Goal: Transaction & Acquisition: Purchase product/service

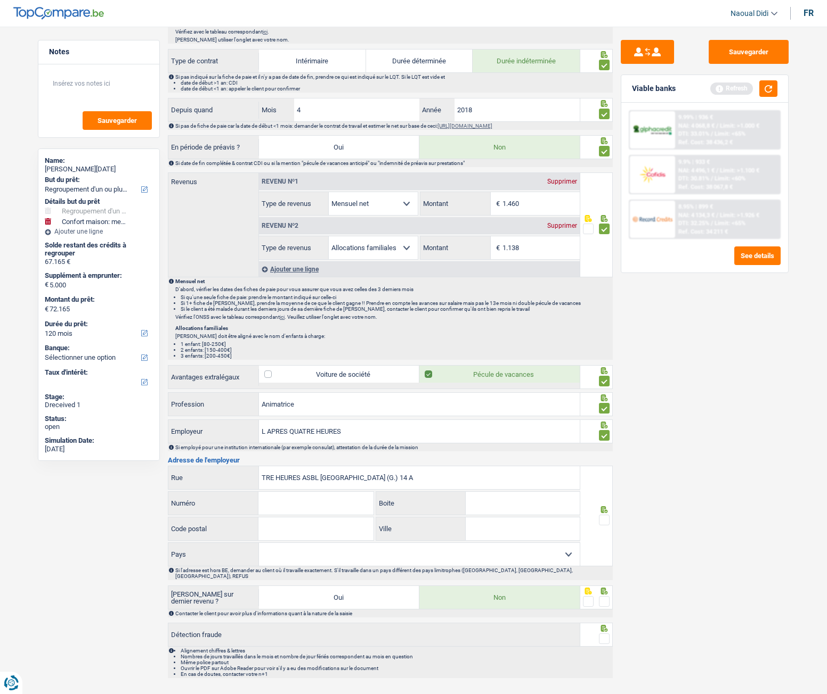
drag, startPoint x: 259, startPoint y: 478, endPoint x: 324, endPoint y: 480, distance: 65.0
click at [324, 388] on input "TRE HEURES ASBL RUE DE LA CULTURE (G.) 14 A" at bounding box center [419, 478] width 321 height 23
type input "RUE DE LA CULTURE (G.) 14 A"
click at [309, 388] on input "Numéro" at bounding box center [315, 503] width 115 height 23
type input "14"
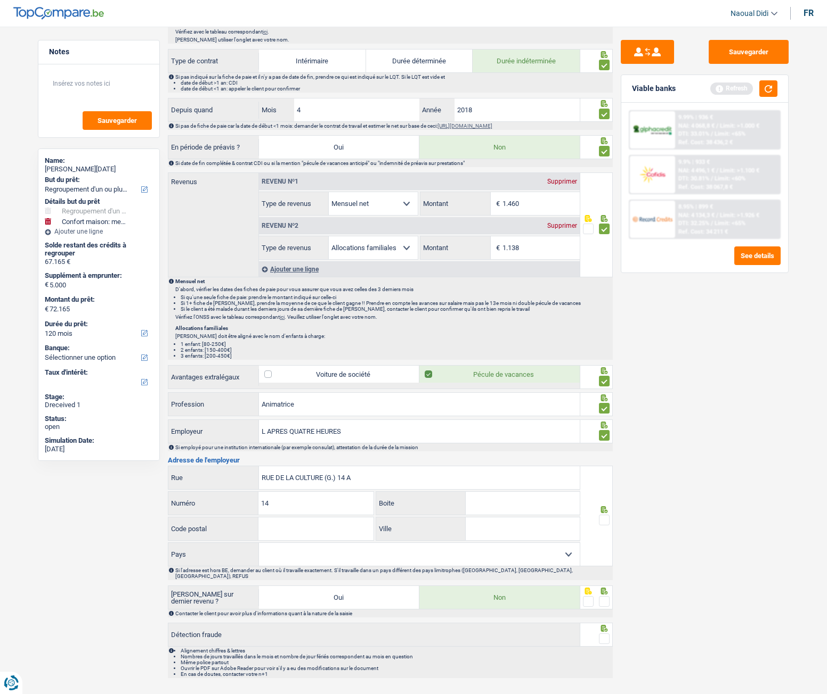
click at [518, 388] on input "Ville" at bounding box center [522, 529] width 114 height 23
click at [520, 388] on input "Boite" at bounding box center [522, 503] width 114 height 23
type input "A"
click at [379, 388] on input "RUE DE LA CULTURE (G.) 14 A" at bounding box center [419, 478] width 321 height 23
type input "RUE DE LA CULTURE (G."
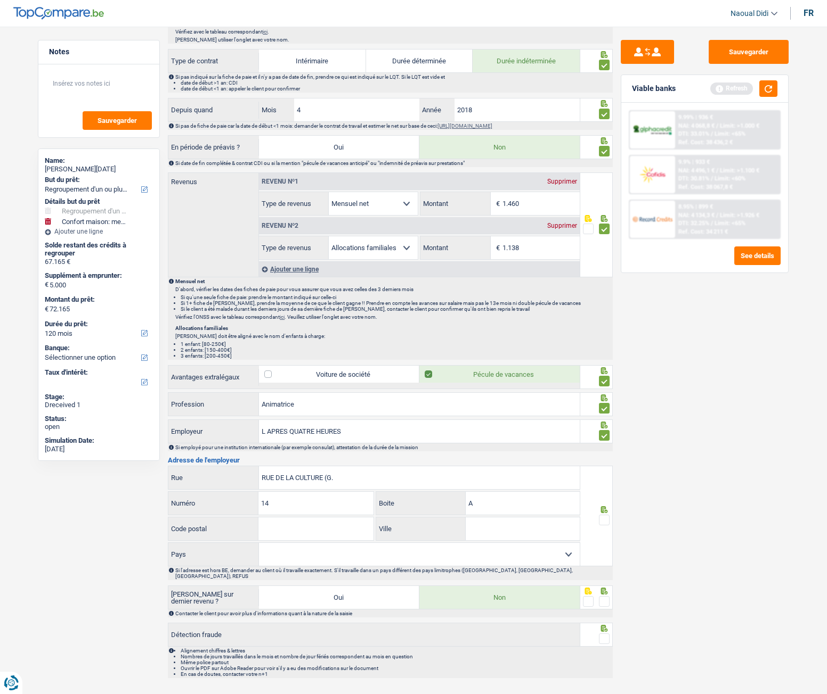
click at [300, 388] on input "Code postal" at bounding box center [315, 529] width 115 height 23
type input "7011"
click at [511, 388] on input "Ville" at bounding box center [522, 529] width 114 height 23
type input "Mons"
click at [603, 388] on span at bounding box center [604, 520] width 11 height 11
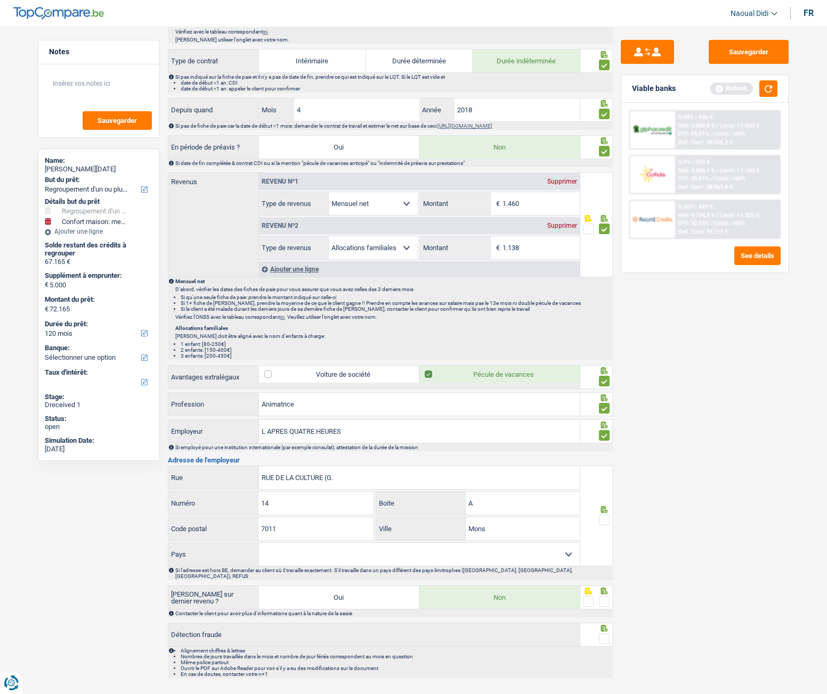
click at [0, 0] on input "radio" at bounding box center [0, 0] width 0 height 0
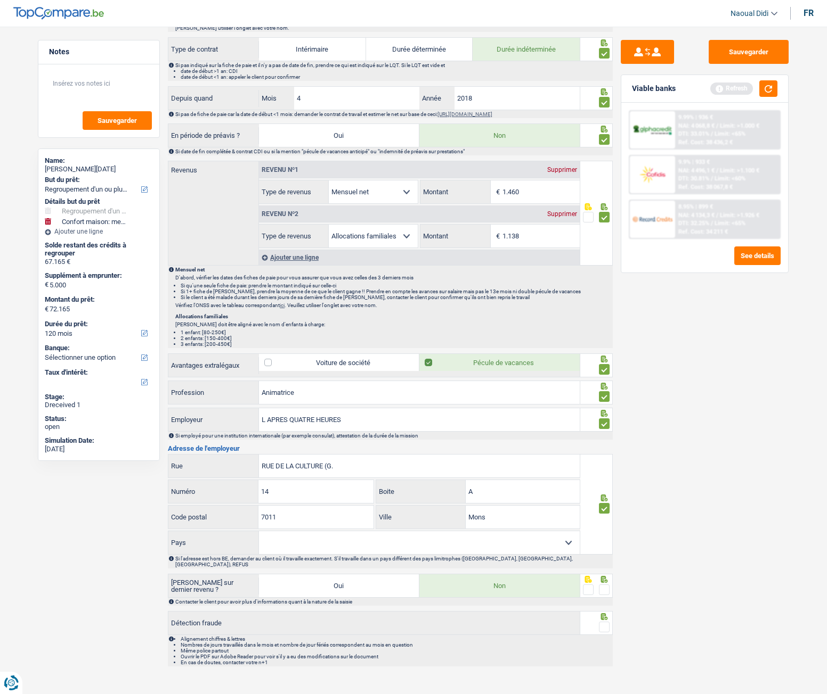
scroll to position [442, 0]
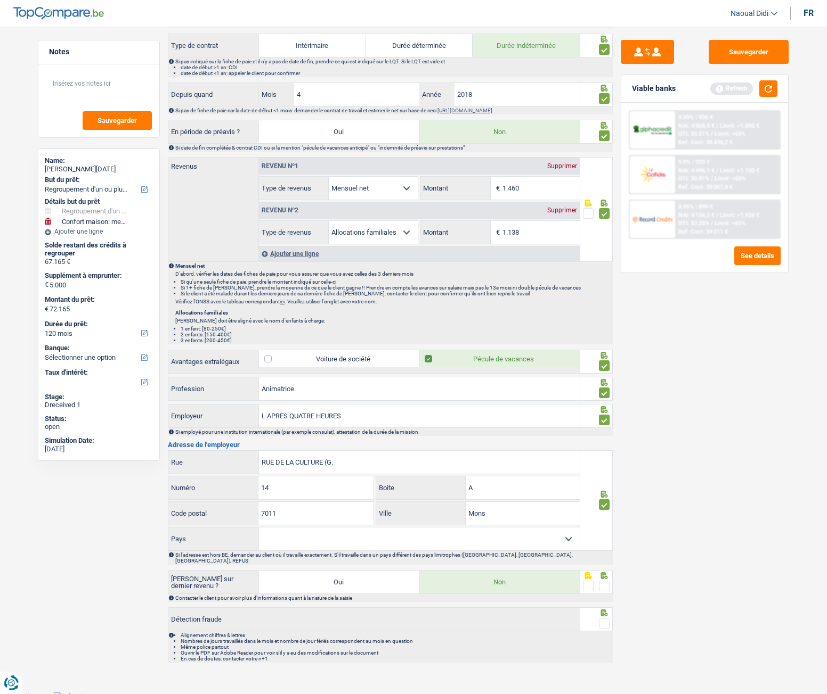
click at [306, 388] on select "Belgique France Allemagne Italie Luxembourg Pays-Bas Espagne Suisse Sélectionne…" at bounding box center [419, 539] width 321 height 23
select select "BE"
click at [259, 388] on select "Belgique France Allemagne Italie Luxembourg Pays-Bas Espagne Suisse Sélectionne…" at bounding box center [419, 539] width 321 height 23
click at [606, 388] on span at bounding box center [604, 586] width 11 height 11
click at [0, 0] on input "radio" at bounding box center [0, 0] width 0 height 0
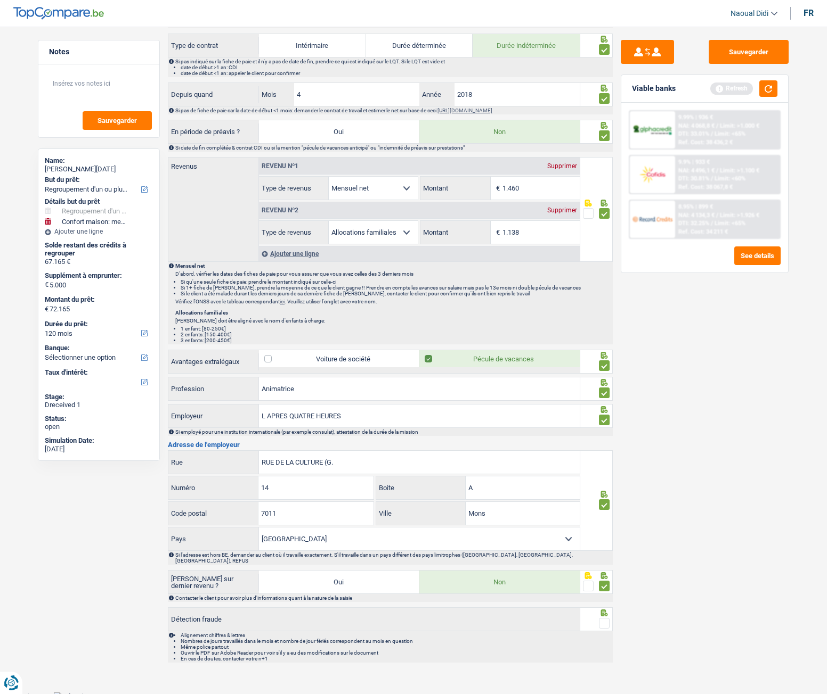
click at [604, 388] on span at bounding box center [604, 623] width 11 height 11
click at [0, 0] on input "radio" at bounding box center [0, 0] width 0 height 0
click at [727, 52] on button "Sauvegarder" at bounding box center [748, 52] width 80 height 24
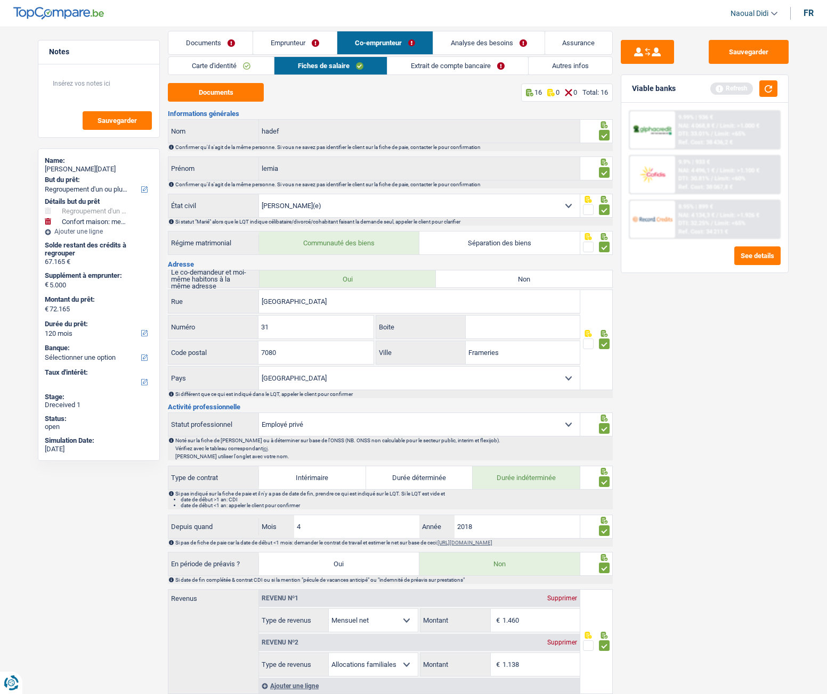
scroll to position [0, 0]
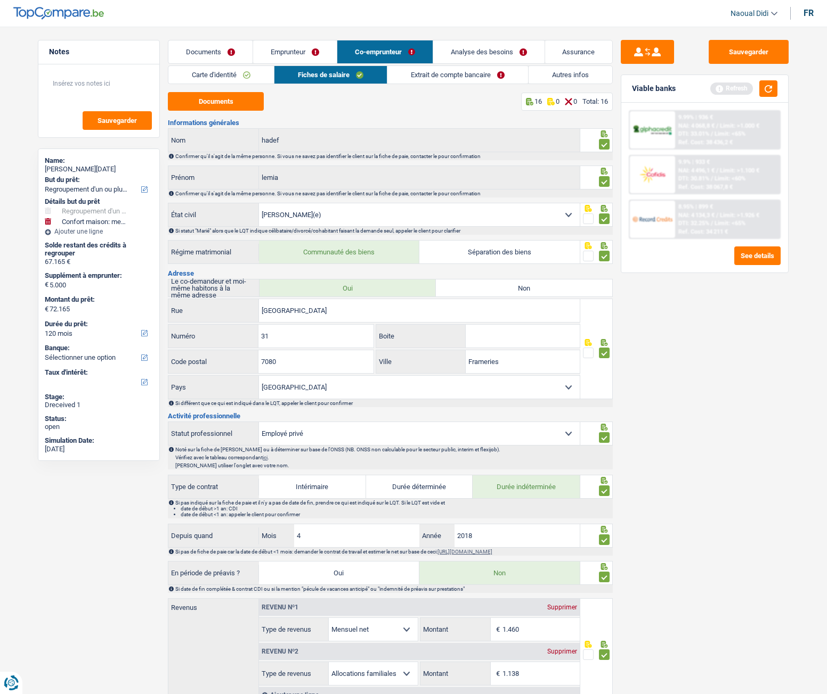
click at [465, 77] on link "Extrait de compte bancaire" at bounding box center [457, 75] width 141 height 18
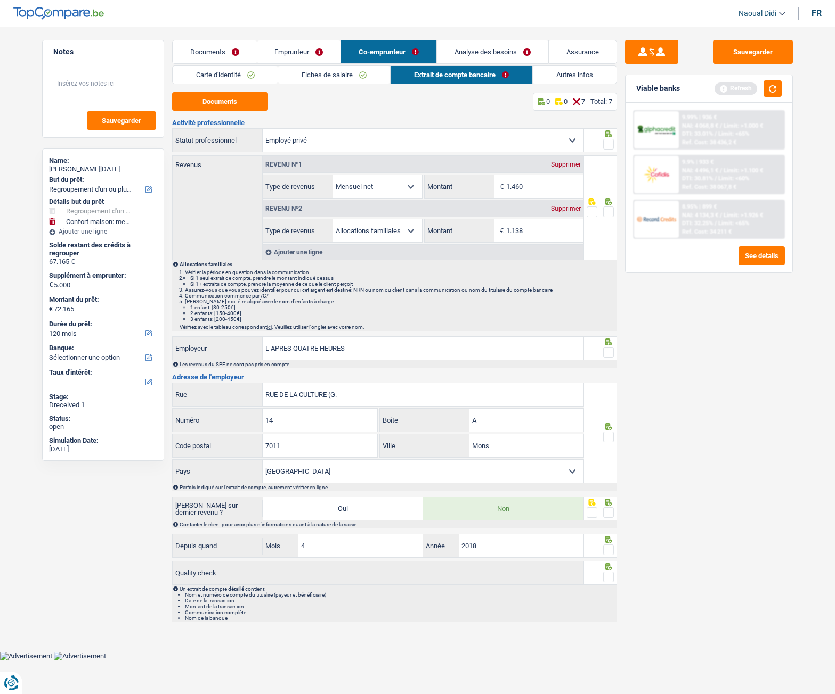
click at [609, 214] on span at bounding box center [608, 212] width 11 height 11
click at [0, 0] on input "radio" at bounding box center [0, 0] width 0 height 0
click at [611, 146] on span at bounding box center [608, 144] width 11 height 11
click at [0, 0] on input "radio" at bounding box center [0, 0] width 0 height 0
click at [608, 350] on span at bounding box center [608, 352] width 11 height 11
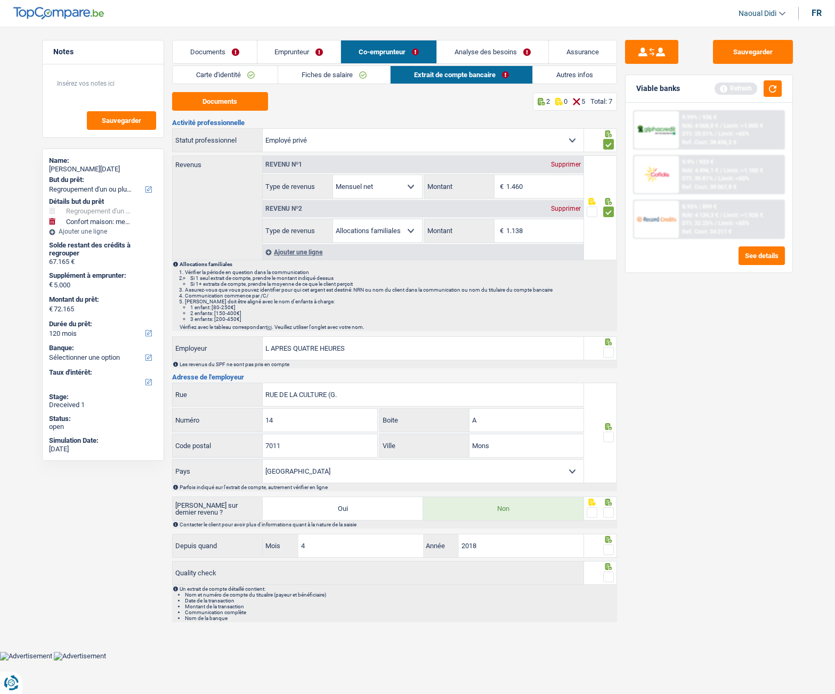
click at [0, 0] on input "radio" at bounding box center [0, 0] width 0 height 0
click at [608, 388] on span at bounding box center [608, 437] width 11 height 11
click at [0, 0] on input "radio" at bounding box center [0, 0] width 0 height 0
click at [609, 388] on span at bounding box center [608, 513] width 11 height 11
click at [0, 0] on input "radio" at bounding box center [0, 0] width 0 height 0
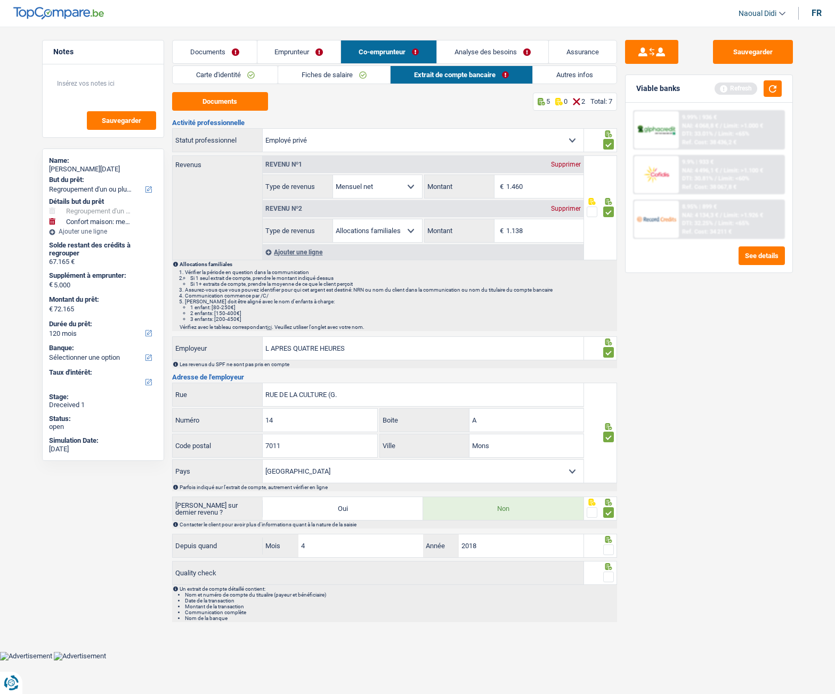
click at [607, 388] on span at bounding box center [608, 550] width 11 height 11
click at [0, 0] on input "radio" at bounding box center [0, 0] width 0 height 0
click at [608, 388] on span at bounding box center [608, 577] width 11 height 11
click at [0, 0] on input "radio" at bounding box center [0, 0] width 0 height 0
click at [733, 50] on button "Sauvegarder" at bounding box center [753, 52] width 80 height 24
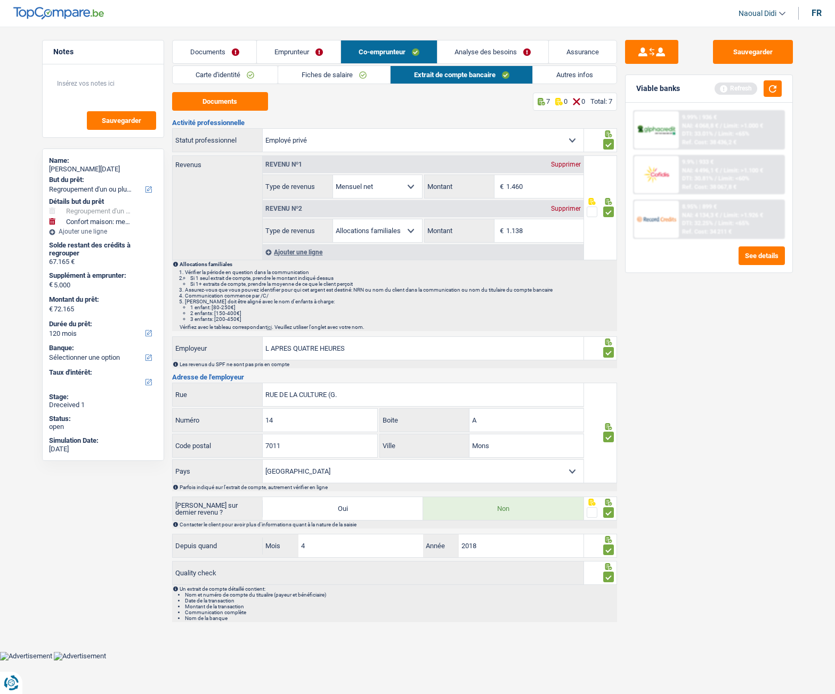
click at [469, 50] on link "Analyse des besoins" at bounding box center [492, 51] width 111 height 23
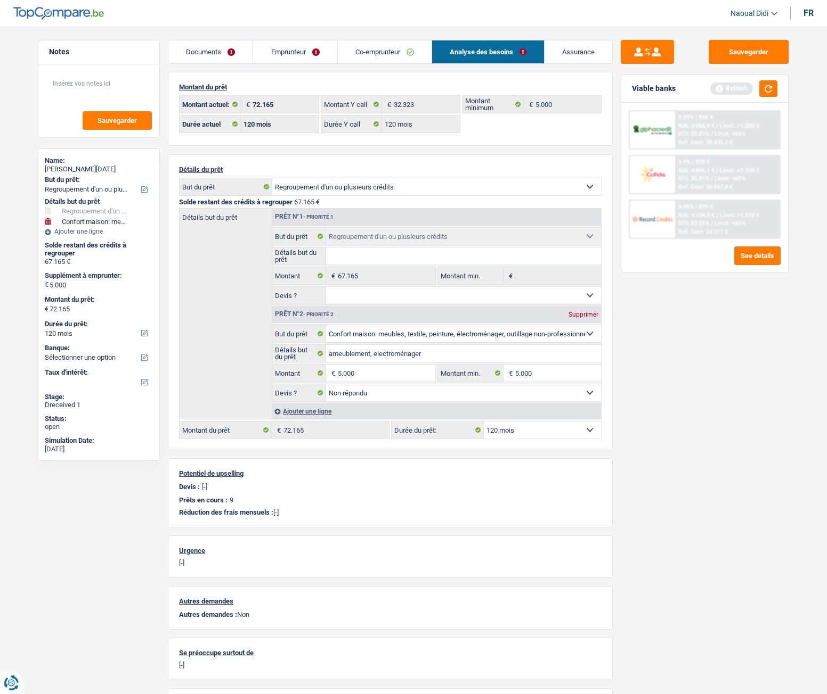
click at [296, 46] on link "Emprunteur" at bounding box center [295, 51] width 84 height 23
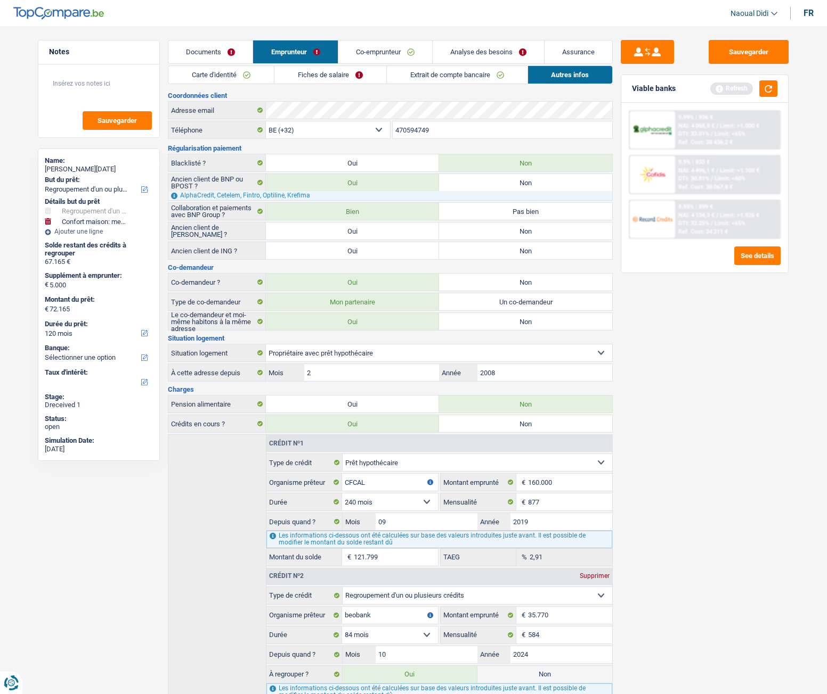
click at [328, 71] on link "Fiches de salaire" at bounding box center [330, 75] width 112 height 18
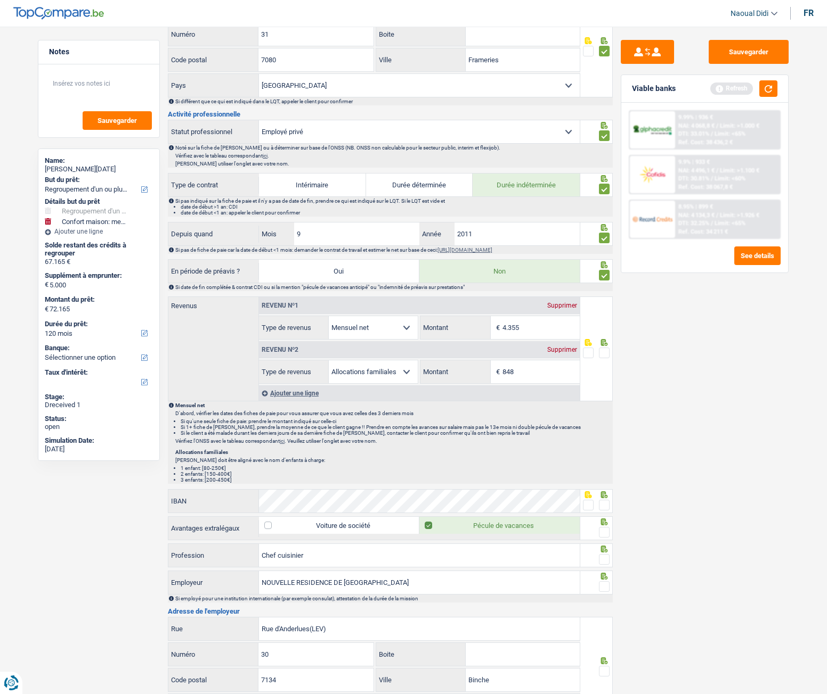
scroll to position [426, 0]
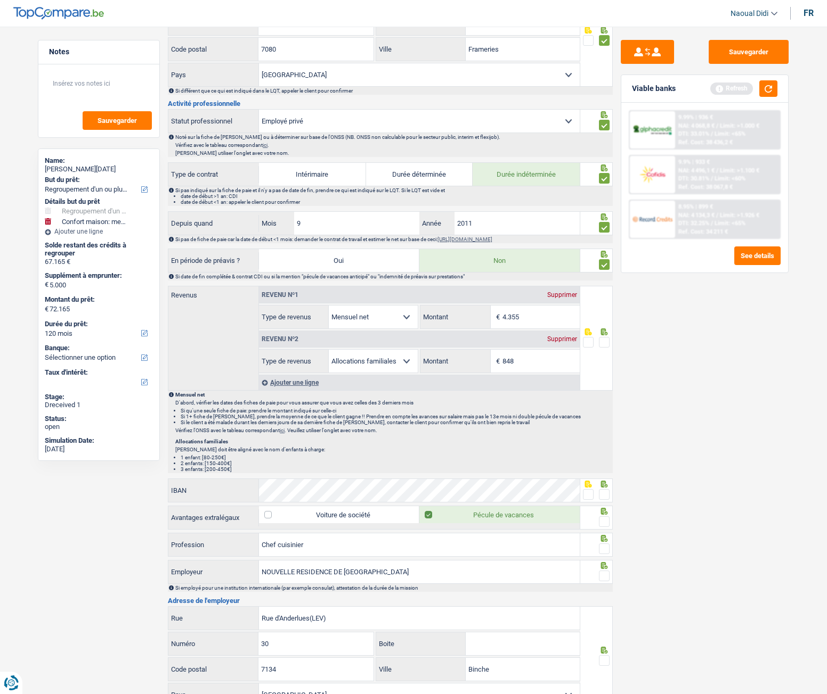
click at [606, 344] on span at bounding box center [604, 342] width 11 height 11
click at [0, 0] on input "radio" at bounding box center [0, 0] width 0 height 0
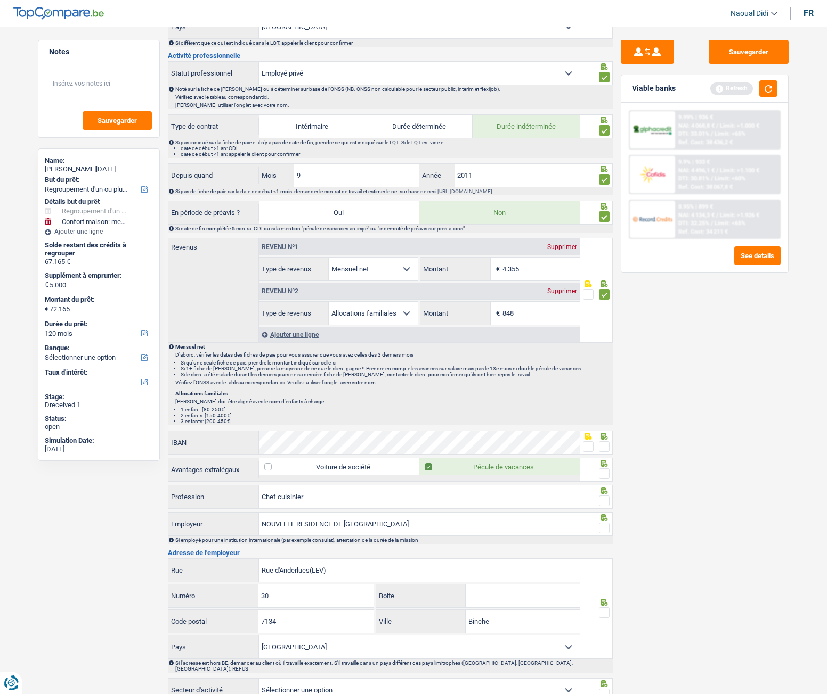
scroll to position [533, 0]
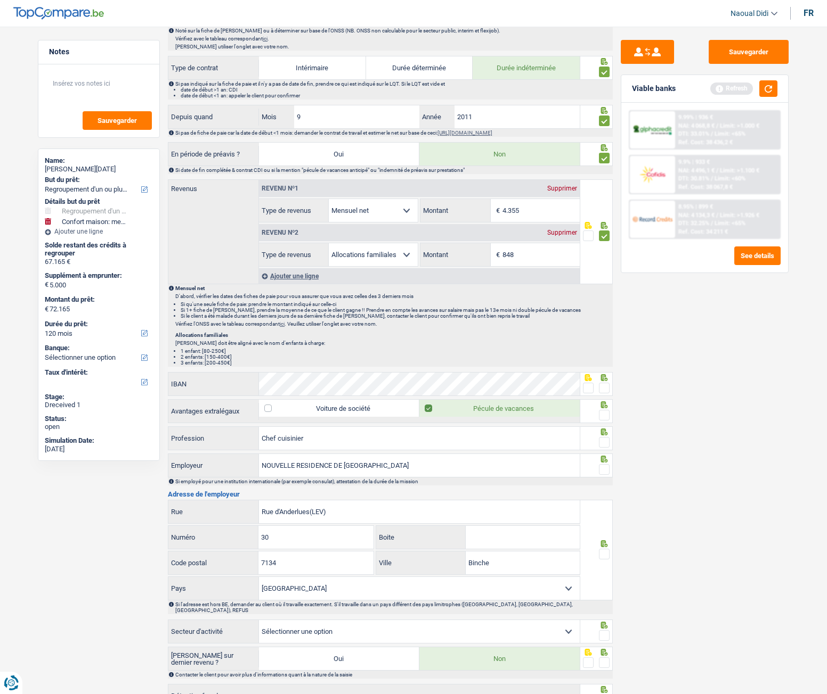
click at [604, 388] on div at bounding box center [604, 388] width 11 height 13
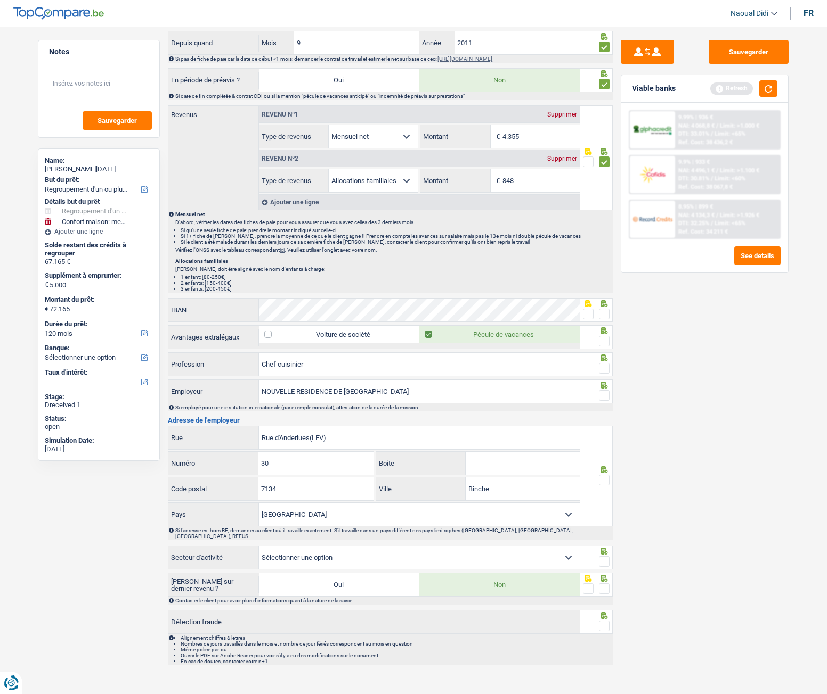
scroll to position [609, 0]
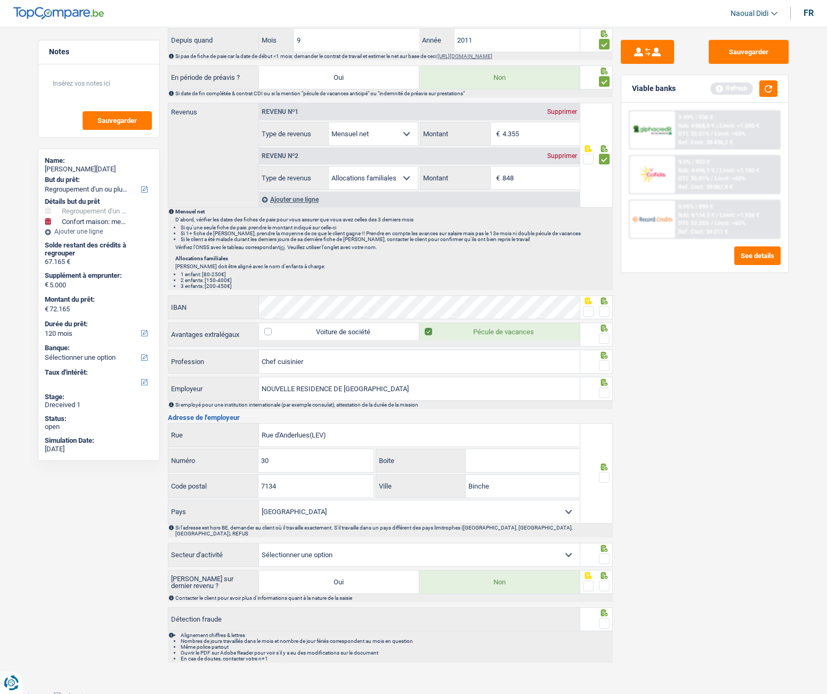
click at [606, 311] on span at bounding box center [604, 311] width 11 height 11
click at [0, 0] on input "radio" at bounding box center [0, 0] width 0 height 0
click at [607, 341] on span at bounding box center [604, 338] width 11 height 11
click at [0, 0] on input "radio" at bounding box center [0, 0] width 0 height 0
click at [605, 367] on span at bounding box center [604, 366] width 11 height 11
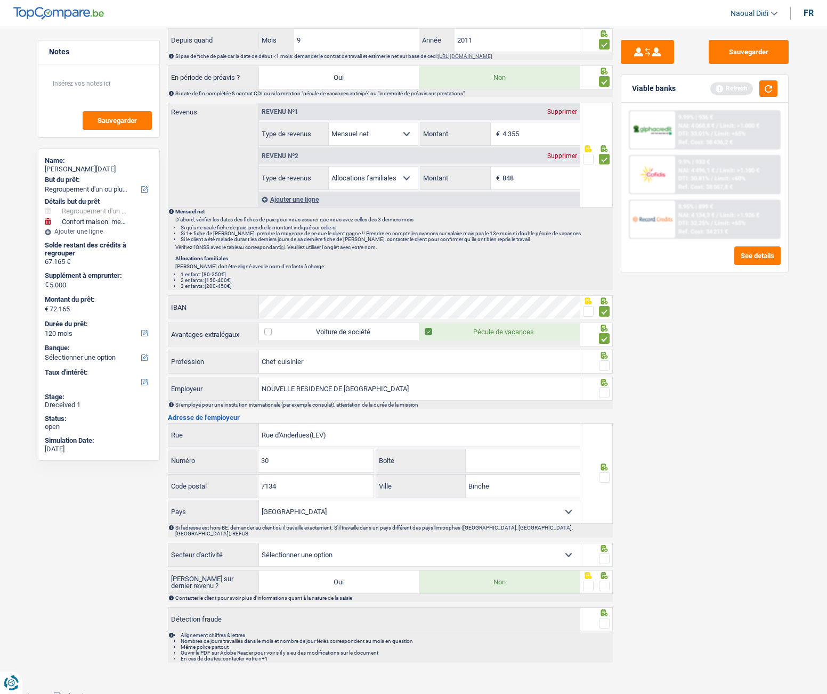
click at [0, 0] on input "radio" at bounding box center [0, 0] width 0 height 0
click at [604, 388] on span at bounding box center [604, 393] width 11 height 11
click at [0, 0] on input "radio" at bounding box center [0, 0] width 0 height 0
click at [602, 388] on span at bounding box center [604, 477] width 11 height 11
click at [0, 0] on input "radio" at bounding box center [0, 0] width 0 height 0
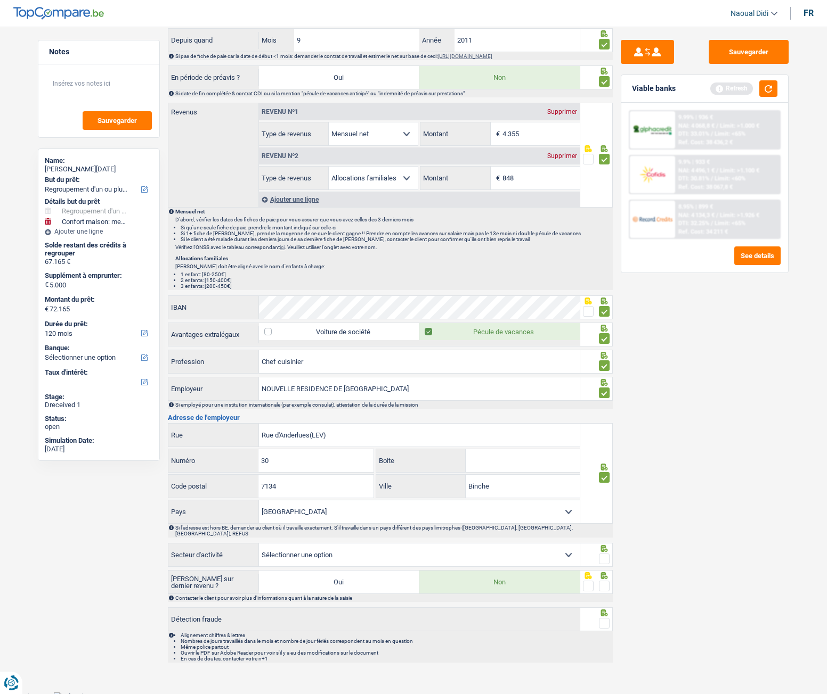
click at [571, 388] on select "Agriculture/Pêche Industrie Horeca Courier/Fitness/Taxi Construction Banques/As…" at bounding box center [419, 555] width 321 height 23
select select "bigCompanies"
click at [259, 388] on select "Agriculture/Pêche Industrie Horeca Courier/Fitness/Taxi Construction Banques/As…" at bounding box center [419, 555] width 321 height 23
click at [603, 388] on span at bounding box center [604, 559] width 11 height 11
click at [0, 0] on input "radio" at bounding box center [0, 0] width 0 height 0
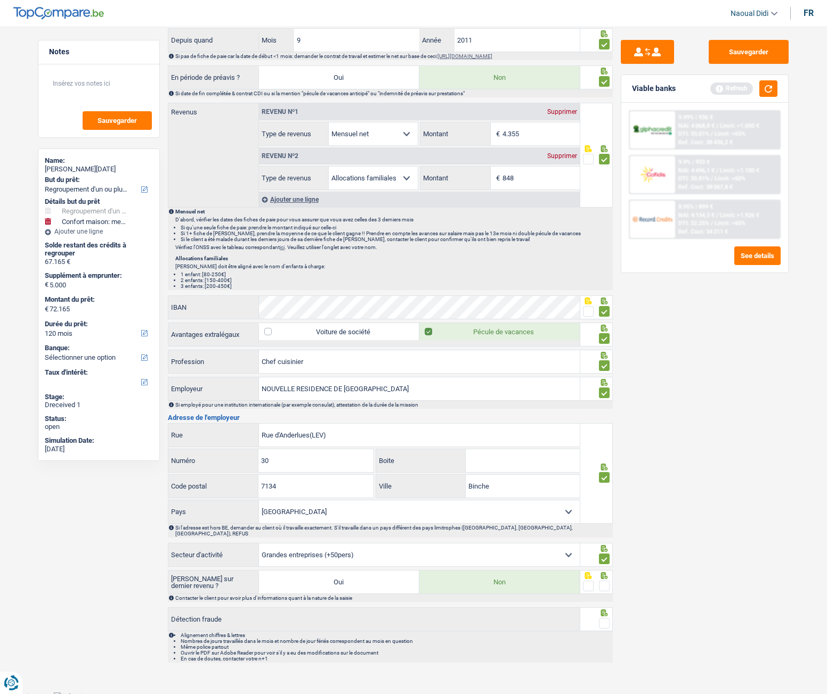
click at [604, 388] on span at bounding box center [604, 586] width 11 height 11
click at [0, 0] on input "radio" at bounding box center [0, 0] width 0 height 0
click at [604, 388] on span at bounding box center [604, 623] width 11 height 11
click at [0, 0] on input "radio" at bounding box center [0, 0] width 0 height 0
click at [726, 58] on button "Sauvegarder" at bounding box center [748, 52] width 80 height 24
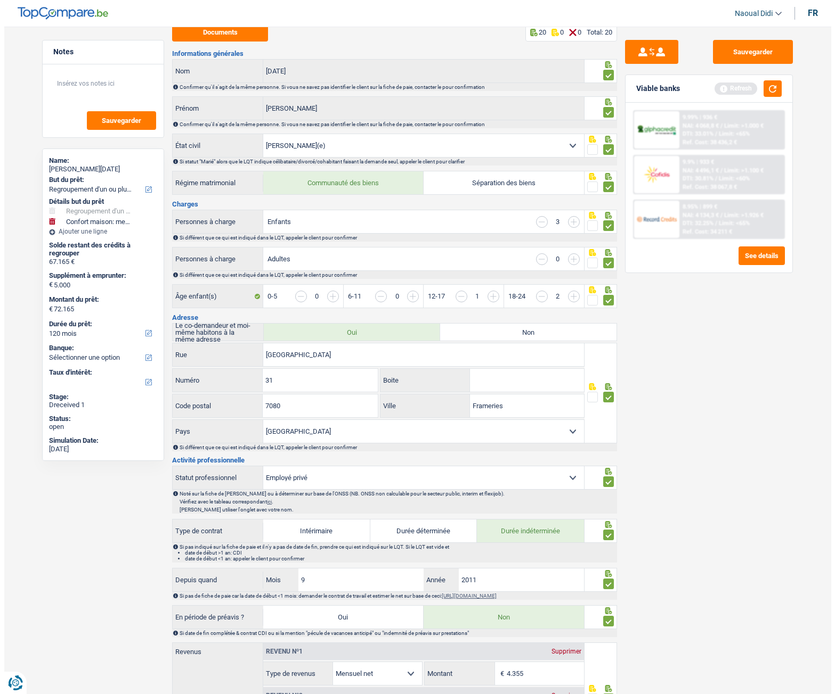
scroll to position [0, 0]
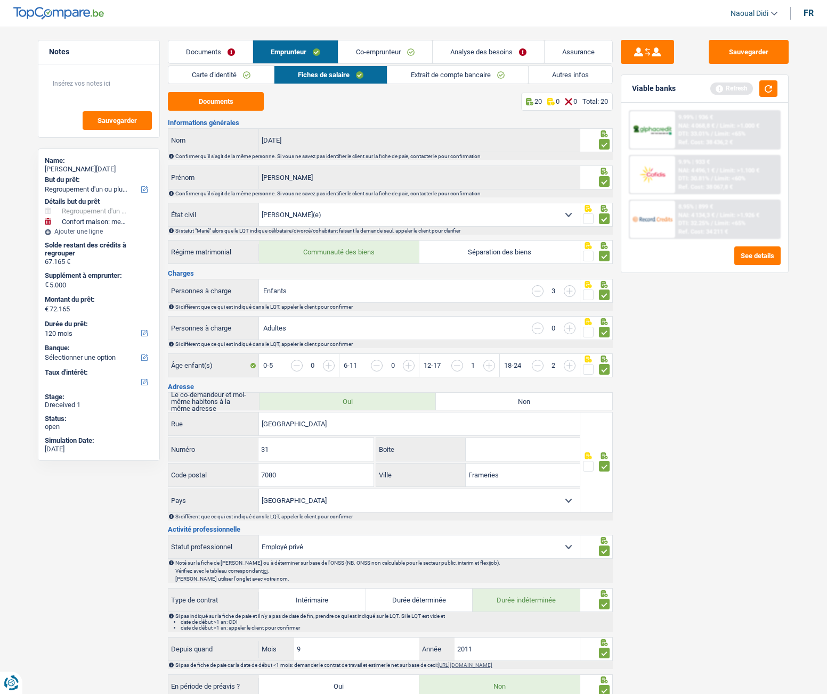
click at [210, 45] on link "Documents" at bounding box center [210, 51] width 84 height 23
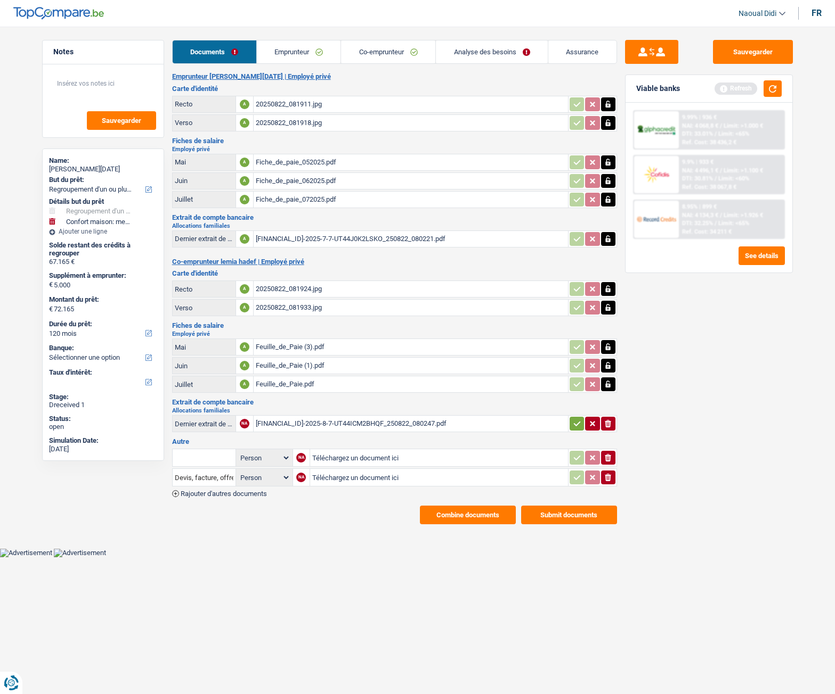
click at [578, 388] on icon "button" at bounding box center [576, 424] width 7 height 5
click at [759, 51] on button "Sauvegarder" at bounding box center [753, 52] width 80 height 24
click at [776, 92] on button "button" at bounding box center [772, 88] width 18 height 17
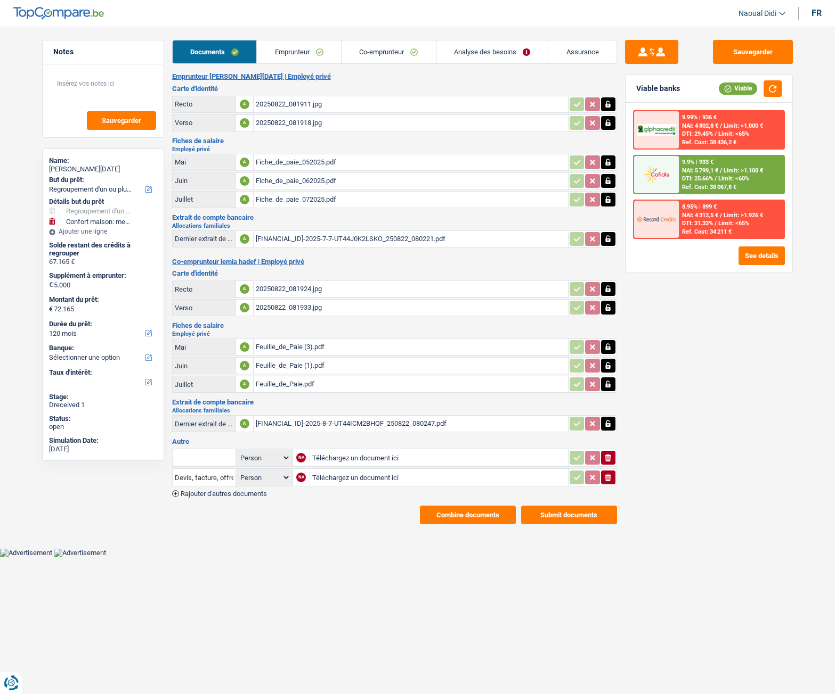
click at [481, 54] on link "Analyse des besoins" at bounding box center [492, 51] width 112 height 23
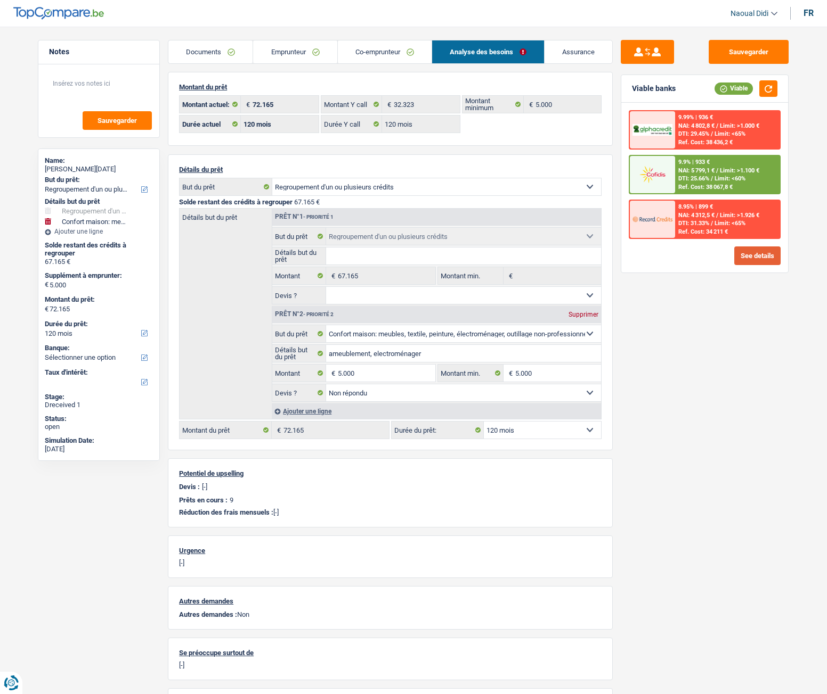
click at [755, 258] on button "See details" at bounding box center [757, 256] width 46 height 19
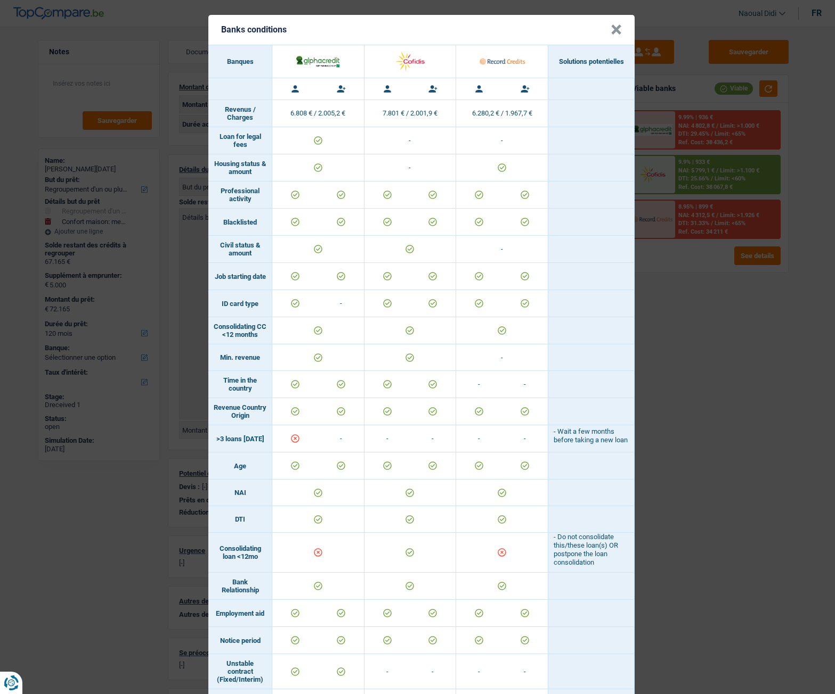
click at [610, 29] on button "×" at bounding box center [615, 29] width 11 height 11
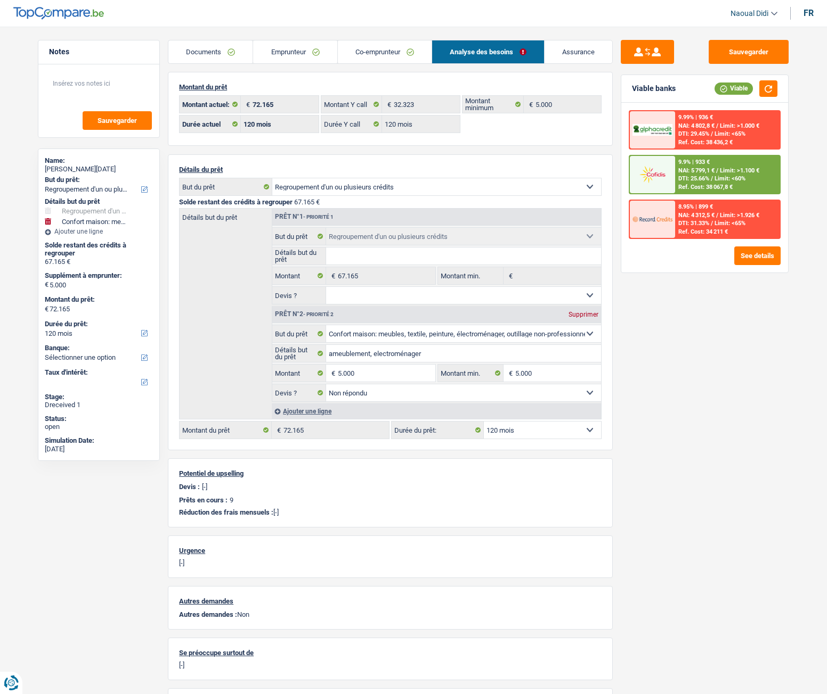
click at [693, 176] on span "DTI: 25.66%" at bounding box center [693, 178] width 31 height 7
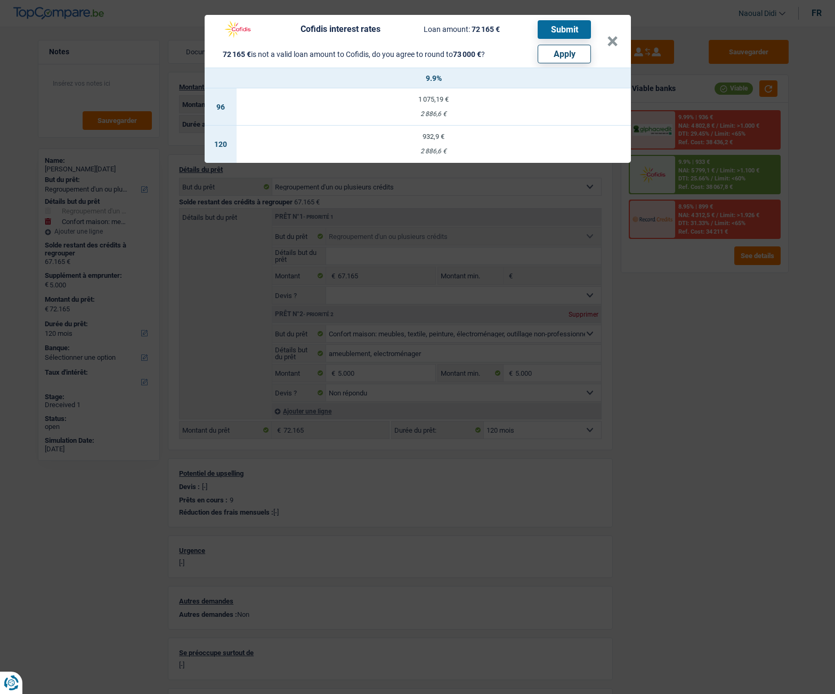
drag, startPoint x: 472, startPoint y: 28, endPoint x: 506, endPoint y: 28, distance: 34.1
click at [506, 28] on div "Cofidis interest rates Loan amount: 72 165 € Submit" at bounding box center [404, 29] width 374 height 20
click at [499, 42] on div "72 165 € is not a valid loan amount to Cofidis, do you agree to round to 73 000…" at bounding box center [404, 51] width 374 height 24
click at [436, 142] on td "932,9 € 2 886,6 €" at bounding box center [433, 144] width 394 height 37
select select "cofidis"
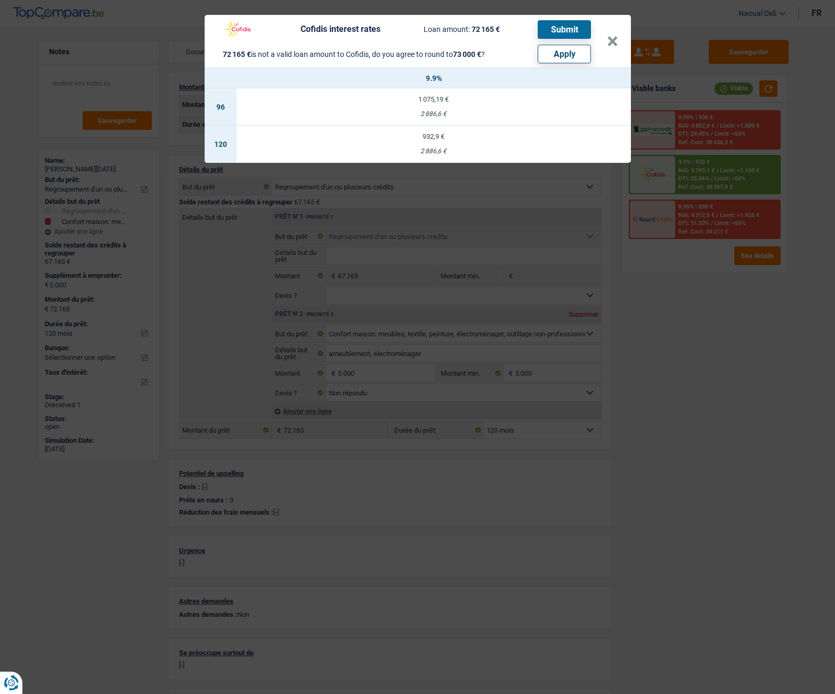
type input "9,90"
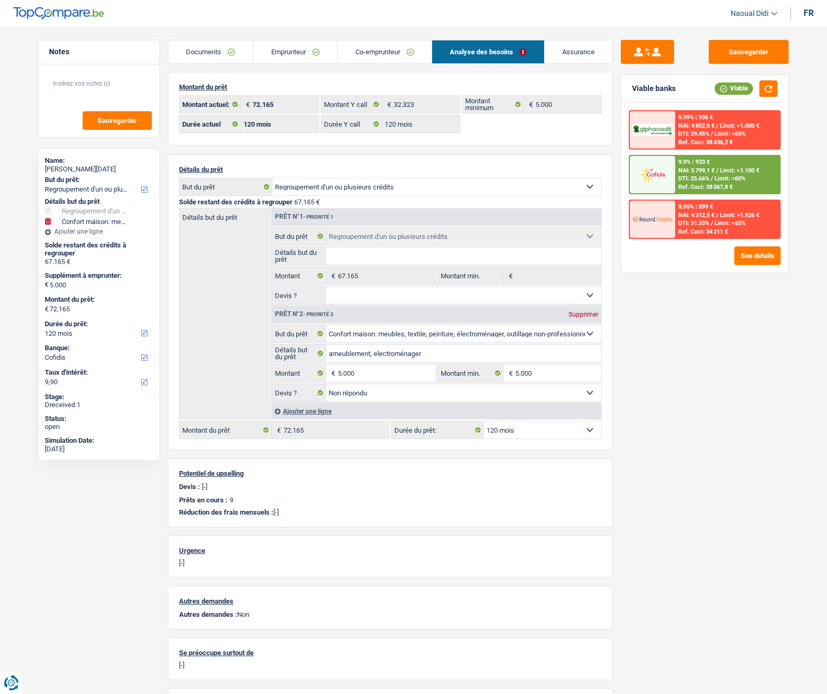
click at [683, 172] on span "NAI: 5 799,1 €" at bounding box center [696, 170] width 36 height 7
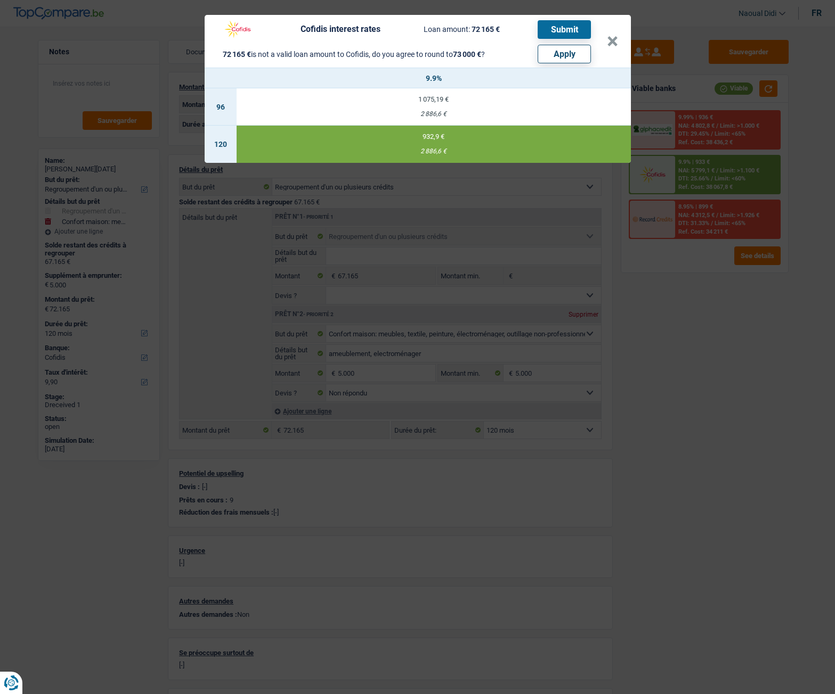
click at [556, 51] on button "Apply" at bounding box center [563, 54] width 53 height 19
type input "5.835"
type input "73.000"
select select "144"
type input "73.000"
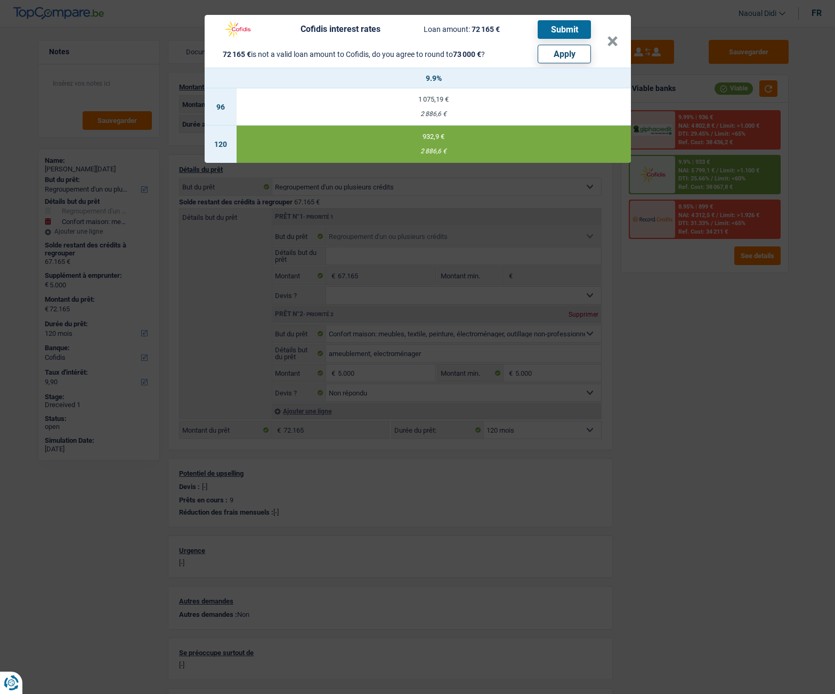
select select "144"
type input "73.000"
select select "144"
select select "other"
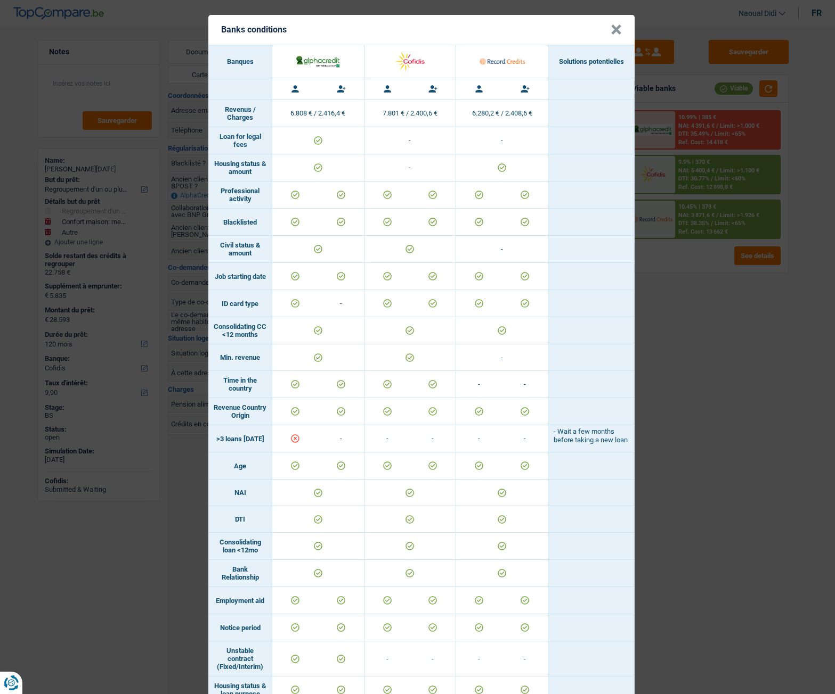
click at [612, 32] on button "×" at bounding box center [615, 29] width 11 height 11
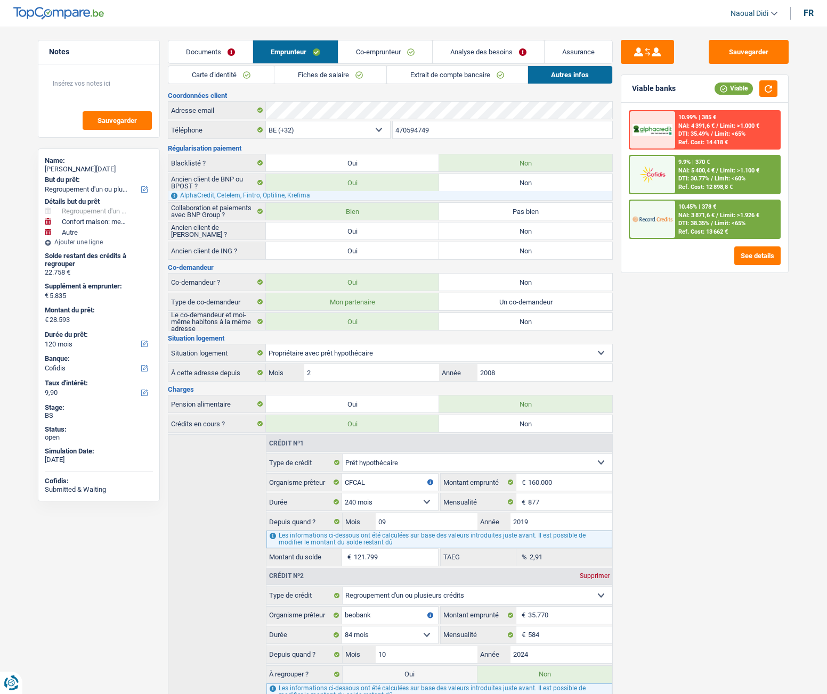
click at [461, 50] on link "Analyse des besoins" at bounding box center [487, 51] width 111 height 23
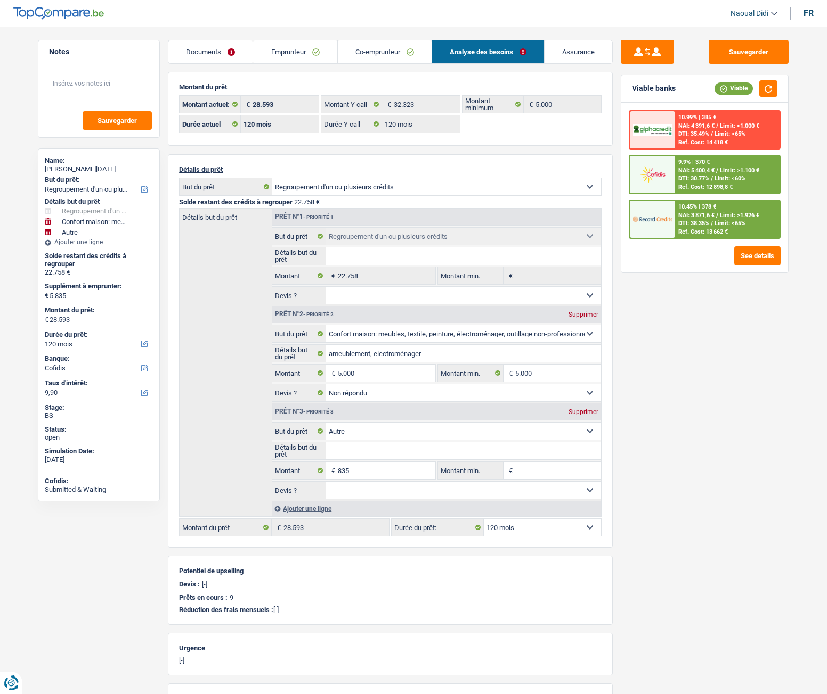
click at [283, 48] on link "Emprunteur" at bounding box center [295, 51] width 84 height 23
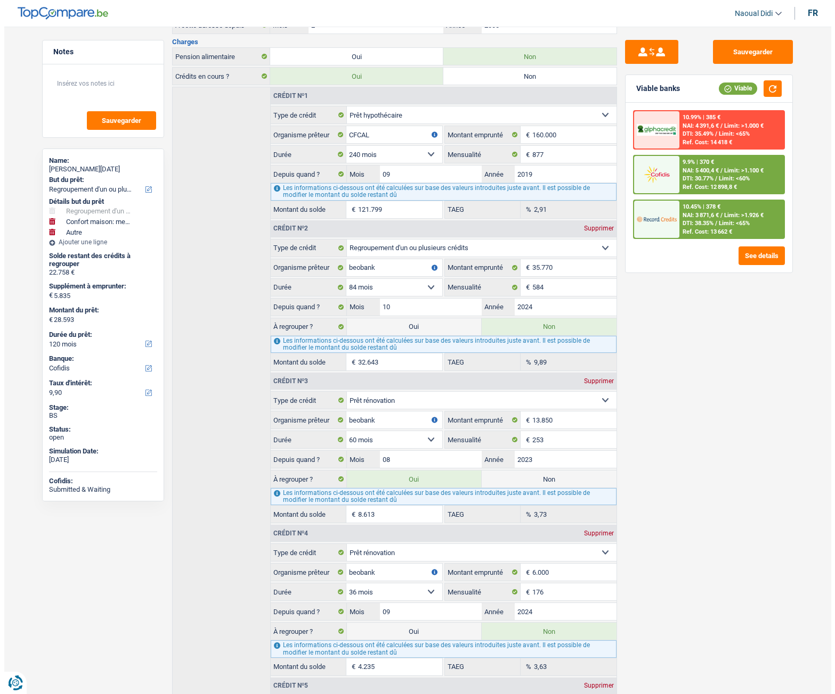
scroll to position [373, 0]
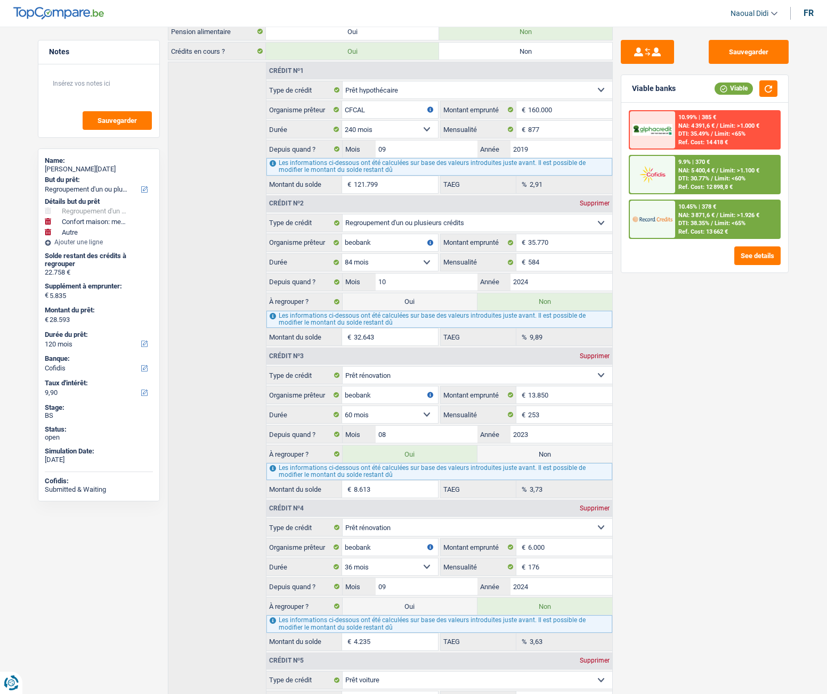
click at [726, 129] on div "10.99% | 385 € NAI: 4 391,6 € / Limit: >1.000 € DTI: 35.49% / Limit: <65% Ref. …" at bounding box center [727, 129] width 105 height 37
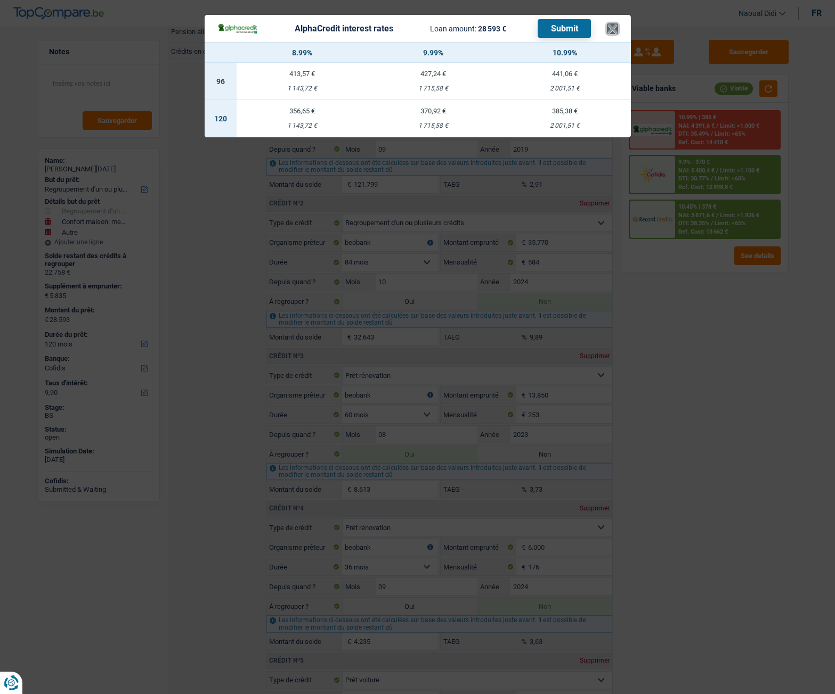
click at [607, 32] on button "×" at bounding box center [612, 28] width 11 height 11
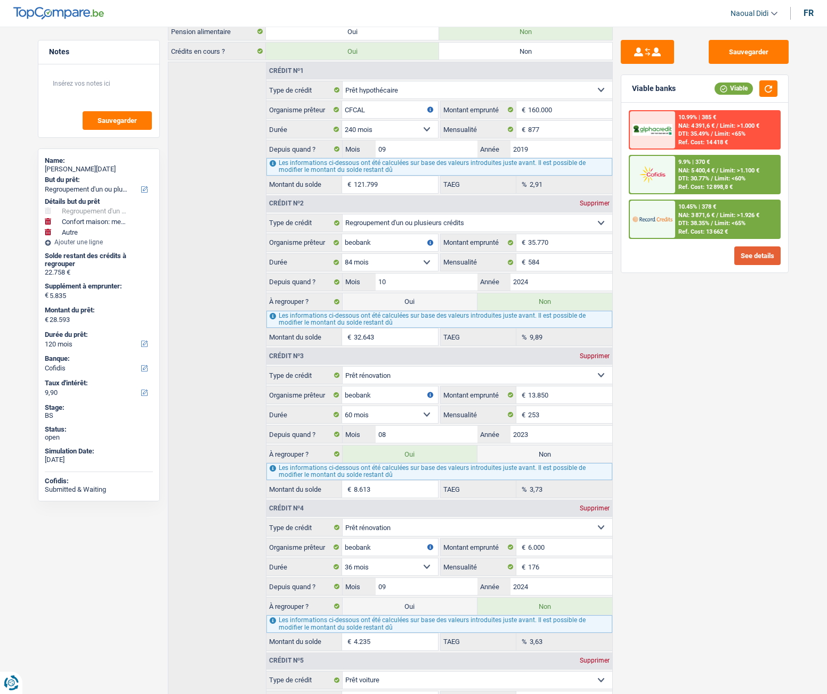
click at [762, 257] on button "See details" at bounding box center [757, 256] width 46 height 19
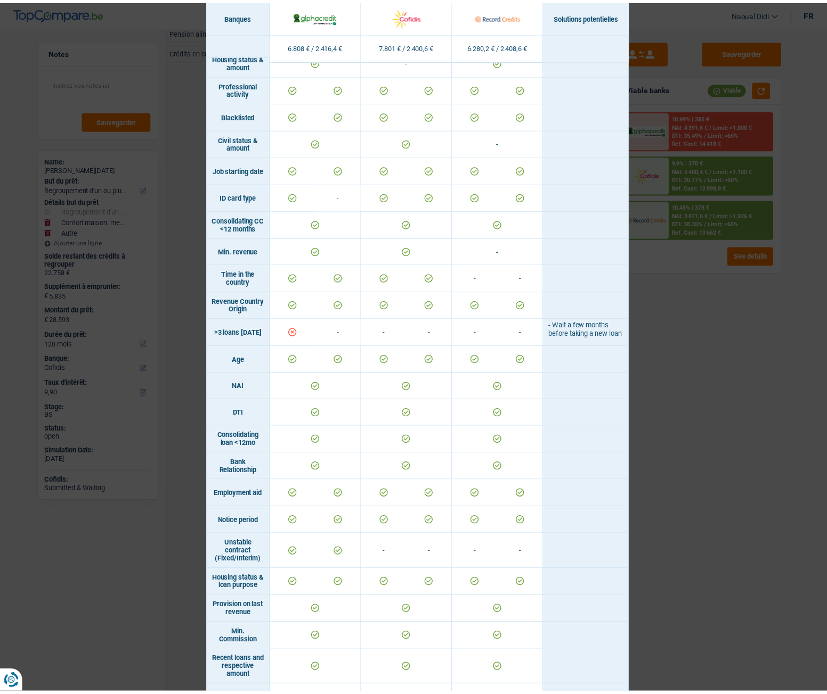
scroll to position [160, 0]
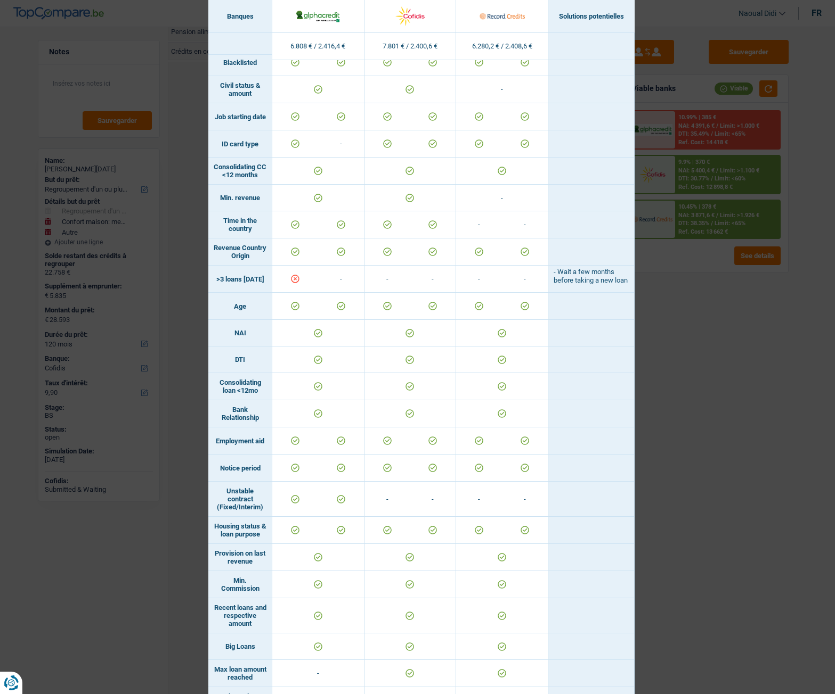
click at [724, 375] on div "Banks conditions × Banques Solutions potentielles Revenus / Charges 6.808 € / 2…" at bounding box center [417, 347] width 835 height 694
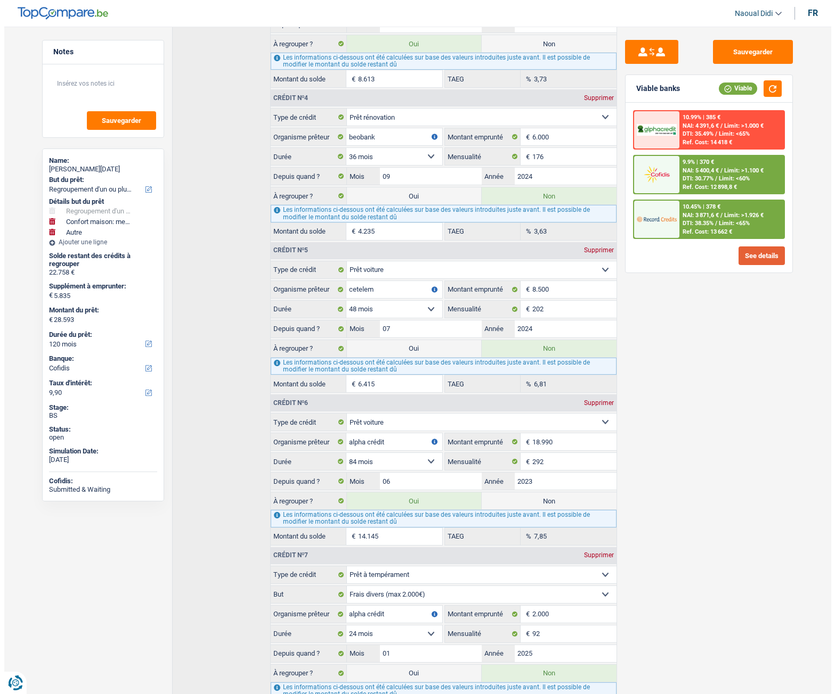
scroll to position [799, 0]
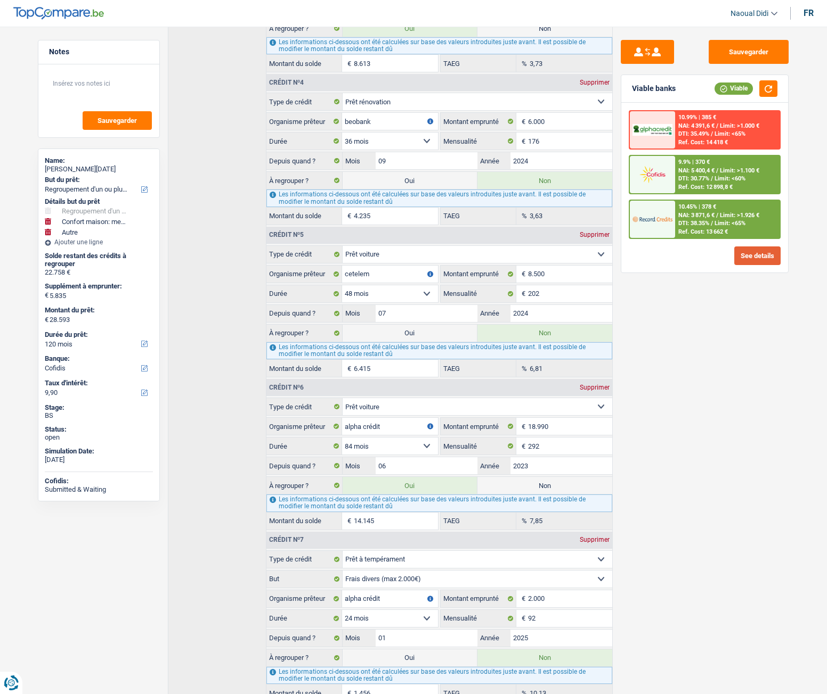
click at [750, 258] on button "See details" at bounding box center [757, 256] width 46 height 19
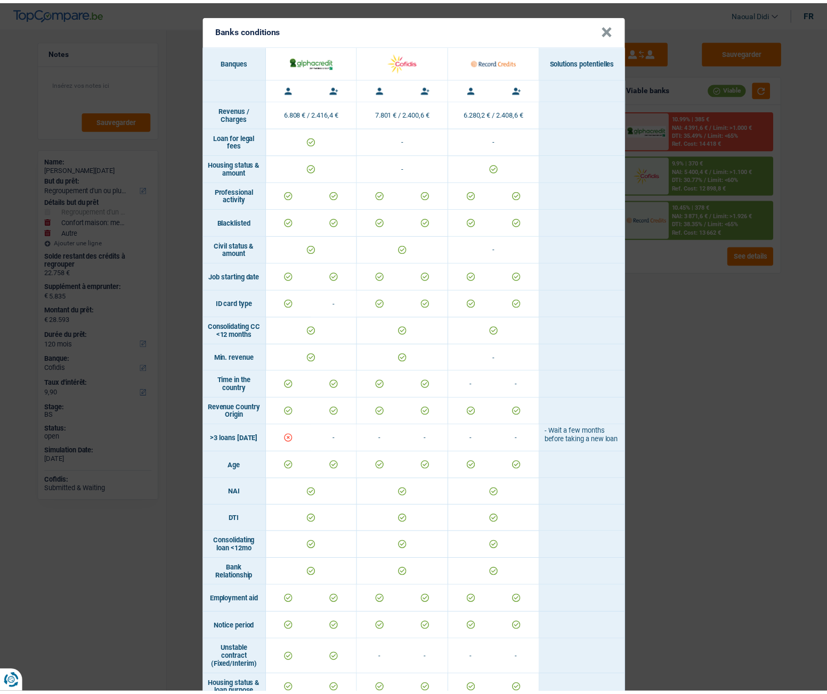
scroll to position [0, 0]
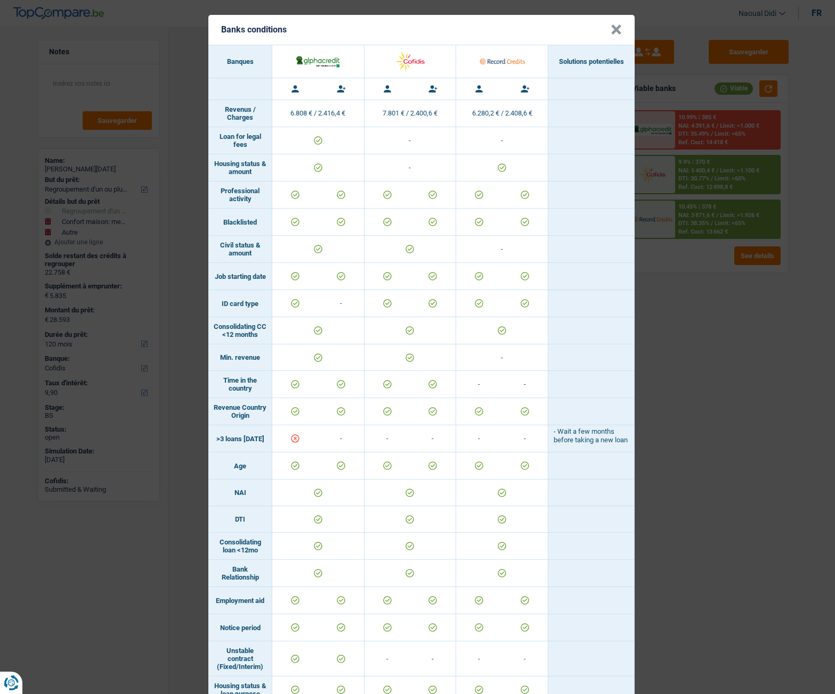
drag, startPoint x: 210, startPoint y: 442, endPoint x: 258, endPoint y: 457, distance: 50.4
click at [258, 453] on td ">3 loans in 12months" at bounding box center [240, 439] width 64 height 27
click at [717, 503] on div "Banks conditions × Banques Solutions potentielles Revenus / Charges 6.808 € / 2…" at bounding box center [417, 347] width 835 height 694
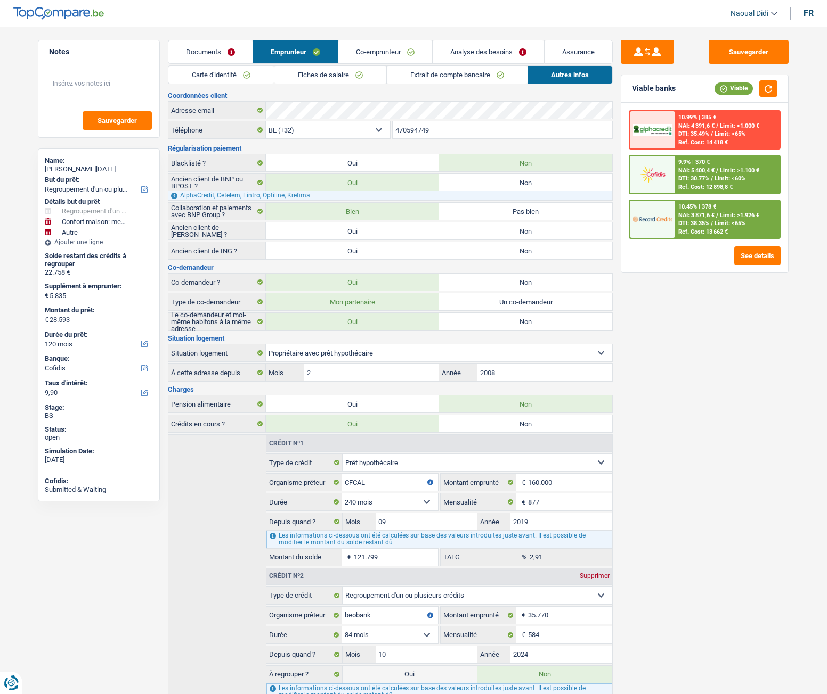
click at [479, 55] on link "Analyse des besoins" at bounding box center [487, 51] width 111 height 23
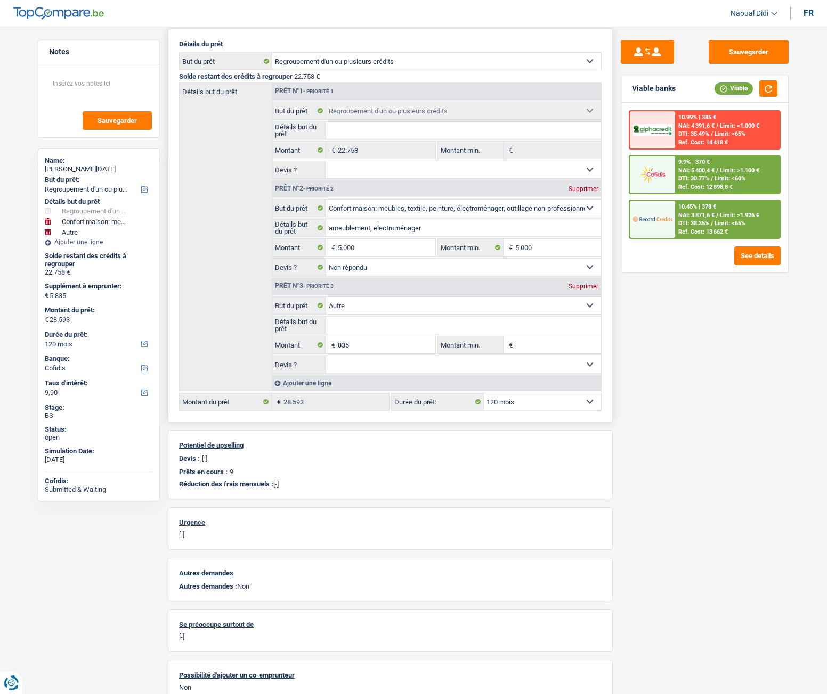
scroll to position [107, 0]
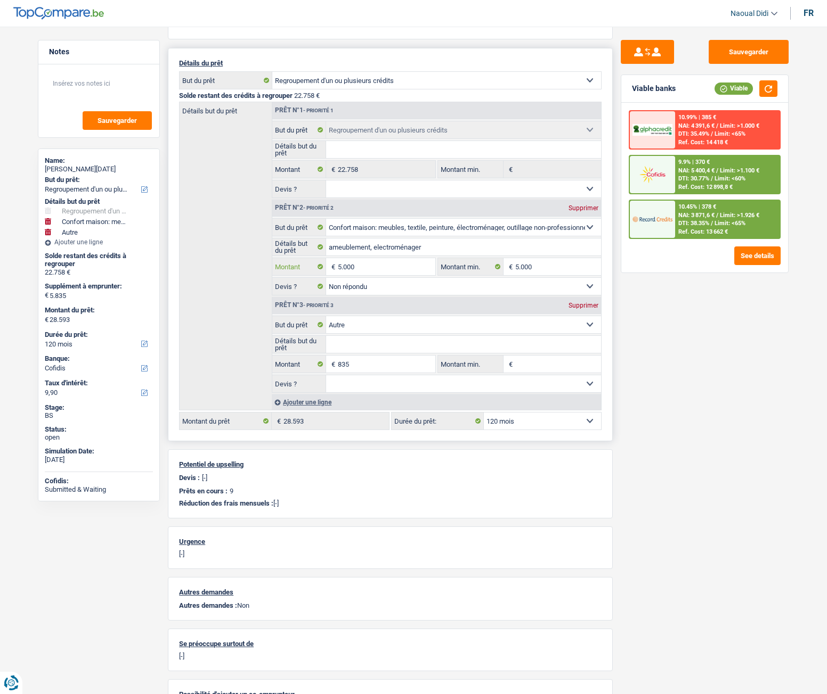
click at [363, 263] on input "5.000" at bounding box center [386, 266] width 97 height 17
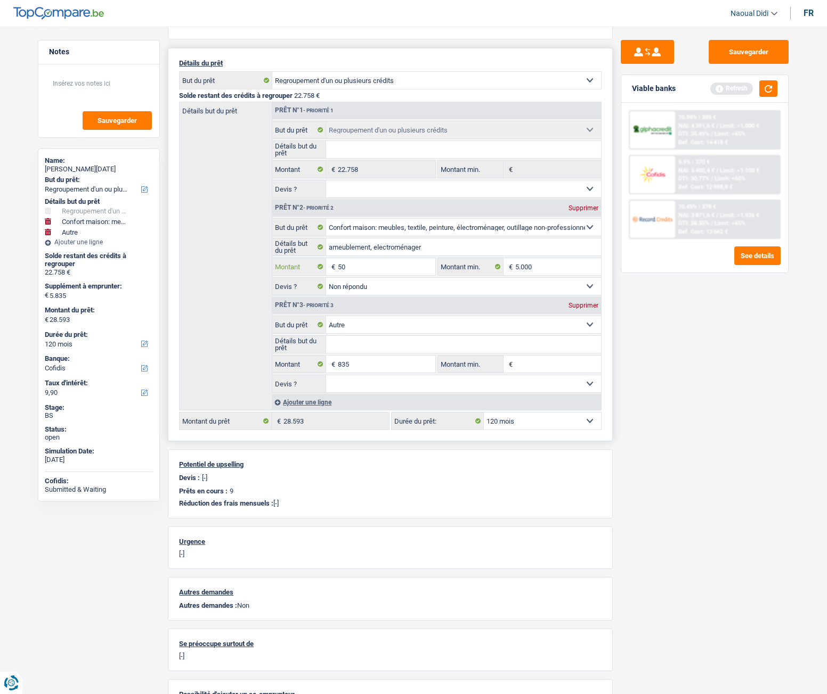
type input "5"
type input "7"
type input "10.000"
type input "10.835"
type input "33.593"
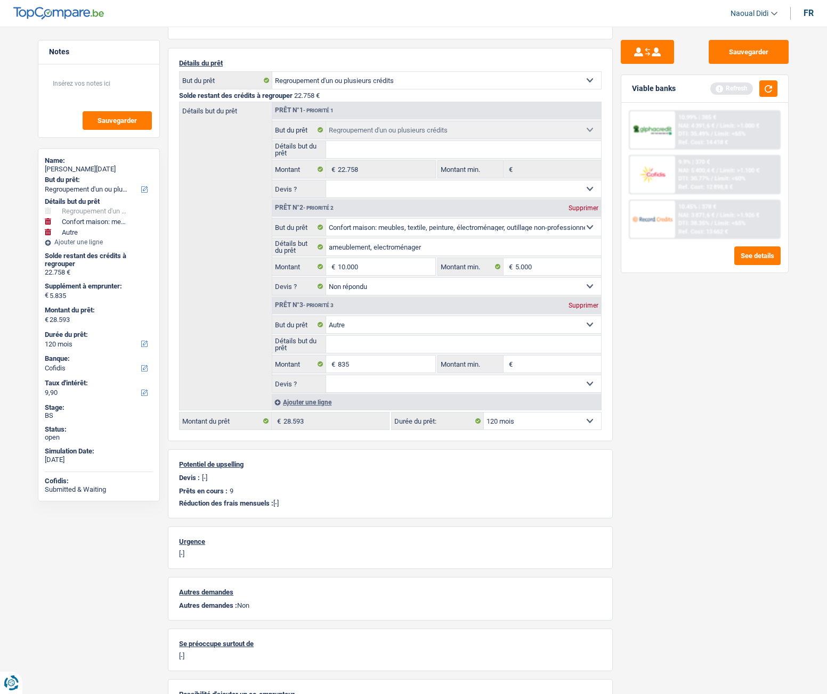
type input "33.593"
click at [658, 367] on div "Sauvegarder Viable banks Refresh 10.99% | 385 € NAI: 4 391,6 € / Limit: >1.000 …" at bounding box center [704, 357] width 184 height 635
click at [722, 419] on div "Sauvegarder Viable banks Refresh 10.99% | 385 € NAI: 4 391,6 € / Limit: >1.000 …" at bounding box center [704, 357] width 184 height 635
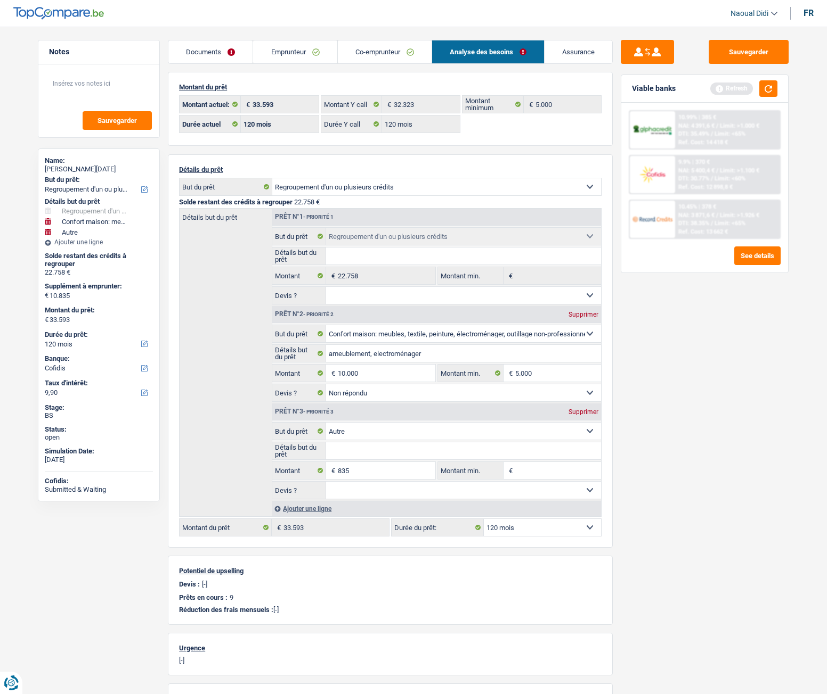
click at [277, 51] on link "Emprunteur" at bounding box center [295, 51] width 84 height 23
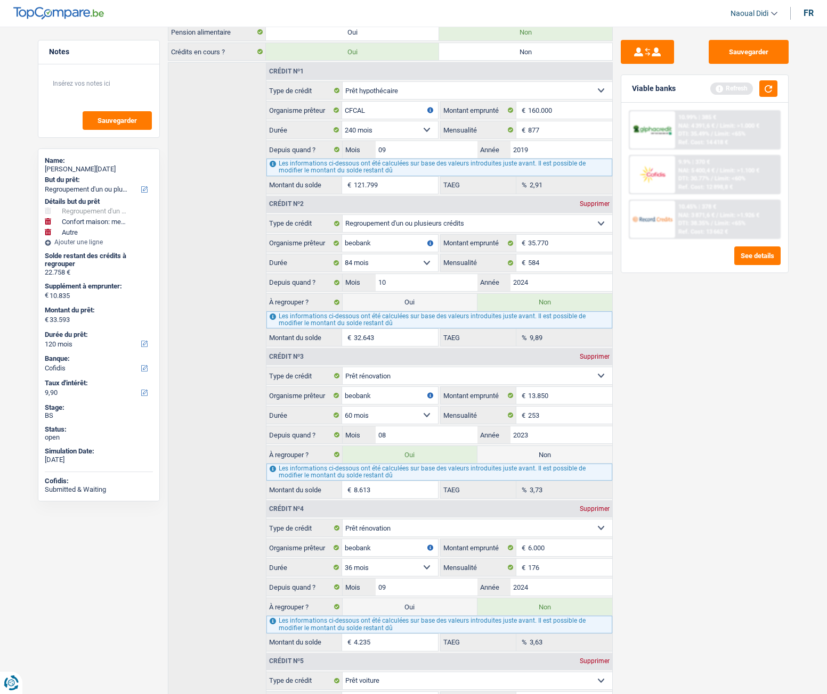
scroll to position [373, 0]
click at [428, 307] on label "Oui" at bounding box center [409, 301] width 135 height 17
click at [428, 307] on input "Oui" at bounding box center [409, 301] width 135 height 17
radio input "true"
type input "66.236"
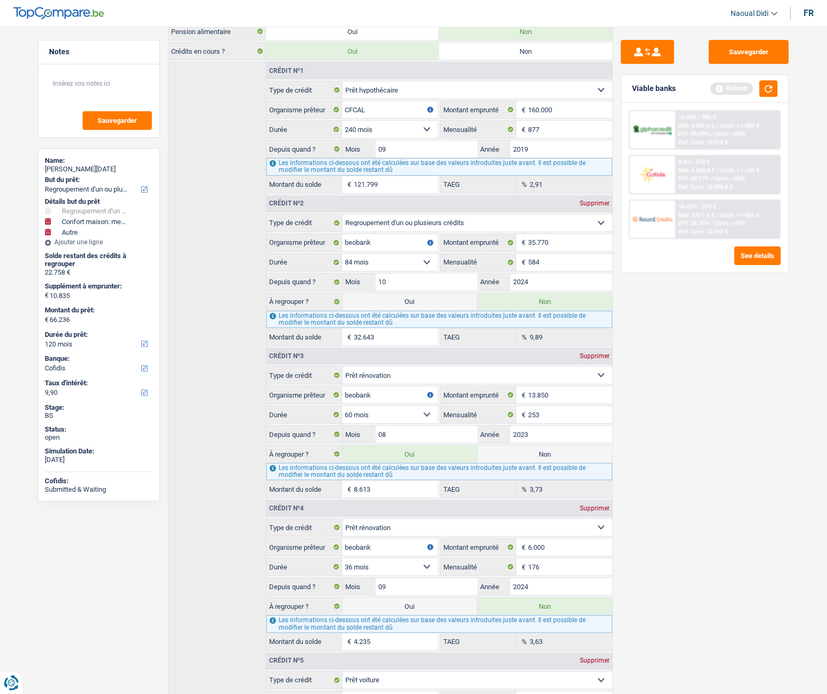
radio input "false"
select select "144"
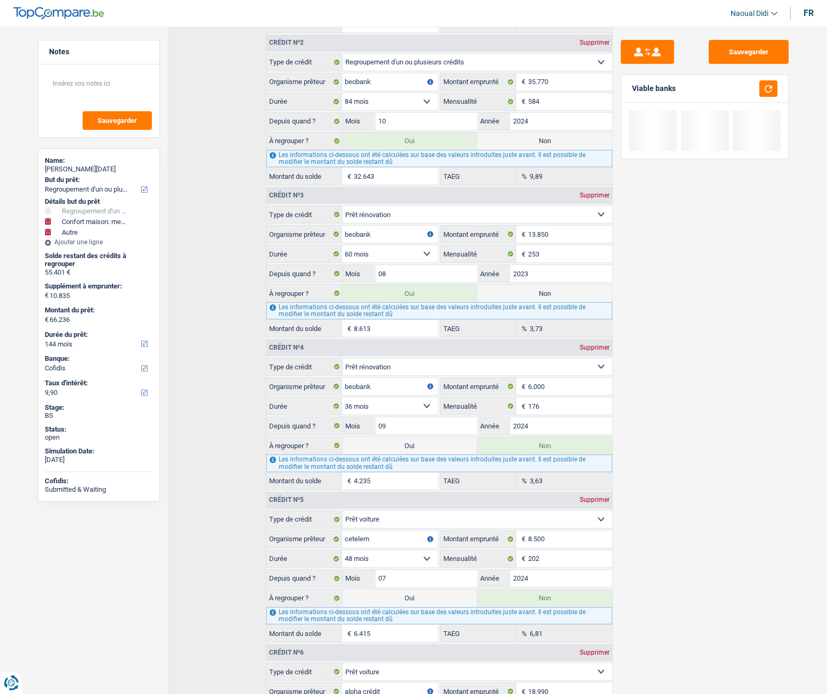
scroll to position [586, 0]
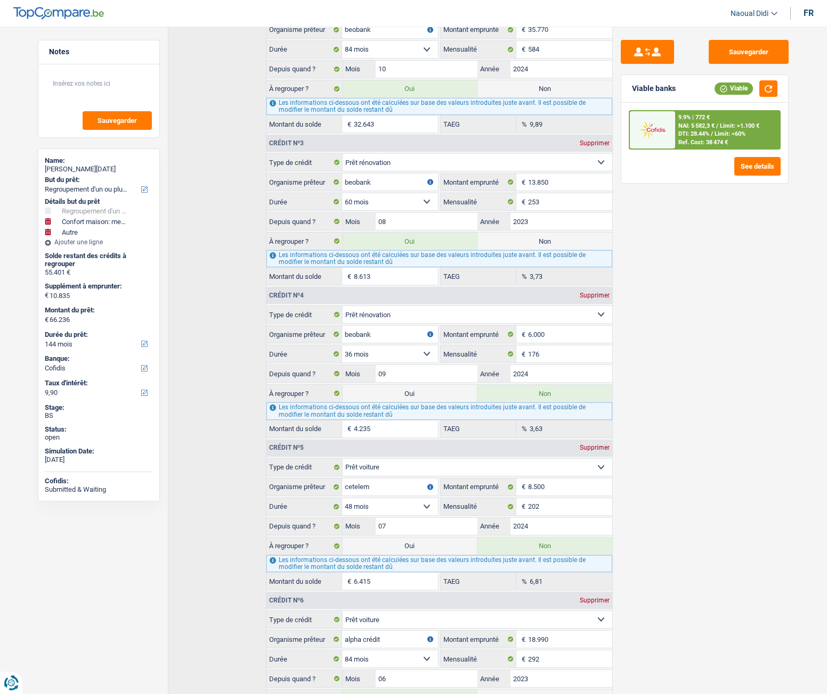
click at [424, 392] on label "Oui" at bounding box center [409, 393] width 135 height 17
click at [424, 392] on input "Oui" at bounding box center [409, 393] width 135 height 17
radio input "true"
type input "70.471"
radio input "false"
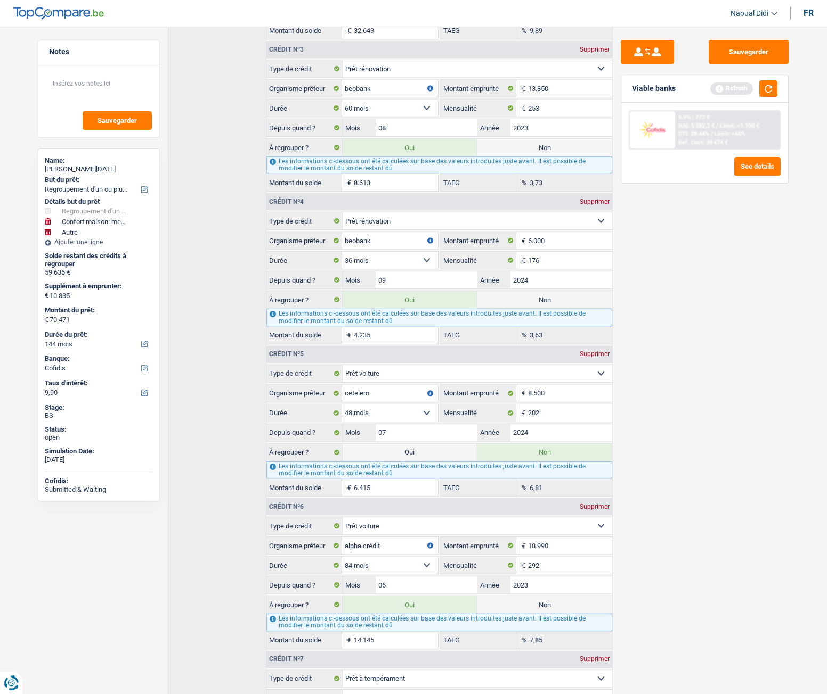
scroll to position [692, 0]
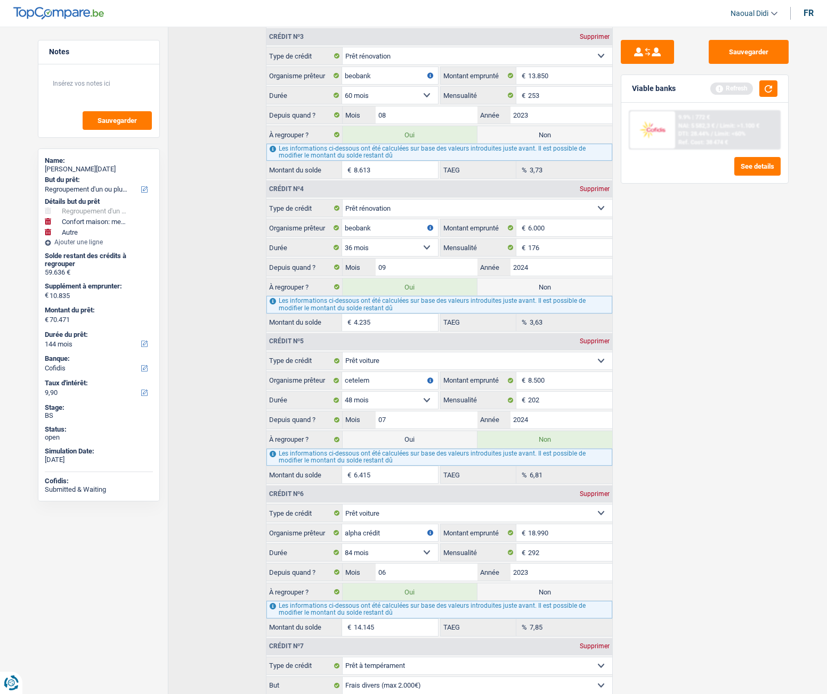
click at [422, 439] on label "Oui" at bounding box center [409, 439] width 135 height 17
click at [422, 439] on input "Oui" at bounding box center [409, 439] width 135 height 17
radio input "true"
type input "76.886"
radio input "false"
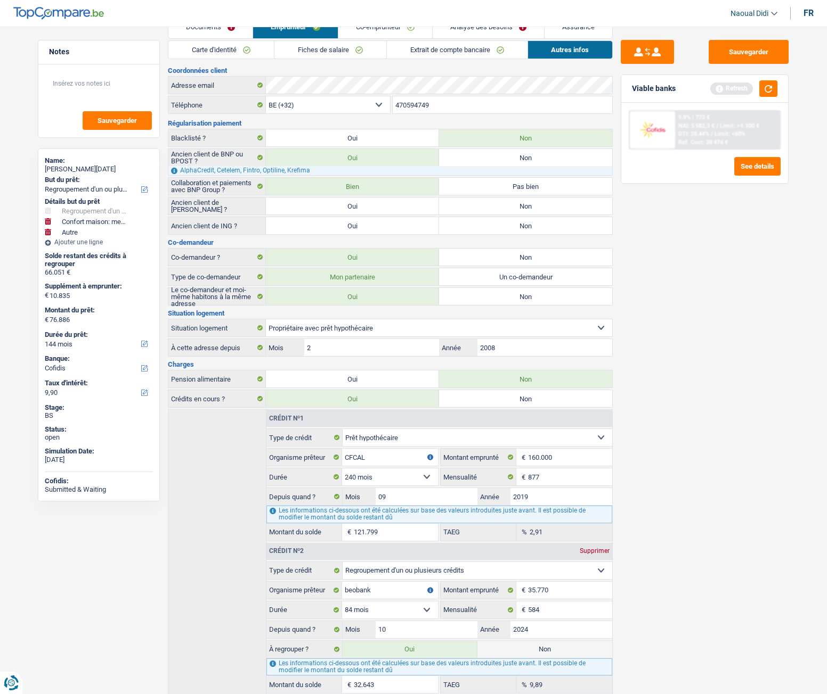
scroll to position [0, 0]
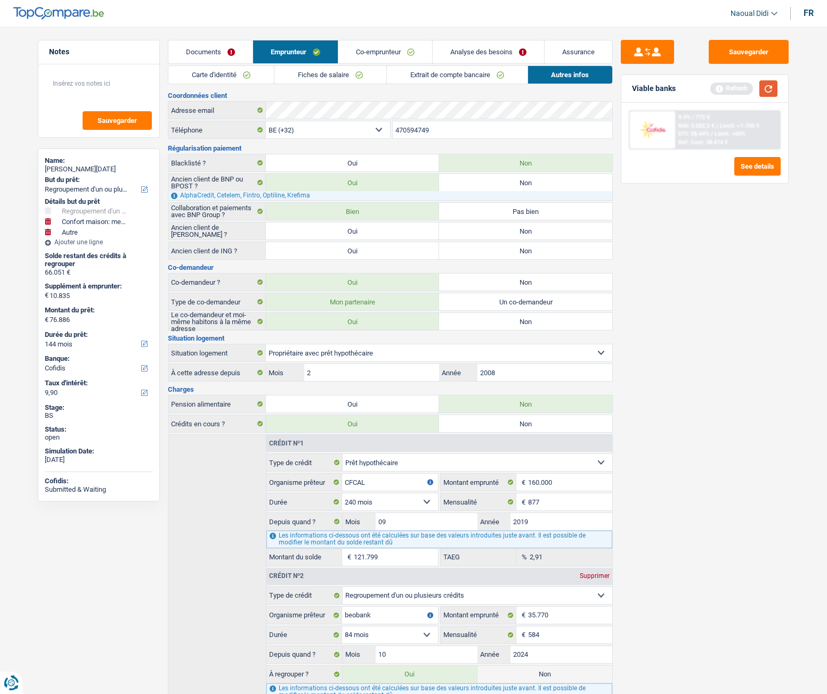
click at [767, 88] on button "button" at bounding box center [768, 88] width 18 height 17
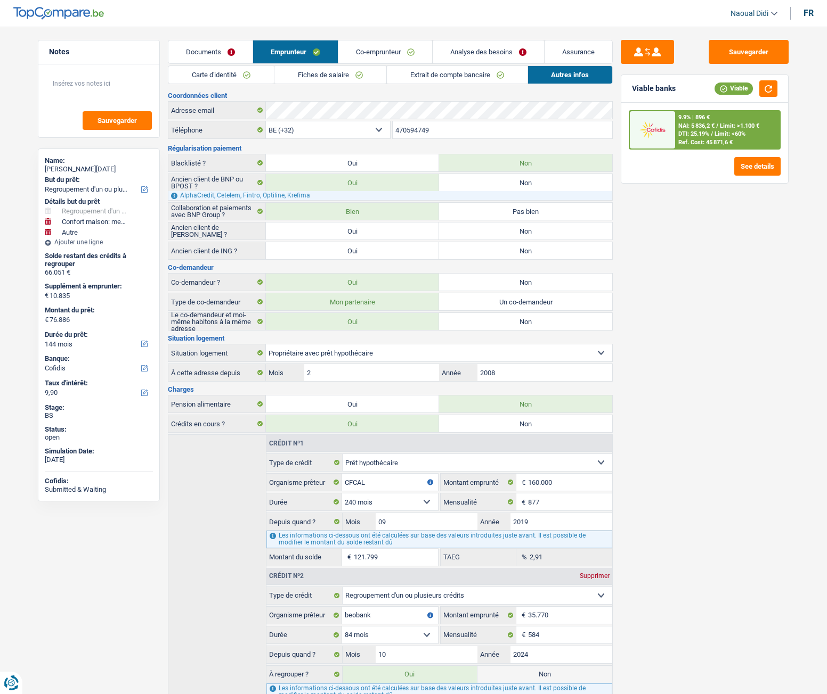
click at [455, 54] on link "Analyse des besoins" at bounding box center [487, 51] width 111 height 23
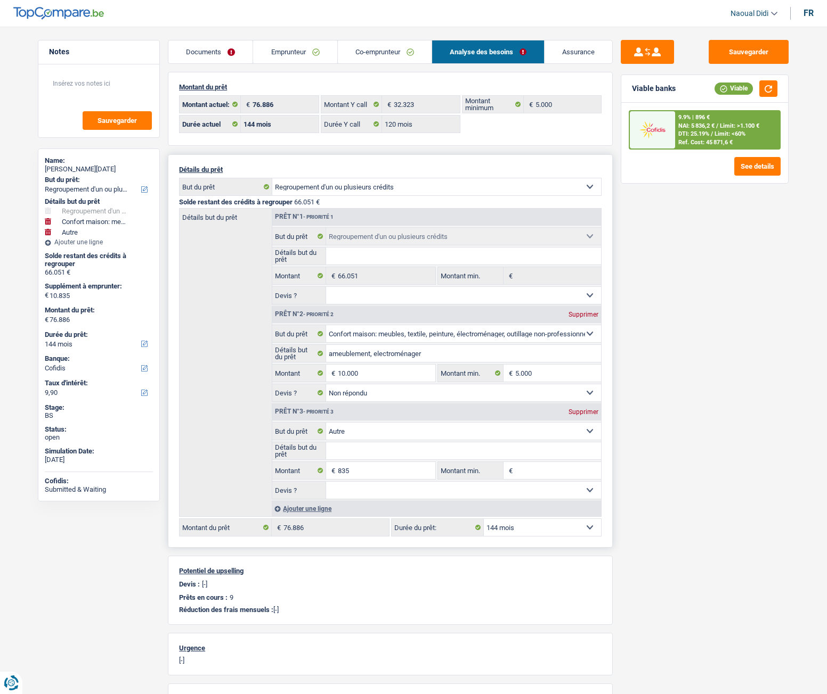
click at [530, 530] on select "12 mois 18 mois 24 mois 30 mois 36 mois 42 mois 48 mois 60 mois 72 mois 84 mois…" at bounding box center [542, 527] width 117 height 17
select select "120"
click at [484, 519] on select "12 mois 18 mois 24 mois 30 mois 36 mois 42 mois 48 mois 60 mois 72 mois 84 mois…" at bounding box center [542, 527] width 117 height 17
select select "120"
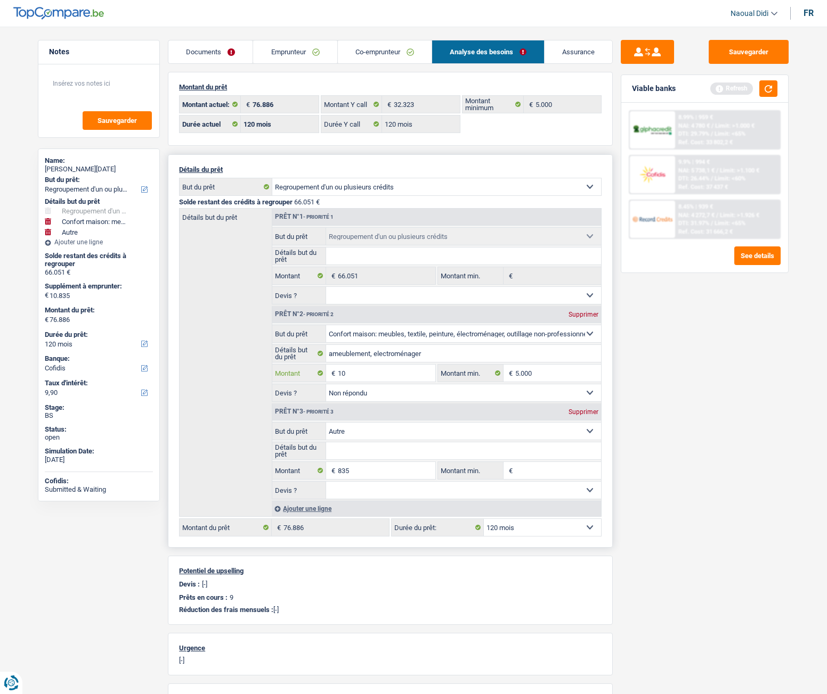
type input "1"
type input "5.000"
type input "5.835"
type input "71.886"
select select "144"
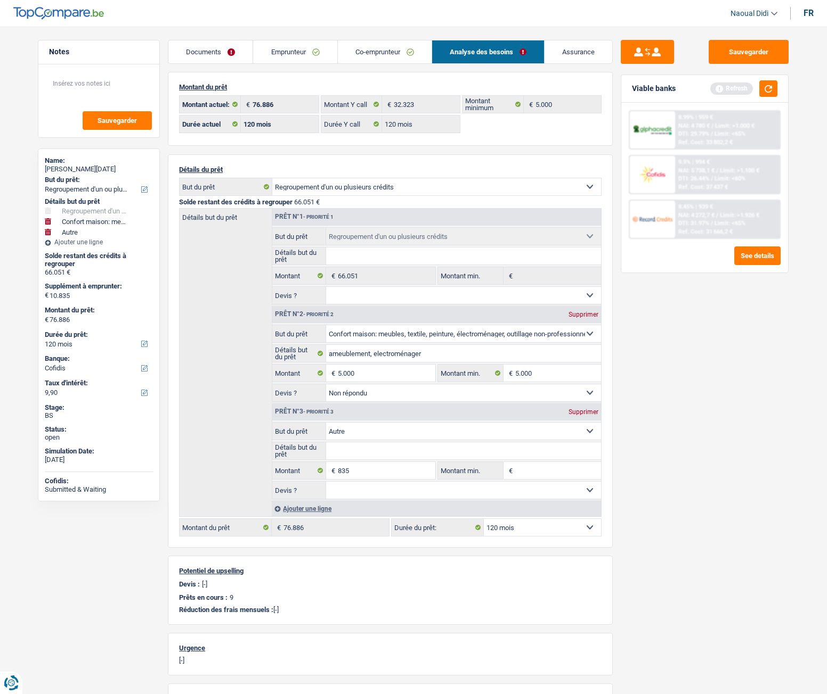
type input "71.886"
select select "144"
type input "71.886"
select select "144"
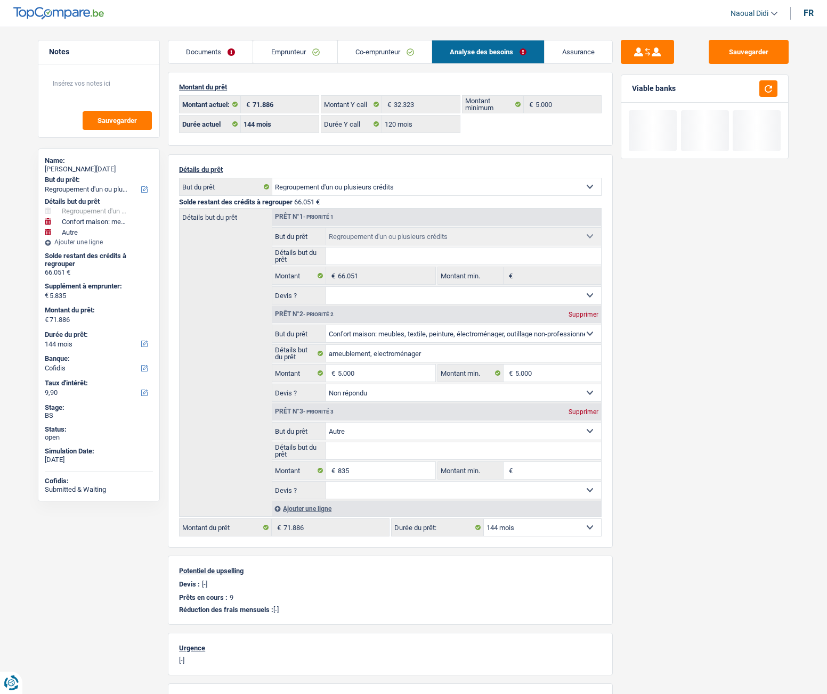
click at [669, 386] on div "Sauvegarder Viable banks" at bounding box center [704, 357] width 184 height 635
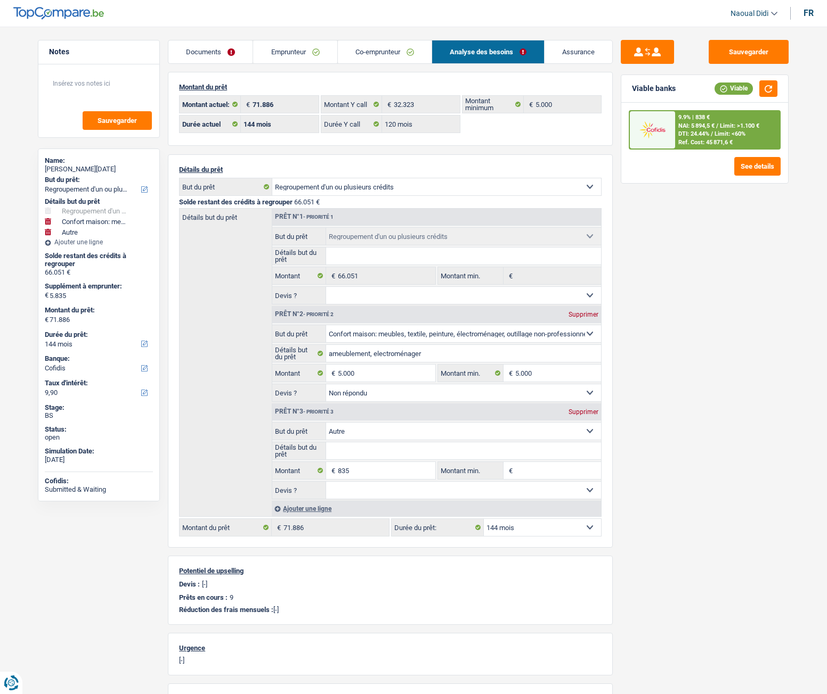
click at [293, 56] on link "Emprunteur" at bounding box center [295, 51] width 84 height 23
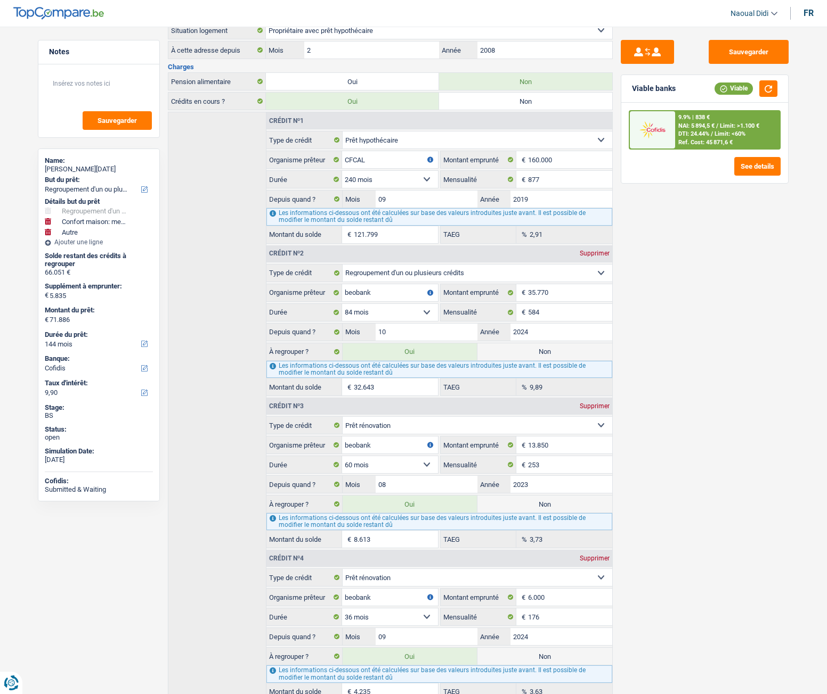
scroll to position [373, 0]
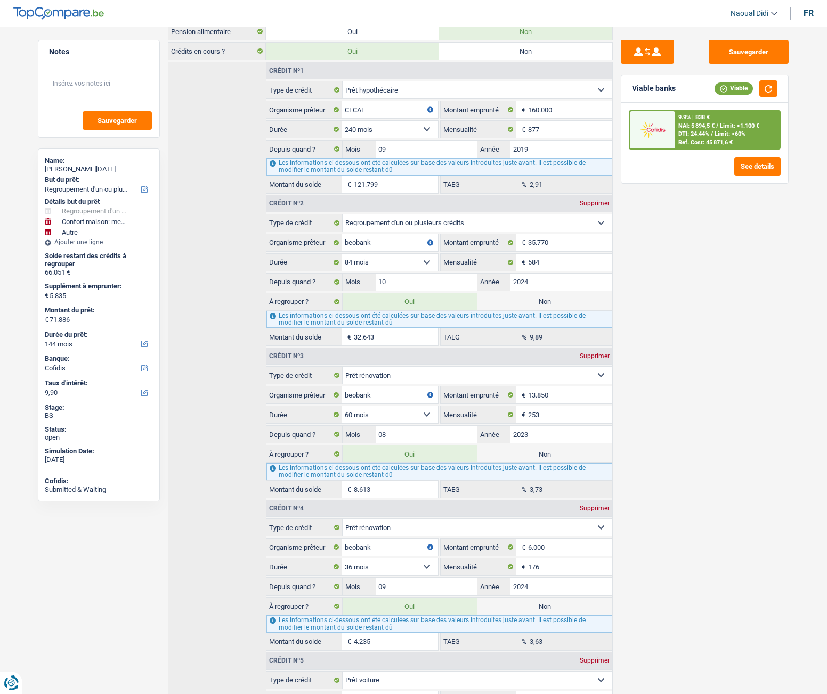
click at [541, 305] on label "Non" at bounding box center [544, 301] width 135 height 17
click at [541, 305] on input "Non" at bounding box center [544, 301] width 135 height 17
radio input "true"
type input "39.243"
radio input "false"
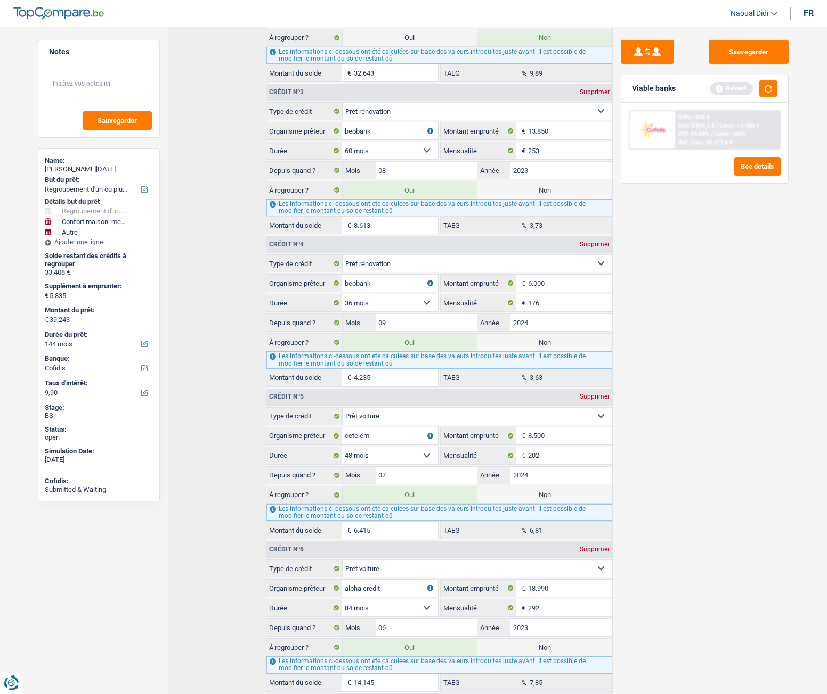
scroll to position [639, 0]
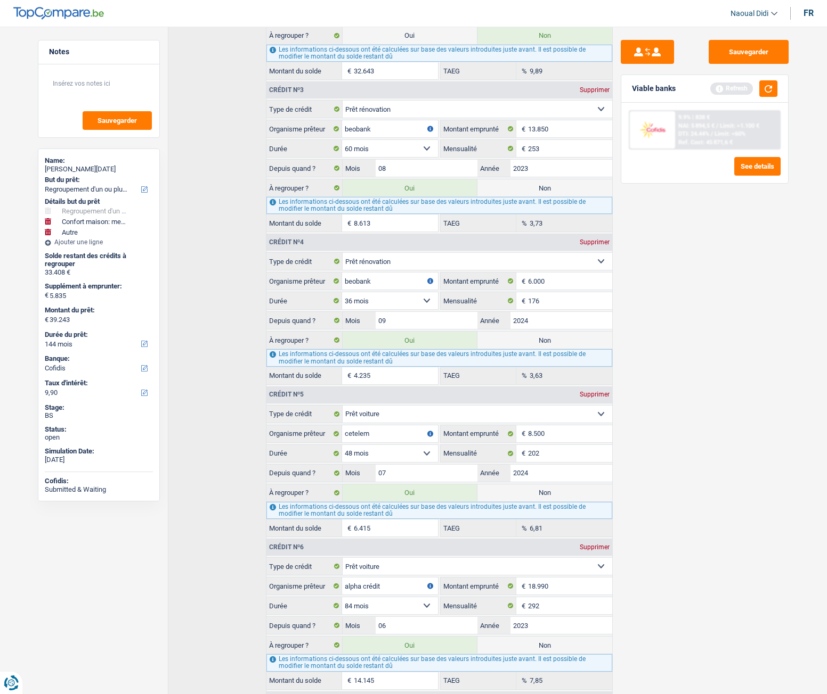
click at [545, 340] on label "Non" at bounding box center [544, 340] width 135 height 17
click at [545, 340] on input "Non" at bounding box center [544, 340] width 135 height 17
radio input "true"
type input "35.008"
select select "120"
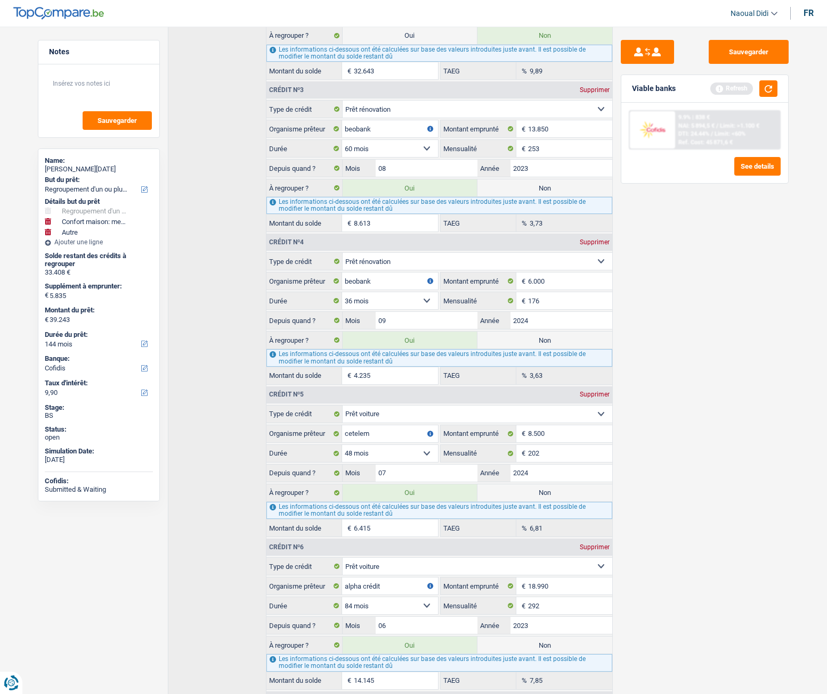
radio input "false"
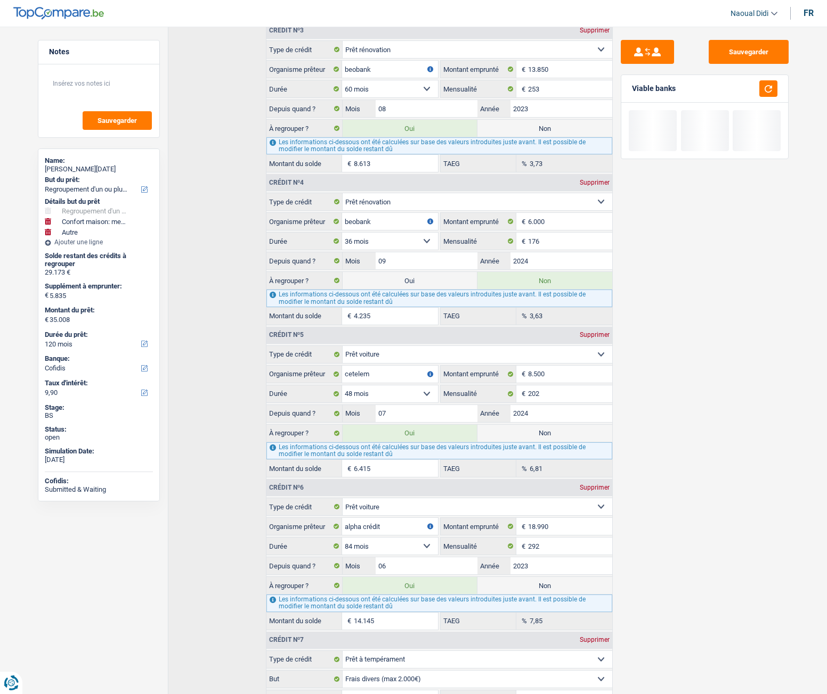
scroll to position [746, 0]
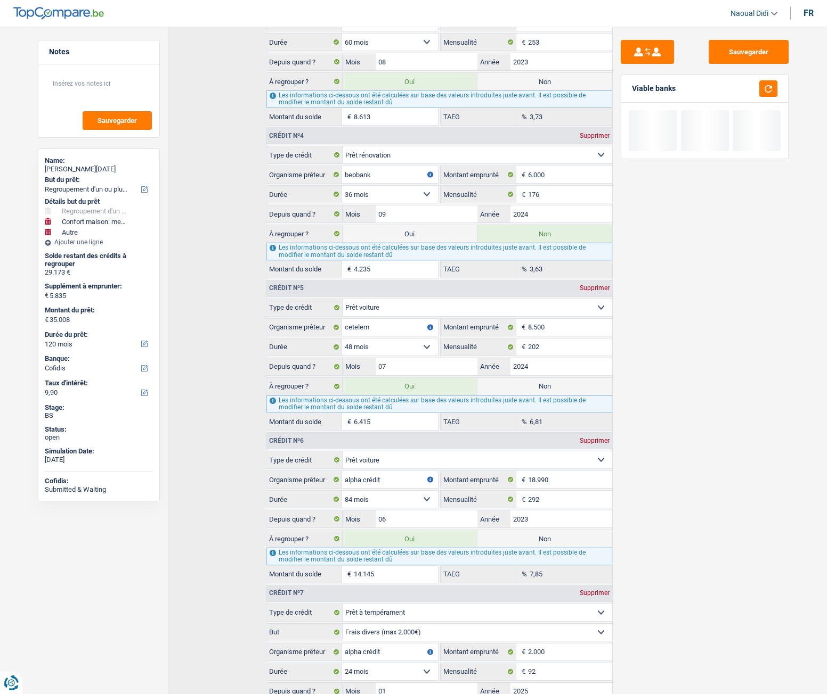
click at [542, 388] on label "Non" at bounding box center [544, 386] width 135 height 17
click at [542, 388] on input "Non" at bounding box center [544, 386] width 135 height 17
radio input "true"
type input "28.593"
radio input "false"
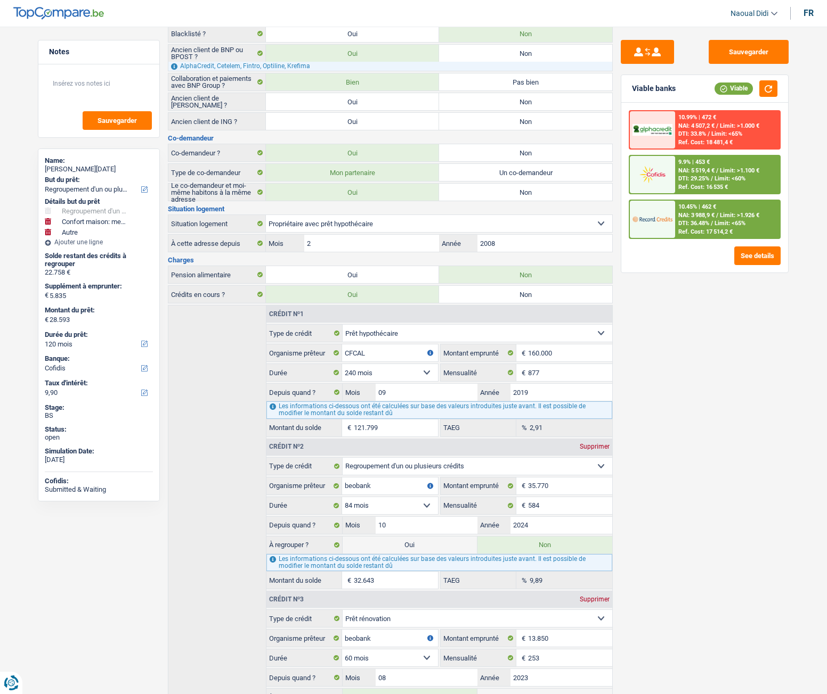
scroll to position [0, 0]
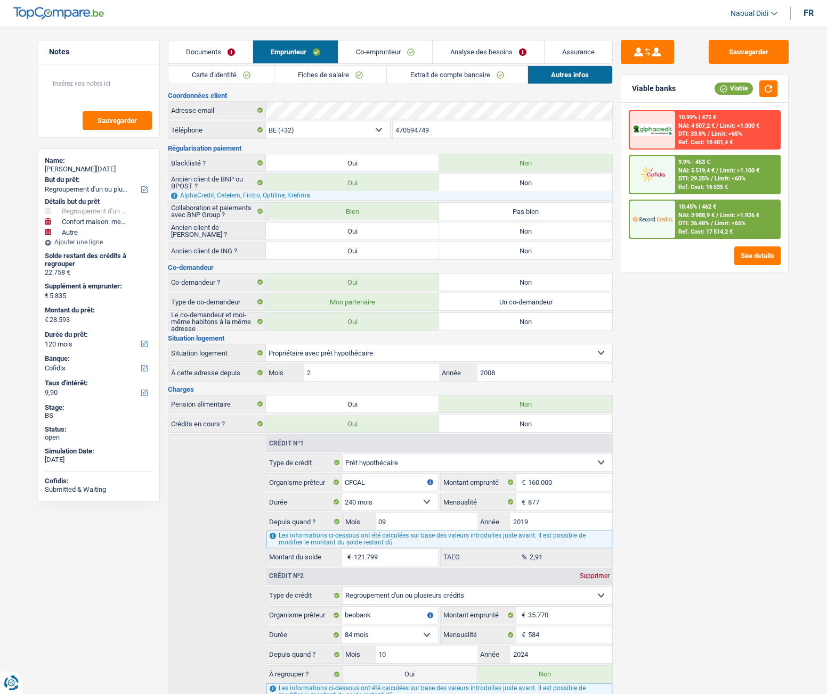
click at [463, 56] on link "Analyse des besoins" at bounding box center [487, 51] width 111 height 23
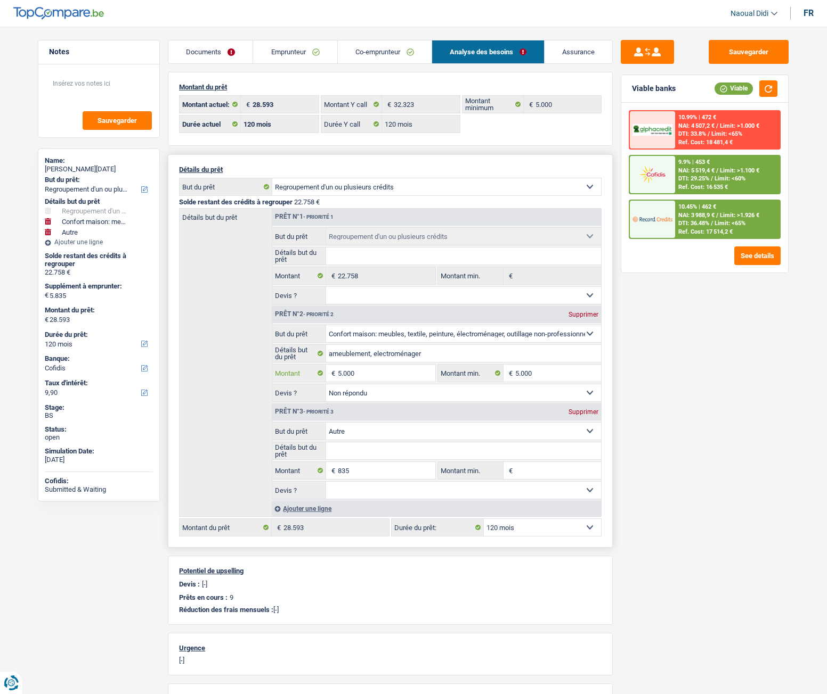
click at [376, 376] on input "5.000" at bounding box center [386, 373] width 97 height 17
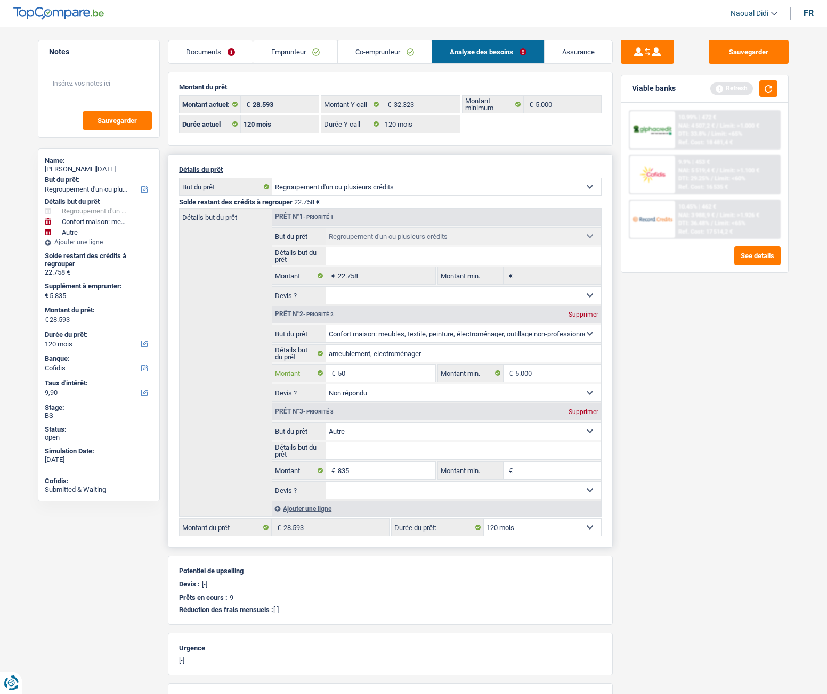
type input "5"
type input "10.000"
type input "10.835"
type input "33.593"
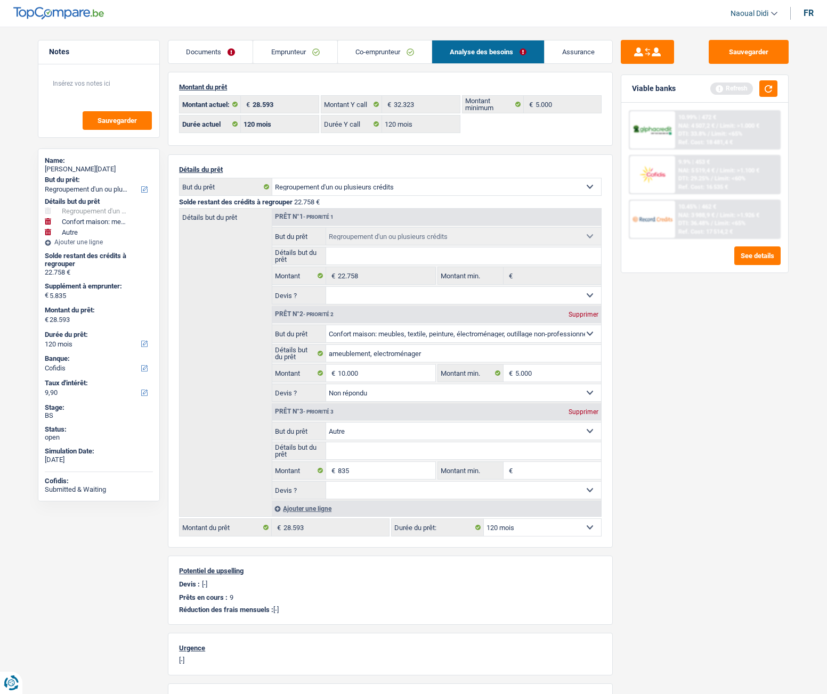
type input "33.593"
click at [664, 427] on div "Sauvegarder Viable banks Refresh 10.99% | 472 € NAI: 4 507,2 € / Limit: >1.000 …" at bounding box center [704, 357] width 184 height 635
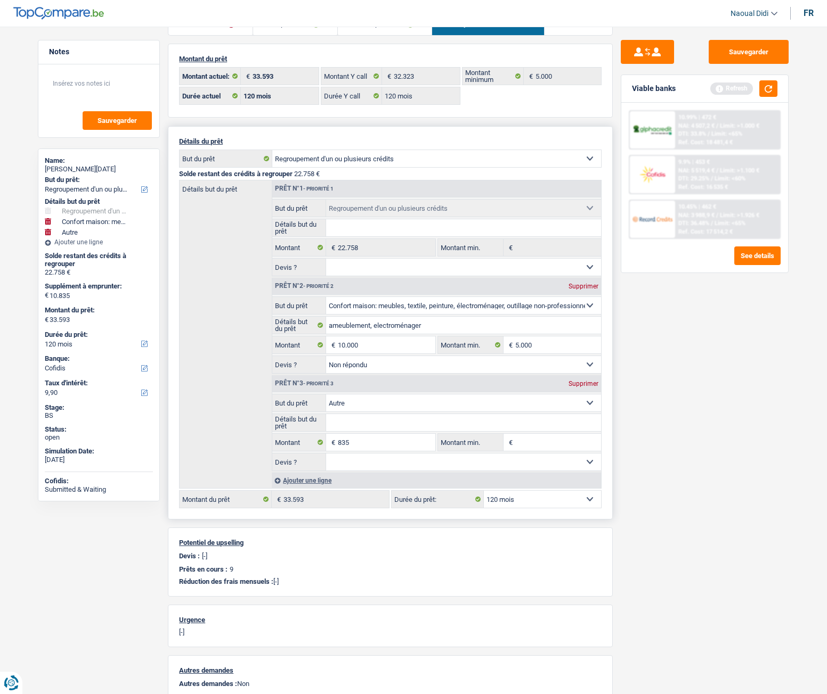
scroll to position [53, 0]
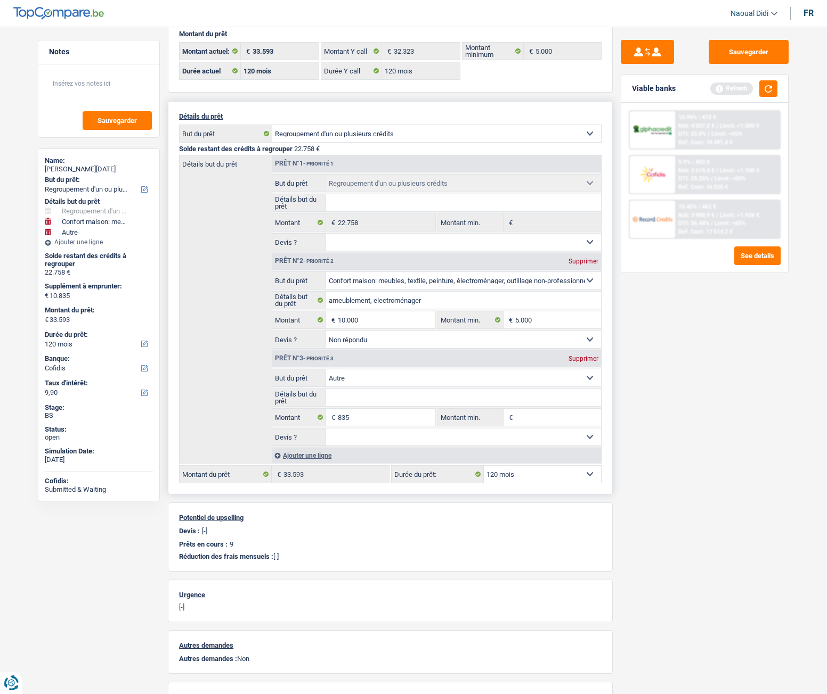
click at [457, 374] on select "Confort maison: meubles, textile, peinture, électroménager, outillage non-profe…" at bounding box center [463, 378] width 275 height 17
select select "movingOrInstallation"
click at [326, 370] on select "Confort maison: meubles, textile, peinture, électroménager, outillage non-profe…" at bounding box center [463, 378] width 275 height 17
select select "movingOrInstallation"
click at [366, 420] on input "835" at bounding box center [386, 417] width 97 height 17
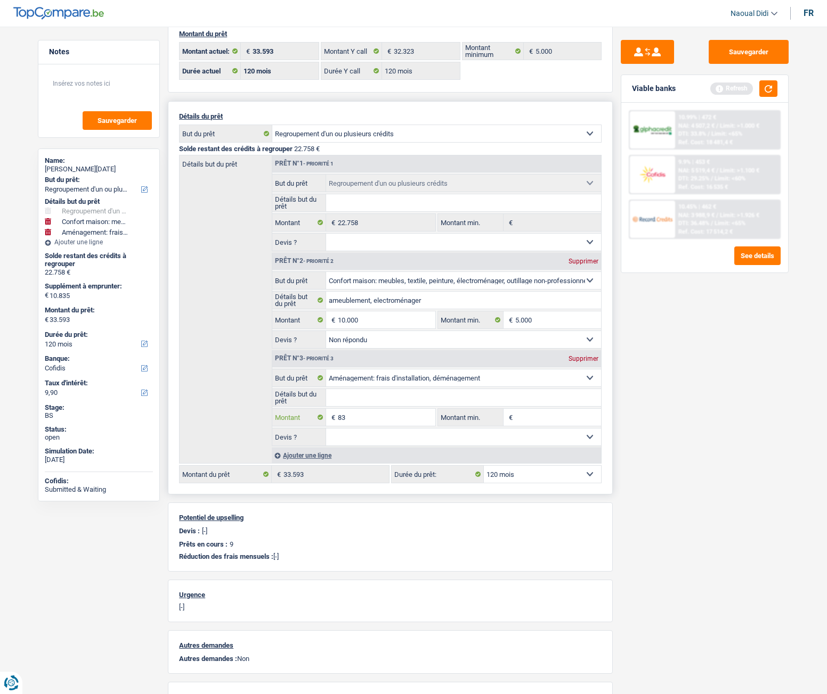
type input "8"
type input "5"
type input "8.000"
type input "18.000"
type input "40.758"
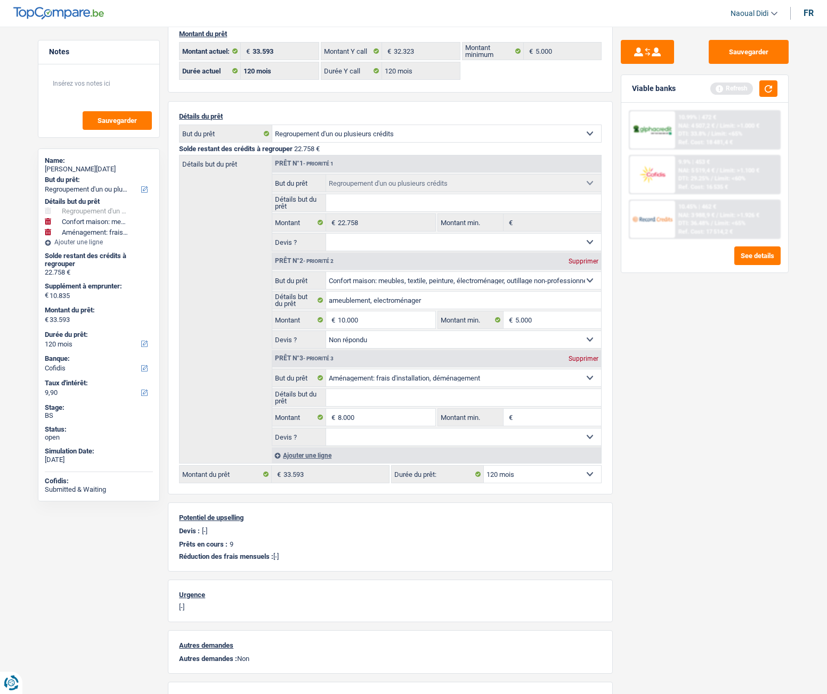
type input "40.758"
select select "144"
type input "40.758"
click at [672, 457] on div "Sauvegarder Viable banks Refresh 10.99% | 472 € NAI: 4 507,2 € / Limit: >1.000 …" at bounding box center [704, 357] width 184 height 635
select select "144"
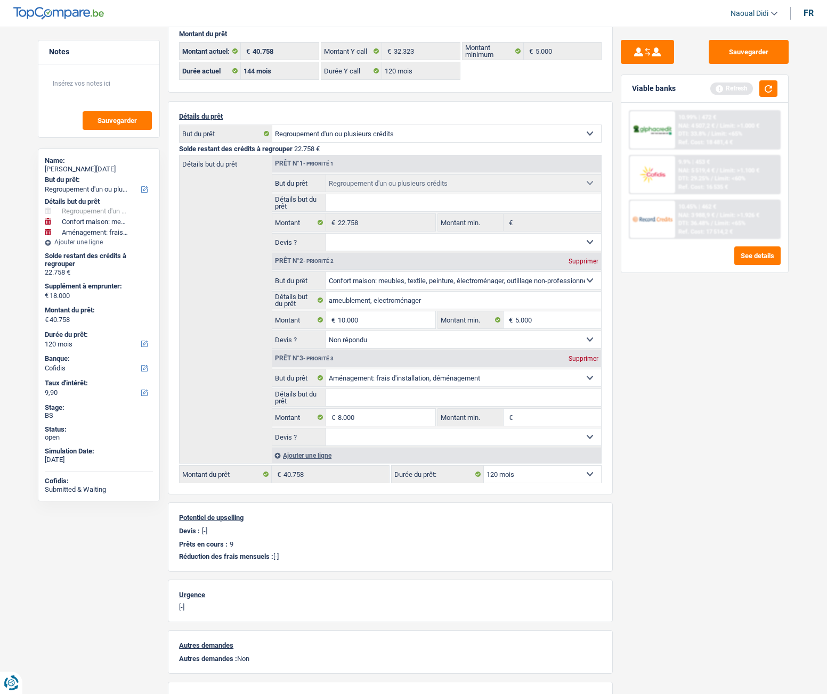
select select "144"
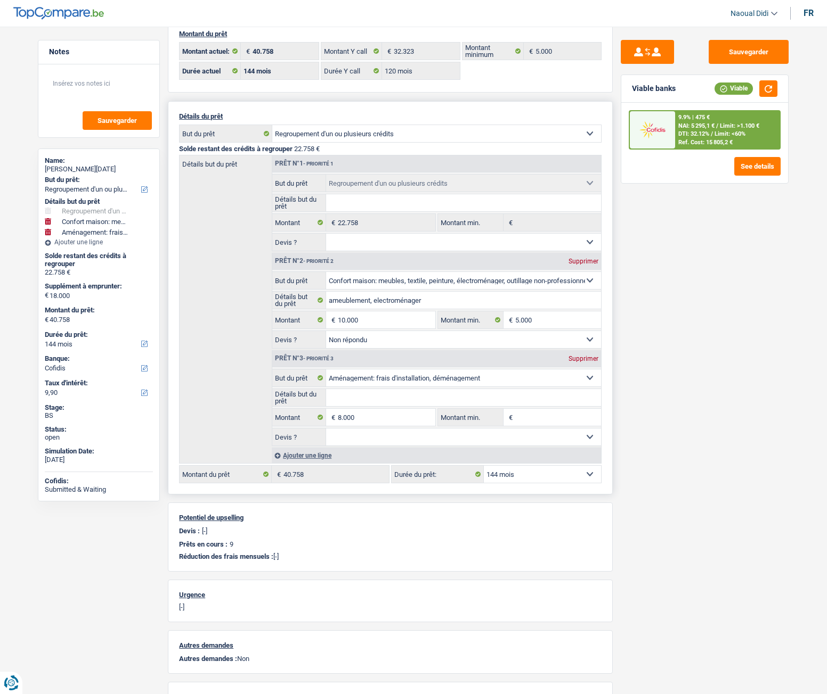
click at [308, 453] on div "Ajouter une ligne" at bounding box center [436, 455] width 329 height 15
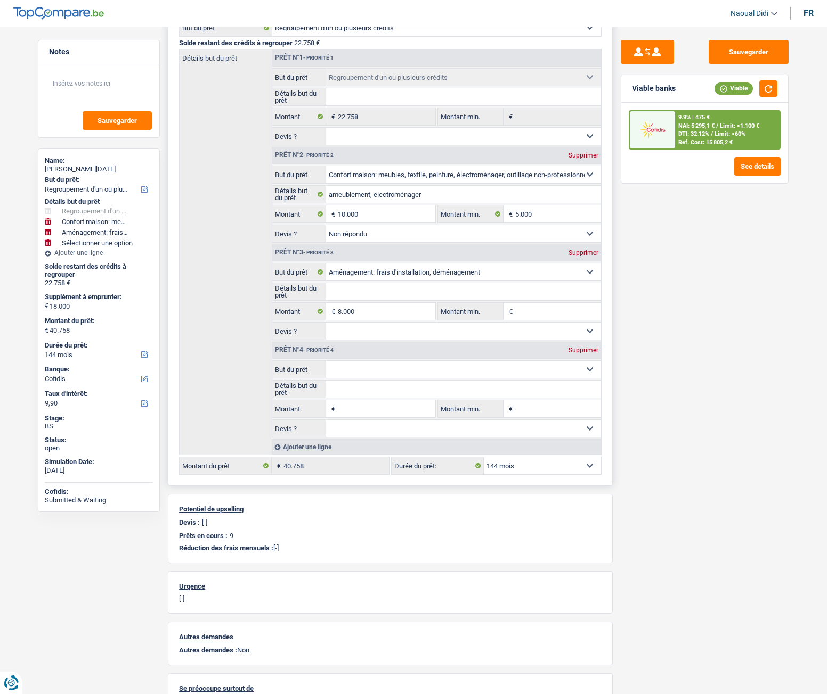
scroll to position [160, 0]
click at [451, 374] on select "Confort maison: meubles, textile, peinture, électroménager, outillage non-profe…" at bounding box center [463, 369] width 275 height 17
select select "tech"
click at [326, 361] on select "Confort maison: meubles, textile, peinture, électroménager, outillage non-profe…" at bounding box center [463, 369] width 275 height 17
select select "tech"
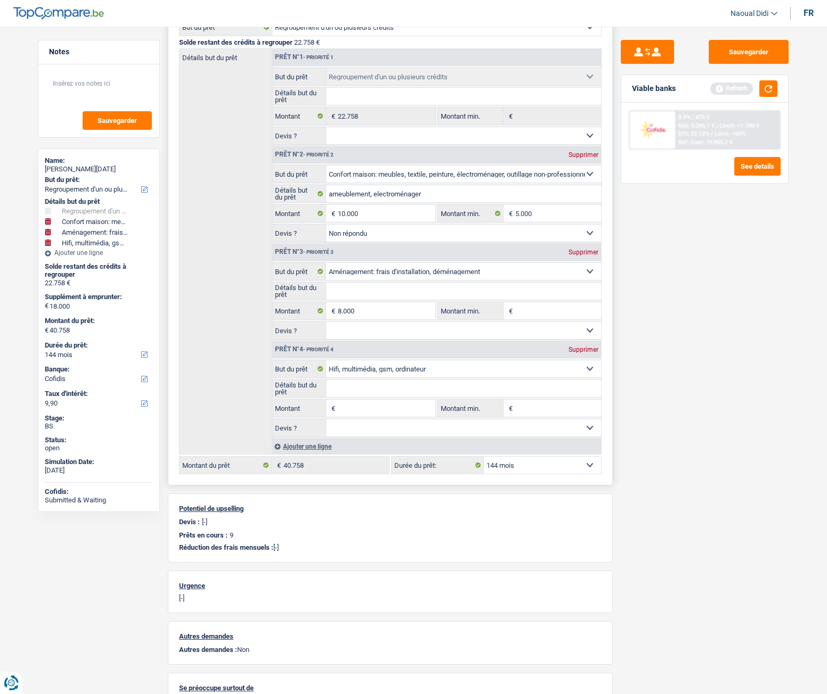
click at [354, 390] on input "Détails but du prêt" at bounding box center [463, 388] width 275 height 17
click at [666, 460] on div "Sauvegarder Viable banks Refresh 9.9% | 475 € NAI: 5 295,1 € / Limit: >1.100 € …" at bounding box center [704, 357] width 184 height 635
click at [364, 385] on input "5000" at bounding box center [463, 388] width 275 height 17
type input "5"
click at [372, 405] on input "Montant" at bounding box center [386, 408] width 97 height 17
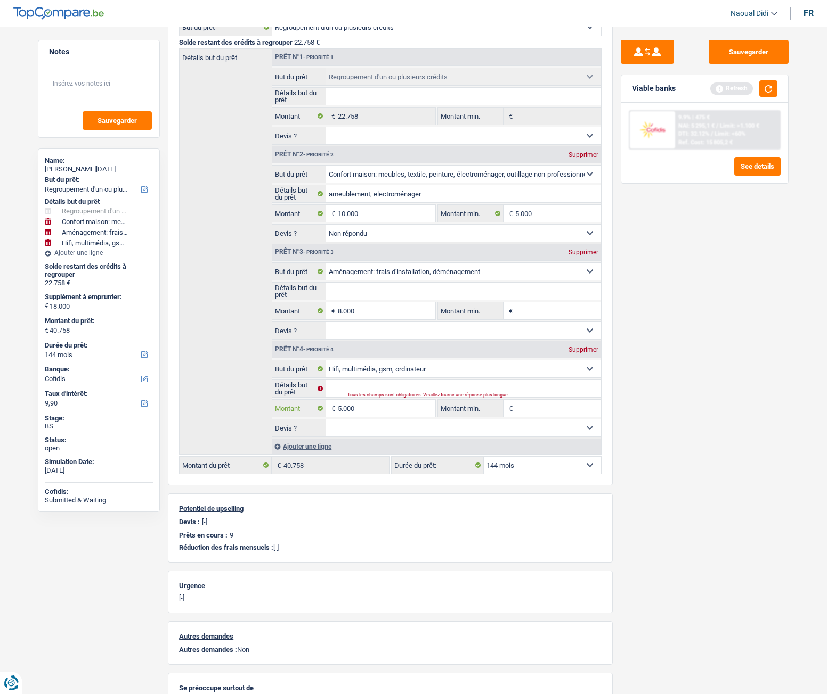
type input "5.000"
type input "23.000"
type input "45.758"
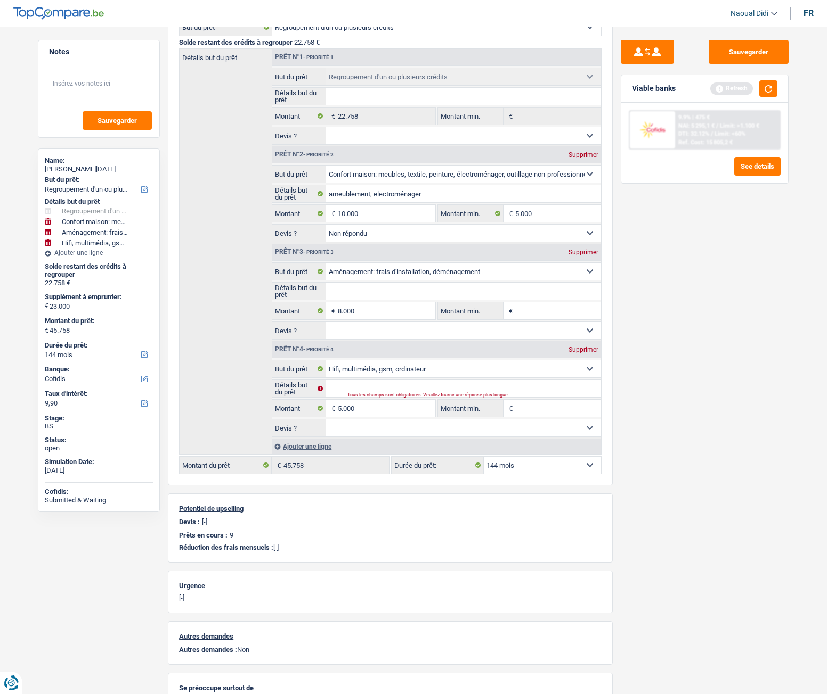
click at [639, 448] on div "Sauvegarder Viable banks Refresh 9.9% | 475 € NAI: 5 295,1 € / Limit: >1.100 € …" at bounding box center [704, 357] width 184 height 635
click at [377, 405] on input "5.000" at bounding box center [386, 408] width 97 height 17
type input "5"
type input "6.000"
type input "24.000"
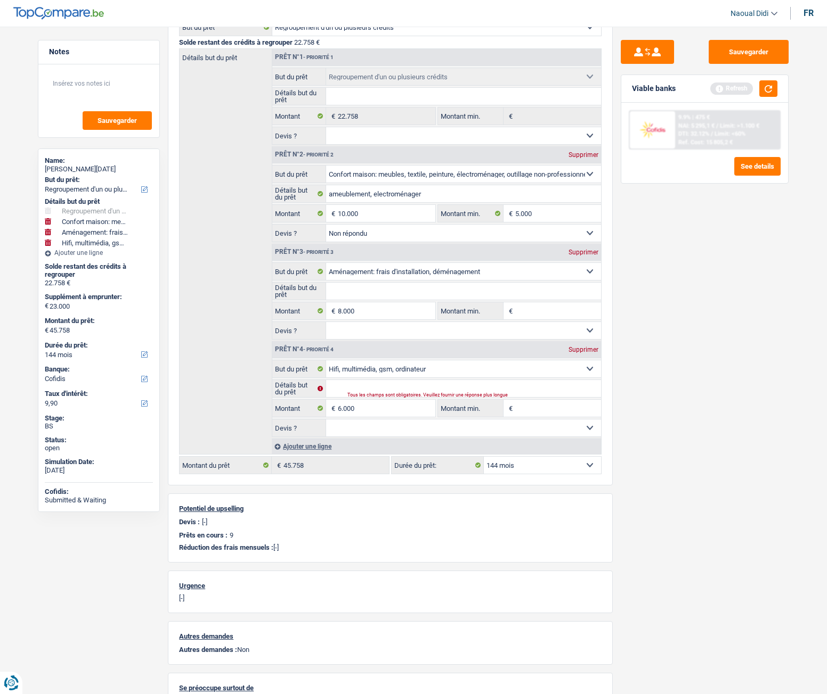
type input "46.758"
click at [676, 399] on div "Sauvegarder Viable banks Refresh 9.9% | 475 € NAI: 5 295,1 € / Limit: >1.100 € …" at bounding box center [704, 357] width 184 height 635
click at [536, 462] on select "12 mois 18 mois 24 mois 30 mois 36 mois 42 mois 48 mois 60 mois 72 mois 84 mois…" at bounding box center [542, 465] width 117 height 17
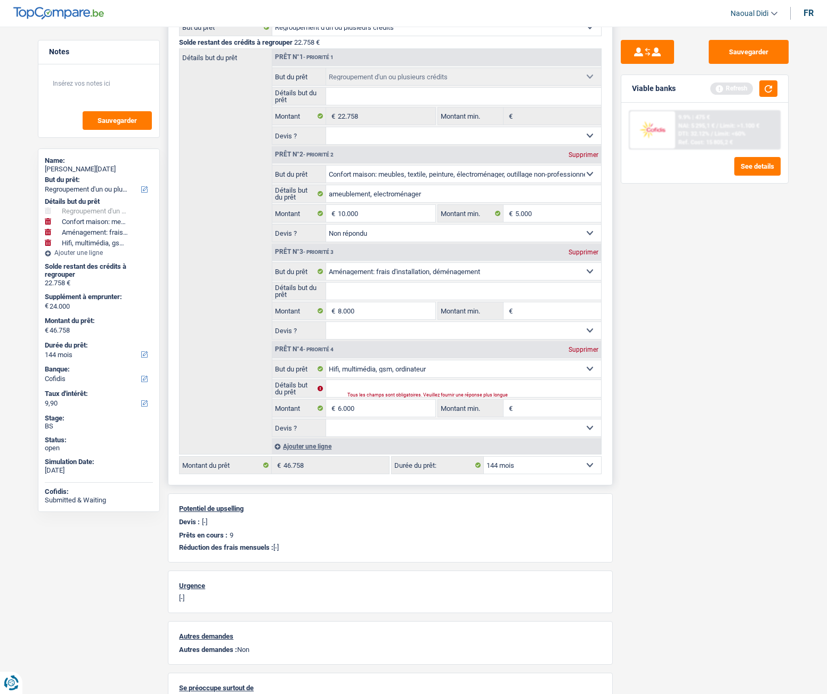
select select "120"
click at [484, 457] on select "12 mois 18 mois 24 mois 30 mois 36 mois 42 mois 48 mois 60 mois 72 mois 84 mois…" at bounding box center [542, 465] width 117 height 17
select select "120"
click at [681, 447] on div "Sauvegarder Viable banks" at bounding box center [704, 357] width 184 height 635
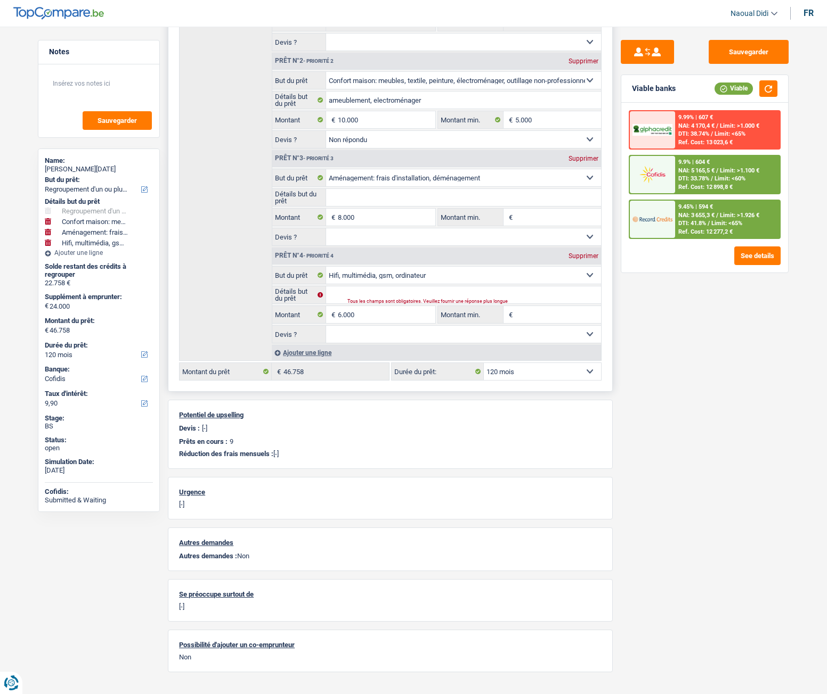
scroll to position [266, 0]
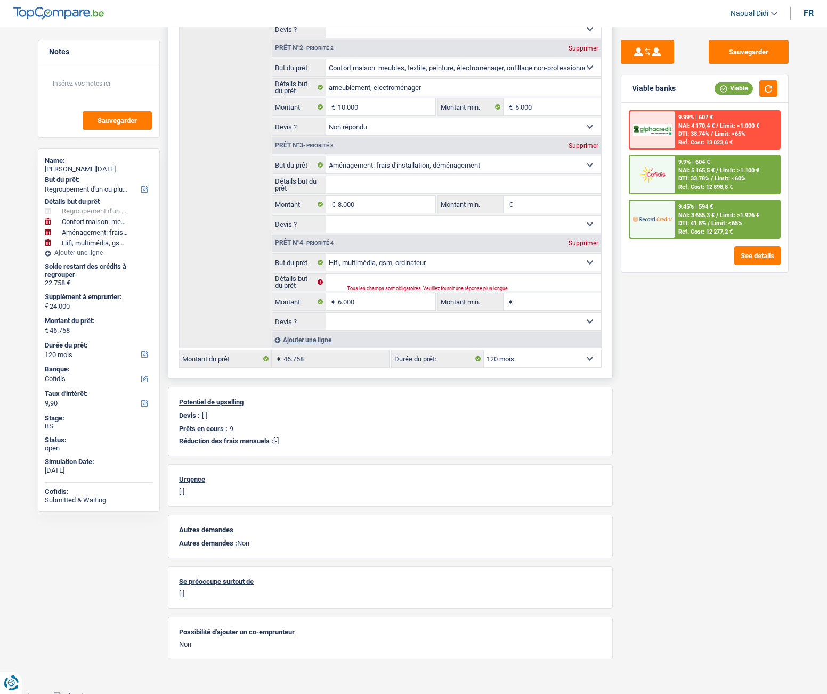
click at [316, 336] on div "Ajouter une ligne" at bounding box center [436, 339] width 329 height 15
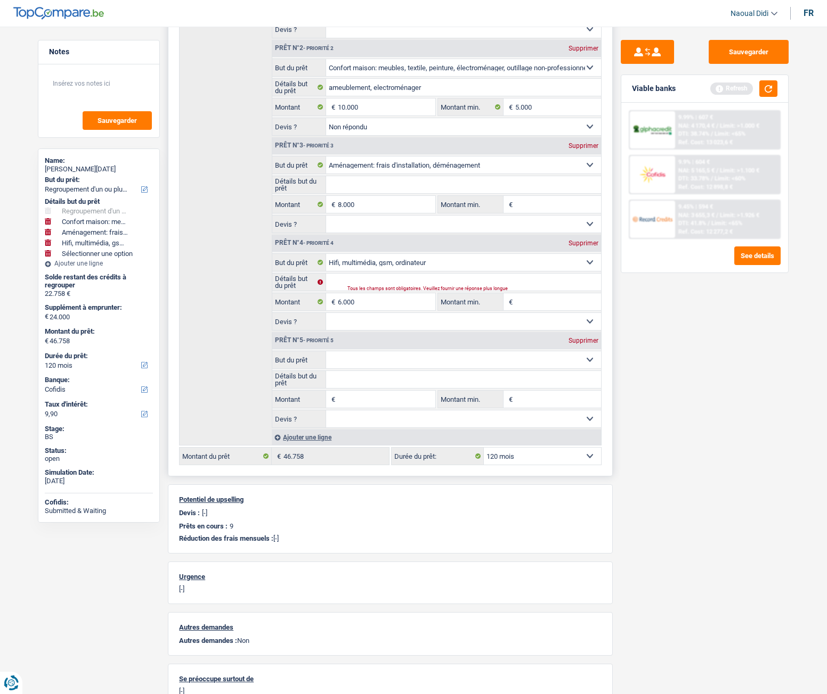
click at [431, 361] on select "Confort maison: meubles, textile, peinture, électroménager, outillage non-profe…" at bounding box center [463, 359] width 275 height 17
select select "houseOrGarden"
click at [326, 351] on select "Confort maison: meubles, textile, peinture, électroménager, outillage non-profe…" at bounding box center [463, 359] width 275 height 17
select select "houseOrGarden"
click at [362, 400] on input "Montant" at bounding box center [386, 399] width 97 height 17
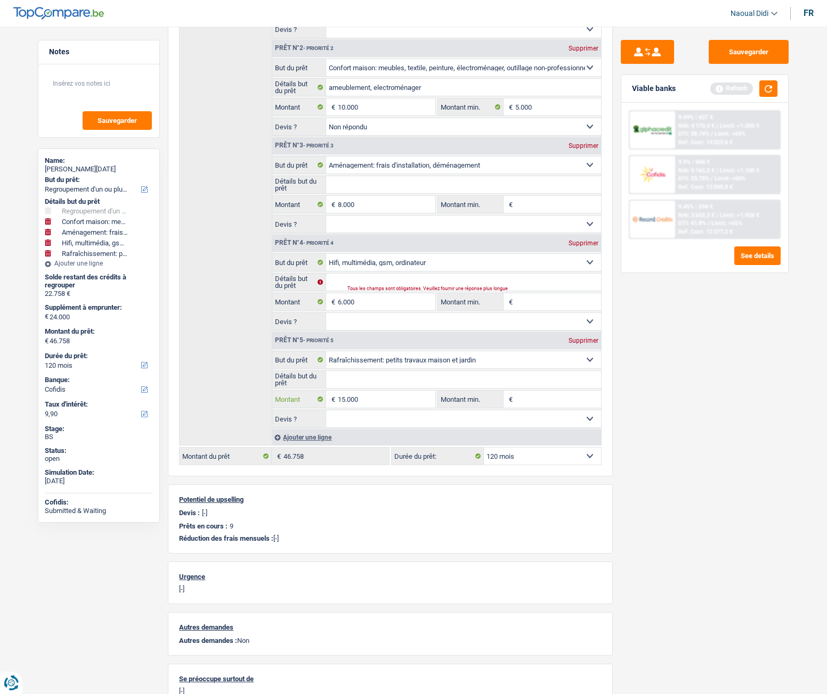
type input "15.000"
type input "39.000"
type input "61.758"
select select "144"
type input "61.758"
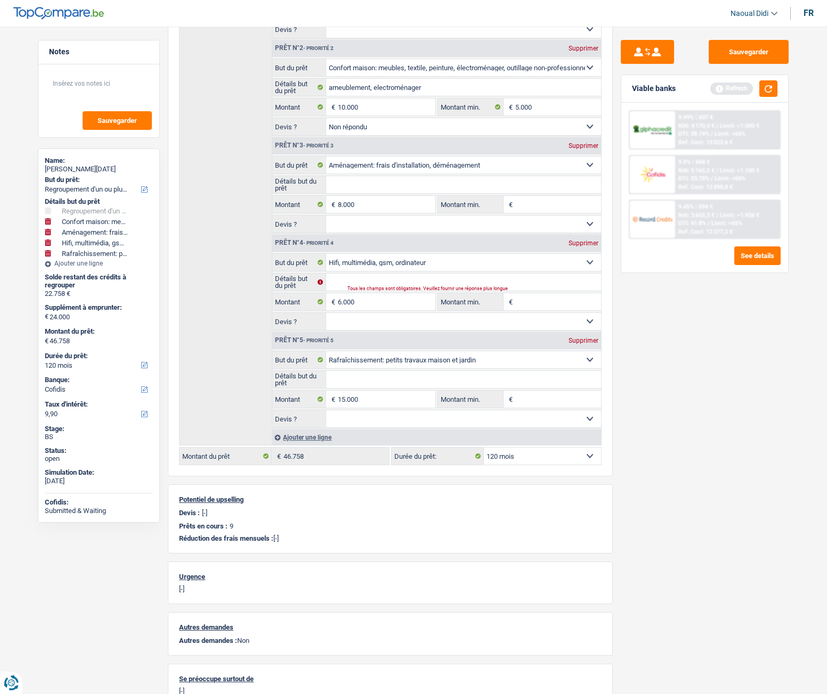
select select "144"
type input "61.758"
select select "144"
click at [705, 447] on div "Sauvegarder Viable banks Refresh 9.99% | 607 € NAI: 4 170,4 € / Limit: >1.000 €…" at bounding box center [704, 357] width 184 height 635
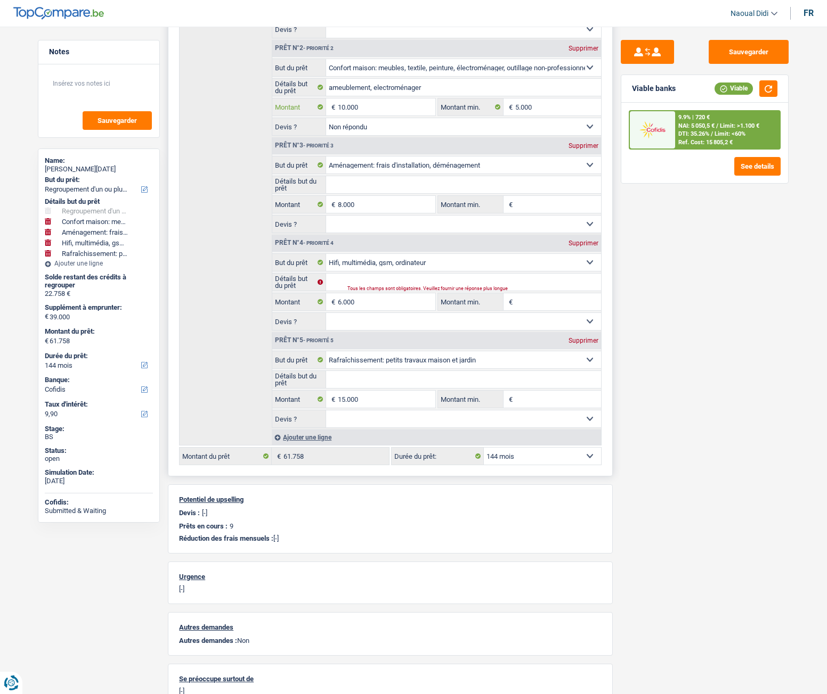
click at [345, 107] on input "10.000" at bounding box center [386, 107] width 97 height 17
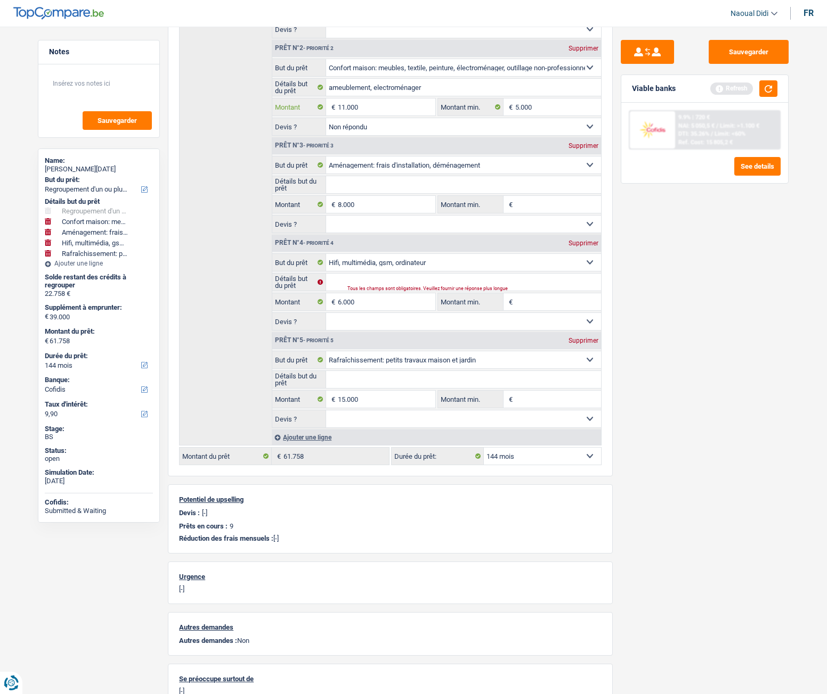
type input "11.000"
type input "40.000"
type input "62.758"
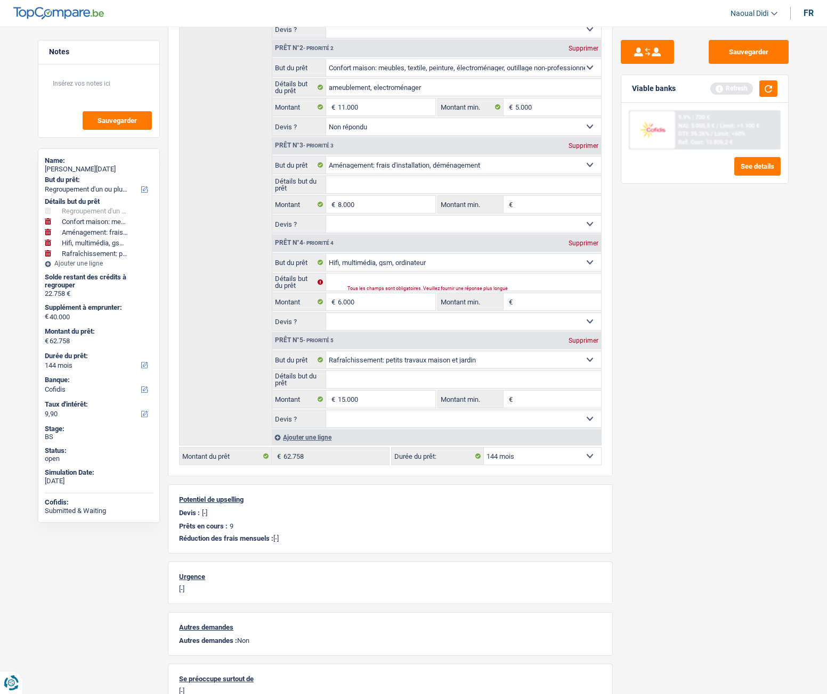
click at [683, 290] on div "Sauvegarder Viable banks Refresh 9.9% | 720 € NAI: 5 050,5 € / Limit: >1.100 € …" at bounding box center [704, 357] width 184 height 635
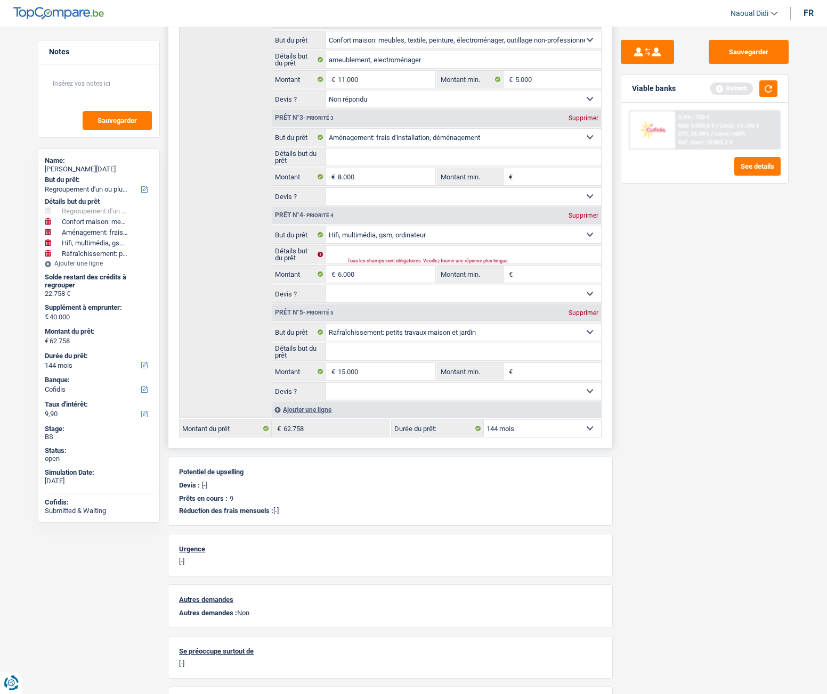
scroll to position [320, 0]
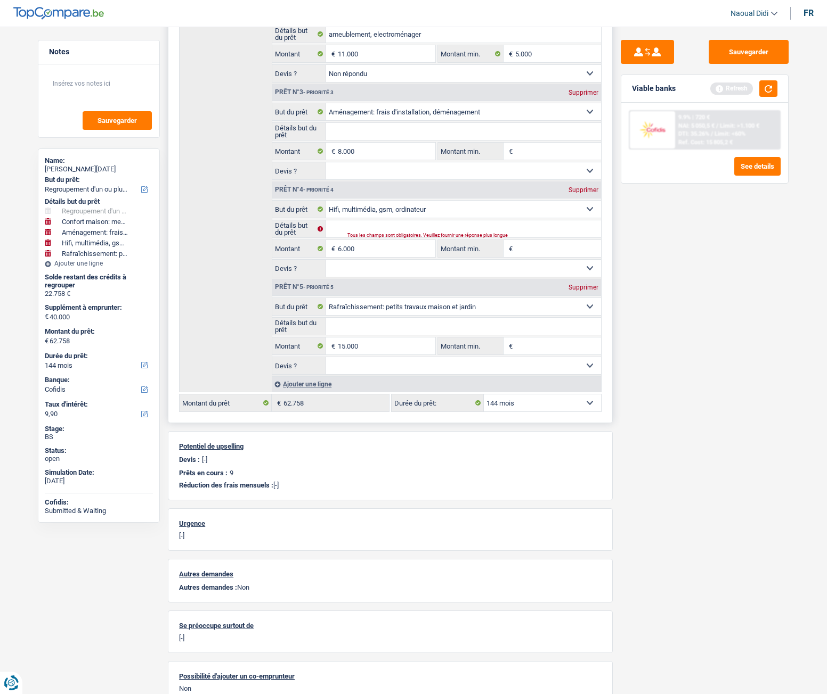
click at [319, 384] on div "Ajouter une ligne" at bounding box center [436, 384] width 329 height 15
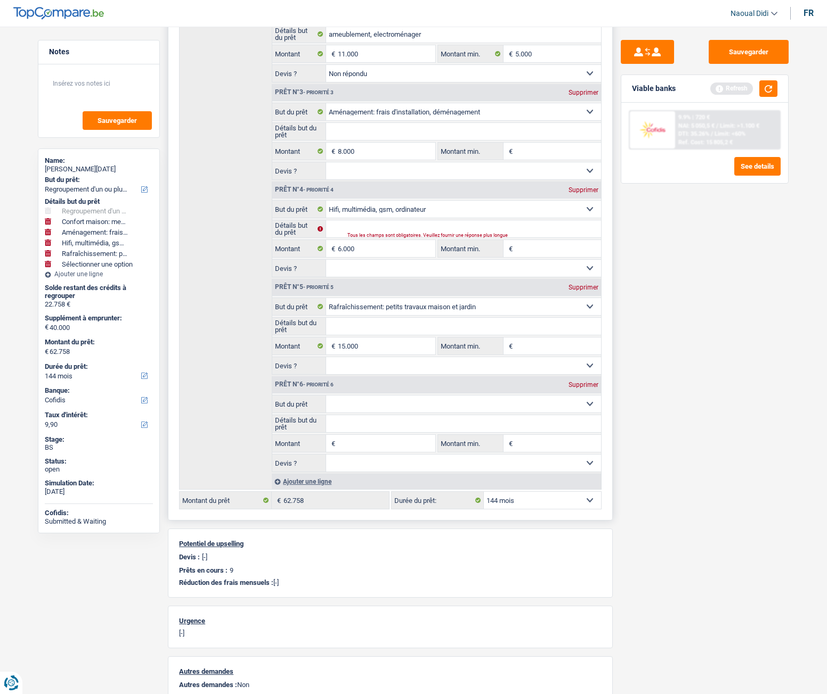
click at [449, 399] on select "Confort maison: meubles, textile, peinture, électroménager, outillage non-profe…" at bounding box center [463, 404] width 275 height 17
select select "hobbies"
click at [326, 396] on select "Confort maison: meubles, textile, peinture, électroménager, outillage non-profe…" at bounding box center [463, 404] width 275 height 17
select select "hobbies"
click at [372, 444] on input "Montant" at bounding box center [386, 443] width 97 height 17
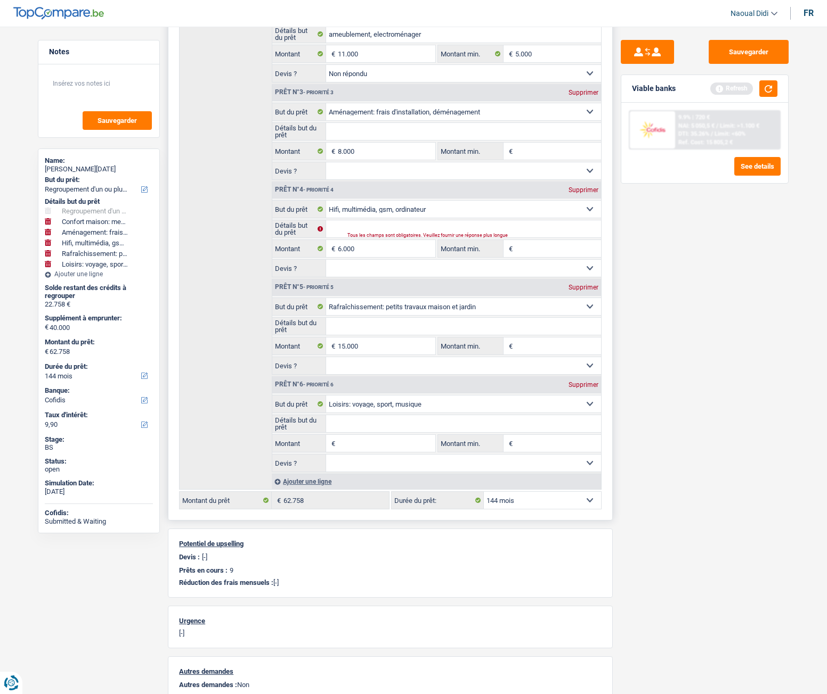
click at [372, 444] on input "Montant" at bounding box center [386, 443] width 97 height 17
type input "5.000"
type input "45.000"
type input "67.758"
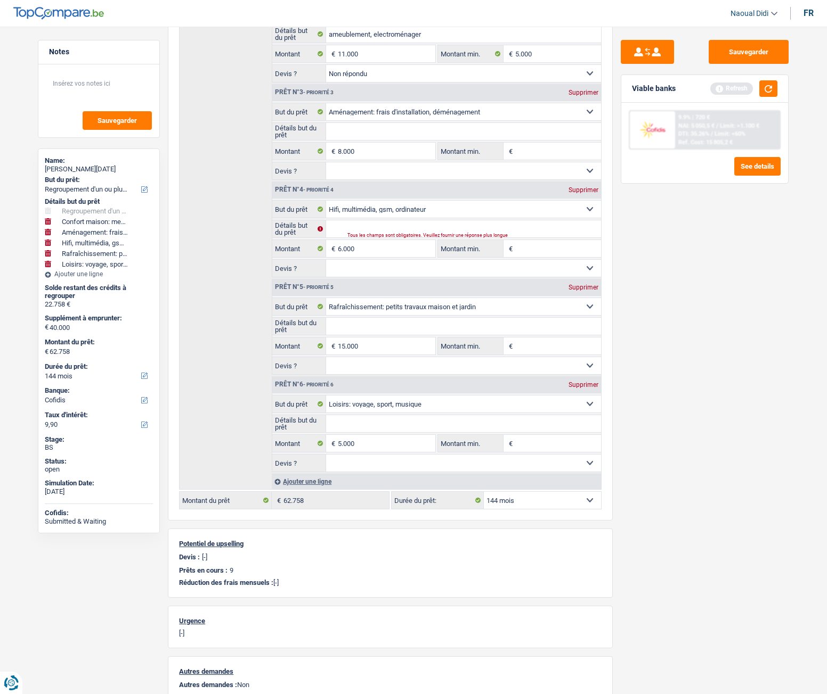
type input "67.758"
click at [685, 498] on div "Sauvegarder Viable banks Refresh 9.9% | 720 € NAI: 5 050,5 € / Limit: >1.100 € …" at bounding box center [704, 357] width 184 height 635
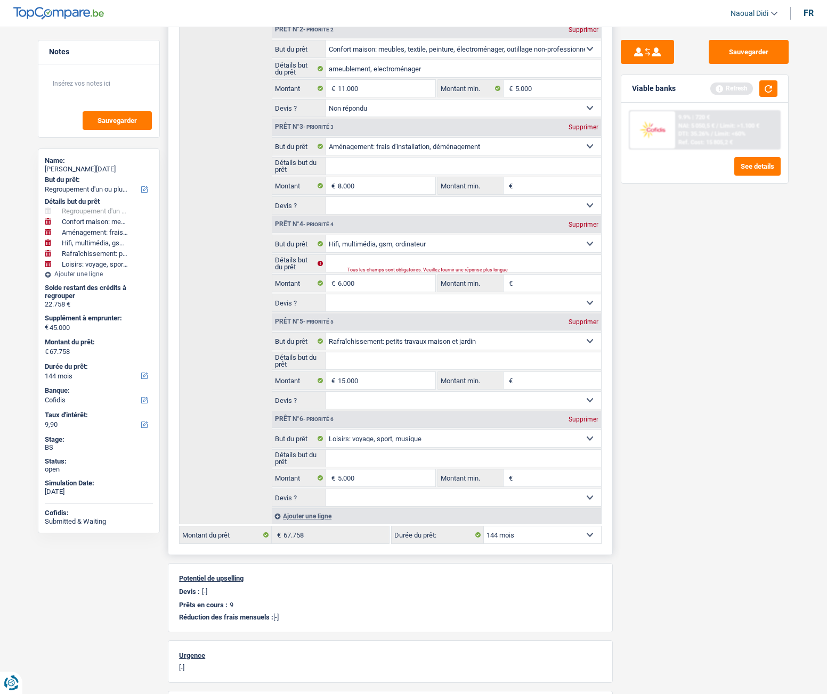
scroll to position [266, 0]
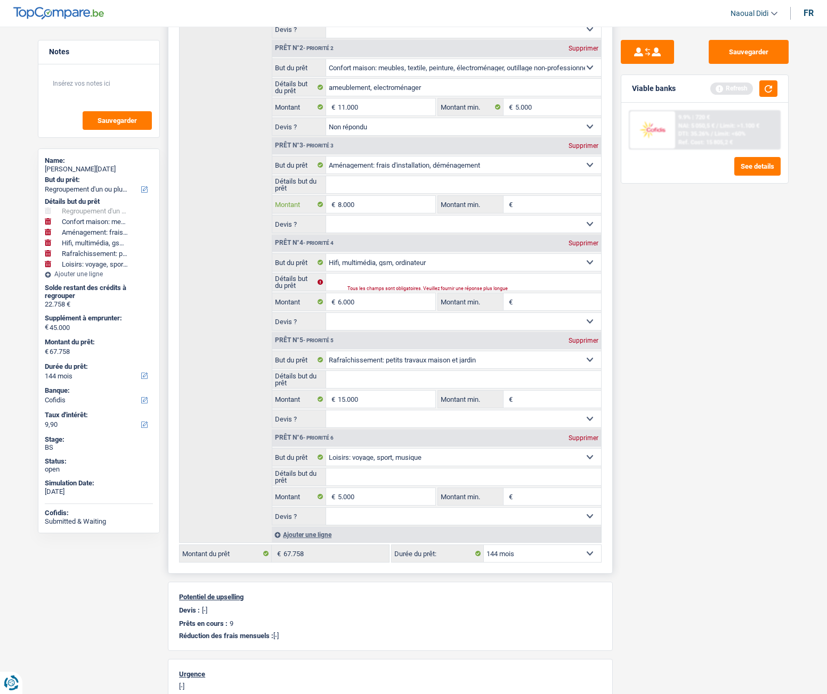
click at [343, 206] on input "8.000" at bounding box center [386, 204] width 97 height 17
type input "8"
type input "9.000"
type input "46.000"
type input "68.758"
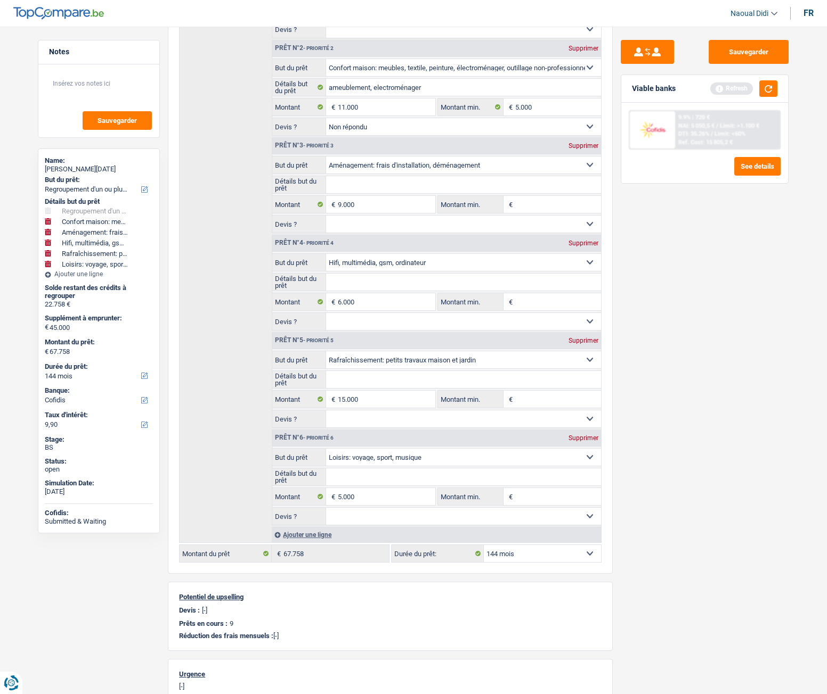
type input "68.758"
click at [672, 263] on div "Sauvegarder Viable banks Refresh 9.9% | 720 € NAI: 5 050,5 € / Limit: >1.100 € …" at bounding box center [704, 357] width 184 height 635
click at [365, 500] on input "5.000" at bounding box center [386, 496] width 97 height 17
type input "5"
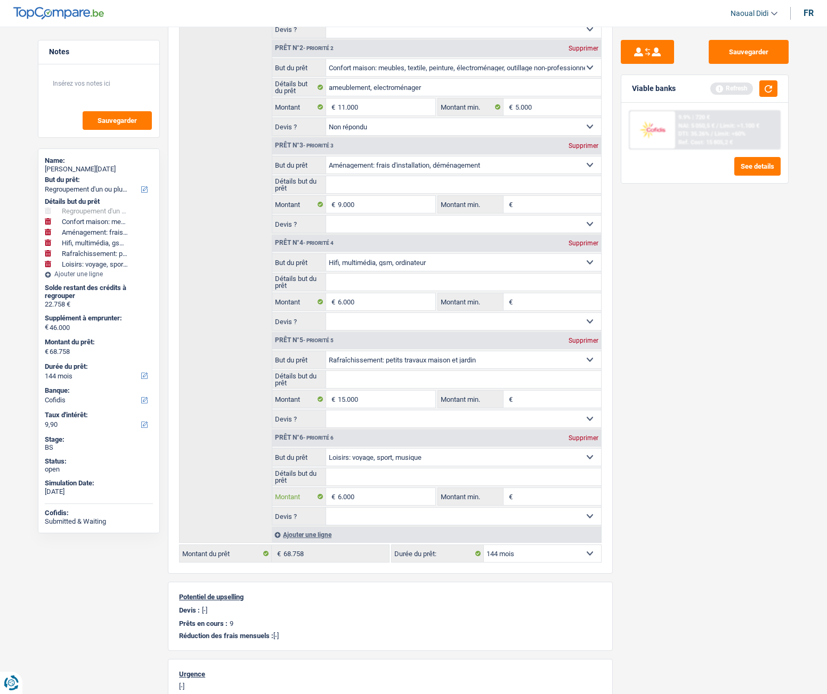
type input "6.000"
type input "47.000"
type input "69.758"
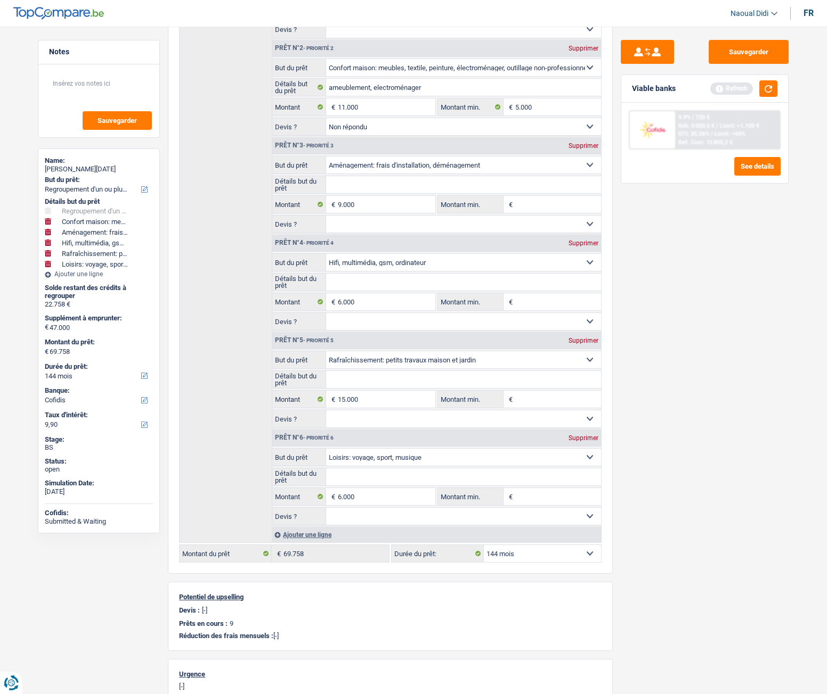
click at [669, 466] on div "Sauvegarder Viable banks Refresh 9.9% | 720 € NAI: 5 050,5 € / Limit: >1.100 € …" at bounding box center [704, 357] width 184 height 635
click at [321, 534] on div "Ajouter une ligne" at bounding box center [436, 534] width 329 height 15
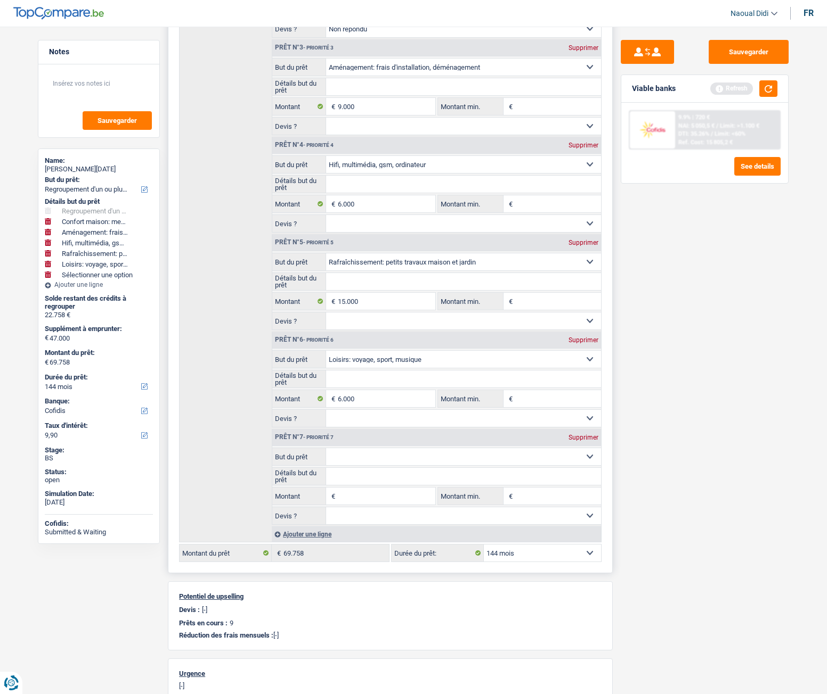
scroll to position [373, 0]
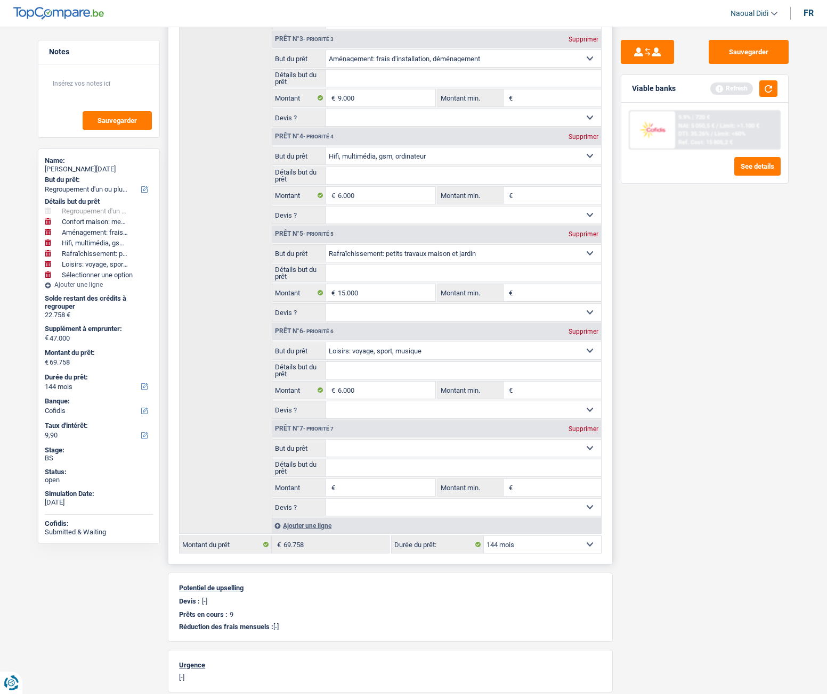
click at [480, 446] on select "Confort maison: meubles, textile, peinture, électroménager, outillage non-profe…" at bounding box center [463, 448] width 275 height 17
select select "other"
click at [326, 440] on select "Confort maison: meubles, textile, peinture, électroménager, outillage non-profe…" at bounding box center [463, 448] width 275 height 17
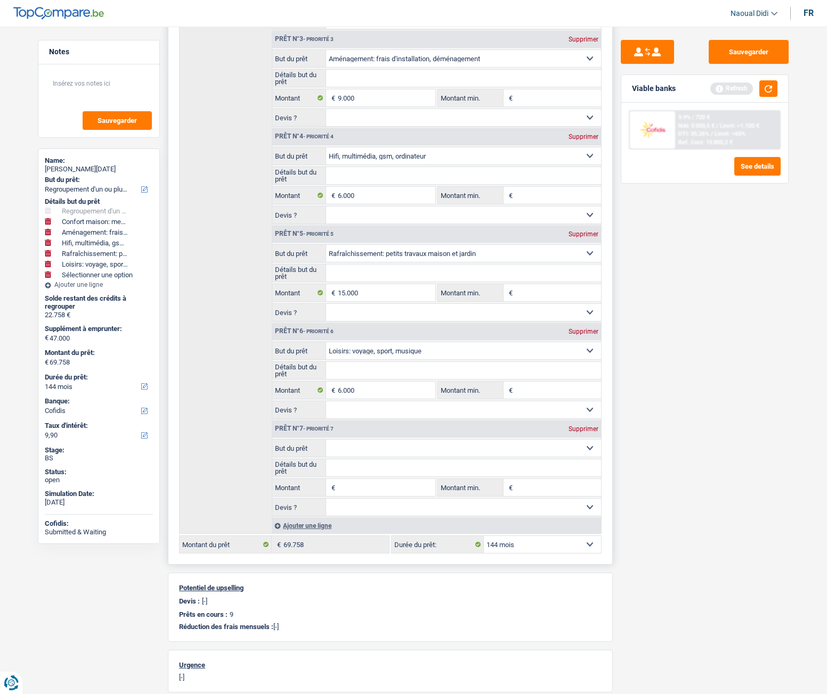
select select "other"
click at [543, 451] on select "Confort maison: meubles, textile, peinture, électroménager, outillage non-profe…" at bounding box center [463, 448] width 275 height 17
select select "familyEvent"
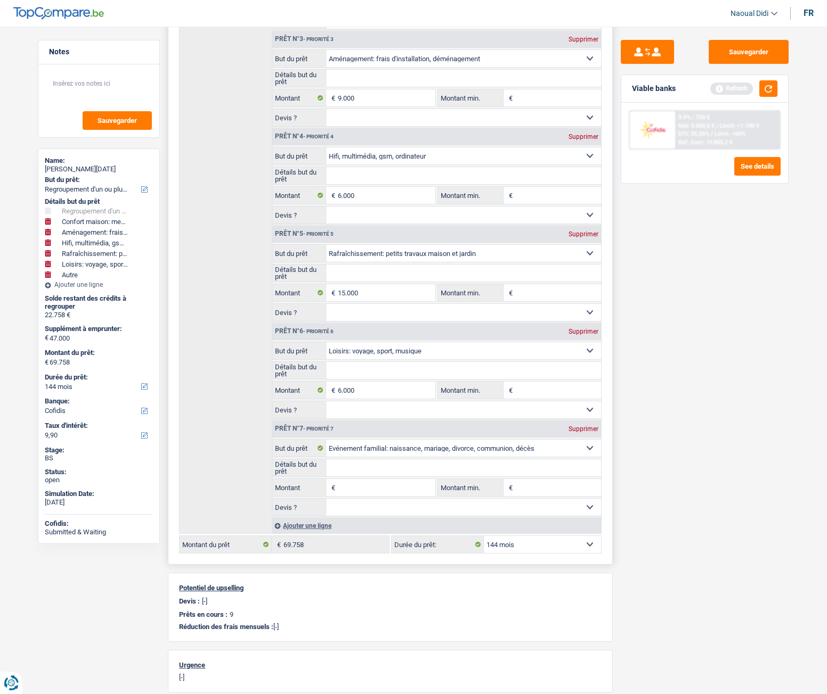
click at [326, 440] on select "Confort maison: meubles, textile, peinture, électroménager, outillage non-profe…" at bounding box center [463, 448] width 275 height 17
select select "familyEvent"
click at [363, 391] on input "6.000" at bounding box center [386, 390] width 97 height 17
drag, startPoint x: 363, startPoint y: 391, endPoint x: 342, endPoint y: 388, distance: 20.4
click at [342, 388] on input "6.000" at bounding box center [386, 390] width 97 height 17
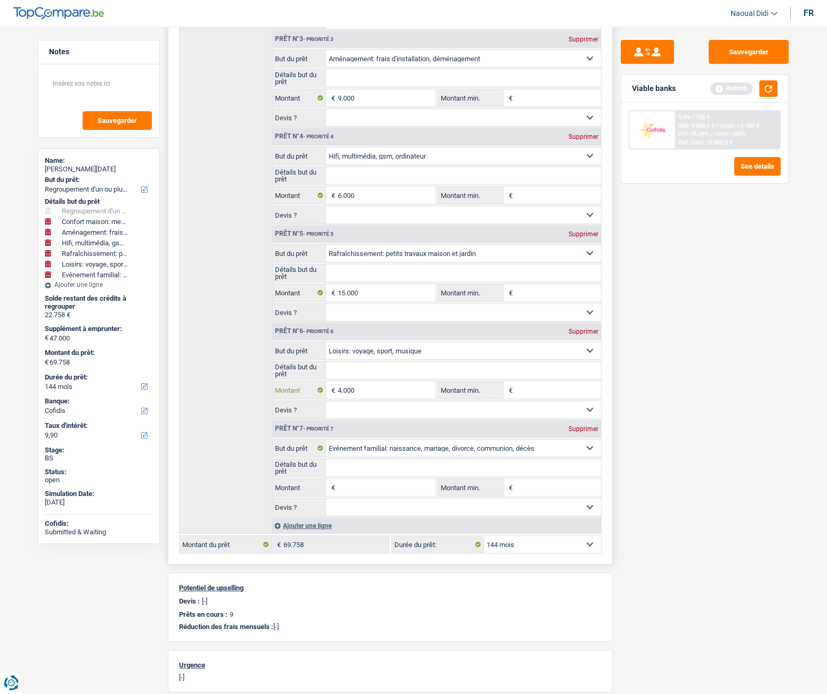
type input "4.000"
type input "45.000"
type input "67.758"
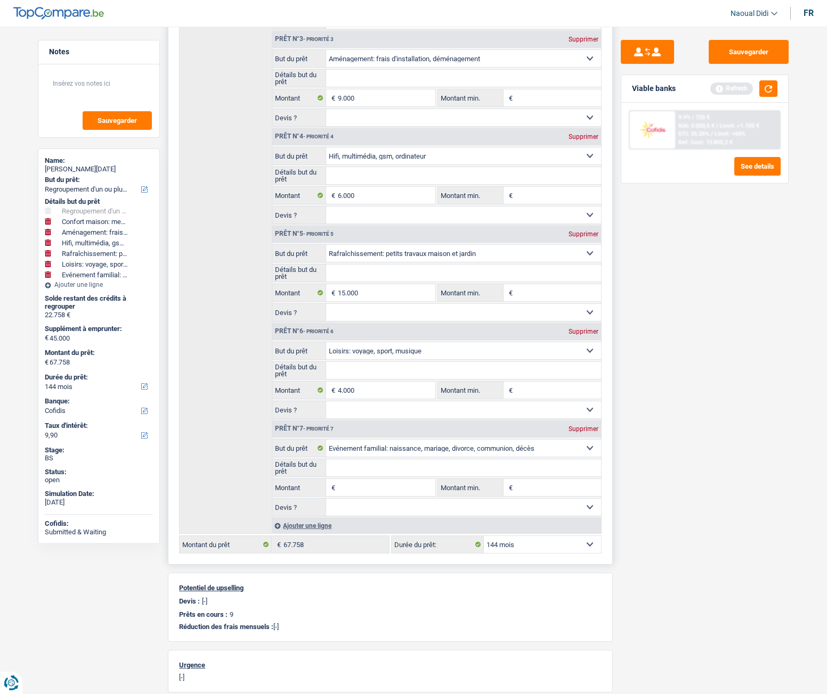
click at [351, 489] on input "Montant" at bounding box center [386, 487] width 97 height 17
type input "6.000"
type input "51.000"
type input "73.758"
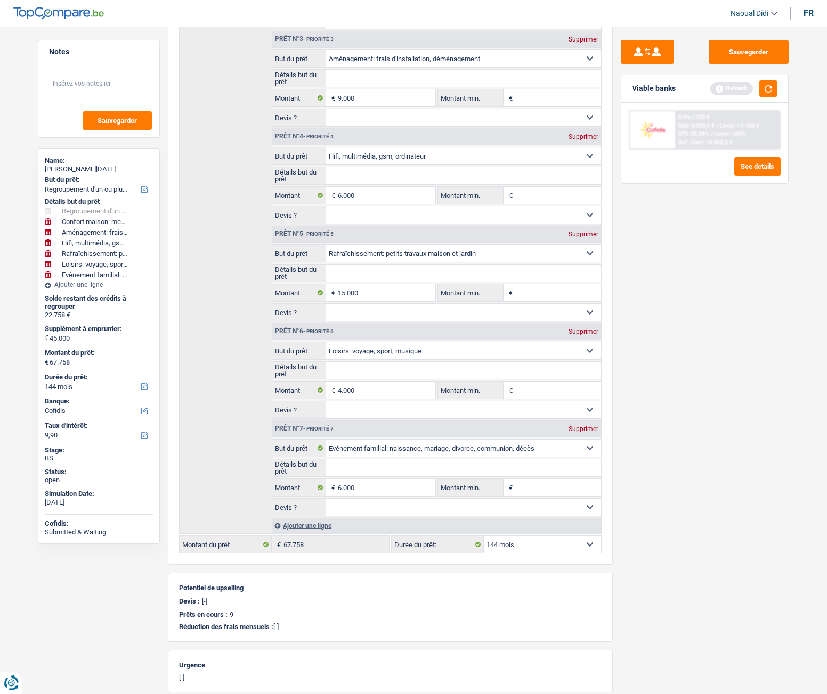
type input "73.758"
click at [654, 498] on div "Sauvegarder Viable banks Refresh 9.9% | 720 € NAI: 5 050,5 € / Limit: >1.100 € …" at bounding box center [704, 357] width 184 height 635
type input "6"
type input "3.000"
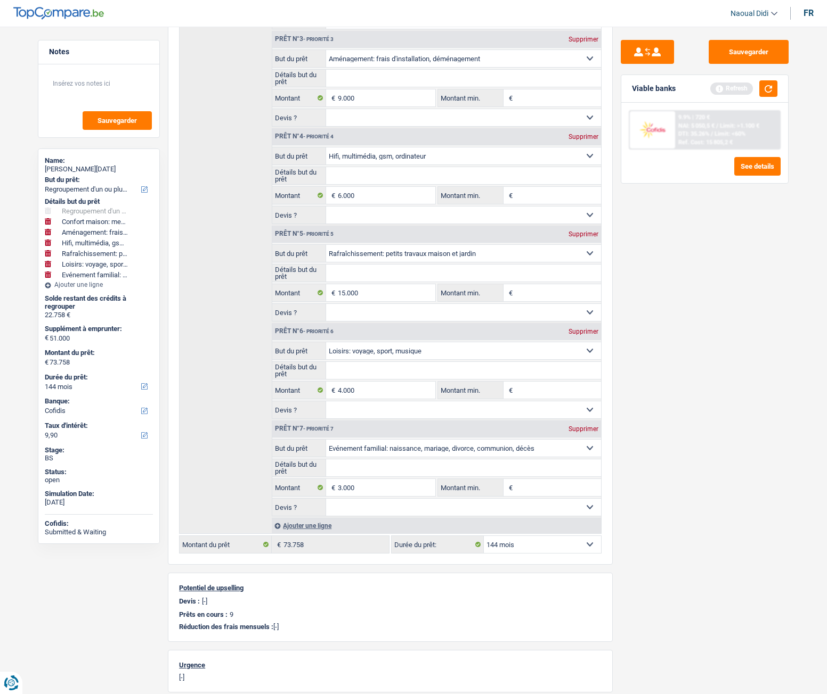
type input "48.000"
type input "70.758"
click at [715, 550] on div "Sauvegarder Viable banks Refresh 9.9% | 720 € NAI: 5 050,5 € / Limit: >1.100 € …" at bounding box center [704, 357] width 184 height 635
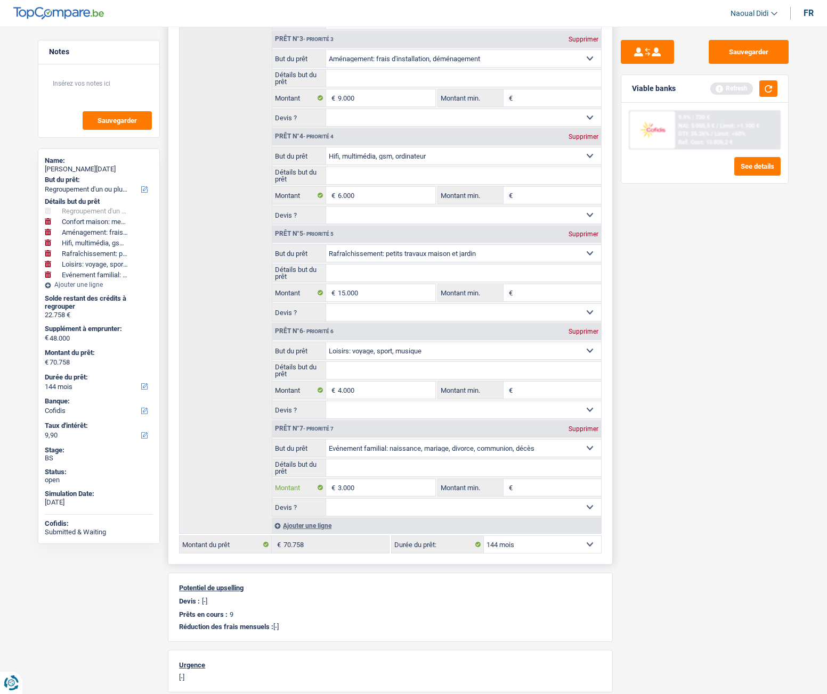
click at [384, 490] on input "3.000" at bounding box center [386, 487] width 97 height 17
type input "3.500"
type input "48.500"
type input "71.258"
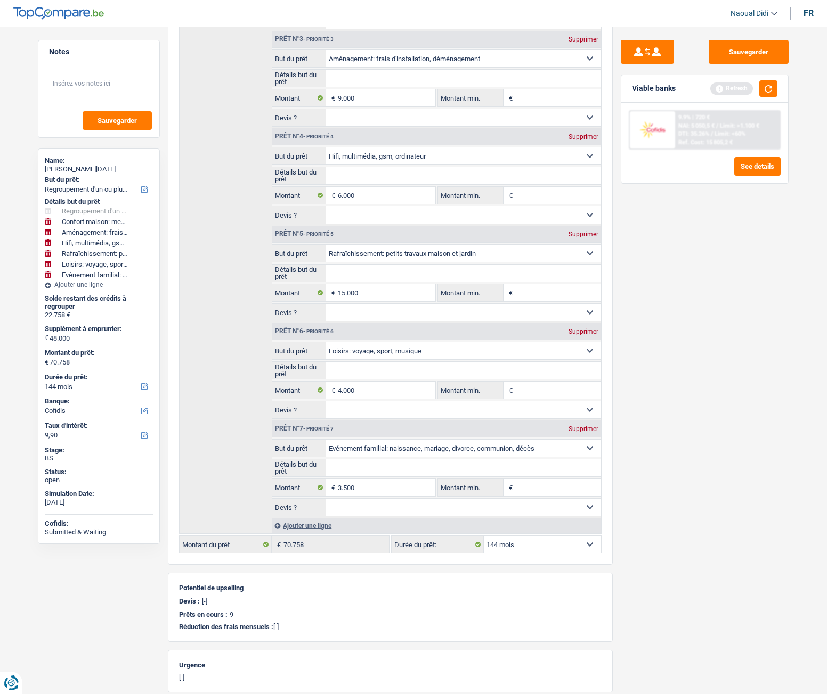
type input "71.258"
click at [710, 512] on div "Sauvegarder Viable banks Refresh 9.9% | 720 € NAI: 5 050,5 € / Limit: >1.100 € …" at bounding box center [704, 357] width 184 height 635
click at [372, 485] on input "3.500" at bounding box center [386, 487] width 97 height 17
type input "3.588"
type input "48.588"
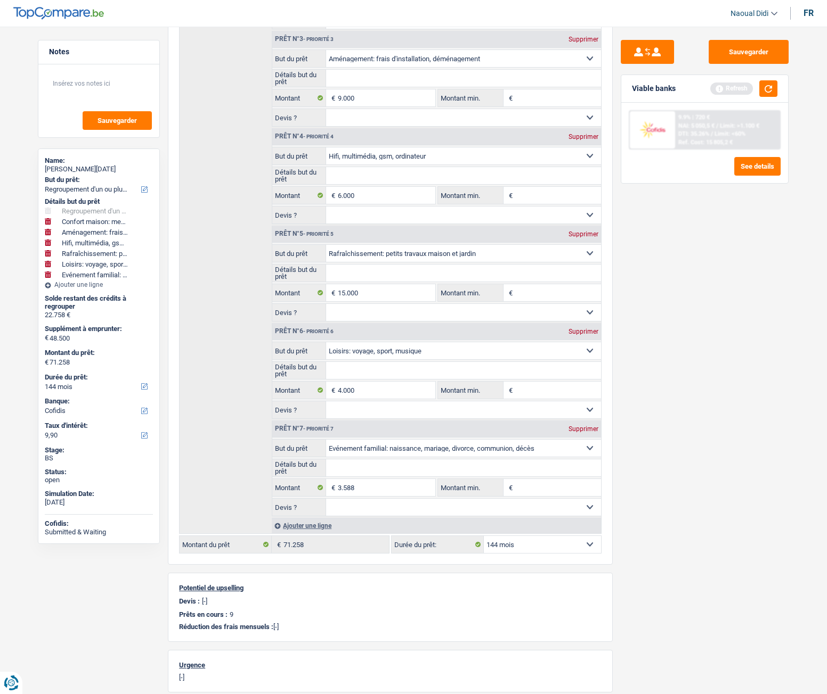
type input "71.346"
click at [689, 498] on div "Sauvegarder Viable banks Refresh 9.9% | 720 € NAI: 5 050,5 € / Limit: >1.100 € …" at bounding box center [704, 357] width 184 height 635
click at [372, 488] on input "3.588" at bounding box center [386, 487] width 97 height 17
click at [666, 490] on div "Sauvegarder Viable banks Refresh 9.9% | 720 € NAI: 5 050,5 € / Limit: >1.100 € …" at bounding box center [704, 357] width 184 height 635
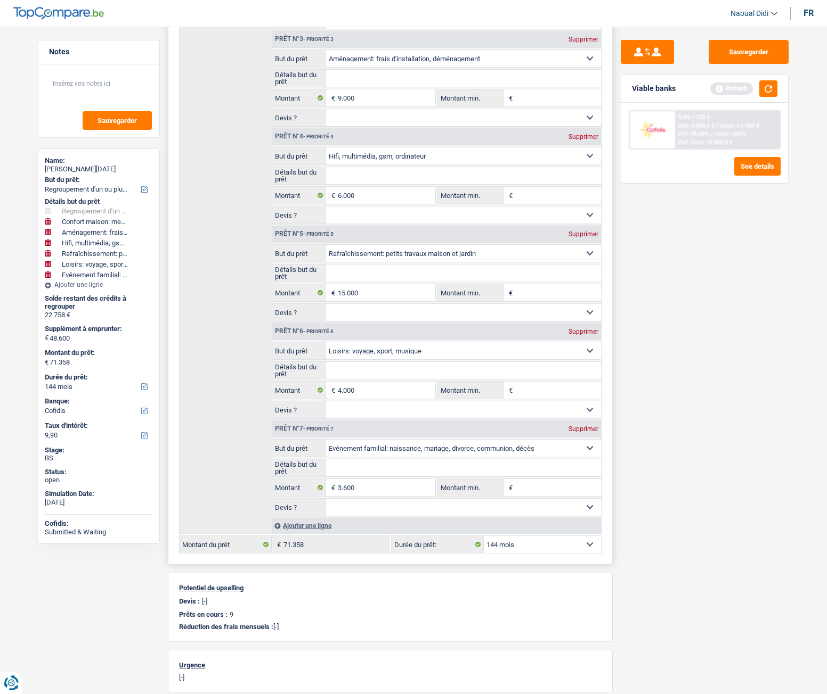
click at [353, 534] on div "Détails du prêt Confort maison: meubles, textile, peinture, électroménager, out…" at bounding box center [390, 173] width 445 height 783
click at [644, 577] on div "Sauvegarder Viable banks Refresh 9.9% | 720 € NAI: 5 050,5 € / Limit: >1.100 € …" at bounding box center [704, 357] width 184 height 635
click at [384, 487] on input "3.600" at bounding box center [386, 487] width 97 height 17
click at [665, 427] on div "Sauvegarder Viable banks Refresh 9.9% | 720 € NAI: 5 050,5 € / Limit: >1.100 € …" at bounding box center [704, 357] width 184 height 635
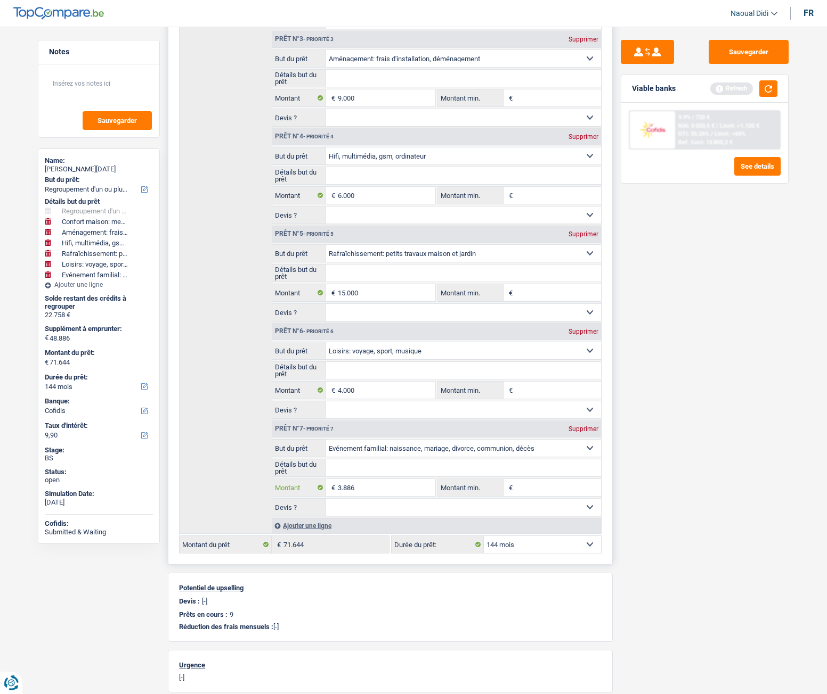
click at [369, 492] on input "3.886" at bounding box center [386, 487] width 97 height 17
click at [655, 461] on div "Sauvegarder Viable banks Refresh 9.9% | 720 € NAI: 5 050,5 € / Limit: >1.100 € …" at bounding box center [704, 357] width 184 height 635
click at [369, 491] on input "3.900" at bounding box center [386, 487] width 97 height 17
click at [675, 483] on div "Sauvegarder Viable banks Refresh 9.9% | 720 € NAI: 5 050,5 € / Limit: >1.100 € …" at bounding box center [704, 357] width 184 height 635
click at [364, 489] on input "4.100" at bounding box center [386, 487] width 97 height 17
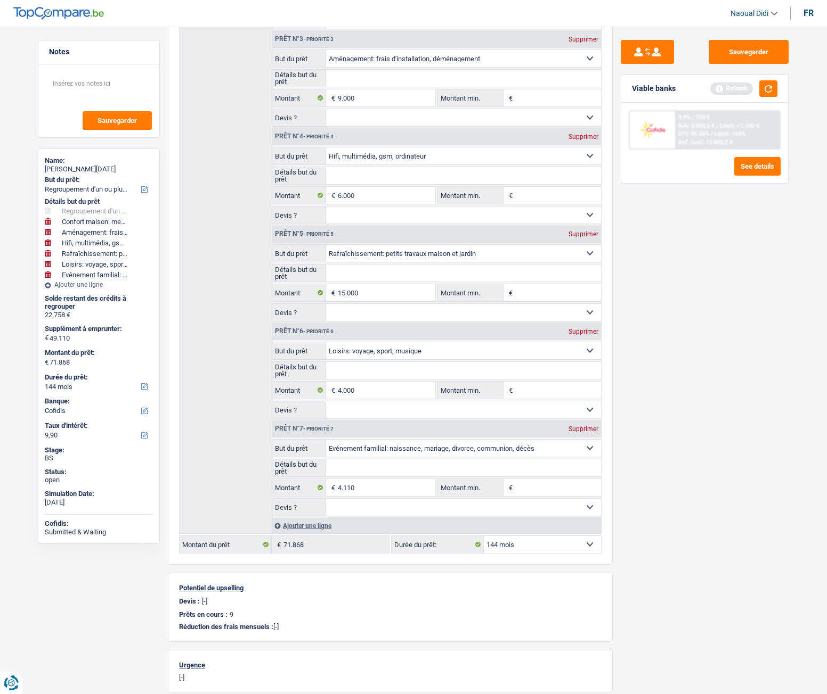
click at [742, 520] on div "Sauvegarder Viable banks Refresh 9.9% | 720 € NAI: 5 050,5 € / Limit: >1.100 € …" at bounding box center [704, 357] width 184 height 635
click at [370, 489] on input "4.110" at bounding box center [386, 487] width 97 height 17
click at [631, 488] on div "Sauvegarder Viable banks Refresh 9.9% | 720 € NAI: 5 050,5 € / Limit: >1.100 € …" at bounding box center [704, 357] width 184 height 635
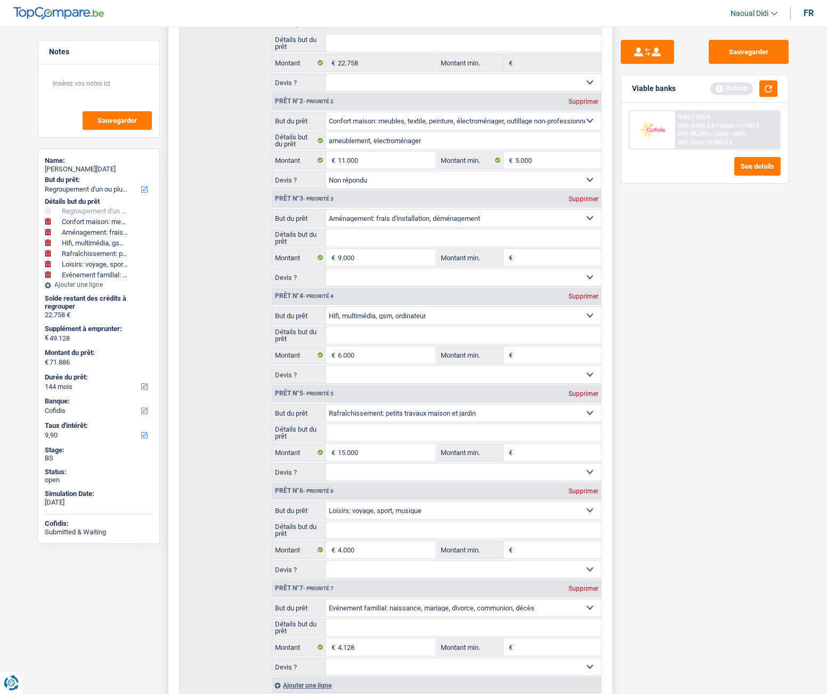
scroll to position [0, 0]
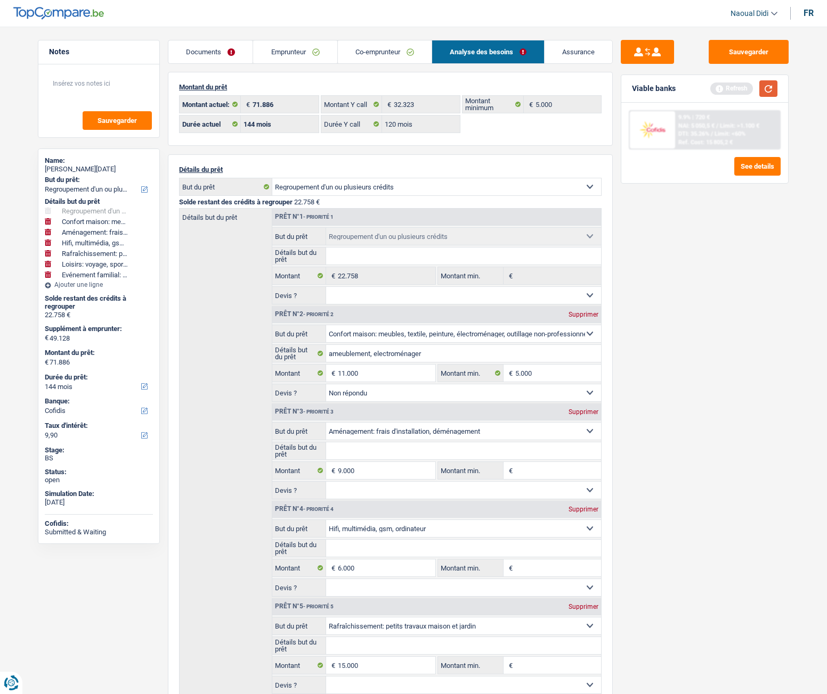
click at [771, 86] on button "button" at bounding box center [768, 88] width 18 height 17
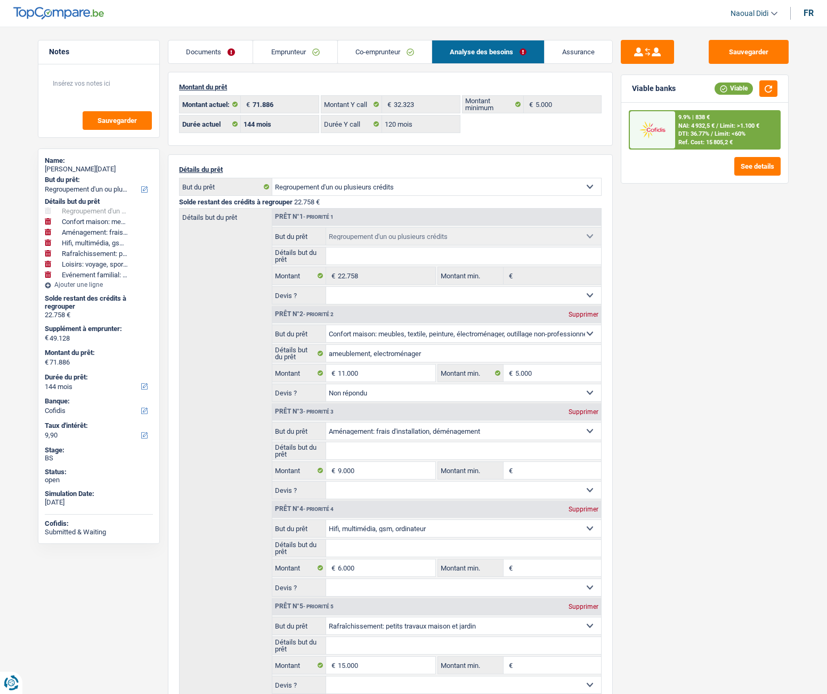
click at [278, 47] on link "Emprunteur" at bounding box center [295, 51] width 84 height 23
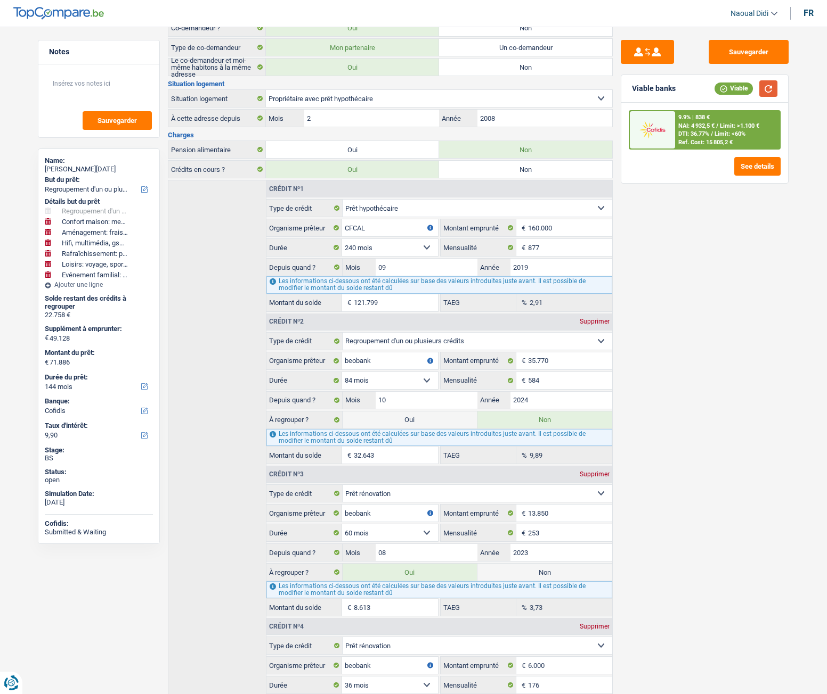
scroll to position [137, 0]
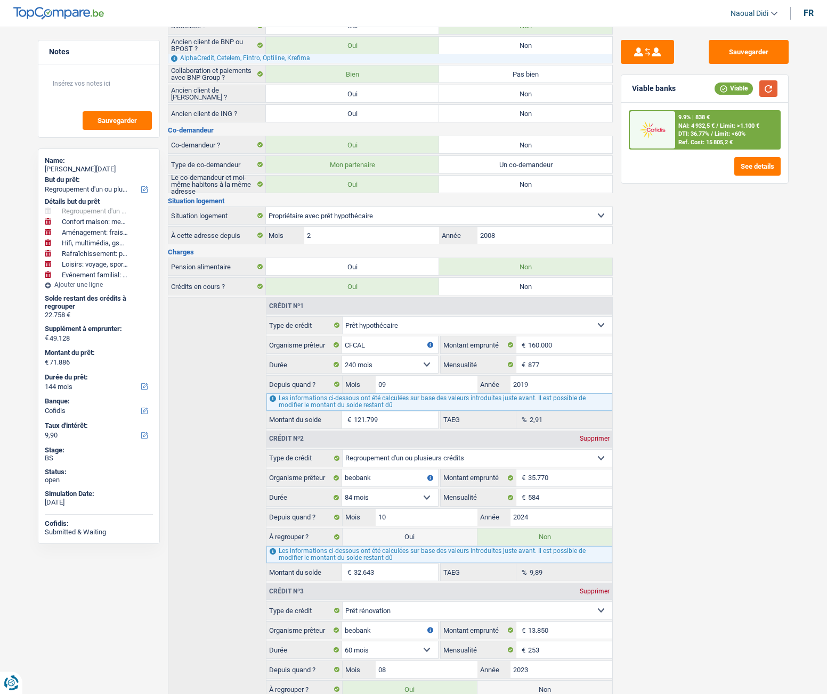
click at [773, 88] on button "button" at bounding box center [768, 88] width 18 height 17
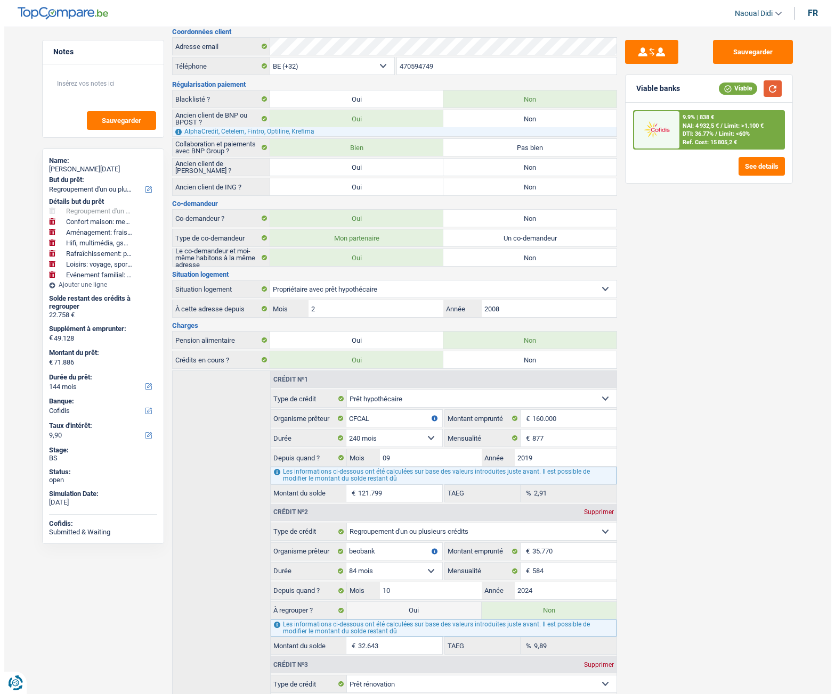
scroll to position [0, 0]
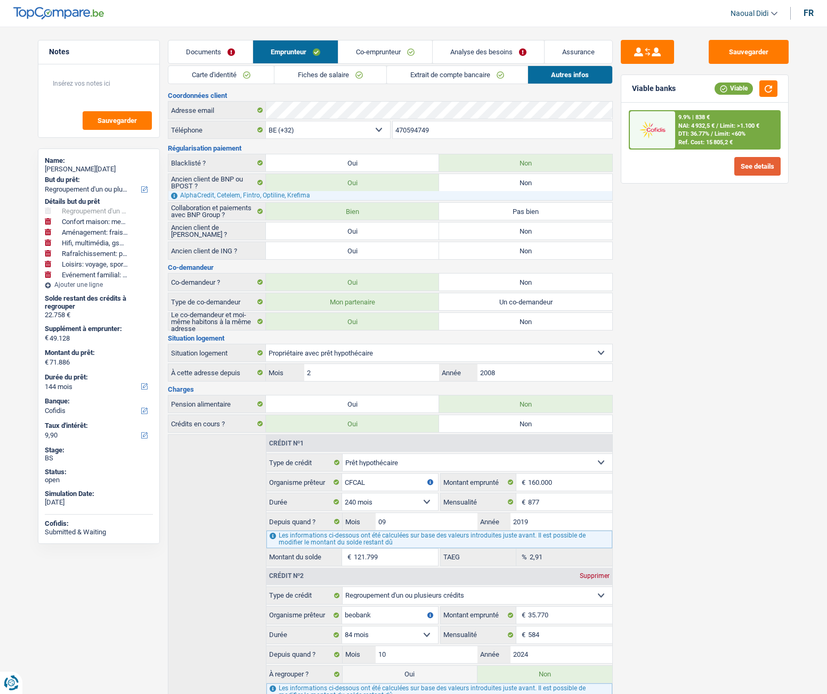
click at [750, 170] on button "See details" at bounding box center [757, 166] width 46 height 19
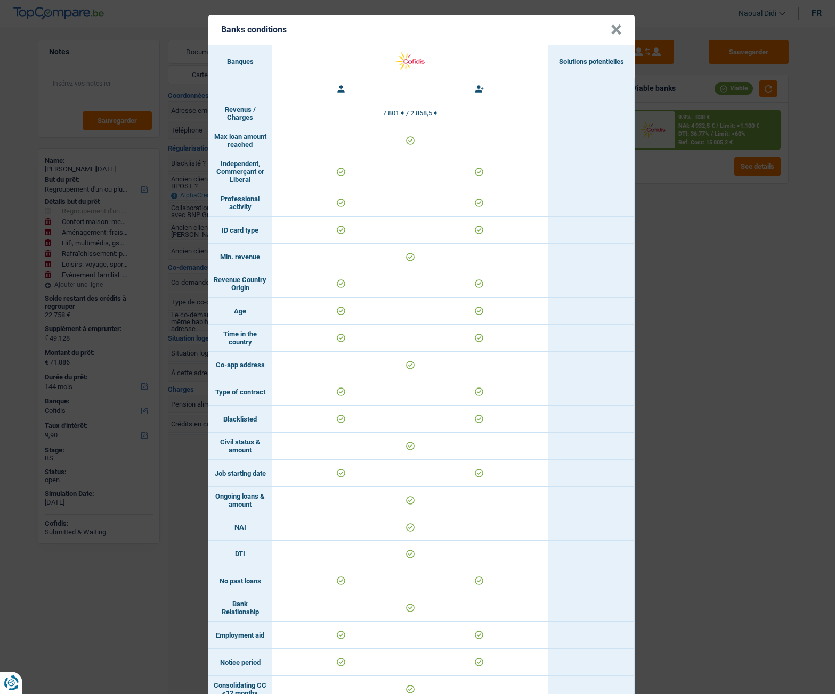
click at [614, 31] on button "×" at bounding box center [615, 29] width 11 height 11
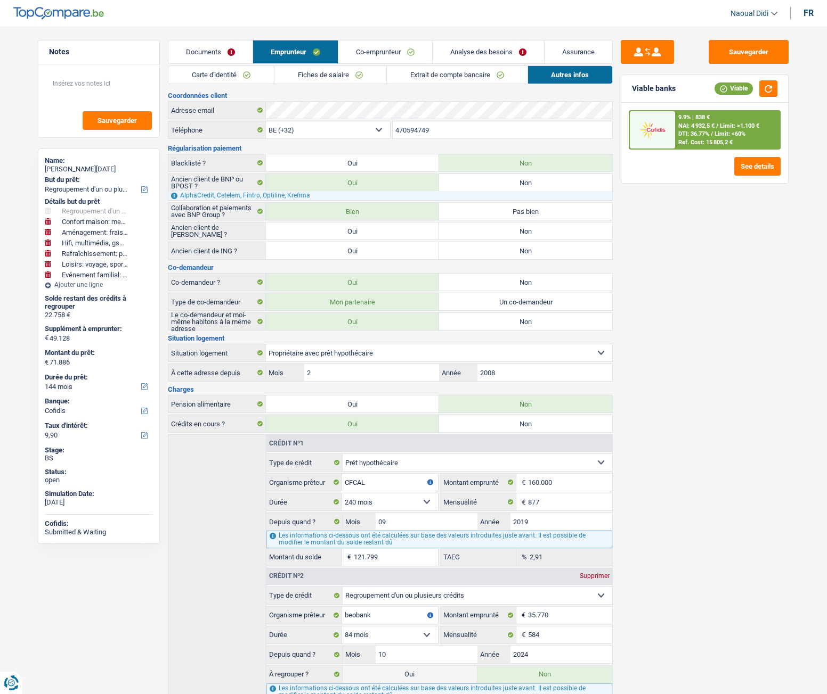
click at [495, 52] on link "Analyse des besoins" at bounding box center [487, 51] width 111 height 23
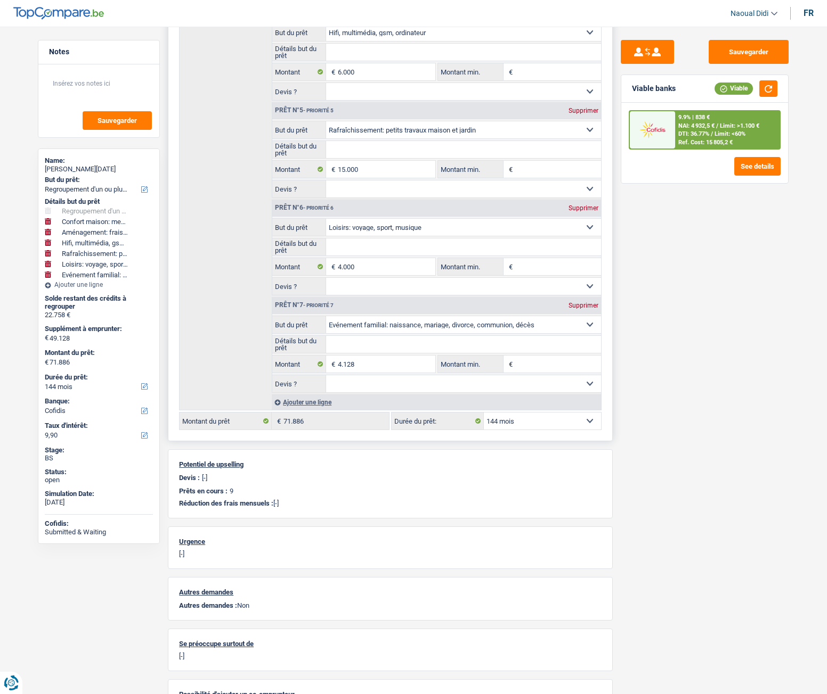
scroll to position [533, 0]
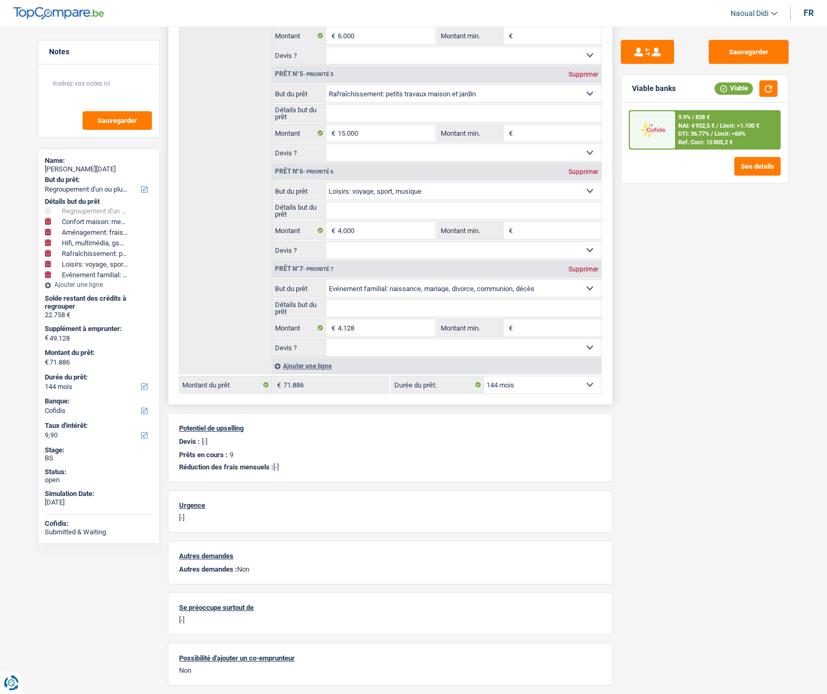
click at [519, 386] on select "12 mois 18 mois 24 mois 30 mois 36 mois 42 mois 48 mois 60 mois 72 mois 84 mois…" at bounding box center [542, 385] width 117 height 17
click at [484, 377] on select "12 mois 18 mois 24 mois 30 mois 36 mois 42 mois 48 mois 60 mois 72 mois 84 mois…" at bounding box center [542, 385] width 117 height 17
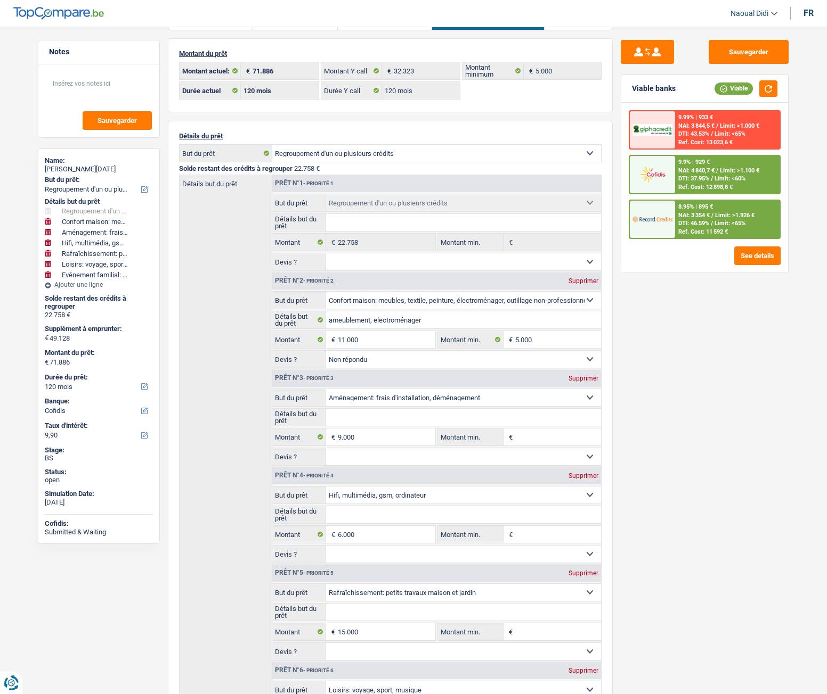
scroll to position [0, 0]
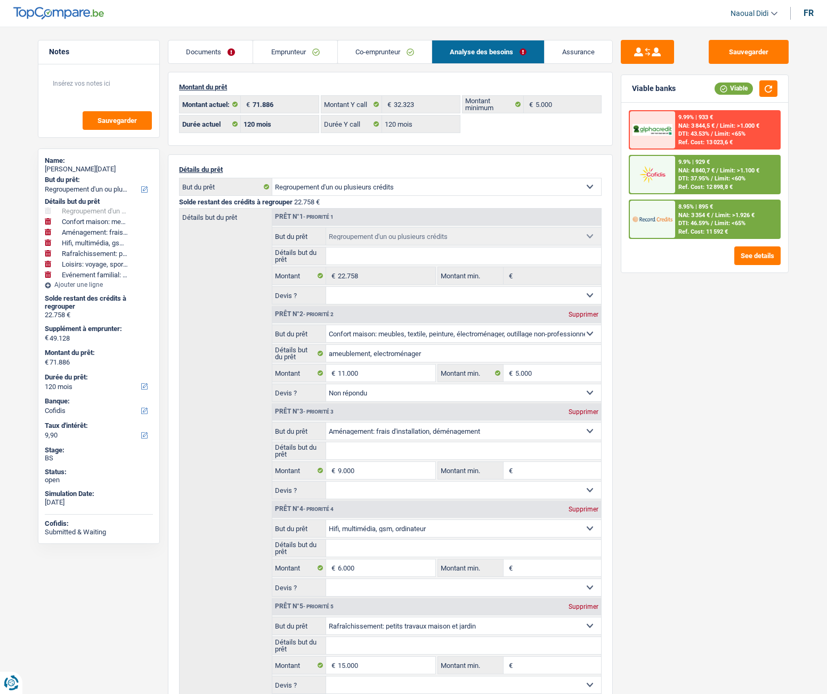
click at [699, 224] on span "DTI: 46.59%" at bounding box center [693, 223] width 31 height 7
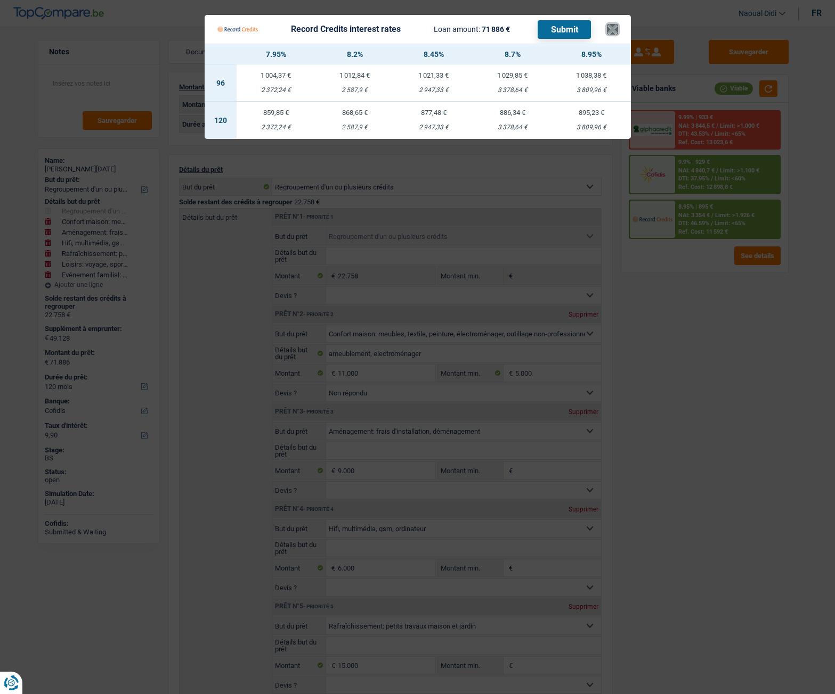
click at [610, 26] on button "×" at bounding box center [612, 29] width 11 height 11
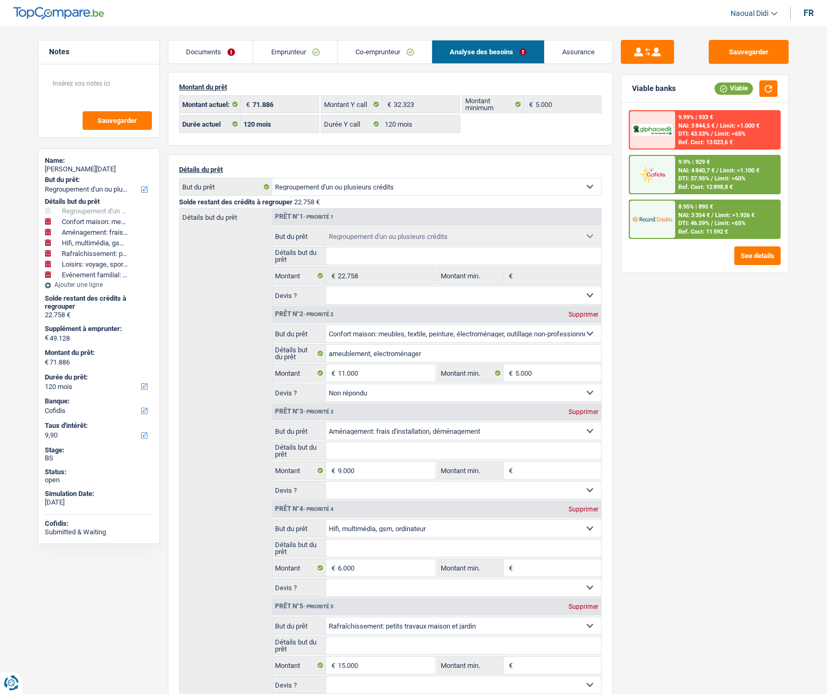
click at [742, 220] on span "Limit: <65%" at bounding box center [729, 223] width 31 height 7
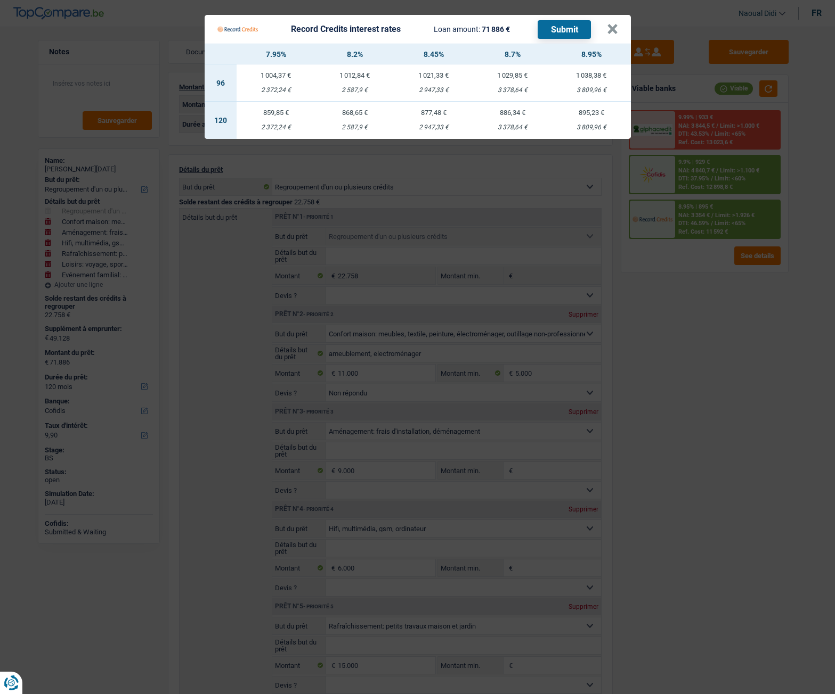
click at [271, 112] on div "859,85 €" at bounding box center [275, 112] width 79 height 7
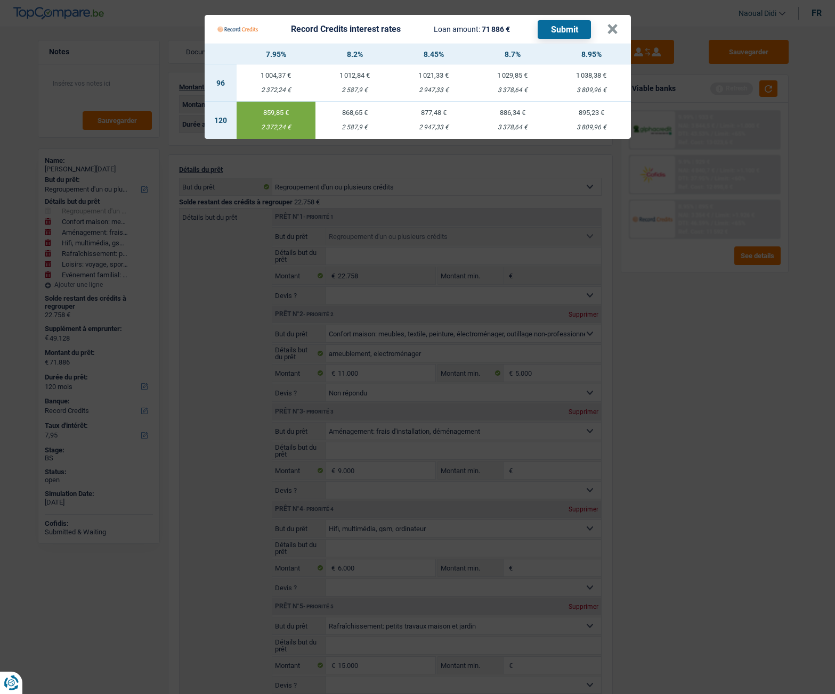
click at [344, 116] on div "868,65 €" at bounding box center [354, 112] width 79 height 7
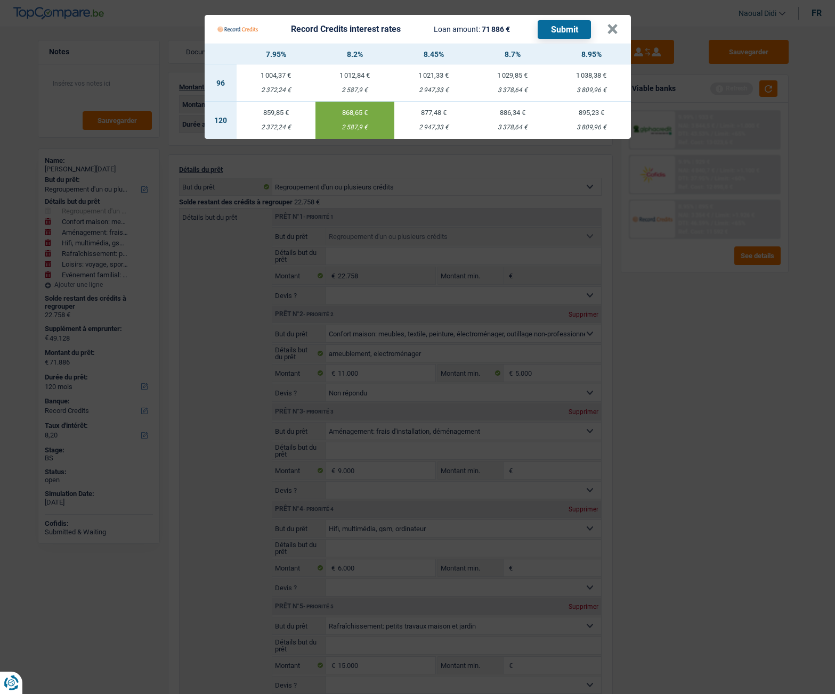
click at [437, 129] on div "2 947,33 €" at bounding box center [433, 127] width 79 height 7
click at [571, 31] on button "Submit" at bounding box center [563, 29] width 53 height 19
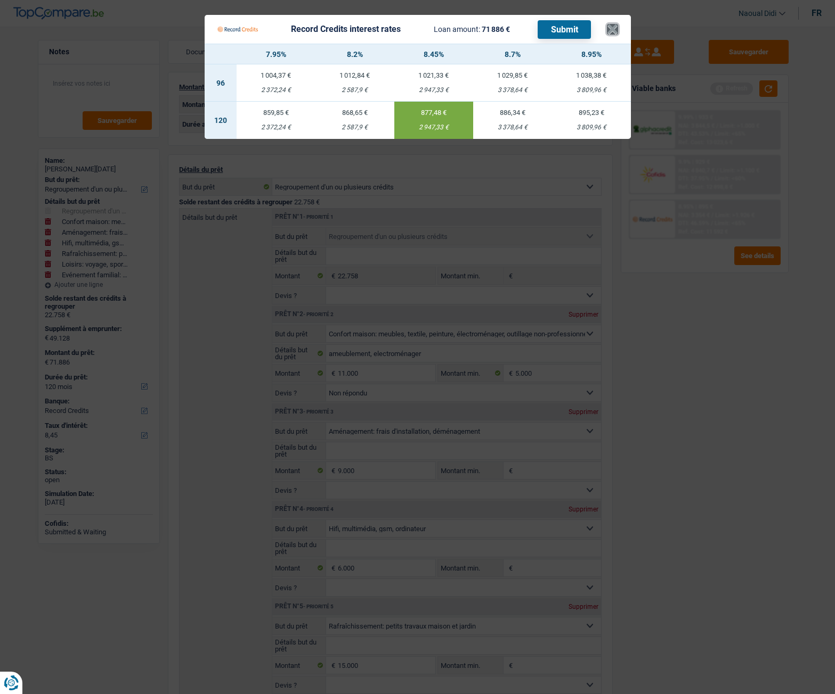
click at [610, 34] on button "×" at bounding box center [612, 29] width 11 height 11
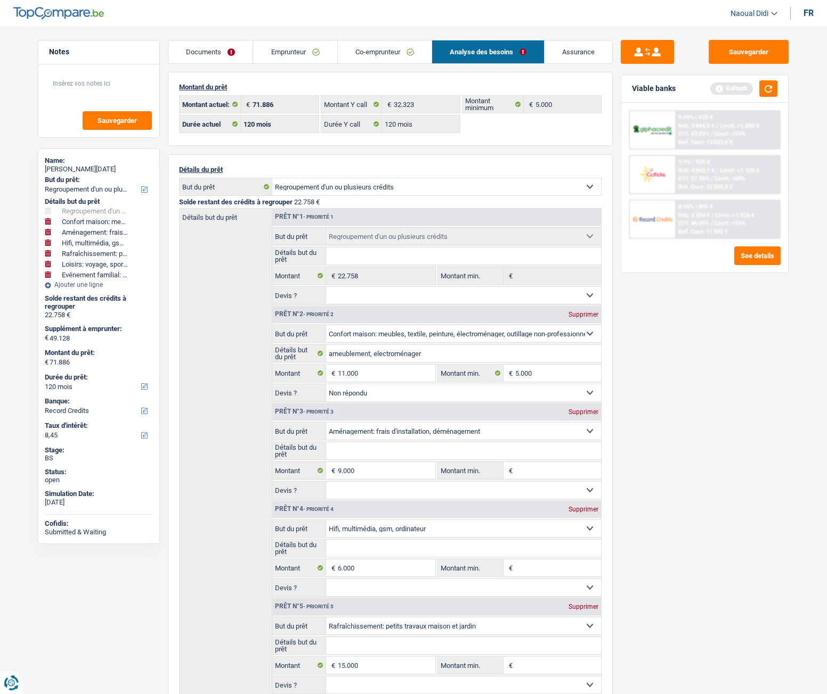
click at [266, 51] on link "Emprunteur" at bounding box center [295, 51] width 84 height 23
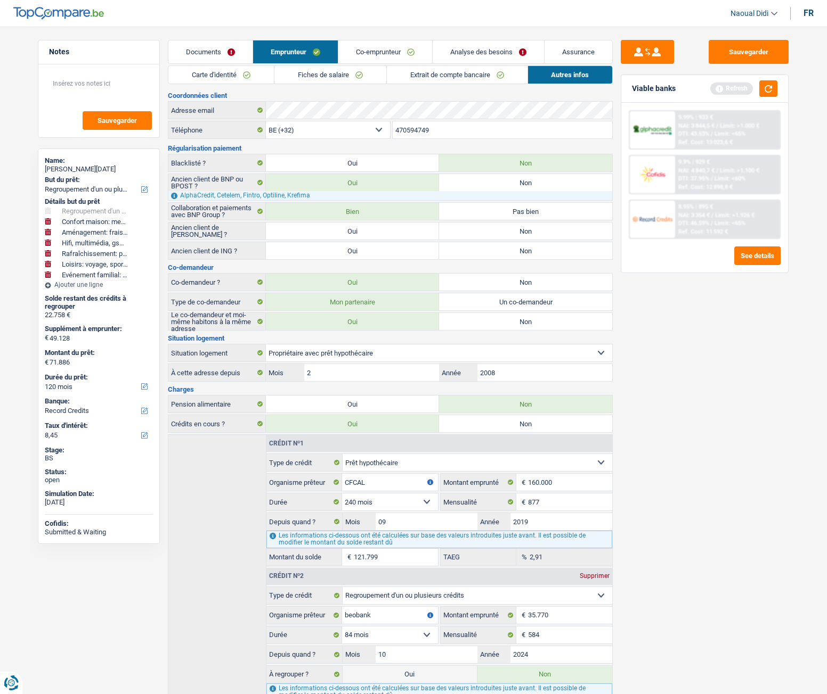
click at [208, 75] on link "Carte d'identité" at bounding box center [220, 75] width 105 height 18
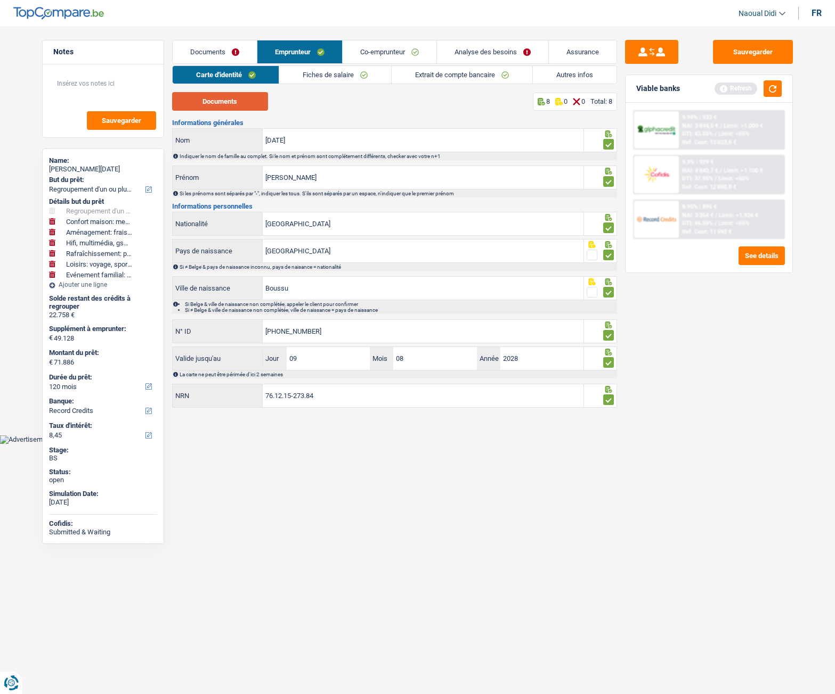
click at [244, 103] on button "Documents" at bounding box center [220, 101] width 96 height 19
click at [399, 60] on link "Co-emprunteur" at bounding box center [389, 51] width 94 height 23
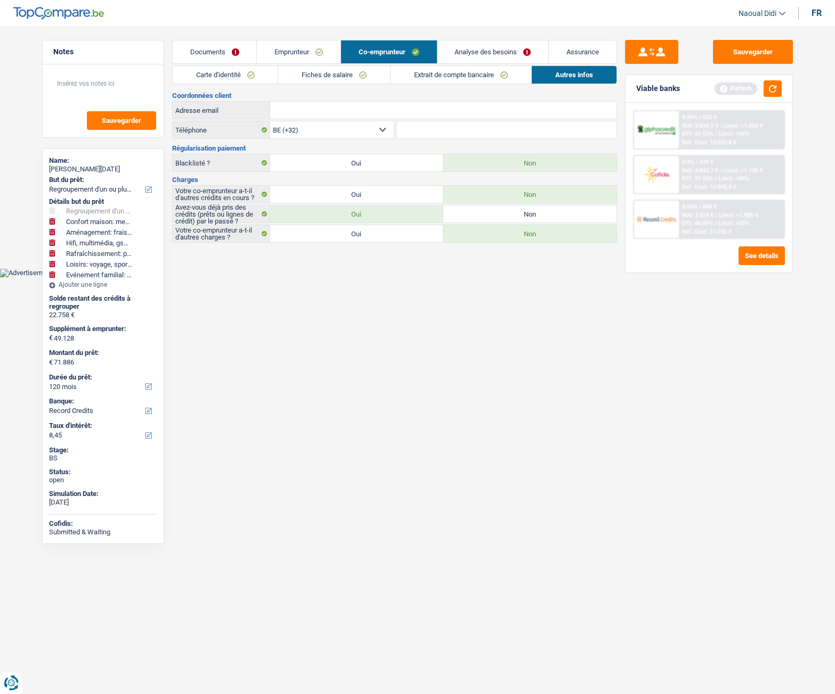
click at [230, 76] on link "Carte d'identité" at bounding box center [225, 75] width 105 height 18
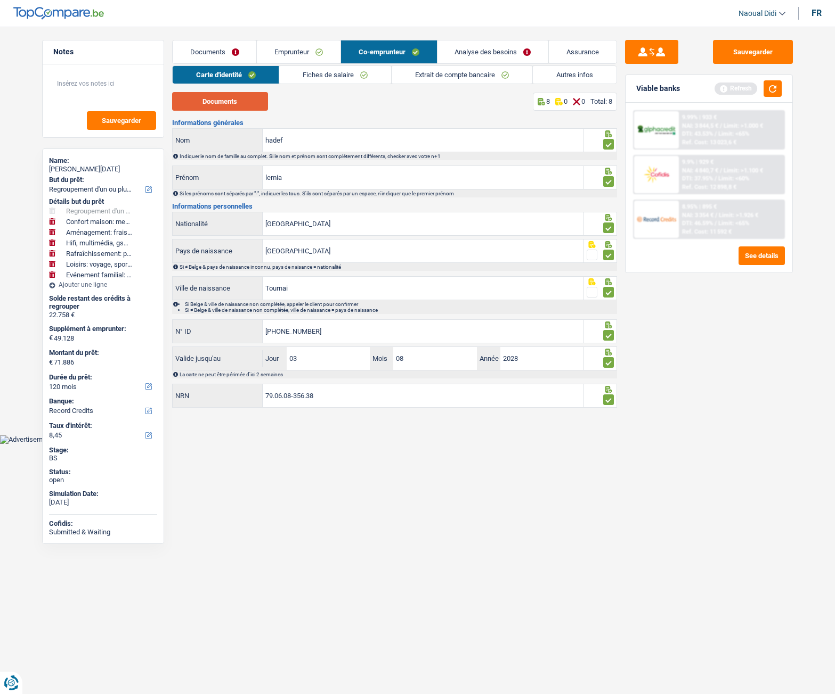
click at [224, 103] on button "Documents" at bounding box center [220, 101] width 96 height 19
click at [301, 51] on link "Emprunteur" at bounding box center [299, 51] width 84 height 23
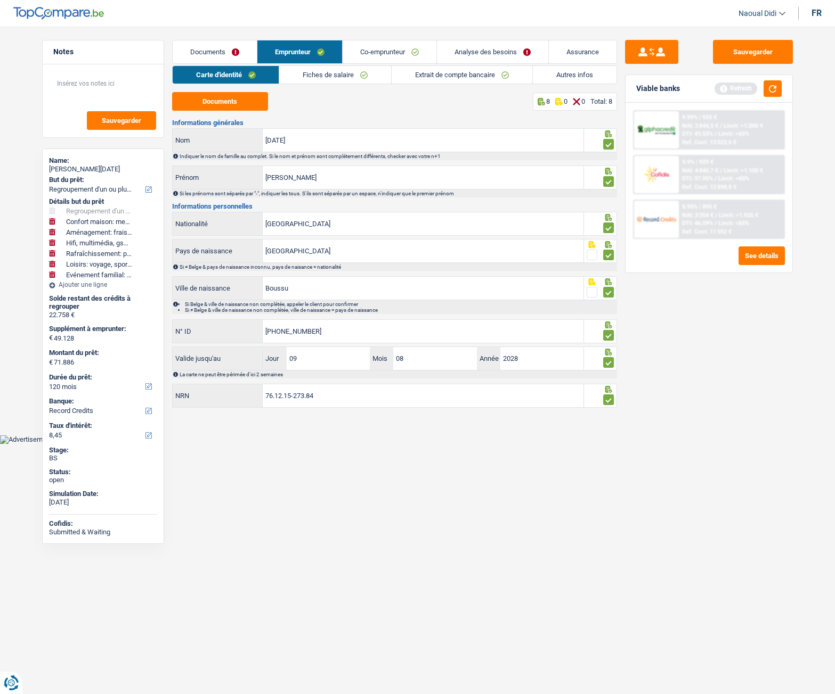
click at [338, 75] on link "Fiches de salaire" at bounding box center [335, 75] width 112 height 18
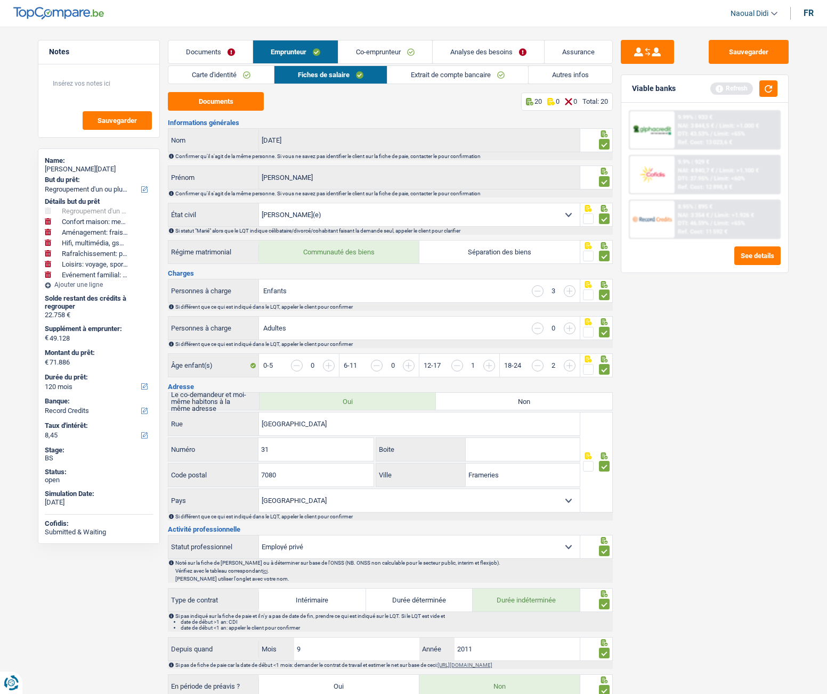
click at [380, 53] on link "Co-emprunteur" at bounding box center [385, 51] width 94 height 23
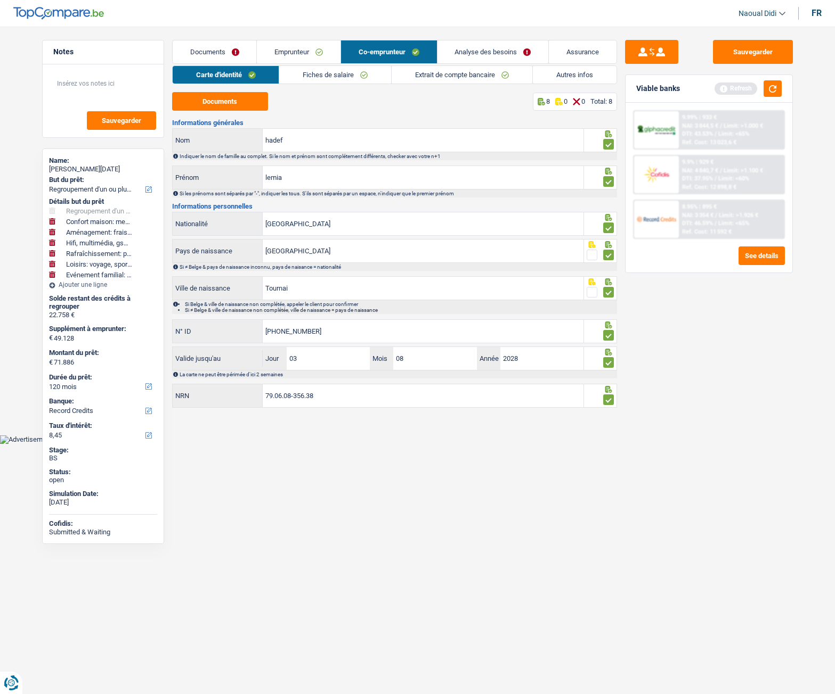
click at [334, 79] on link "Fiches de salaire" at bounding box center [335, 75] width 112 height 18
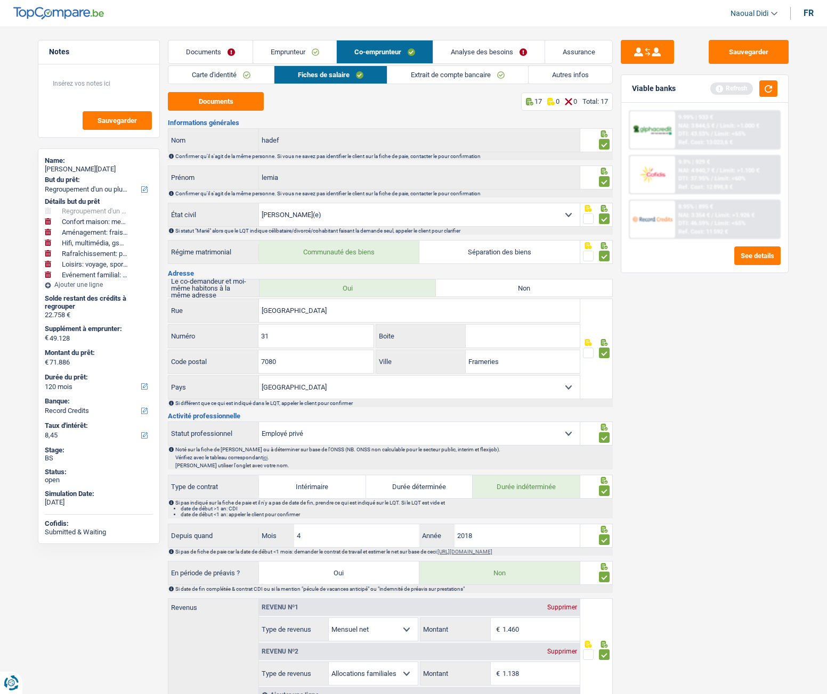
click at [444, 73] on link "Extrait de compte bancaire" at bounding box center [457, 75] width 141 height 18
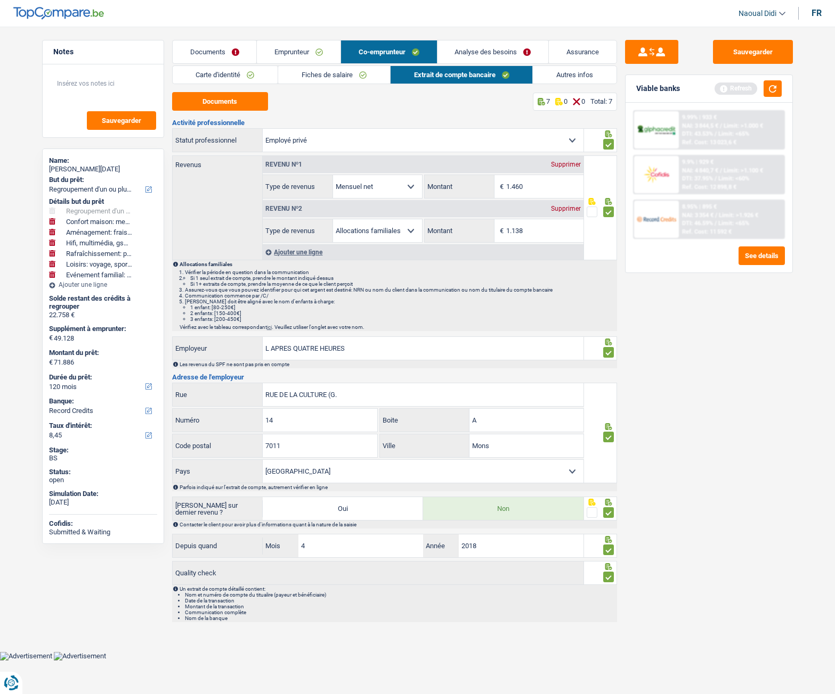
click at [331, 74] on link "Fiches de salaire" at bounding box center [334, 75] width 112 height 18
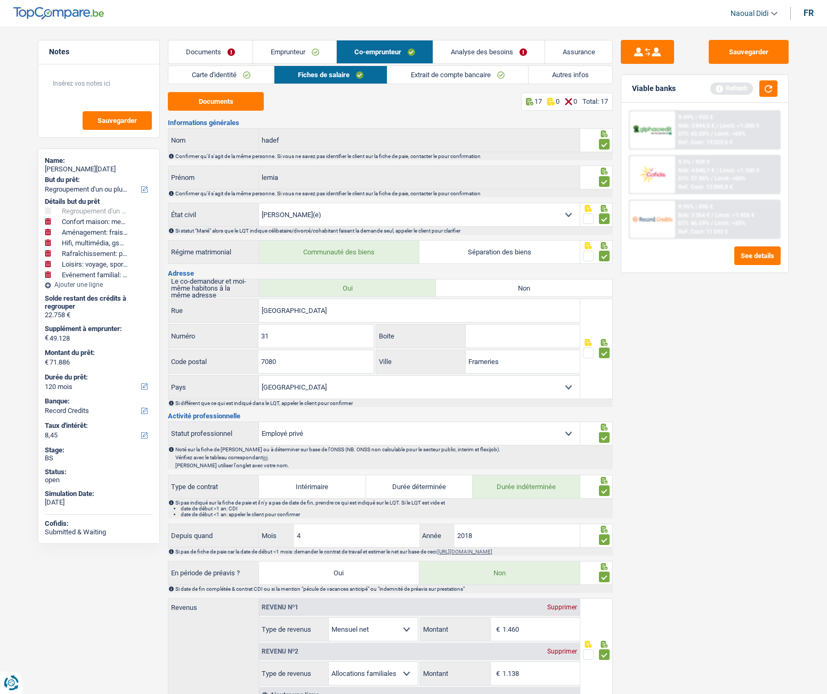
click at [296, 52] on link "Emprunteur" at bounding box center [295, 51] width 84 height 23
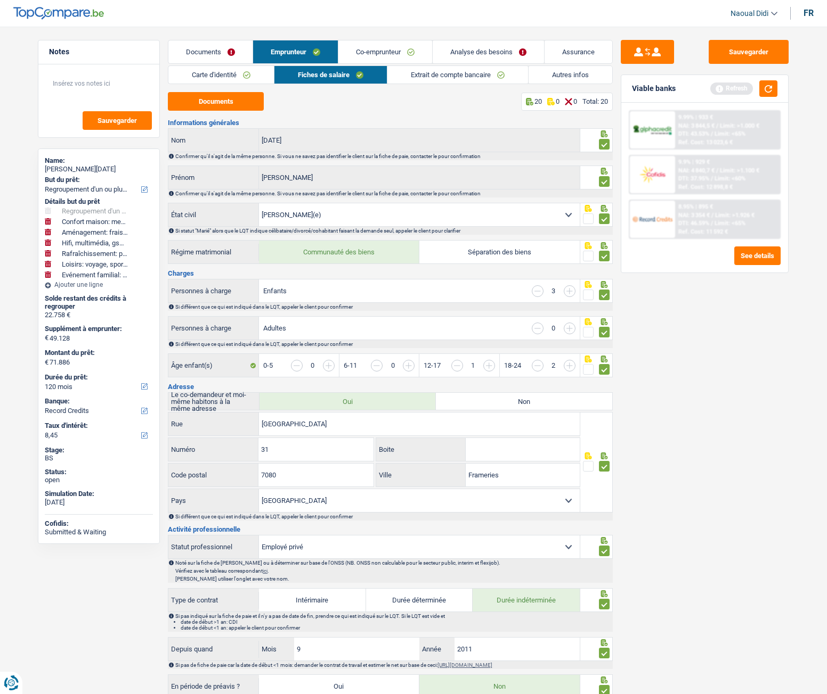
click at [644, 11] on header "Naoual Didi Se déconnecter fr" at bounding box center [413, 13] width 827 height 27
click at [479, 50] on link "Analyse des besoins" at bounding box center [487, 51] width 111 height 23
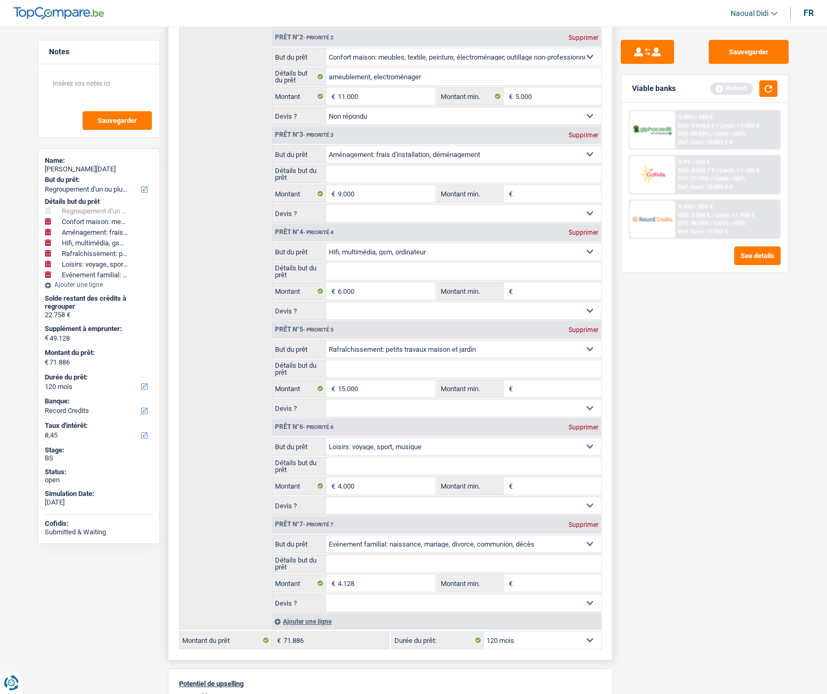
scroll to position [373, 0]
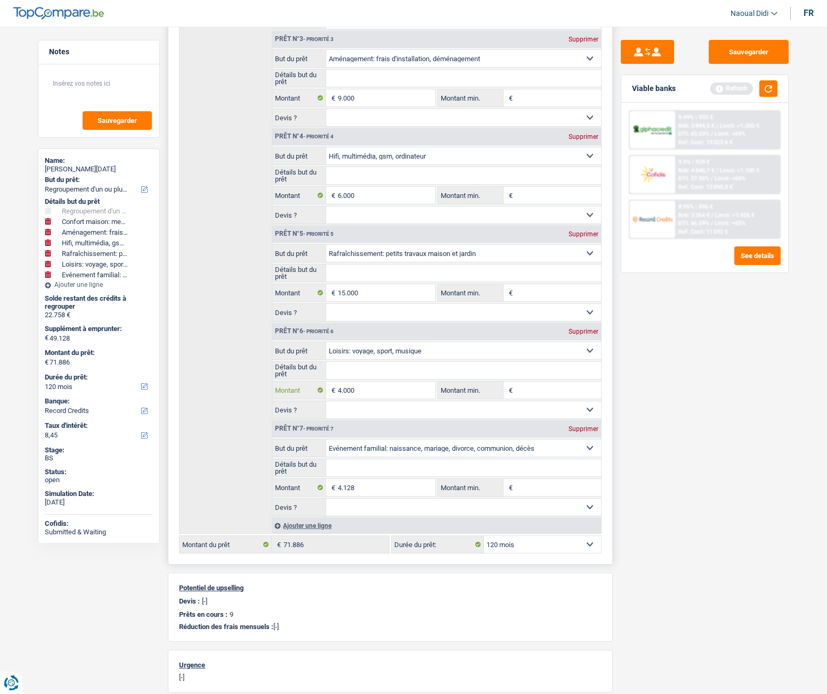
click at [364, 392] on input "4.000" at bounding box center [386, 390] width 97 height 17
click at [242, 396] on div "Détails but du prêt Prêt n°1 - Priorité 1 Confort maison: meubles, textile, pei…" at bounding box center [390, 184] width 422 height 699
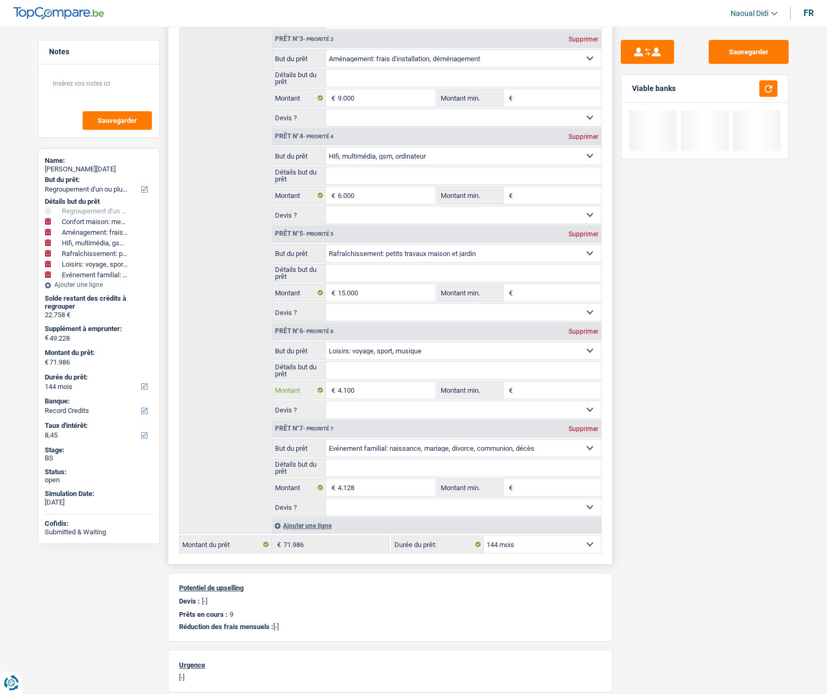
click at [373, 387] on input "4.100" at bounding box center [386, 390] width 97 height 17
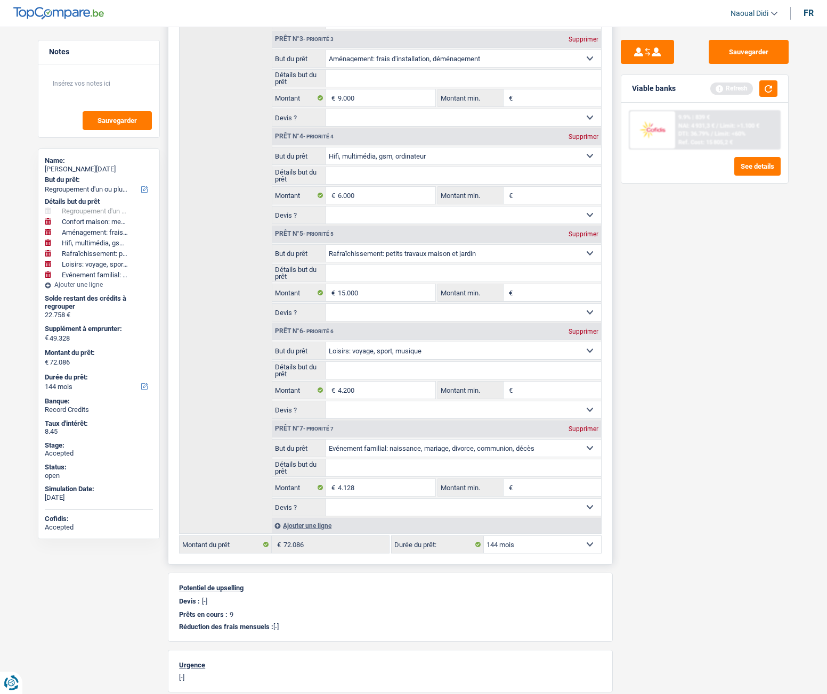
click at [238, 388] on div "Détails but du prêt Prêt n°1 - Priorité 1 Confort maison: meubles, textile, pei…" at bounding box center [390, 184] width 422 height 699
click at [364, 393] on input "4.200" at bounding box center [386, 390] width 97 height 17
click at [217, 376] on div "Détails but du prêt Prêt n°1 - Priorité 1 Confort maison: meubles, textile, pei…" at bounding box center [390, 184] width 422 height 699
click at [623, 461] on div "Sauvegarder Viable banks Refresh 9.9% | 839 € NAI: 4 931,3 € / Limit: >1.100 € …" at bounding box center [704, 357] width 184 height 635
click at [366, 384] on input "4.300" at bounding box center [386, 390] width 97 height 17
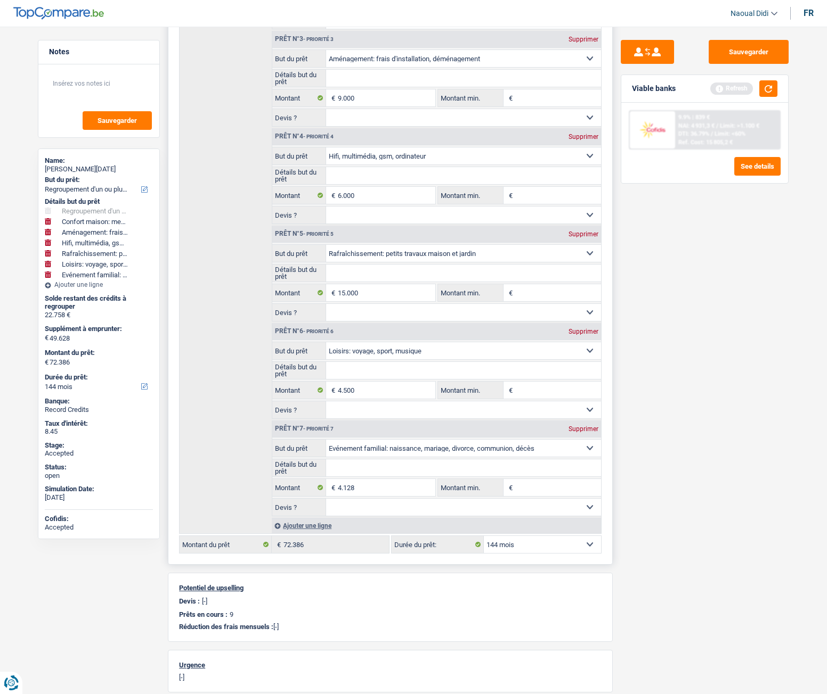
click at [250, 391] on div "Détails but du prêt Prêt n°1 - Priorité 1 Confort maison: meubles, textile, pei…" at bounding box center [390, 184] width 422 height 699
click at [602, 572] on div "Montant du prêt 72.386 € Montant actuel: 32.323 € Montant Y call 5.000 € Montan…" at bounding box center [390, 272] width 445 height 1147
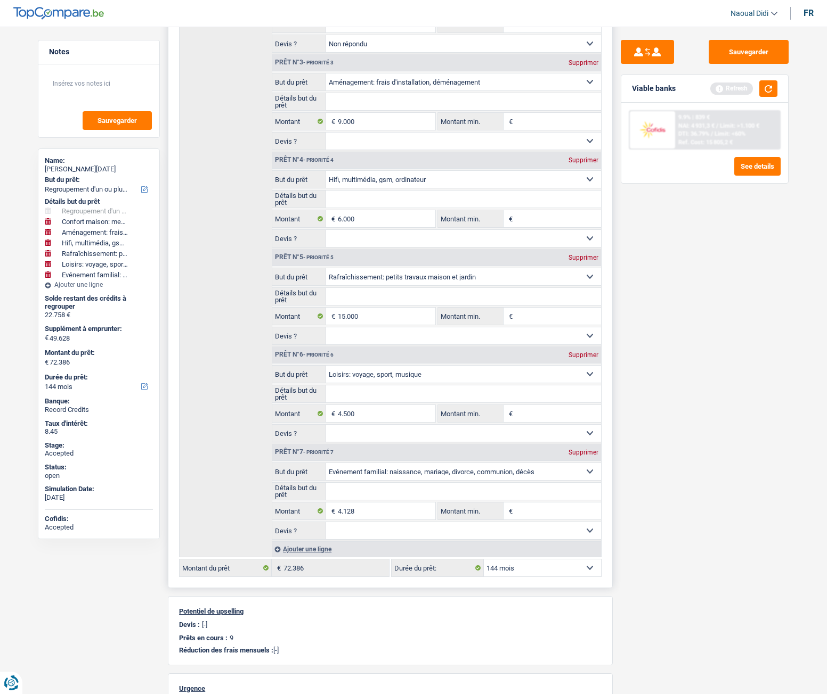
scroll to position [426, 0]
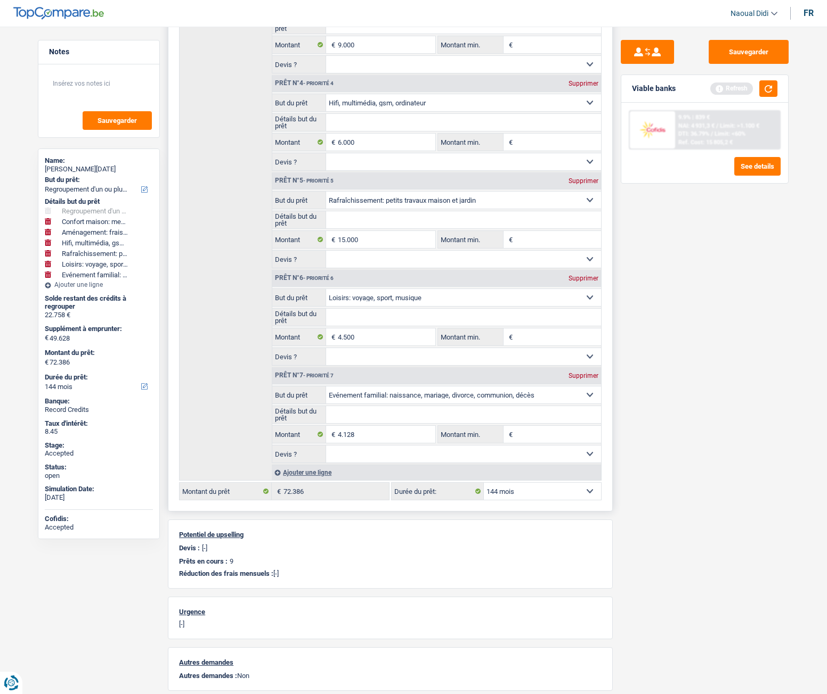
click at [521, 494] on select "12 mois 18 mois 24 mois 30 mois 36 mois 42 mois 48 mois 60 mois 72 mois 84 mois…" at bounding box center [542, 491] width 117 height 17
click at [484, 483] on select "12 mois 18 mois 24 mois 30 mois 36 mois 42 mois 48 mois 60 mois 72 mois 84 mois…" at bounding box center [542, 491] width 117 height 17
click at [372, 334] on input "4.500" at bounding box center [386, 337] width 97 height 17
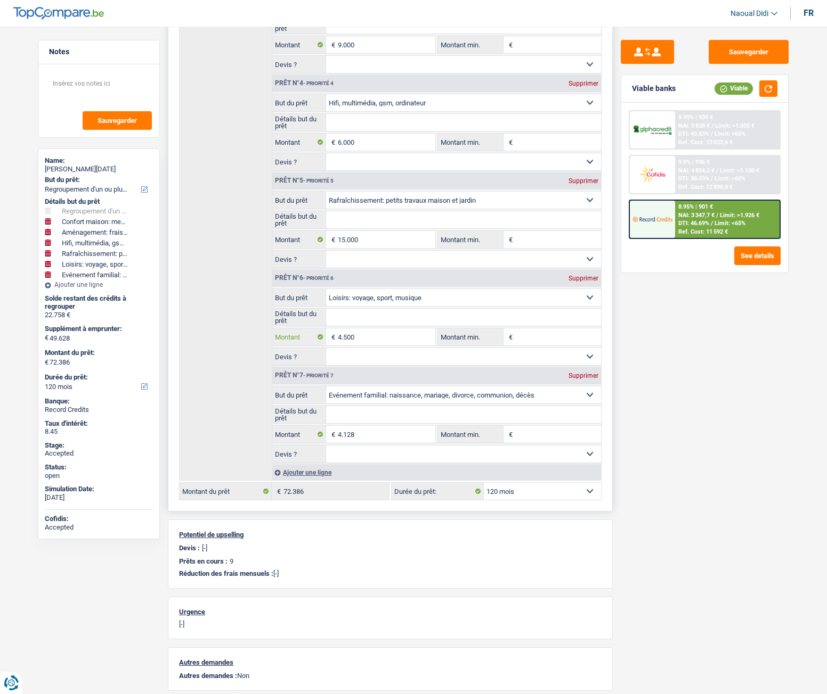
click at [372, 334] on input "4.500" at bounding box center [386, 337] width 97 height 17
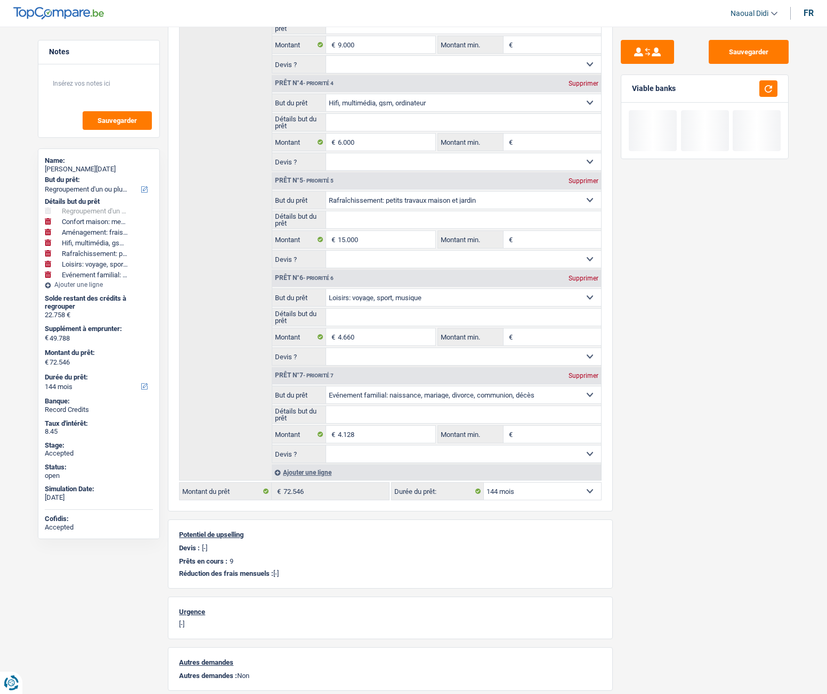
click at [658, 385] on div "Sauvegarder Viable banks" at bounding box center [704, 357] width 184 height 635
click at [377, 332] on input "4.660" at bounding box center [386, 337] width 97 height 17
click at [656, 366] on div "Sauvegarder Viable banks Refresh 9.9% | 845 € NAI: 4 924,8 € / Limit: >1.100 € …" at bounding box center [704, 357] width 184 height 635
click at [377, 338] on input "4.700" at bounding box center [386, 337] width 97 height 17
click at [534, 486] on select "12 mois 18 mois 24 mois 30 mois 36 mois 42 mois 48 mois 60 mois 72 mois 84 mois…" at bounding box center [542, 491] width 117 height 17
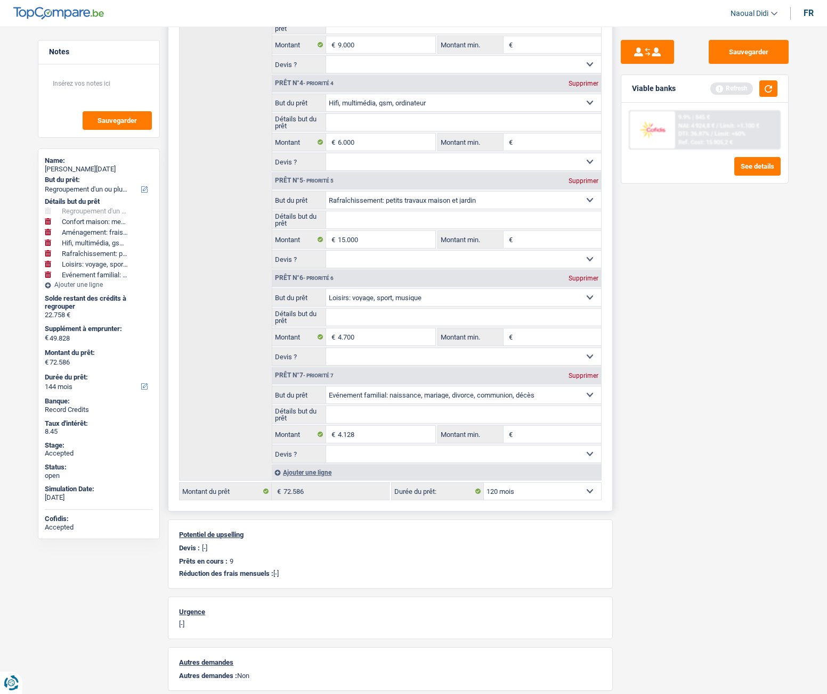
click at [484, 483] on select "12 mois 18 mois 24 mois 30 mois 36 mois 42 mois 48 mois 60 mois 72 mois 84 mois…" at bounding box center [542, 491] width 117 height 17
click at [376, 331] on input "4.700" at bounding box center [386, 337] width 97 height 17
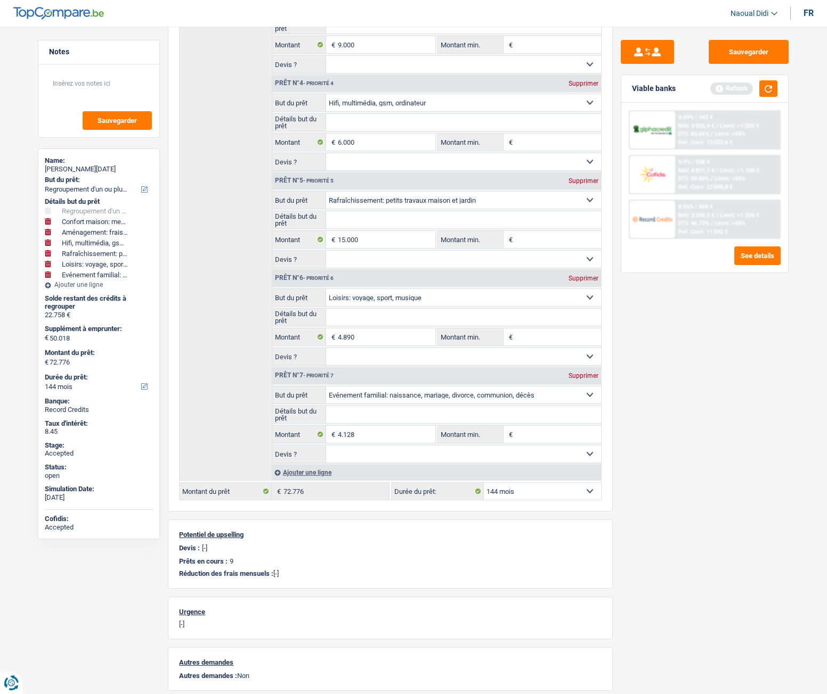
click at [732, 425] on div "Sauvegarder Viable banks Refresh 9.99% | 942 € NAI: 3 835,4 € / Limit: >1.000 €…" at bounding box center [704, 357] width 184 height 635
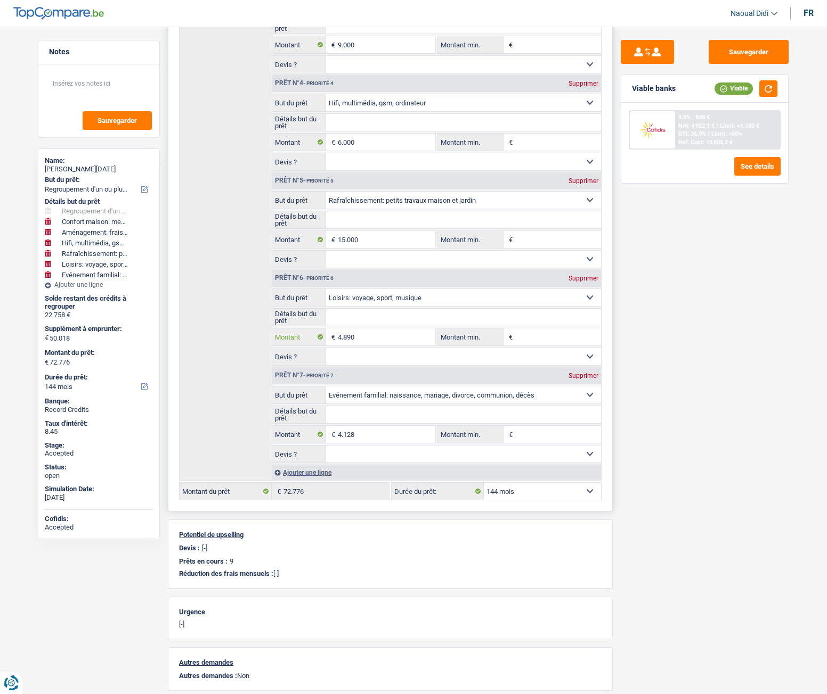
click at [372, 339] on input "4.890" at bounding box center [386, 337] width 97 height 17
click at [645, 373] on div "Sauvegarder Viable banks Refresh 9.9% | 848 € NAI: 4 922,1 € / Limit: >1.100 € …" at bounding box center [704, 357] width 184 height 635
click at [363, 341] on input "4.300" at bounding box center [386, 337] width 97 height 17
click at [678, 449] on div "Sauvegarder Viable banks Refresh 9.9% | 848 € NAI: 4 922,1 € / Limit: >1.100 € …" at bounding box center [704, 357] width 184 height 635
click at [364, 341] on input "4.399" at bounding box center [386, 337] width 97 height 17
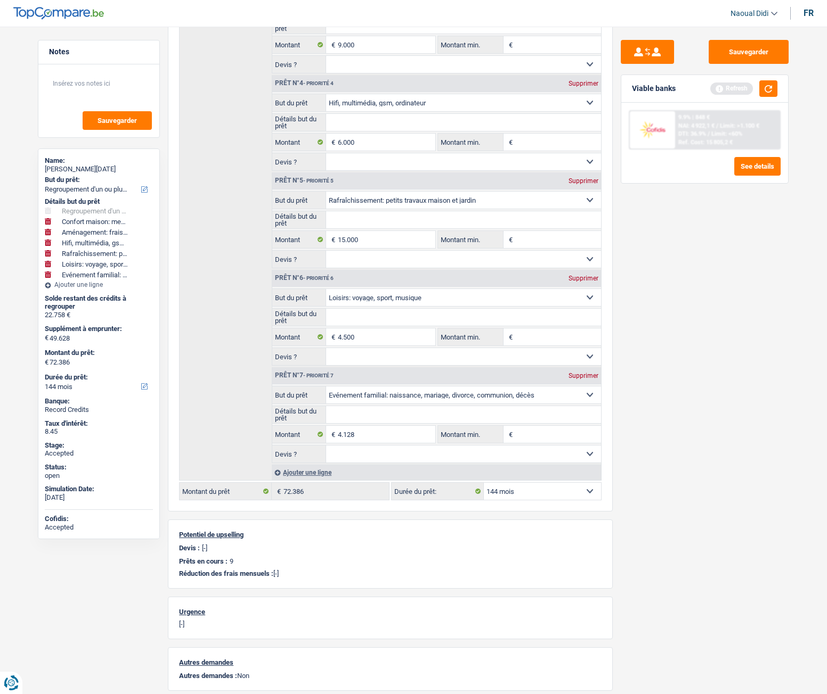
click at [675, 391] on div "Sauvegarder Viable banks Refresh 9.9% | 848 € NAI: 4 922,1 € / Limit: >1.100 € …" at bounding box center [704, 357] width 184 height 635
click at [359, 338] on input "4.500" at bounding box center [386, 337] width 97 height 17
click at [653, 381] on div "Sauvegarder Viable banks Refresh 9.9% | 848 € NAI: 4 922,1 € / Limit: >1.100 € …" at bounding box center [704, 357] width 184 height 635
click at [374, 333] on input "4.800" at bounding box center [386, 337] width 97 height 17
click at [688, 349] on div "Sauvegarder Viable banks Refresh 9.9% | 848 € NAI: 4 922,1 € / Limit: >1.100 € …" at bounding box center [704, 357] width 184 height 635
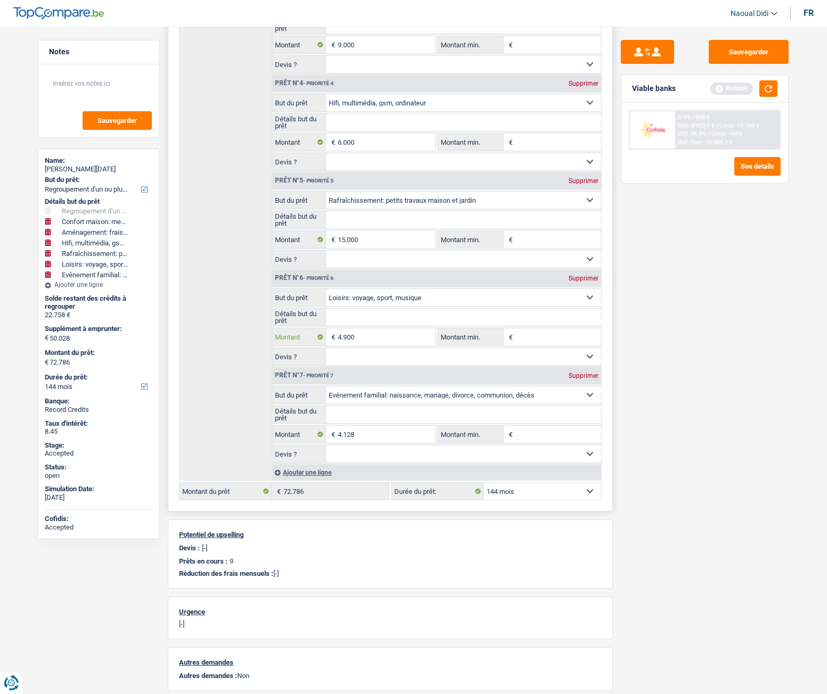
click at [366, 337] on input "4.900" at bounding box center [386, 337] width 97 height 17
click at [671, 343] on div "Sauvegarder Viable banks Refresh 9.9% | 848 € NAI: 4 922,1 € / Limit: >1.100 € …" at bounding box center [704, 357] width 184 height 635
click at [367, 338] on input "5.100" at bounding box center [386, 337] width 97 height 17
click at [640, 361] on div "Sauvegarder Viable banks Refresh 9.9% | 848 € NAI: 4 922,1 € / Limit: >1.100 € …" at bounding box center [704, 357] width 184 height 635
click at [374, 337] on input "5.400" at bounding box center [386, 337] width 97 height 17
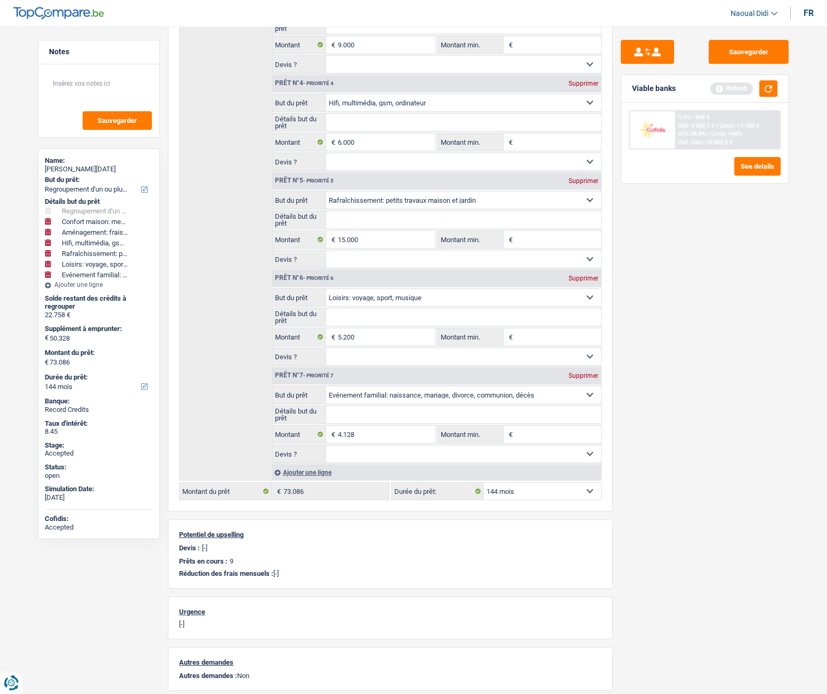
click at [669, 330] on div "Sauvegarder Viable banks Refresh 9.9% | 848 € NAI: 4 922,1 € / Limit: >1.100 € …" at bounding box center [704, 357] width 184 height 635
click at [368, 333] on input "5.200" at bounding box center [386, 337] width 97 height 17
click at [651, 364] on div "Sauvegarder Viable banks Refresh 9.9% | 848 € NAI: 4 922,1 € / Limit: >1.100 € …" at bounding box center [704, 357] width 184 height 635
click at [361, 334] on input "5.105" at bounding box center [386, 337] width 97 height 17
click at [657, 391] on div "Sauvegarder Viable banks Refresh 9.9% | 848 € NAI: 4 922,1 € / Limit: >1.100 € …" at bounding box center [704, 357] width 184 height 635
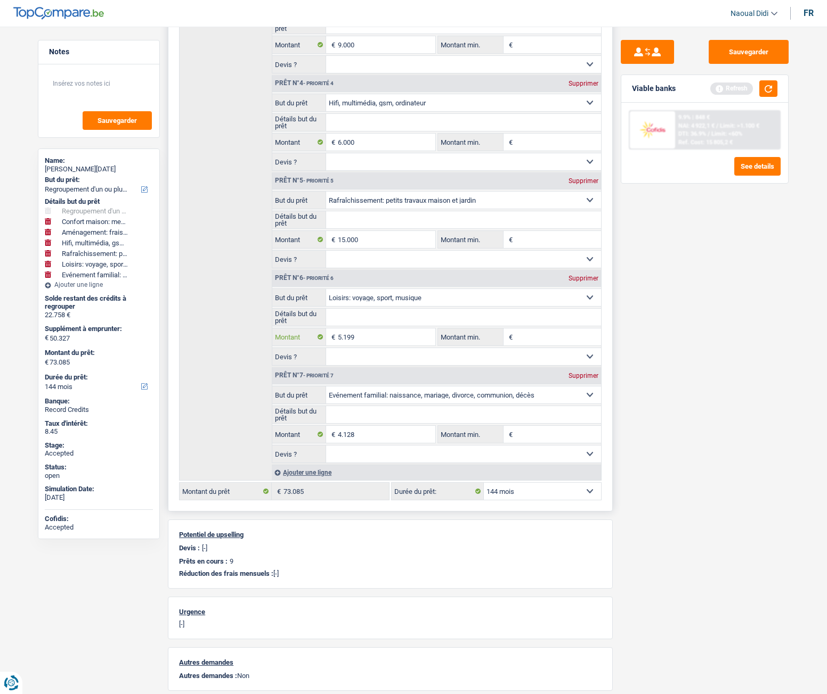
click at [370, 336] on input "5.199" at bounding box center [386, 337] width 97 height 17
click at [674, 382] on div "Sauvegarder Viable banks Refresh 9.9% | 848 € NAI: 4 922,1 € / Limit: >1.100 € …" at bounding box center [704, 357] width 184 height 635
click at [359, 334] on input "5.200" at bounding box center [386, 337] width 97 height 17
click at [676, 369] on div "Sauvegarder Viable banks Refresh 9.9% | 848 € NAI: 4 922,1 € / Limit: >1.100 € …" at bounding box center [704, 357] width 184 height 635
click at [377, 337] on input "5.198" at bounding box center [386, 337] width 97 height 17
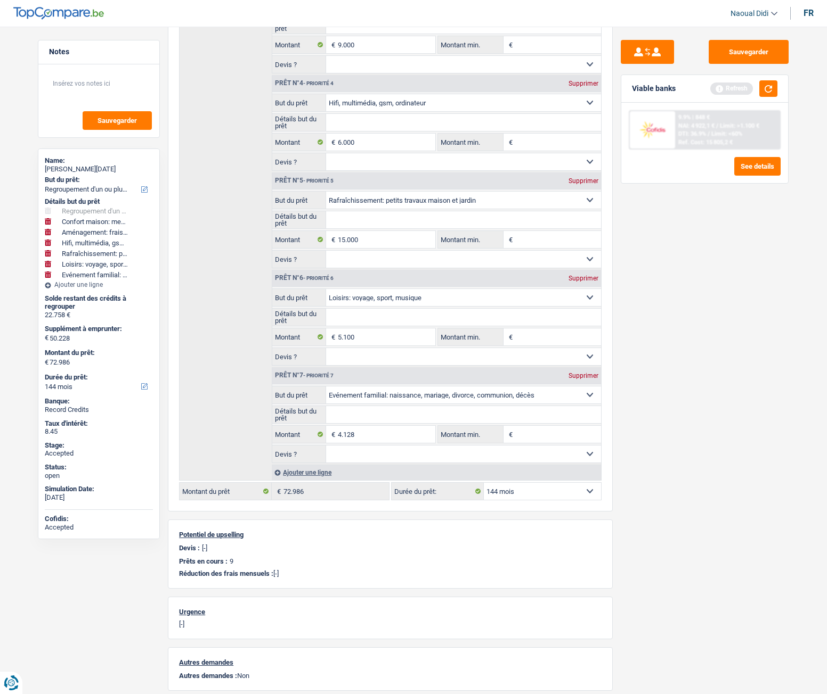
click at [668, 402] on div "Sauvegarder Viable banks Refresh 9.9% | 848 € NAI: 4 922,1 € / Limit: >1.100 € …" at bounding box center [704, 357] width 184 height 635
click at [374, 339] on input "5.100" at bounding box center [386, 337] width 97 height 17
click at [700, 394] on div "Sauvegarder Viable banks Refresh 9.9% | 848 € NAI: 4 922,1 € / Limit: >1.100 € …" at bounding box center [704, 357] width 184 height 635
click at [371, 333] on input "5.199" at bounding box center [386, 337] width 97 height 17
click at [364, 344] on input "5.199" at bounding box center [386, 337] width 97 height 17
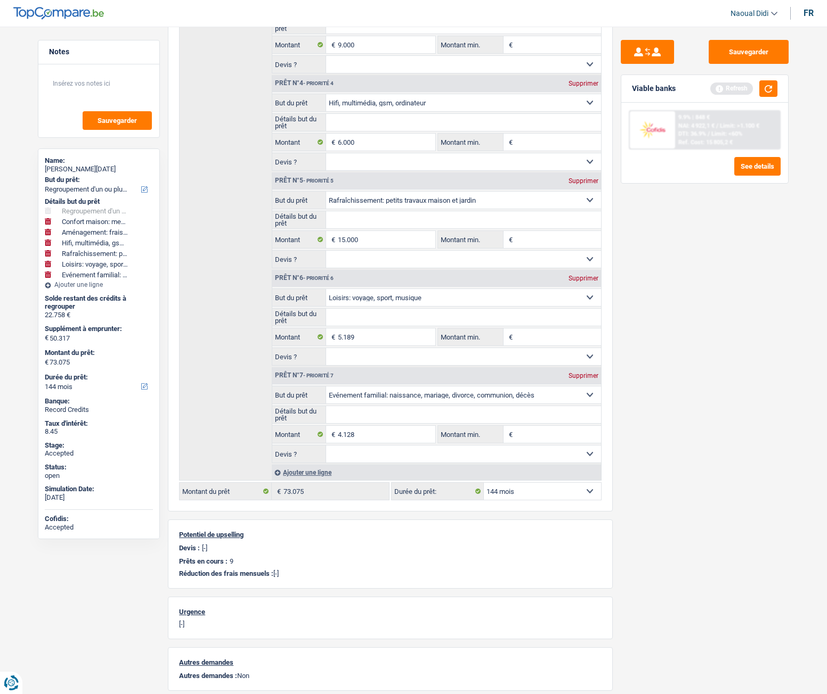
click at [658, 353] on div "Sauvegarder Viable banks Refresh 9.9% | 848 € NAI: 4 922,1 € / Limit: >1.100 € …" at bounding box center [704, 357] width 184 height 635
click at [372, 340] on input "5.189" at bounding box center [386, 337] width 97 height 17
click at [685, 393] on div "Sauvegarder Viable banks Refresh 9.9% | 848 € NAI: 4 922,1 € / Limit: >1.100 € …" at bounding box center [704, 357] width 184 height 635
click at [376, 336] on input "5.175" at bounding box center [386, 337] width 97 height 17
click at [710, 378] on div "Sauvegarder Viable banks Refresh 9.9% | 848 € NAI: 4 922,1 € / Limit: >1.100 € …" at bounding box center [704, 357] width 184 height 635
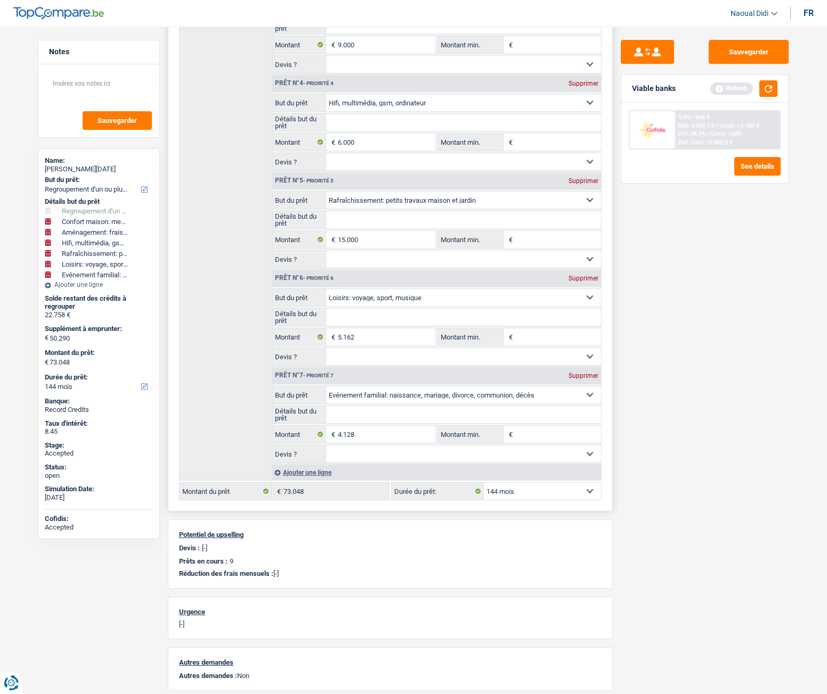
click at [537, 489] on select "12 mois 18 mois 24 mois 30 mois 36 mois 42 mois 48 mois 60 mois 72 mois 84 mois…" at bounding box center [542, 491] width 117 height 17
click at [484, 483] on select "12 mois 18 mois 24 mois 30 mois 36 mois 42 mois 48 mois 60 mois 72 mois 84 mois…" at bounding box center [542, 491] width 117 height 17
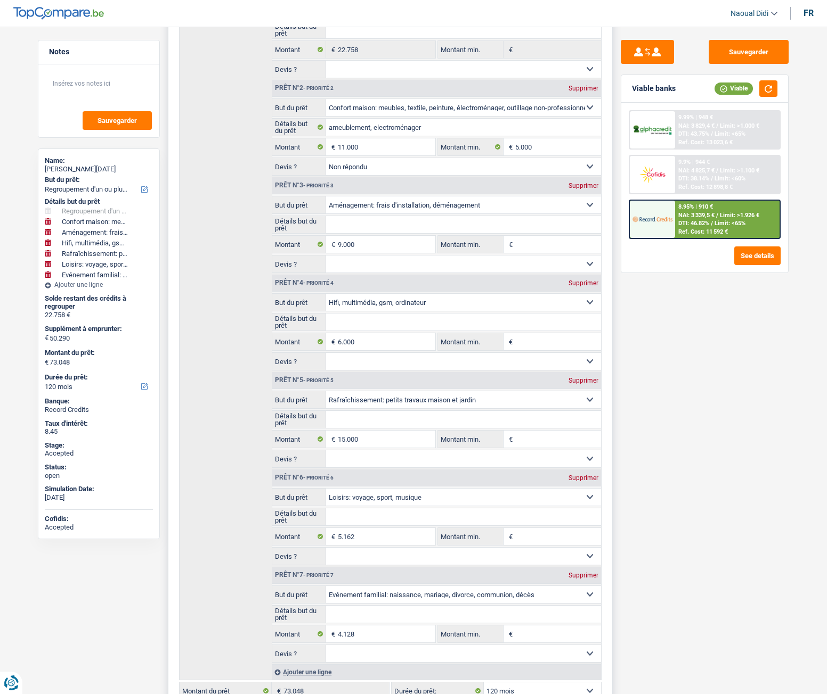
scroll to position [373, 0]
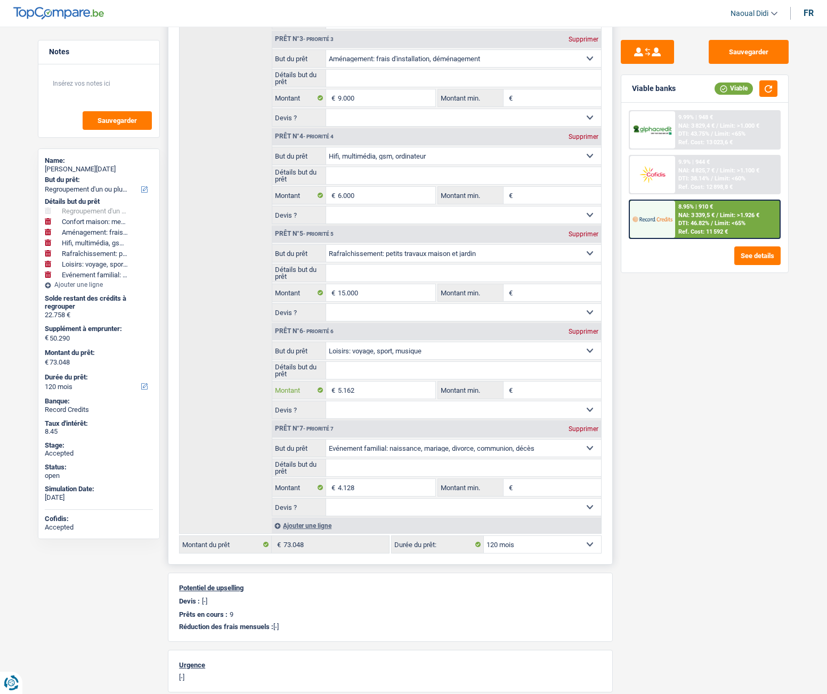
click at [363, 389] on input "5.162" at bounding box center [386, 390] width 97 height 17
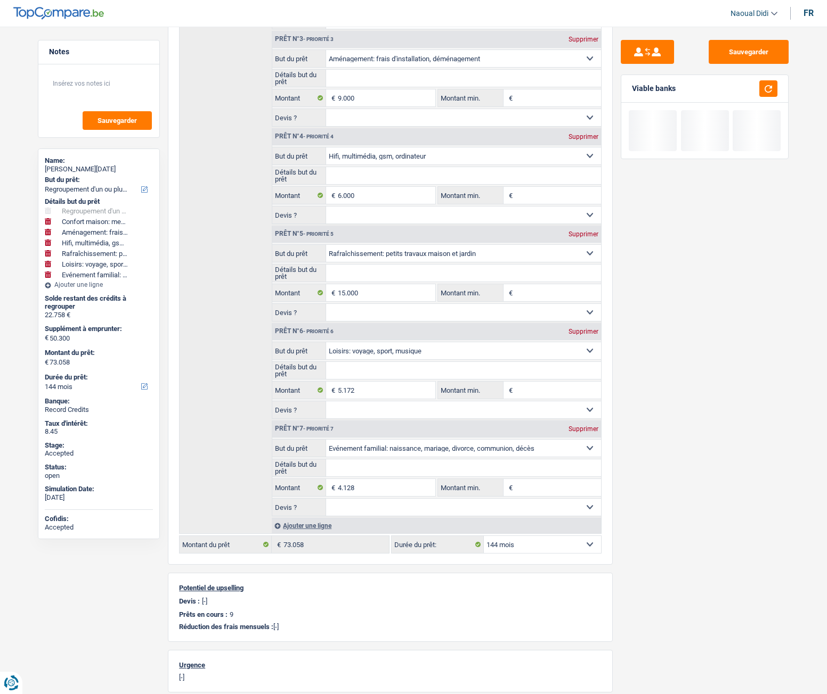
click at [675, 421] on div "Sauvegarder Viable banks" at bounding box center [704, 357] width 184 height 635
click at [371, 393] on input "5.172" at bounding box center [386, 390] width 97 height 17
click at [655, 368] on div "Sauvegarder Viable banks Refresh 9.9% | 851 € NAI: 4 918,8 € / Limit: >1.100 € …" at bounding box center [704, 357] width 184 height 635
click at [379, 395] on input "5.205" at bounding box center [386, 390] width 97 height 17
click at [661, 399] on div "Sauvegarder Viable banks Refresh 9.9% | 851 € NAI: 4 918,8 € / Limit: >1.100 € …" at bounding box center [704, 357] width 184 height 635
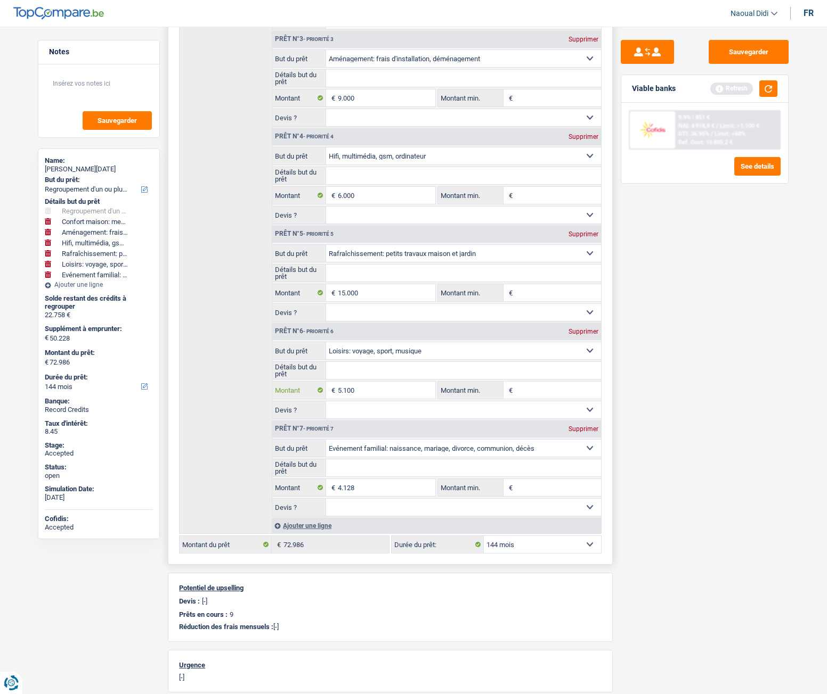
click at [375, 391] on input "5.100" at bounding box center [386, 390] width 97 height 17
click at [776, 298] on div "Sauvegarder Viable banks Refresh 9.9% | 851 € NAI: 4 918,8 € / Limit: >1.100 € …" at bounding box center [704, 357] width 184 height 635
click at [761, 51] on button "Sauvegarder" at bounding box center [748, 52] width 80 height 24
click at [711, 132] on span "/" at bounding box center [711, 133] width 2 height 7
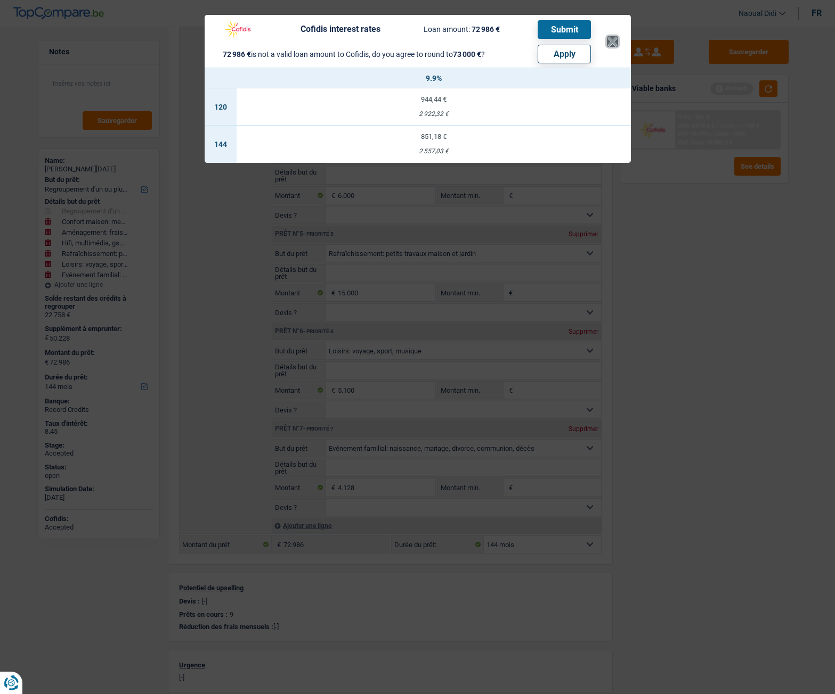
click at [612, 40] on button "×" at bounding box center [612, 41] width 11 height 11
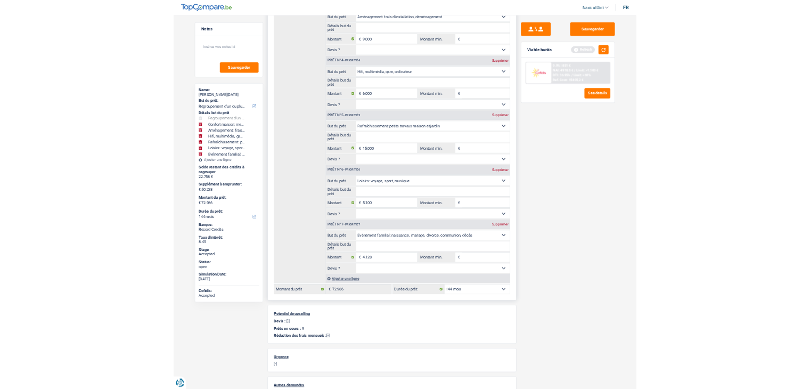
scroll to position [426, 0]
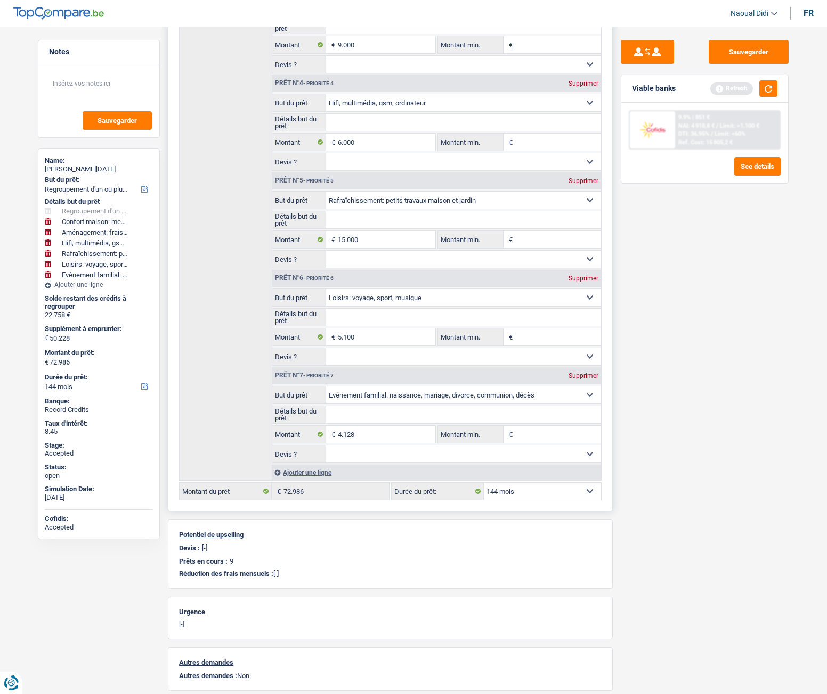
drag, startPoint x: 520, startPoint y: 495, endPoint x: 514, endPoint y: 492, distance: 6.0
click at [514, 492] on select "12 mois 18 mois 24 mois 30 mois 36 mois 42 mois 48 mois 60 mois 72 mois 84 mois…" at bounding box center [542, 491] width 117 height 17
click at [484, 483] on select "12 mois 18 mois 24 mois 30 mois 36 mois 42 mois 48 mois 60 mois 72 mois 84 mois…" at bounding box center [542, 491] width 117 height 17
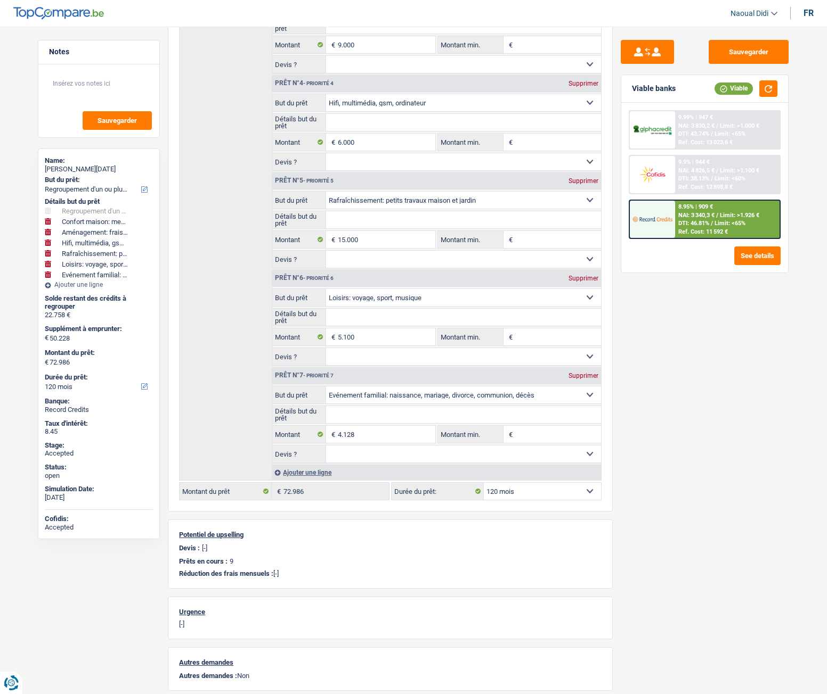
click at [700, 171] on span "NAI: 4 826,5 €" at bounding box center [696, 170] width 36 height 7
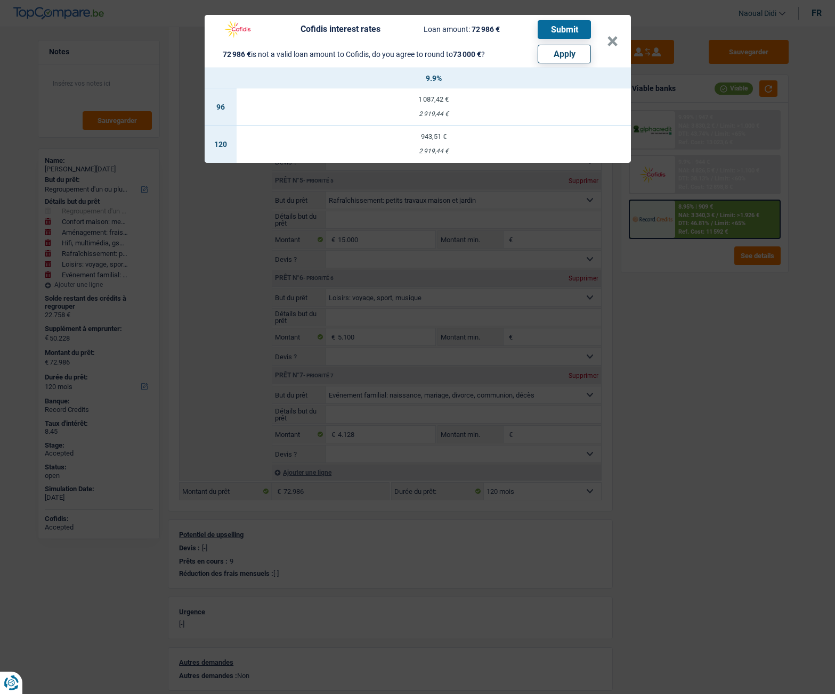
click at [436, 138] on div "943,51 €" at bounding box center [433, 136] width 394 height 7
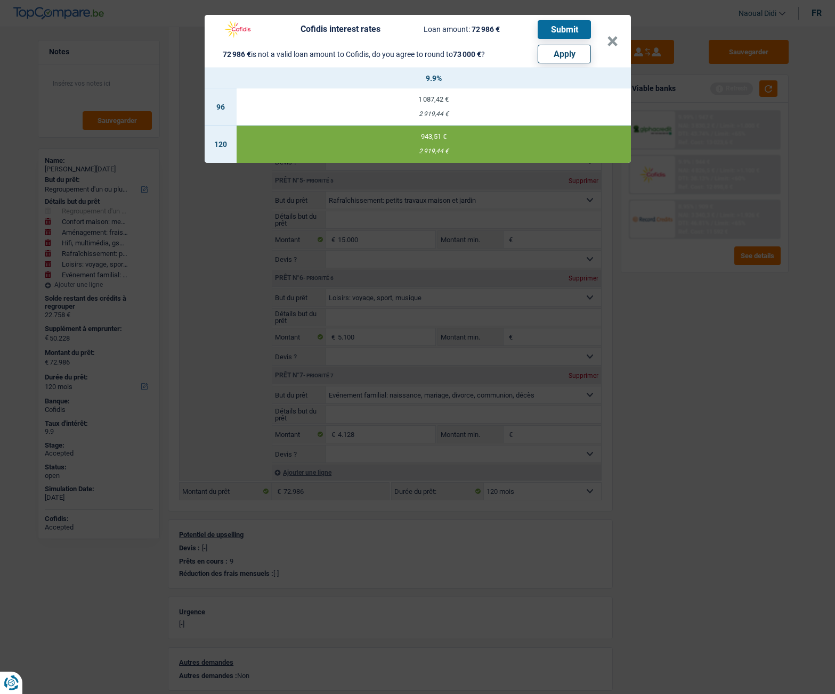
click at [739, 342] on div "Cofidis interest rates Loan amount: 72 986 € Submit 72 986 € is not a valid loa…" at bounding box center [417, 347] width 835 height 694
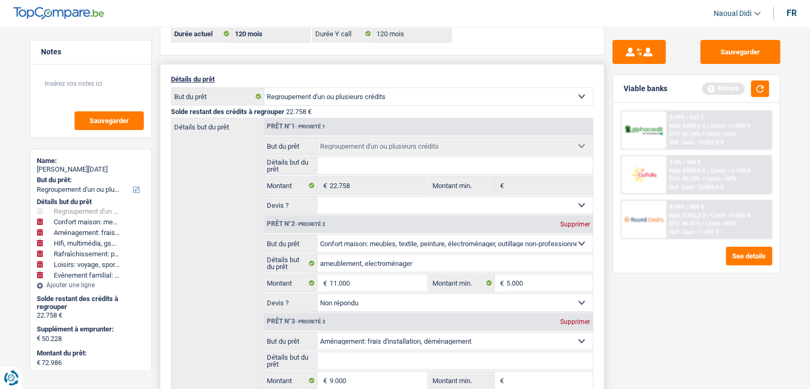
scroll to position [0, 0]
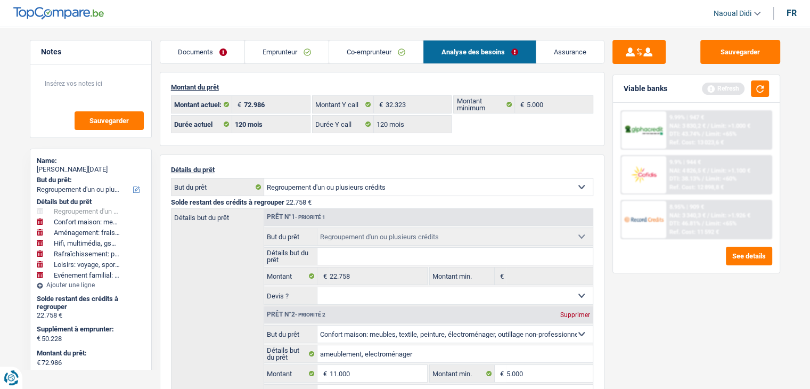
click at [268, 52] on link "Emprunteur" at bounding box center [287, 51] width 84 height 23
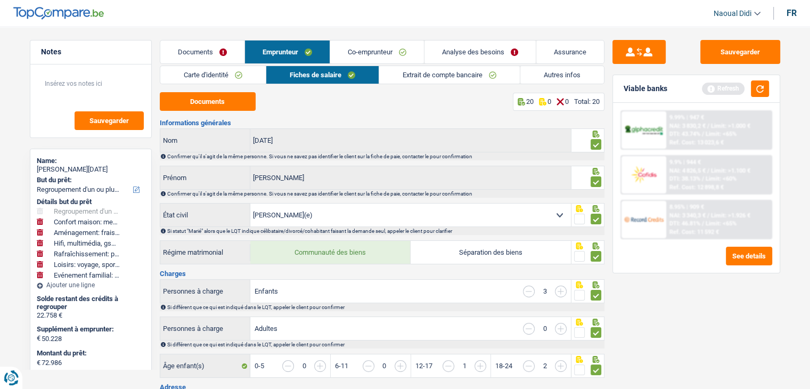
click at [213, 77] on link "Carte d'identité" at bounding box center [212, 75] width 105 height 18
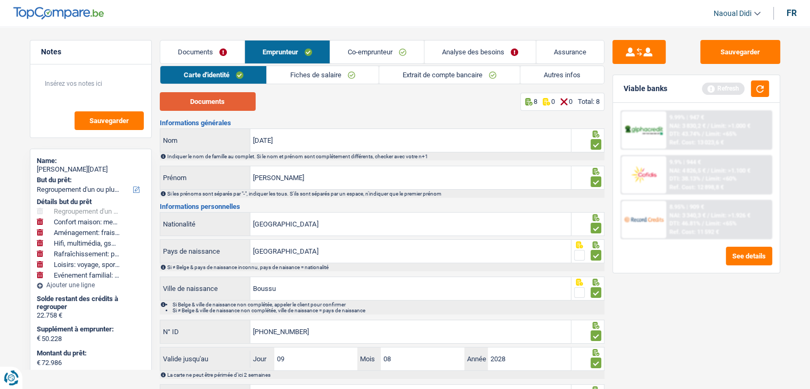
click at [213, 99] on button "Documents" at bounding box center [208, 101] width 96 height 19
click at [377, 49] on link "Co-emprunteur" at bounding box center [377, 51] width 94 height 23
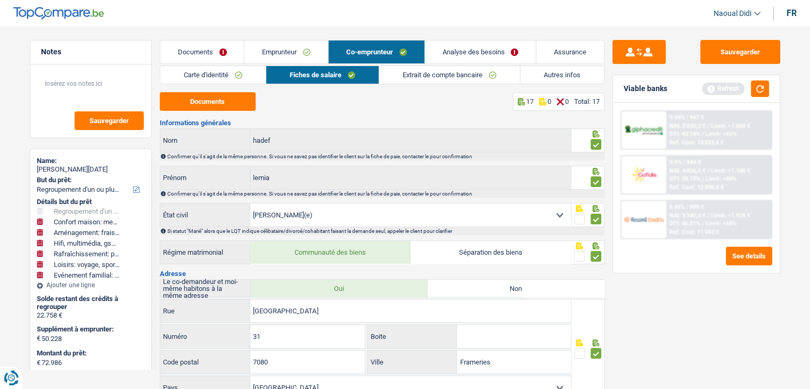
click at [202, 77] on link "Carte d'identité" at bounding box center [212, 75] width 105 height 18
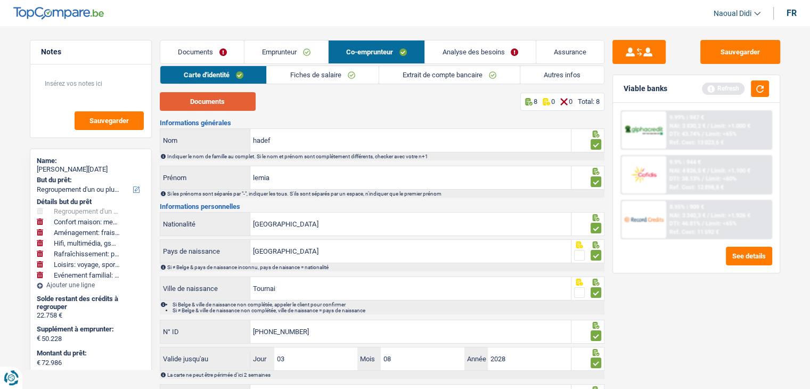
click at [211, 104] on button "Documents" at bounding box center [208, 101] width 96 height 19
click at [273, 48] on link "Emprunteur" at bounding box center [286, 51] width 84 height 23
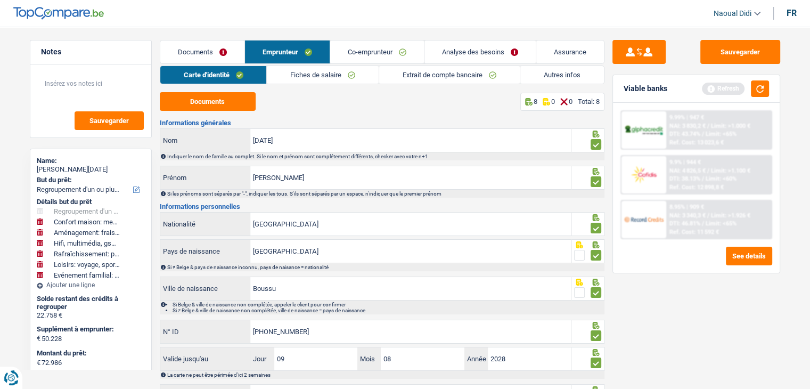
click at [304, 71] on link "Fiches de salaire" at bounding box center [323, 75] width 112 height 18
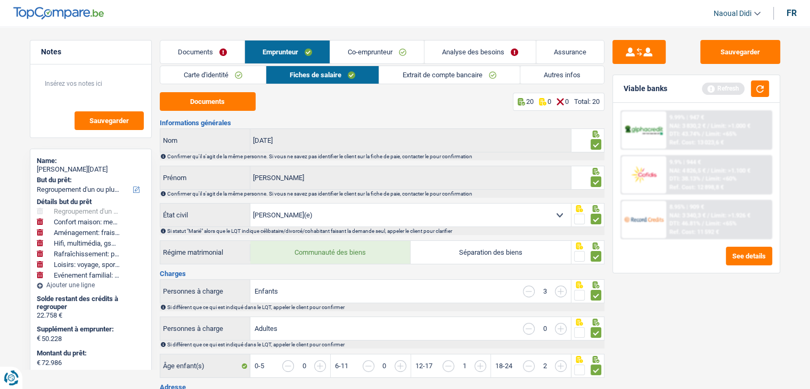
click at [463, 53] on link "Analyse des besoins" at bounding box center [479, 51] width 111 height 23
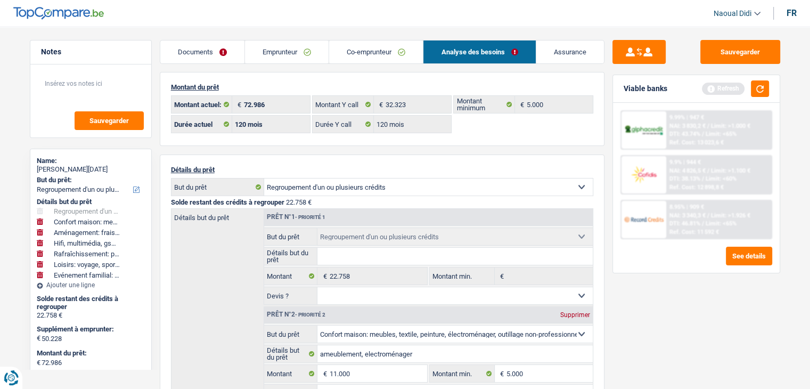
click at [268, 56] on link "Emprunteur" at bounding box center [287, 51] width 84 height 23
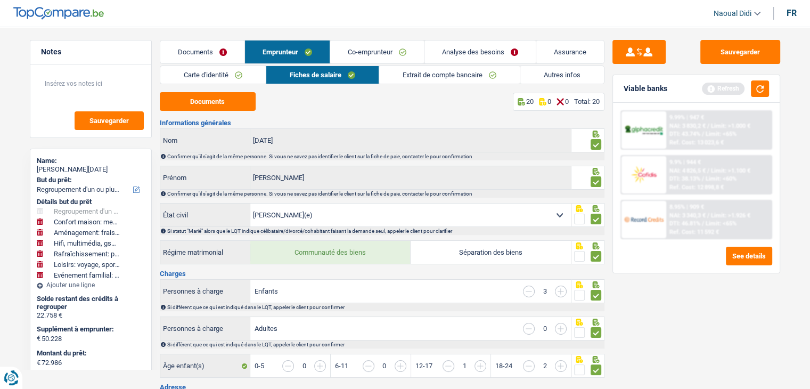
click at [554, 74] on link "Autres infos" at bounding box center [562, 75] width 84 height 18
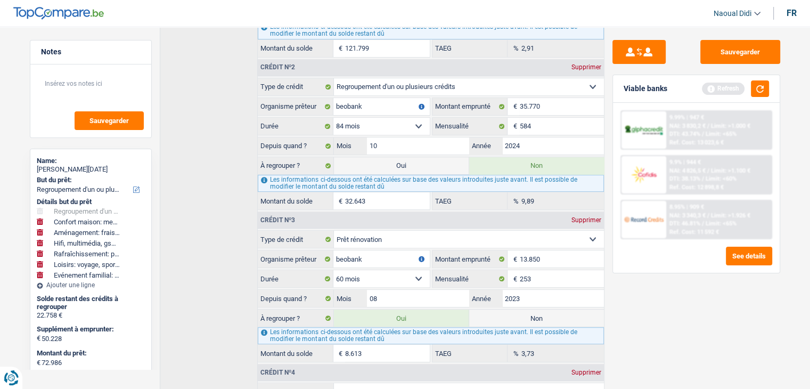
scroll to position [533, 0]
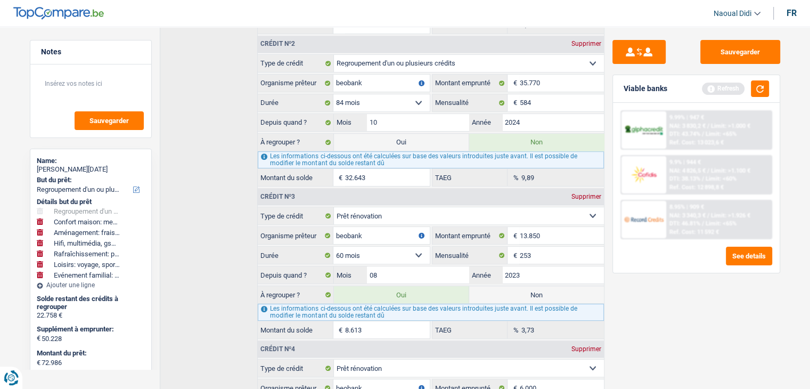
click at [427, 136] on label "Oui" at bounding box center [401, 142] width 135 height 17
click at [427, 136] on input "Oui" at bounding box center [401, 142] width 135 height 17
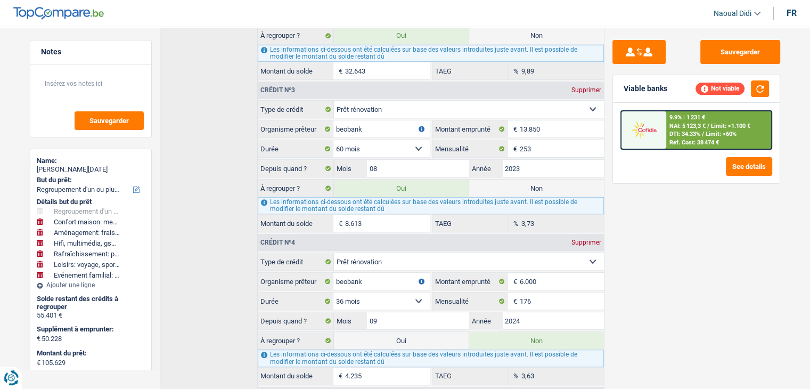
scroll to position [746, 0]
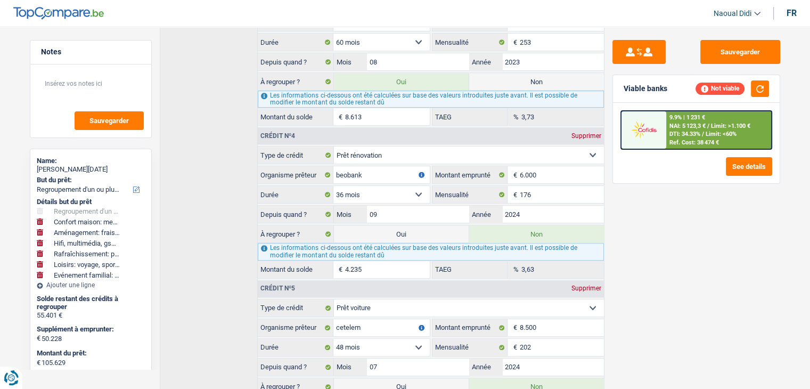
click at [411, 228] on label "Oui" at bounding box center [401, 233] width 135 height 17
click at [411, 228] on input "Oui" at bounding box center [401, 233] width 135 height 17
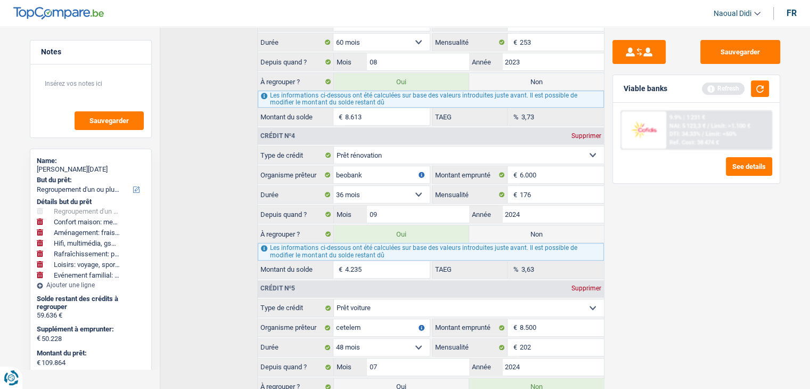
scroll to position [852, 0]
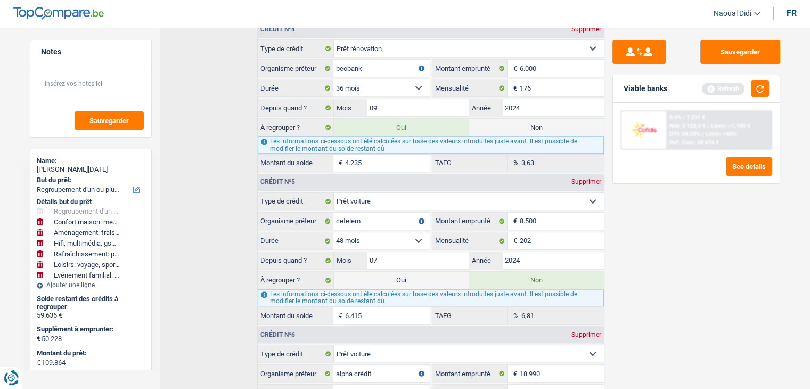
click at [391, 272] on label "Oui" at bounding box center [401, 280] width 135 height 17
click at [391, 272] on input "Oui" at bounding box center [401, 280] width 135 height 17
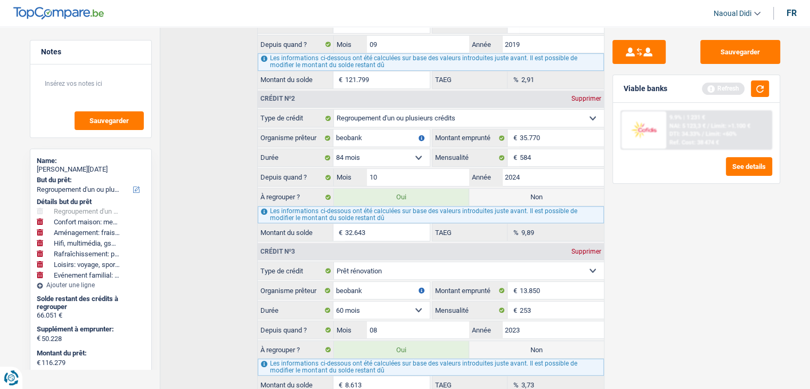
scroll to position [479, 0]
drag, startPoint x: 557, startPoint y: 134, endPoint x: 516, endPoint y: 124, distance: 42.4
click at [516, 128] on div "35.770 € Montant emprunté" at bounding box center [517, 136] width 171 height 17
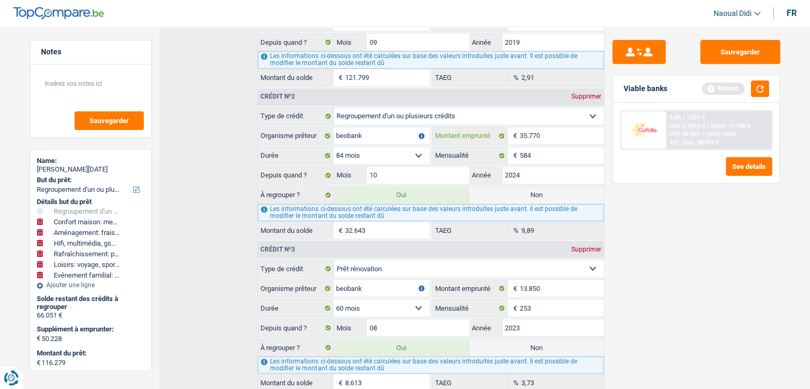
scroll to position [533, 0]
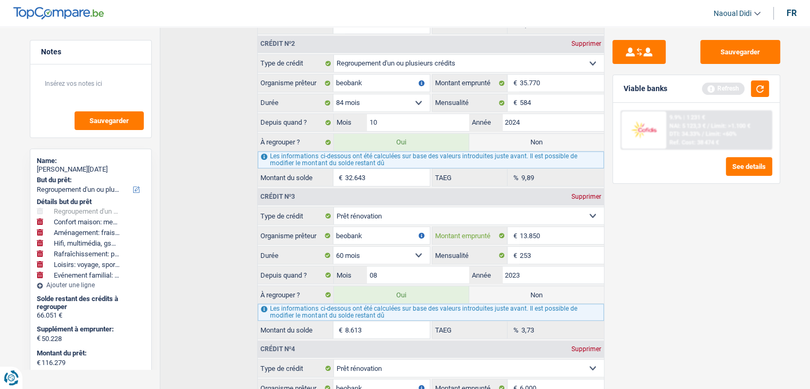
drag, startPoint x: 516, startPoint y: 228, endPoint x: 510, endPoint y: 227, distance: 5.9
click at [510, 227] on div "13.850 € Montant emprunté" at bounding box center [517, 235] width 171 height 17
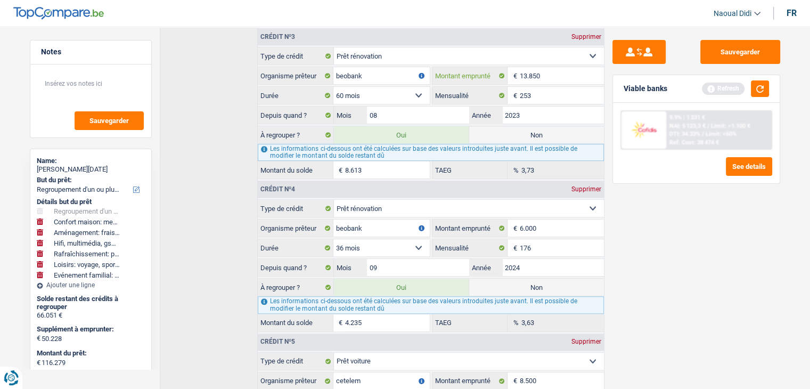
scroll to position [746, 0]
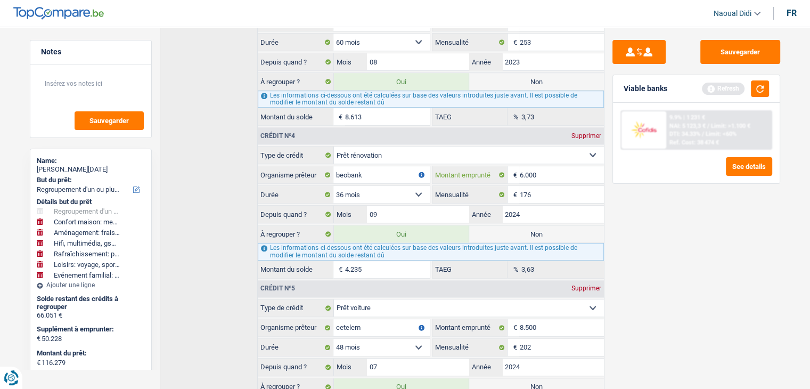
drag, startPoint x: 543, startPoint y: 169, endPoint x: 514, endPoint y: 163, distance: 29.3
click at [514, 166] on div "6.000 € Montant emprunté" at bounding box center [517, 174] width 171 height 17
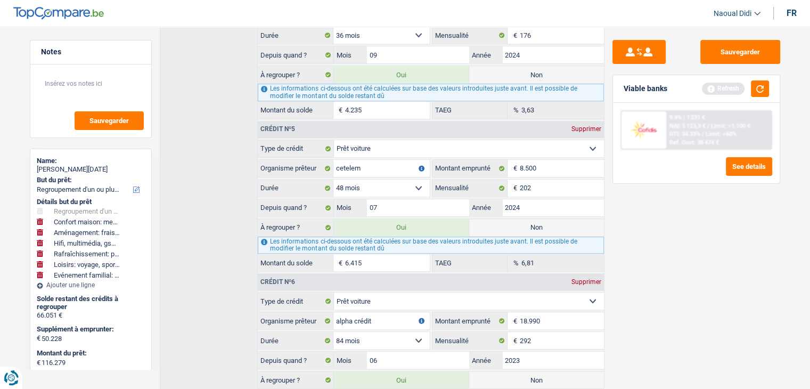
scroll to position [905, 0]
drag, startPoint x: 547, startPoint y: 160, endPoint x: 513, endPoint y: 157, distance: 34.8
click at [513, 159] on div "8.500 € Montant emprunté" at bounding box center [517, 167] width 171 height 17
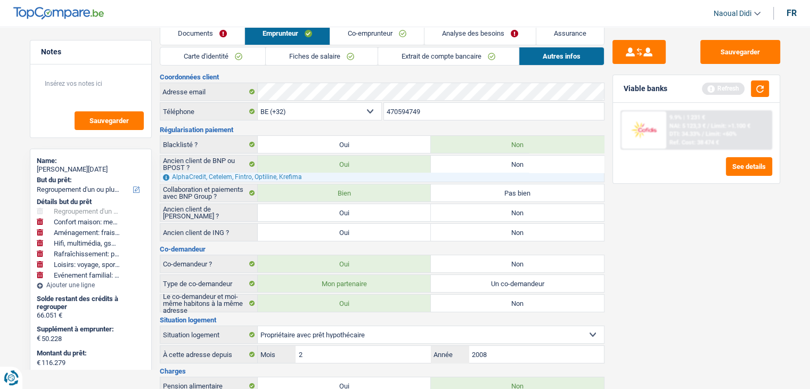
scroll to position [0, 0]
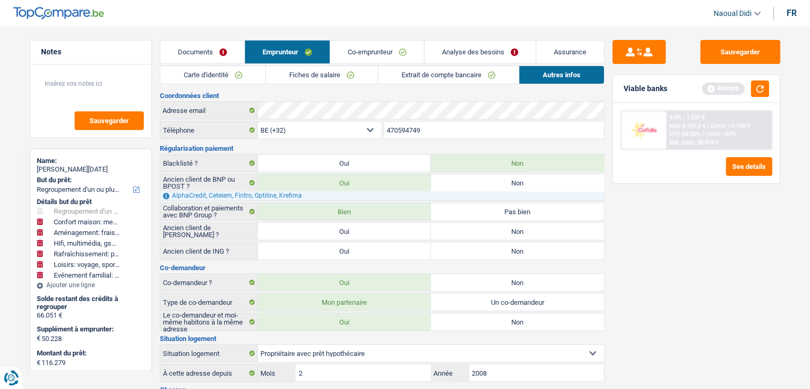
click at [215, 73] on link "Carte d'identité" at bounding box center [212, 75] width 105 height 18
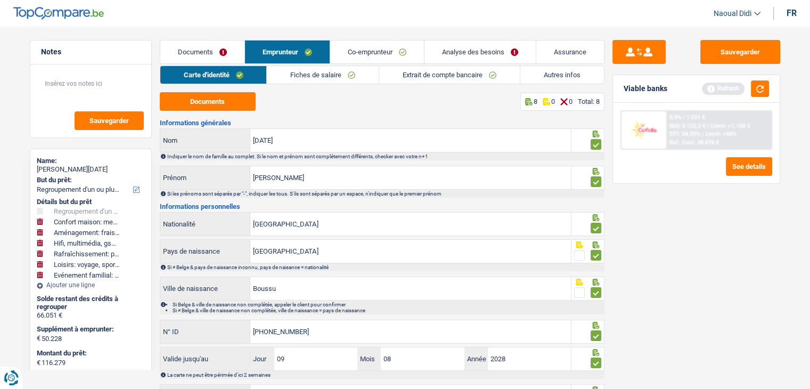
click at [550, 76] on link "Autres infos" at bounding box center [562, 75] width 84 height 18
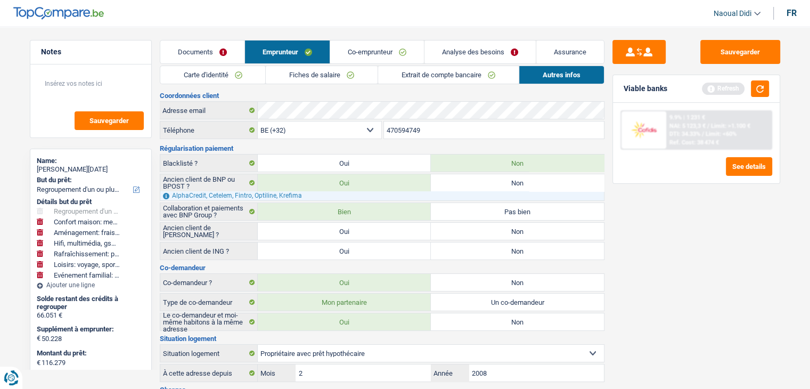
click at [457, 48] on link "Analyse des besoins" at bounding box center [479, 51] width 111 height 23
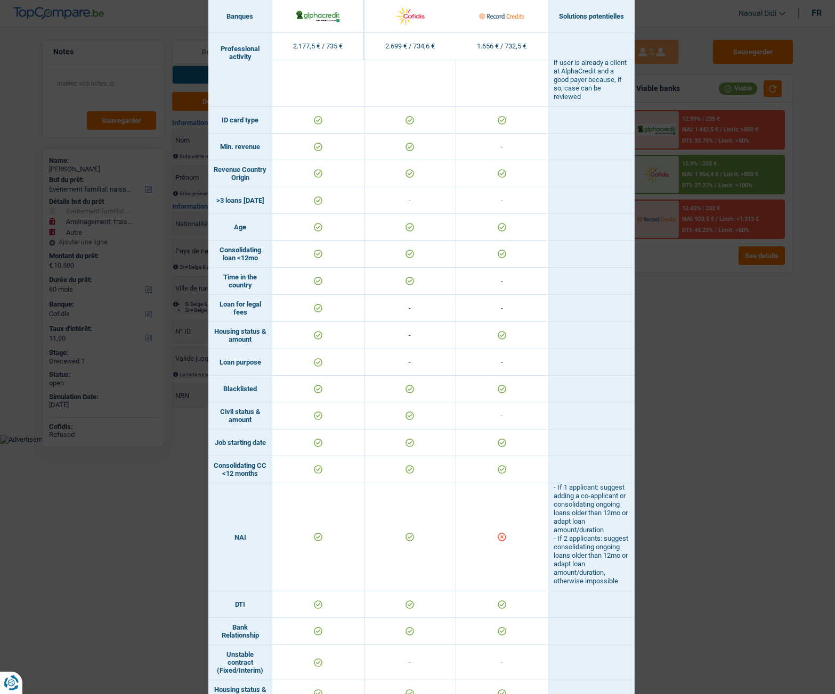
scroll to position [320, 0]
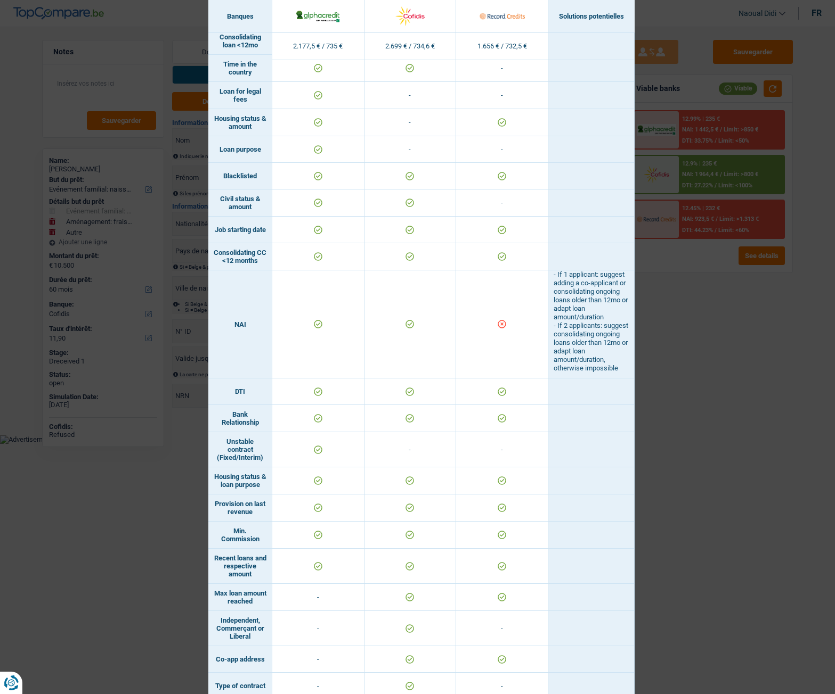
click at [726, 389] on div "Banks conditions × Banques Solutions potentielles Revenus / Charges 2.177,5 € /…" at bounding box center [417, 347] width 835 height 694
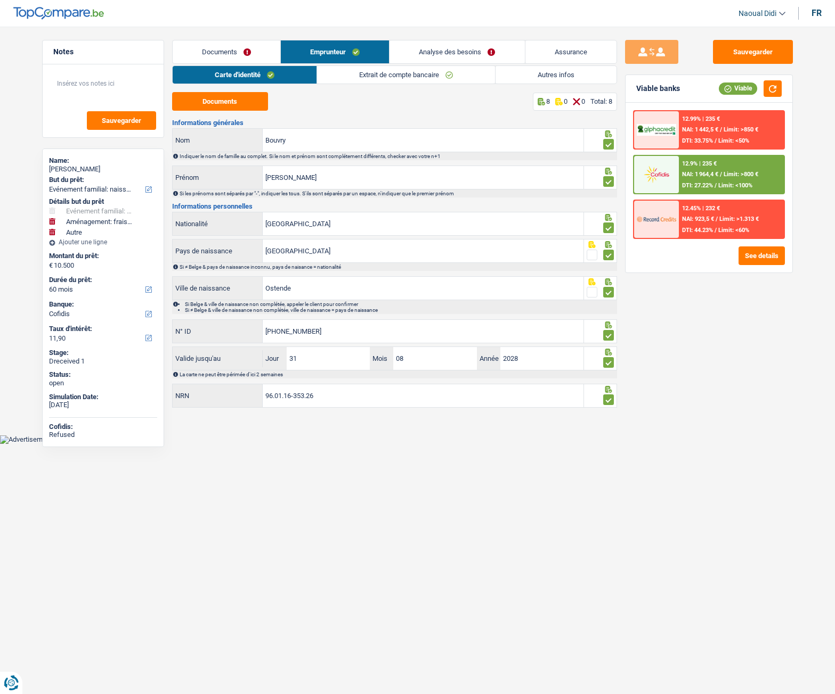
click at [431, 48] on link "Analyse des besoins" at bounding box center [456, 51] width 135 height 23
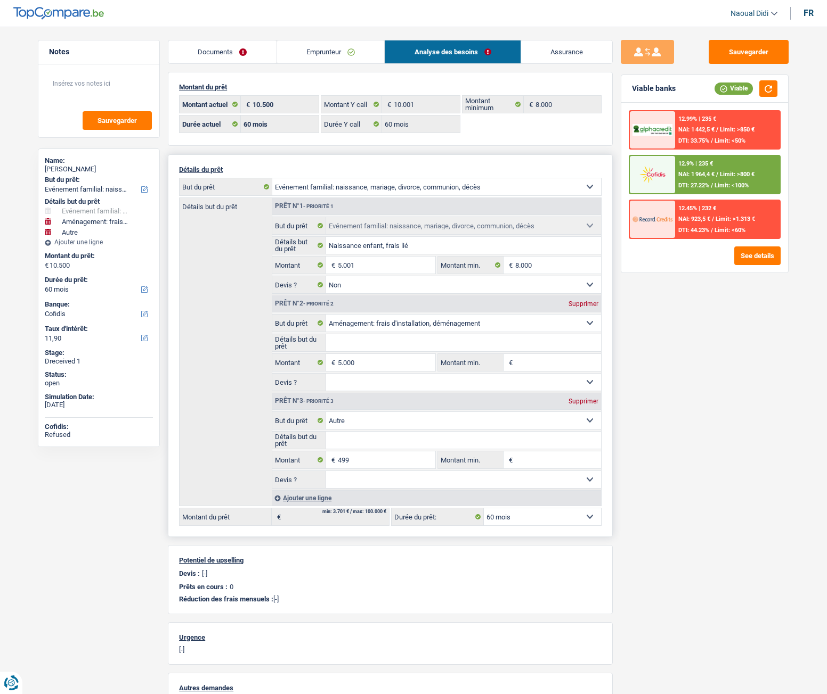
click at [585, 404] on div "Supprimer" at bounding box center [583, 401] width 35 height 6
type input "10.001"
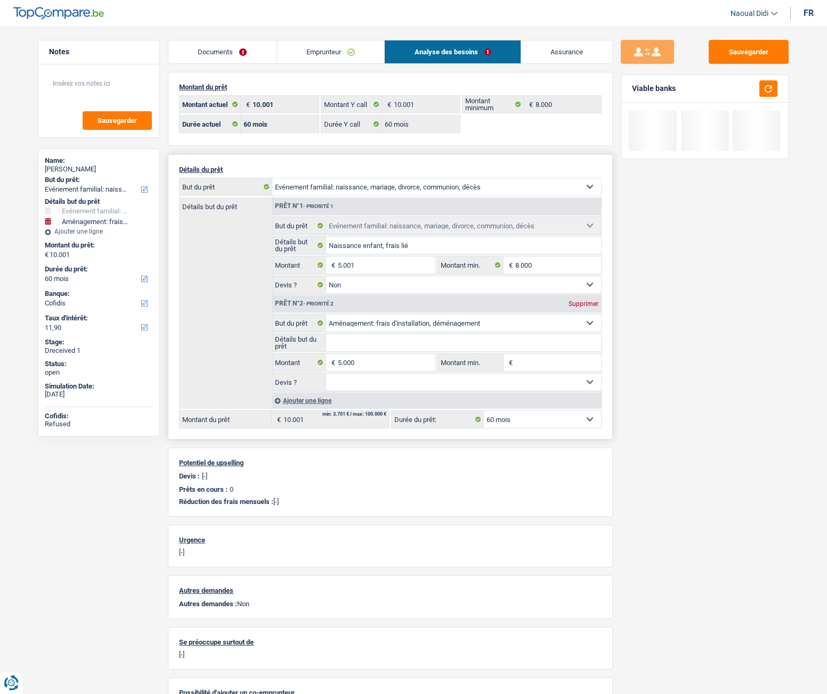
click at [518, 416] on select "12 mois 18 mois 24 mois 30 mois 36 mois 42 mois 48 mois 60 mois Sélectionner un…" at bounding box center [542, 419] width 117 height 17
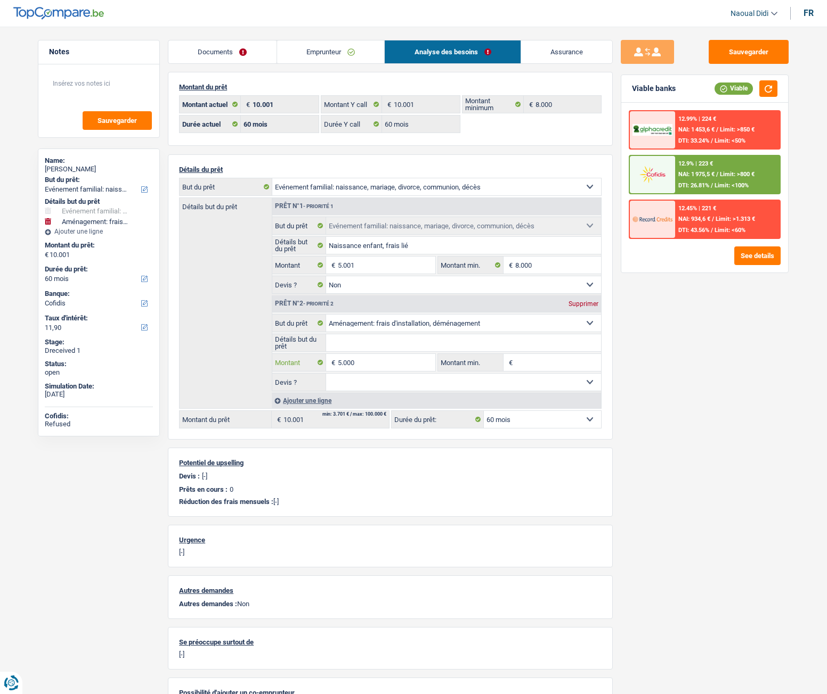
click at [389, 363] on input "5.000" at bounding box center [386, 362] width 97 height 17
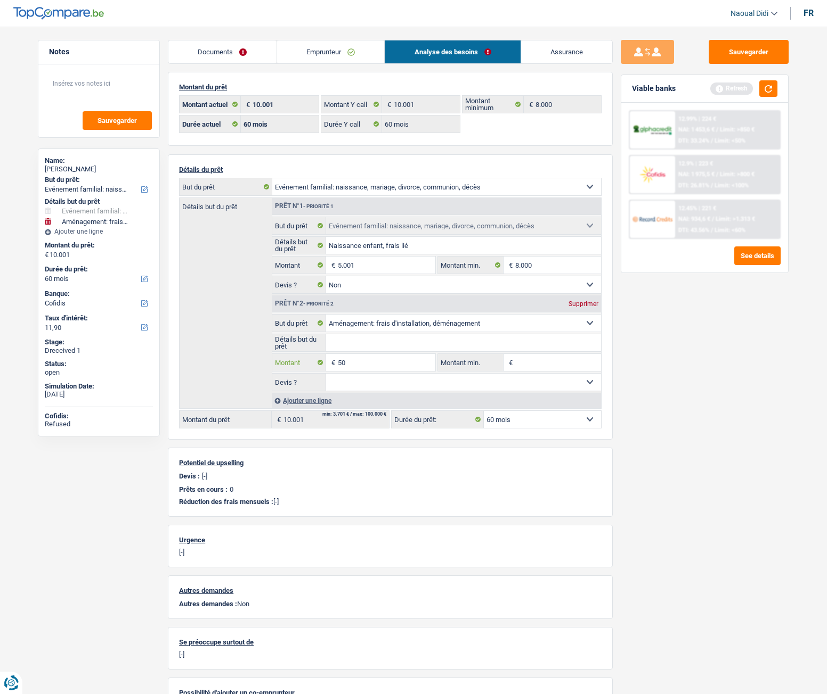
type input "5"
type input "4.000"
type input "9.001"
select select "48"
type input "9.001"
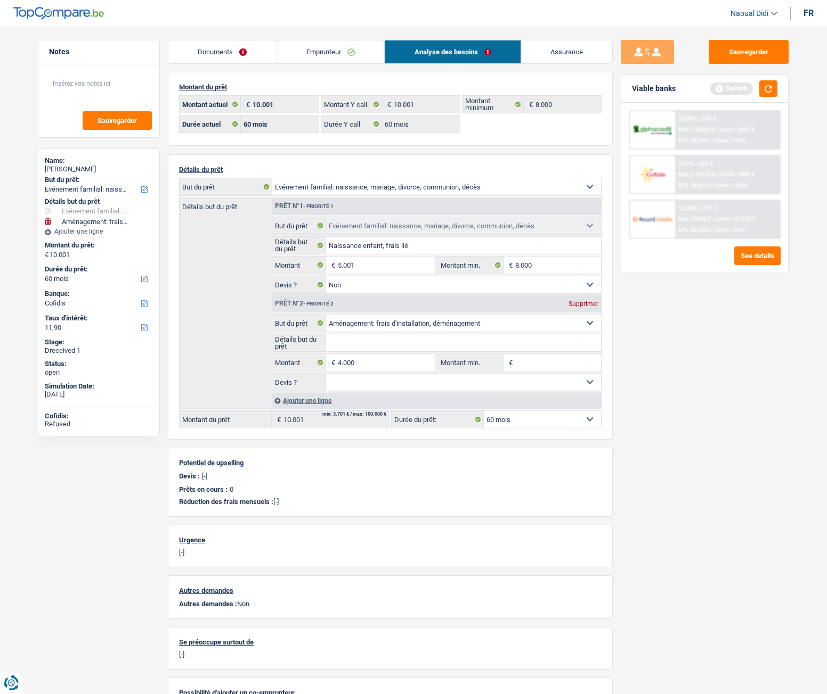
select select "48"
type input "9.001"
select select "48"
click at [691, 397] on div "Sauvegarder Viable banks Refresh 12.99% | 224 € NAI: 1 453,6 € / Limit: >850 € …" at bounding box center [704, 357] width 184 height 635
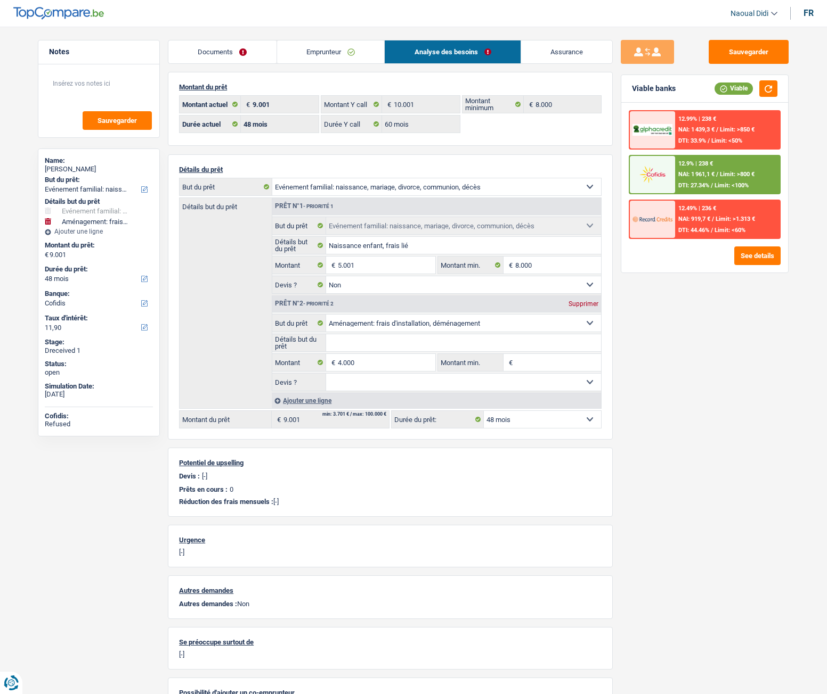
click at [326, 49] on link "Emprunteur" at bounding box center [331, 51] width 108 height 23
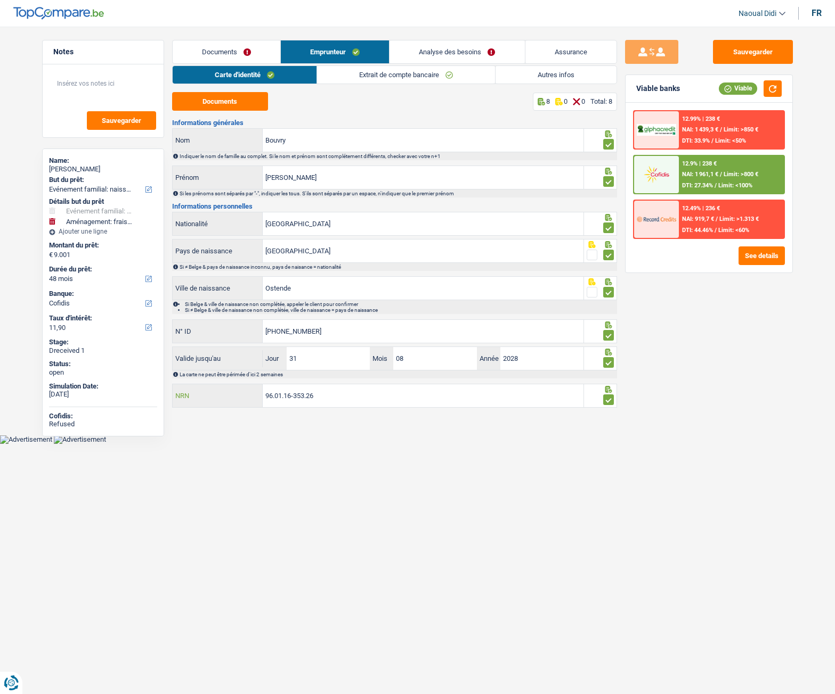
drag, startPoint x: 328, startPoint y: 398, endPoint x: 250, endPoint y: 389, distance: 77.8
click at [250, 389] on div "96.01.16-353.26 NRN" at bounding box center [378, 396] width 411 height 23
click at [369, 76] on link "Extrait de compte bancaire" at bounding box center [406, 75] width 178 height 18
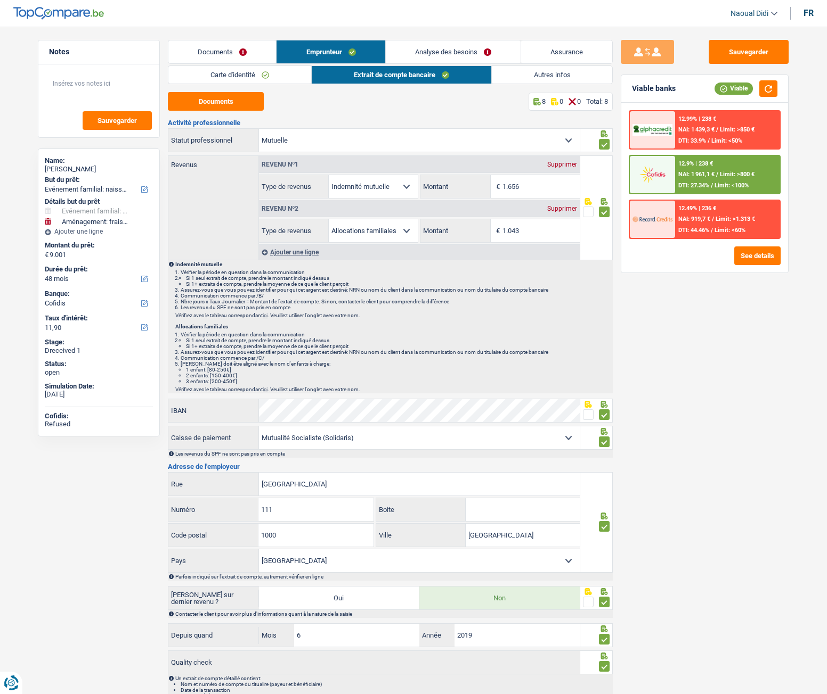
click at [433, 54] on link "Analyse des besoins" at bounding box center [453, 51] width 135 height 23
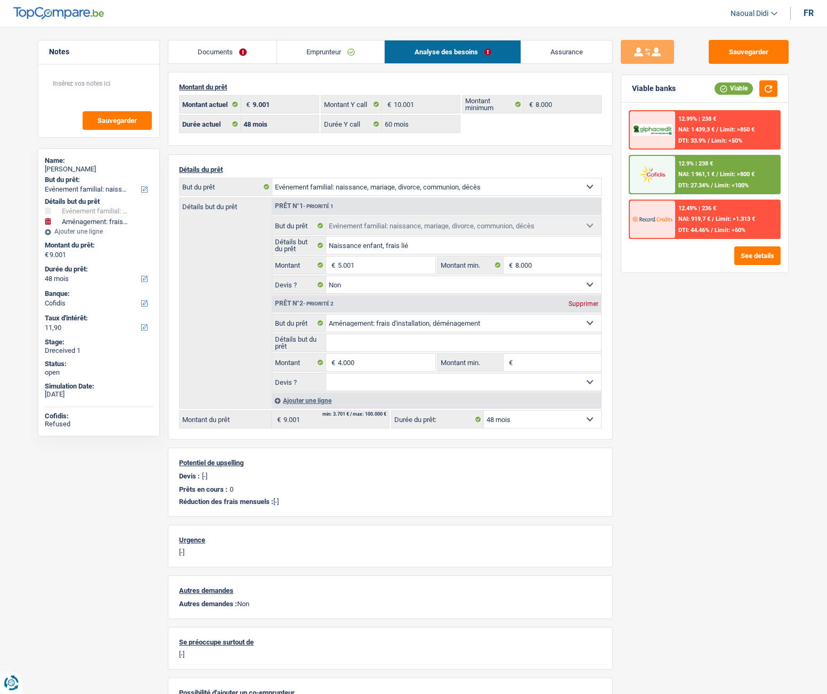
click at [309, 50] on link "Emprunteur" at bounding box center [331, 51] width 108 height 23
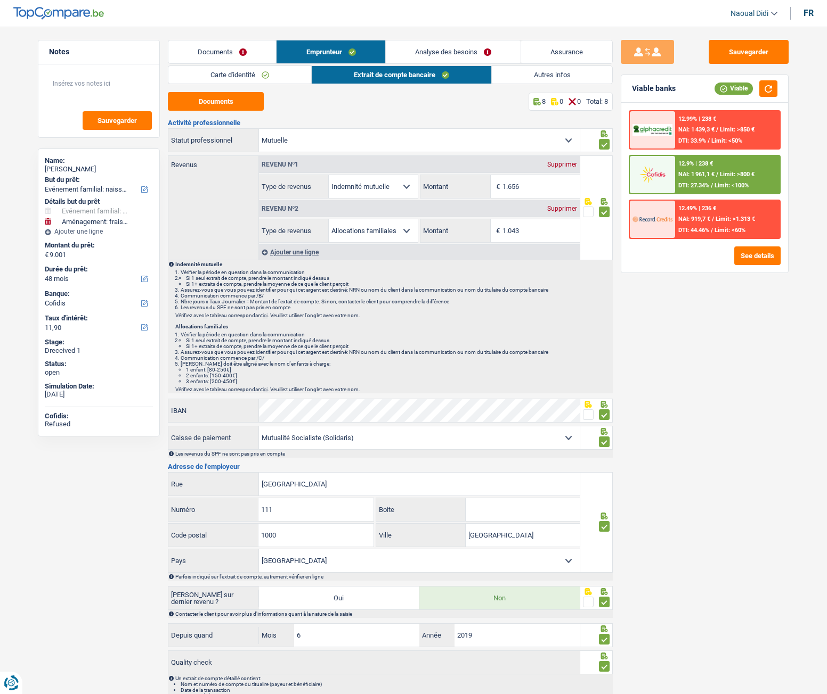
click at [568, 70] on link "Autres infos" at bounding box center [552, 75] width 121 height 18
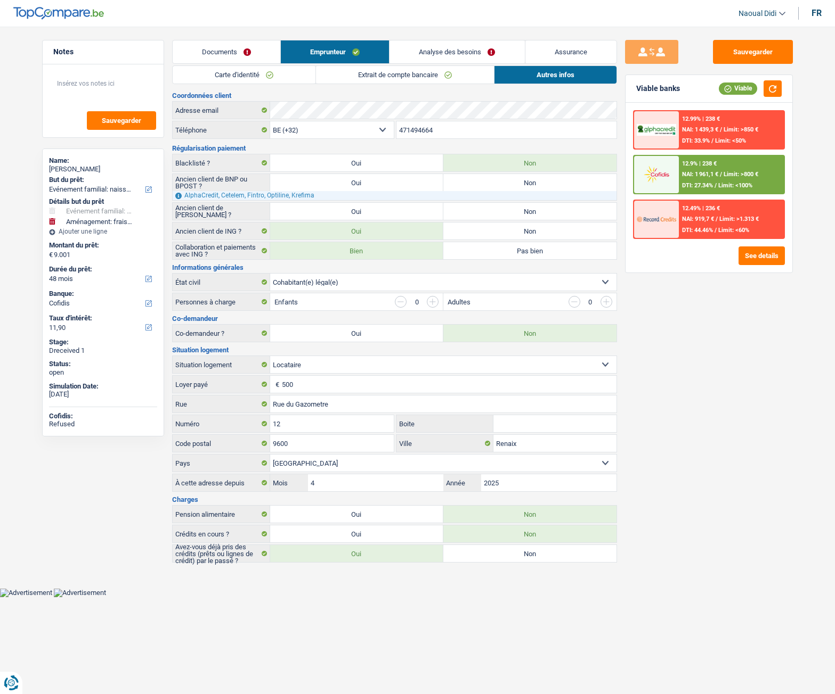
click at [402, 301] on input "button" at bounding box center [401, 302] width 12 height 12
click at [434, 302] on input "button" at bounding box center [433, 302] width 12 height 12
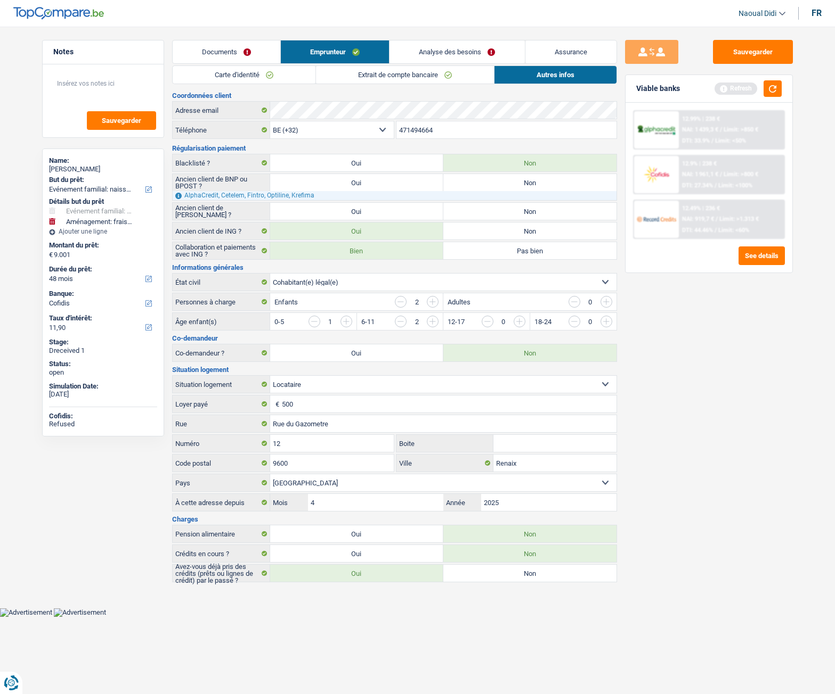
click at [434, 302] on input "button" at bounding box center [433, 302] width 12 height 12
click at [673, 360] on div "Sauvegarder Viable banks Refresh 12.99% | 238 € NAI: 1 439,3 € / Limit: >850 € …" at bounding box center [709, 357] width 184 height 635
click at [731, 50] on button "Sauvegarder" at bounding box center [753, 52] width 80 height 24
click at [772, 92] on button "button" at bounding box center [772, 88] width 18 height 17
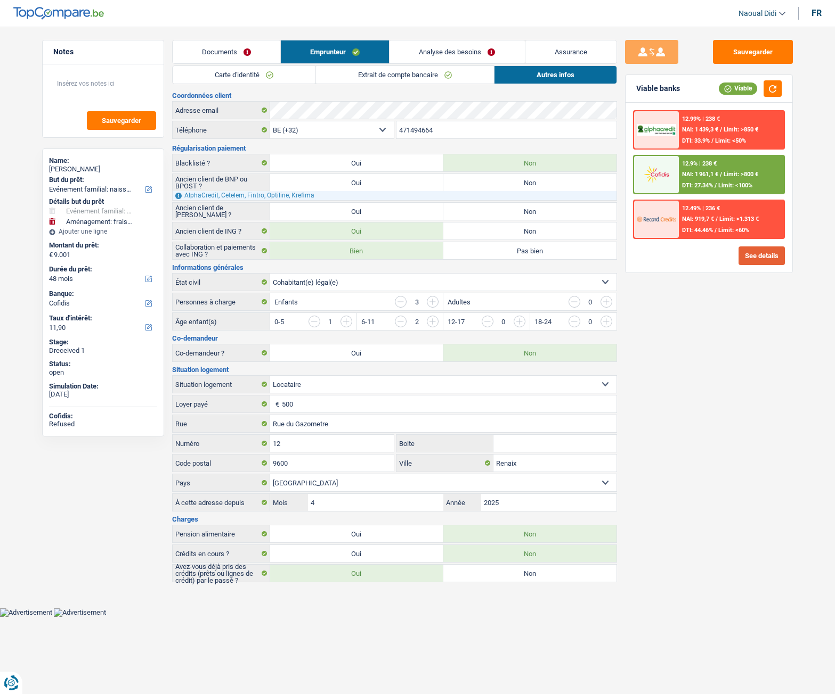
click at [755, 259] on button "See details" at bounding box center [761, 256] width 46 height 19
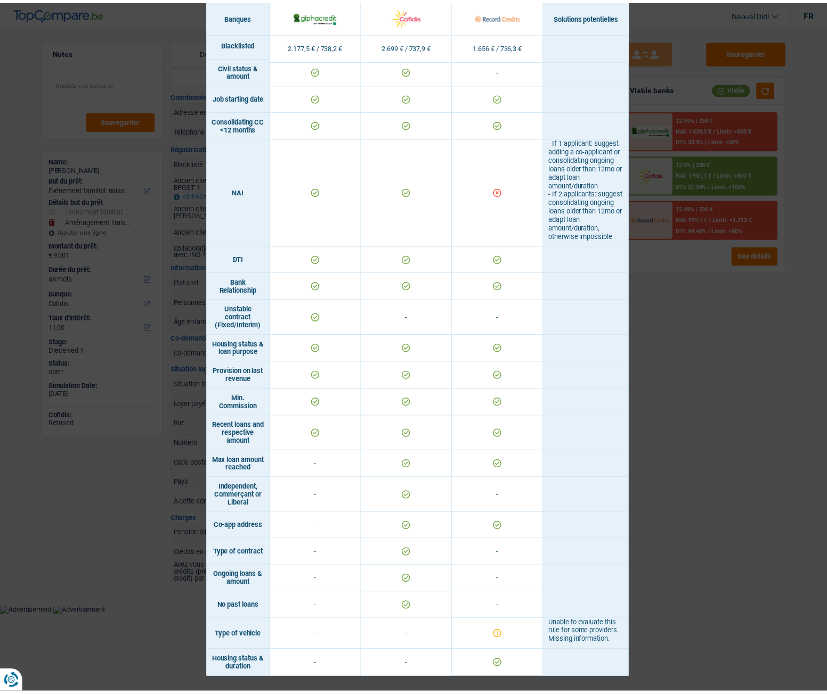
scroll to position [479, 0]
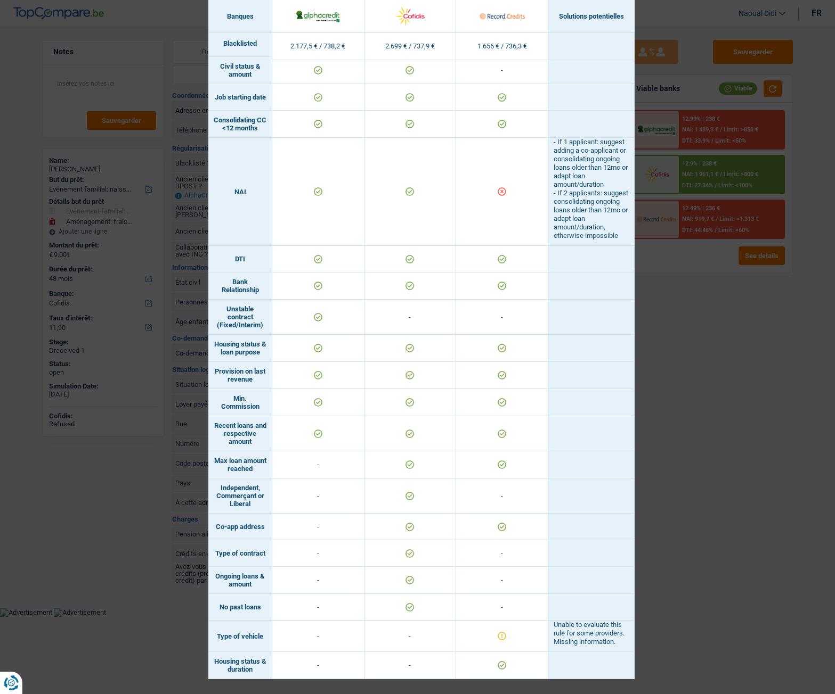
click at [738, 367] on div "Banks conditions × Banques Solutions potentielles Revenus / Charges 2.177,5 € /…" at bounding box center [417, 347] width 835 height 694
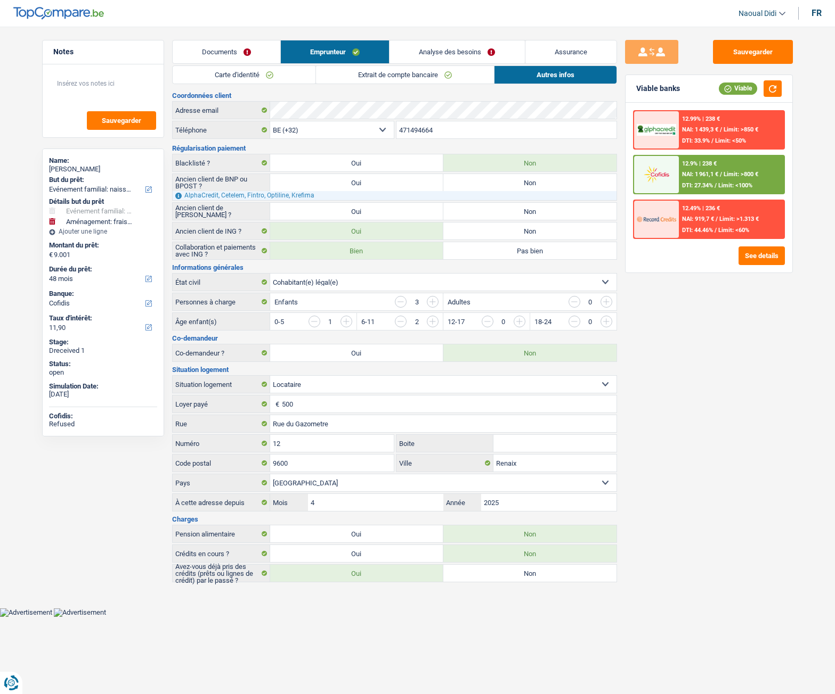
click at [457, 50] on link "Analyse des besoins" at bounding box center [456, 51] width 135 height 23
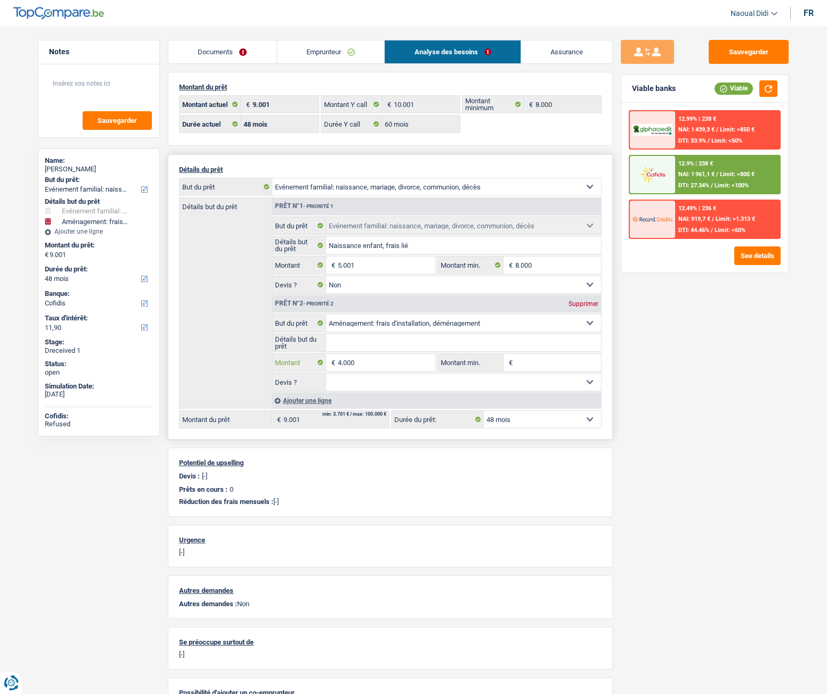
click at [341, 361] on input "4.000" at bounding box center [386, 362] width 97 height 17
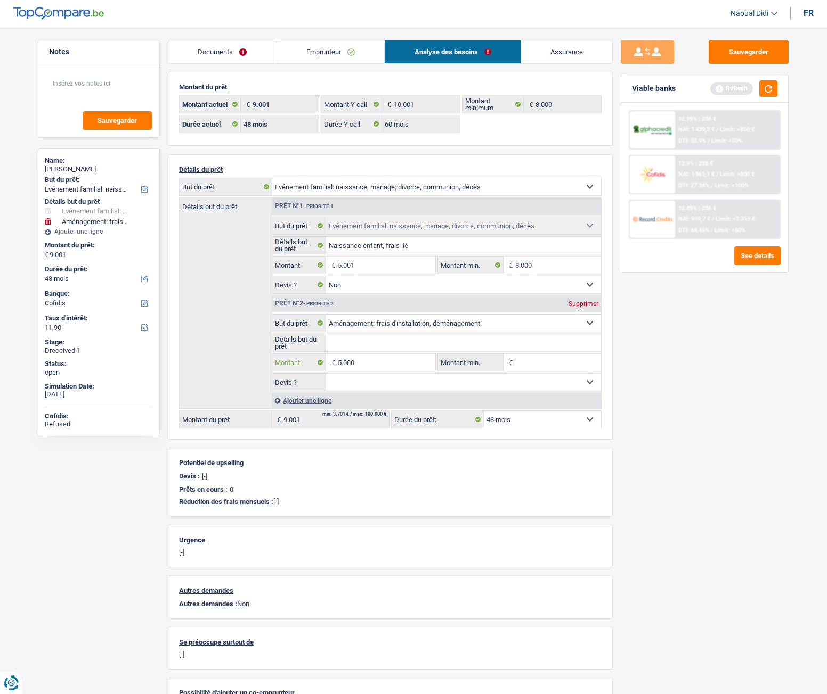
type input "5.000"
type input "10.001"
select select "60"
type input "10.001"
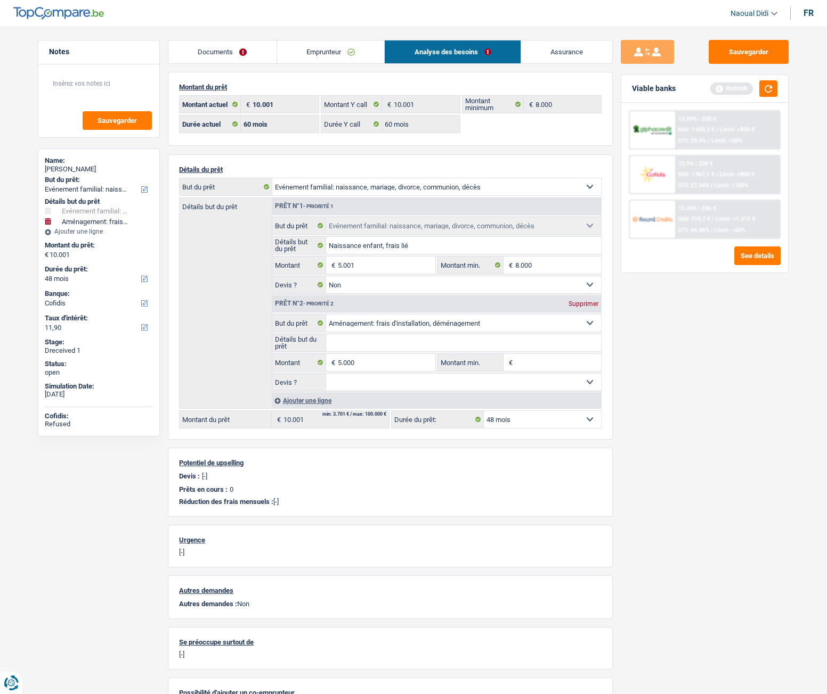
select select "60"
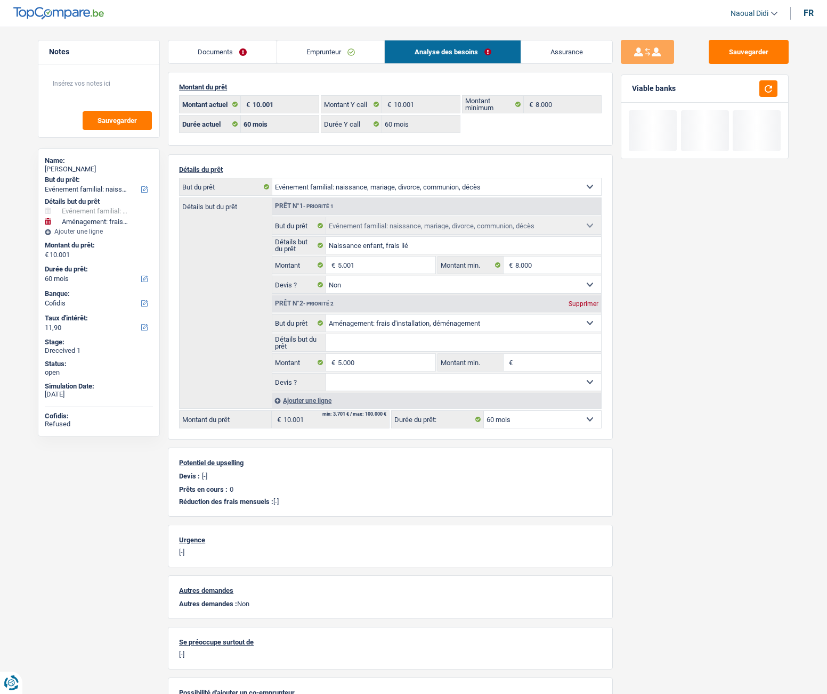
click at [729, 459] on div "Sauvegarder Viable banks" at bounding box center [704, 357] width 184 height 635
click at [372, 358] on input "5.000" at bounding box center [386, 362] width 97 height 17
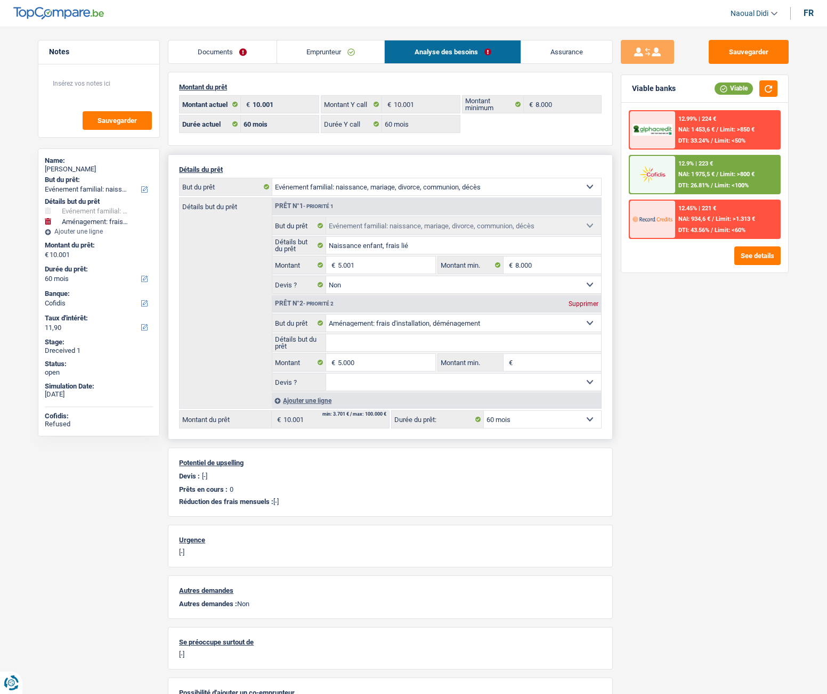
click at [512, 416] on select "12 mois 18 mois 24 mois 30 mois 36 mois 42 mois 48 mois 60 mois Sélectionner un…" at bounding box center [542, 419] width 117 height 17
click at [699, 174] on span "NAI: 1 975,5 €" at bounding box center [696, 174] width 36 height 7
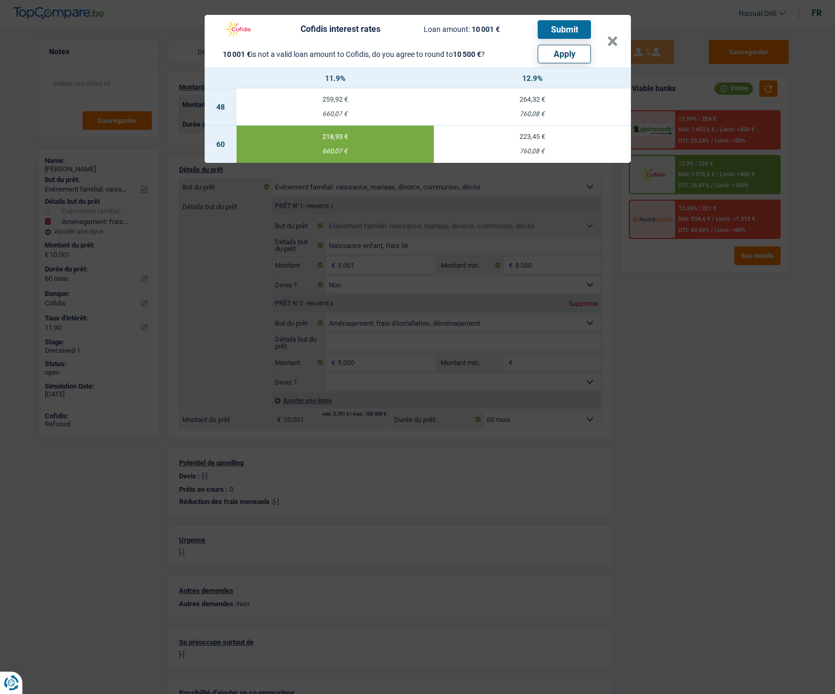
click at [550, 57] on button "Apply" at bounding box center [563, 54] width 53 height 19
type input "10.500"
select select "other"
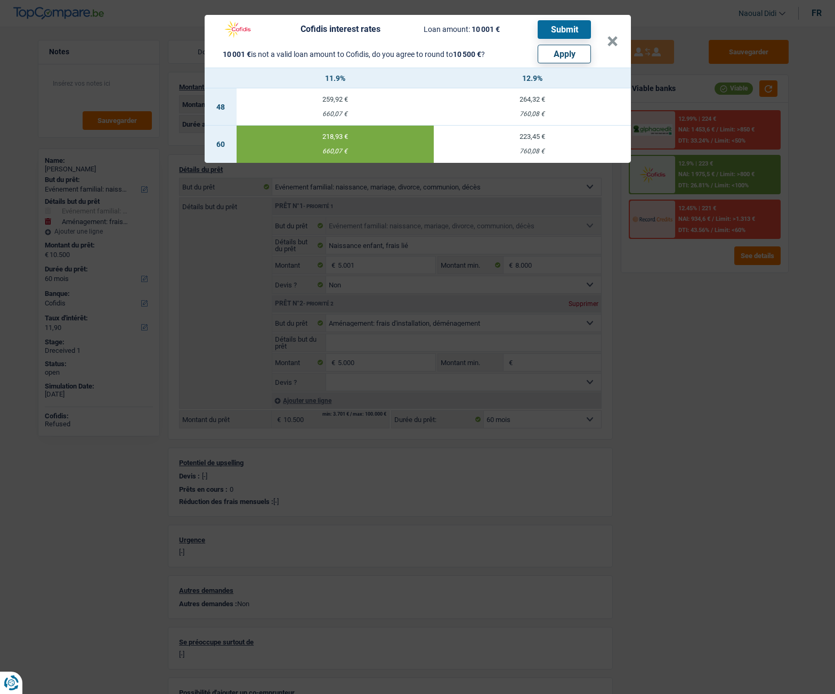
select select "other"
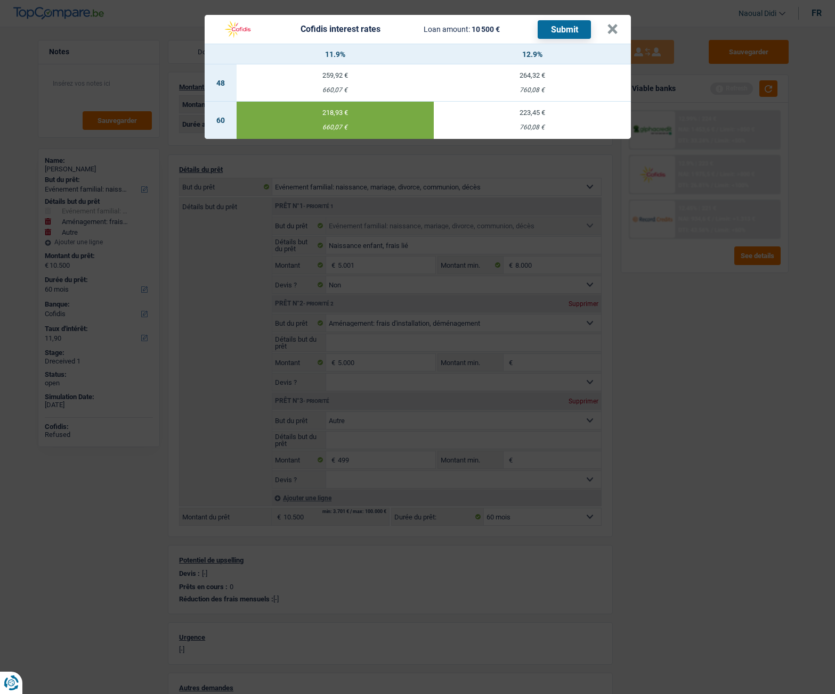
click at [554, 30] on button "Submit" at bounding box center [563, 29] width 53 height 19
click at [512, 146] on div "Cofidis interest rates Loan amount: 10 500 € Submit × 11.9% 12.9% 48 259,92 € 6…" at bounding box center [417, 347] width 835 height 694
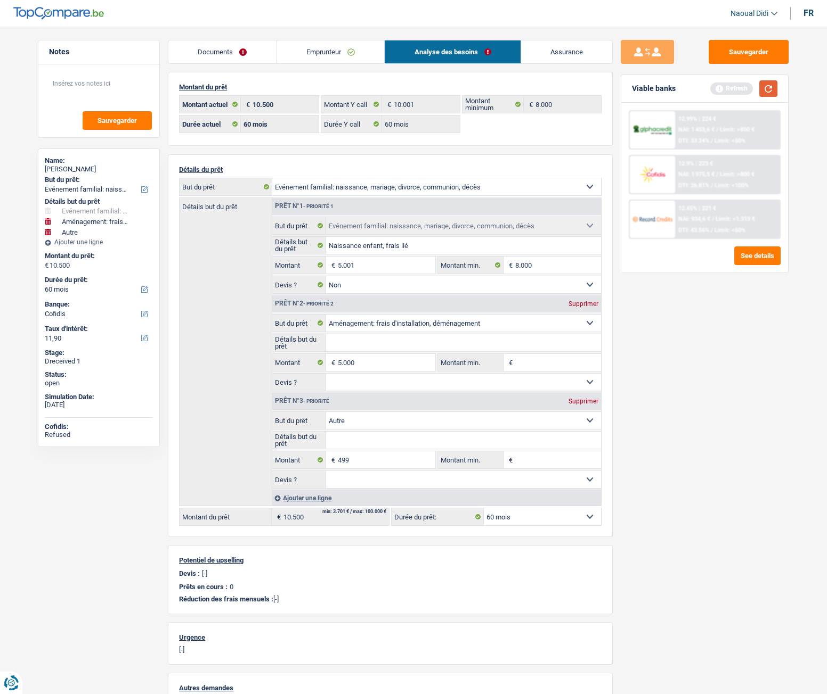
click at [774, 84] on button "button" at bounding box center [768, 88] width 18 height 17
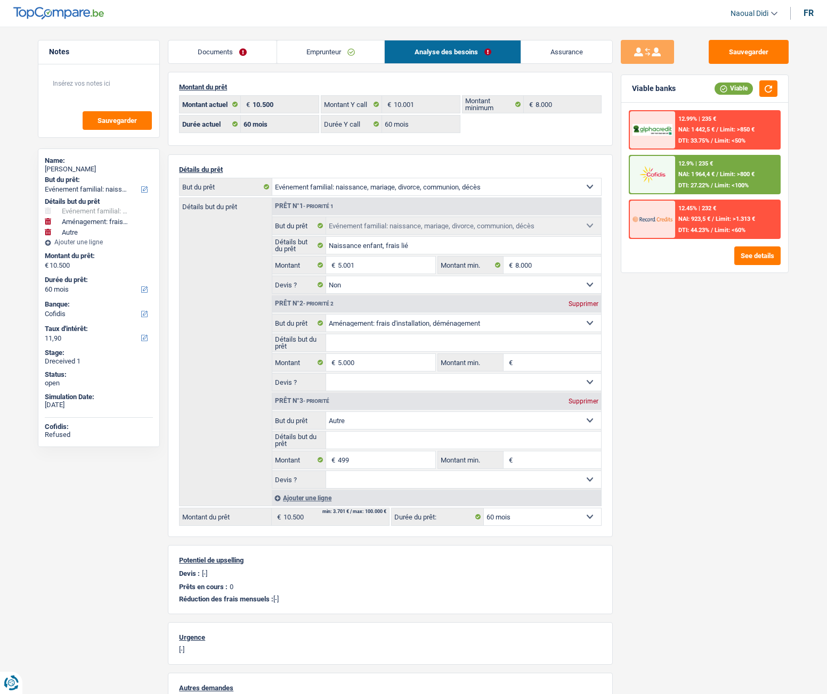
click at [710, 216] on span "NAI: 923,5 €" at bounding box center [694, 219] width 32 height 7
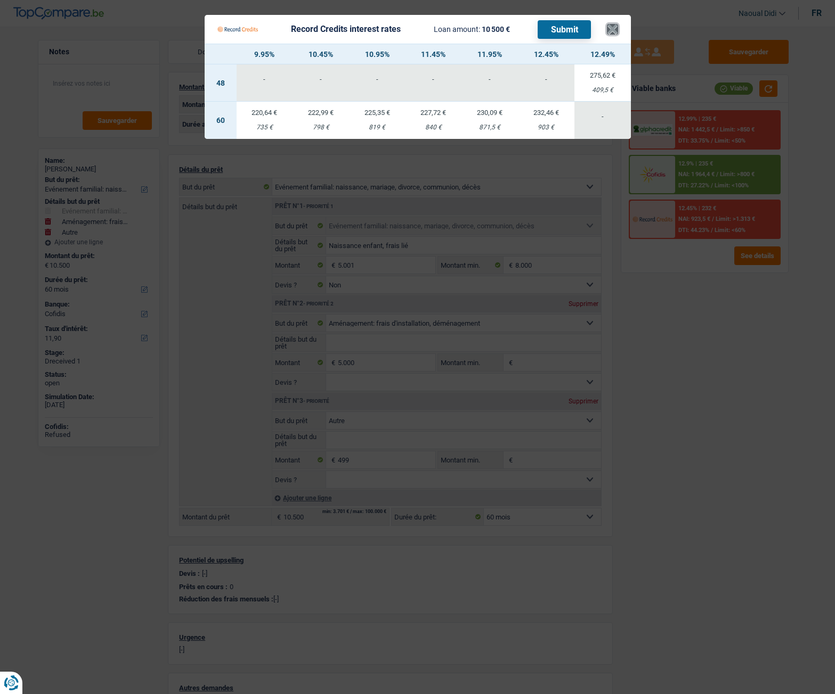
click at [614, 32] on button "×" at bounding box center [612, 29] width 11 height 11
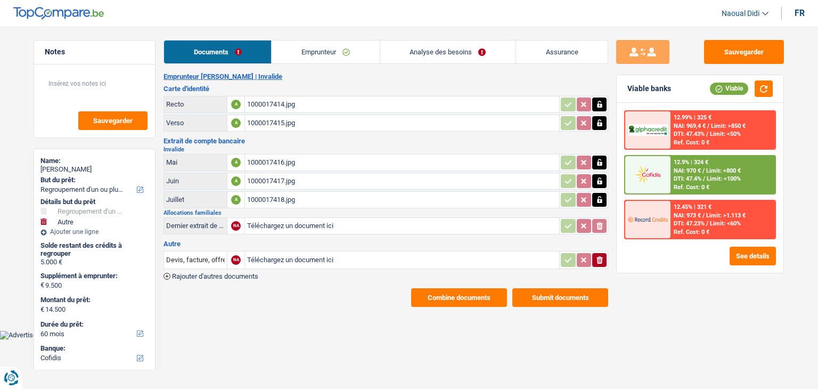
select select "refinancing"
select select "other"
select select "60"
select select "cofidis"
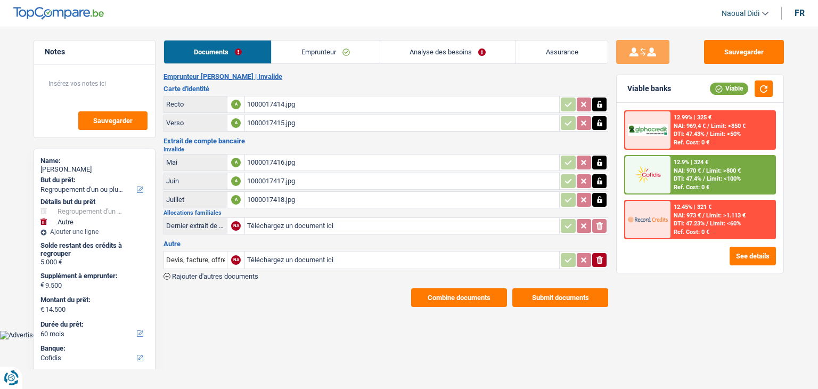
click at [314, 52] on link "Emprunteur" at bounding box center [326, 51] width 108 height 23
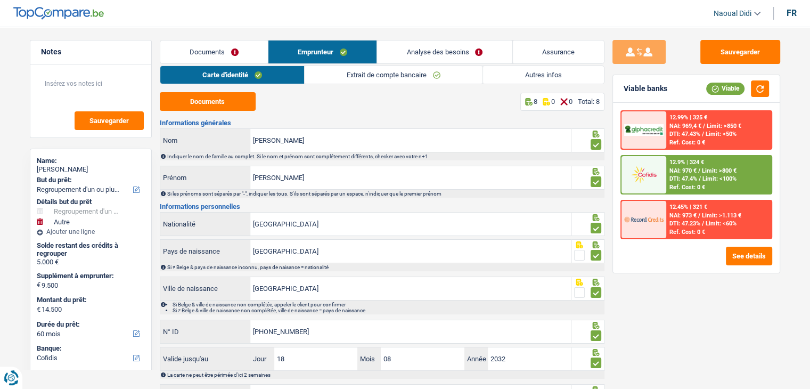
click at [419, 53] on link "Analyse des besoins" at bounding box center [444, 51] width 135 height 23
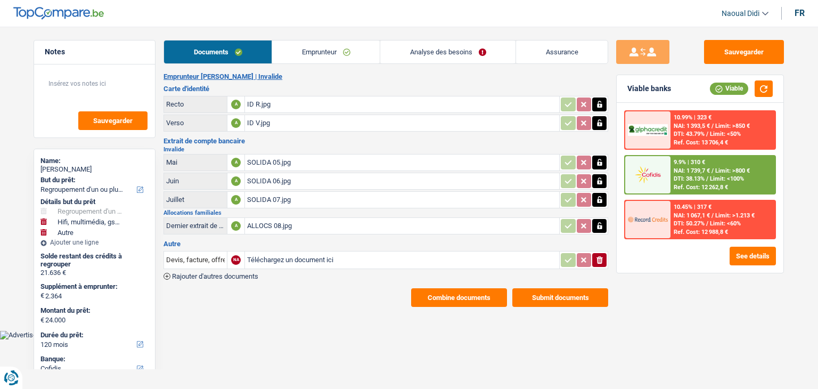
select select "refinancing"
select select "tech"
select select "other"
select select "120"
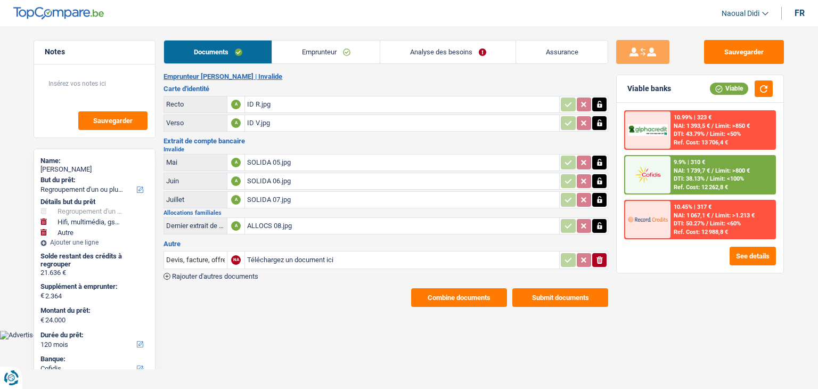
select select "cofidis"
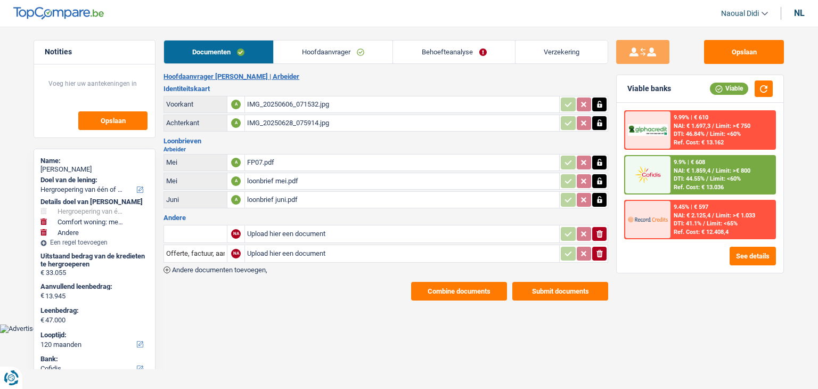
select select "refinancing"
select select "household"
select select "other"
select select "120"
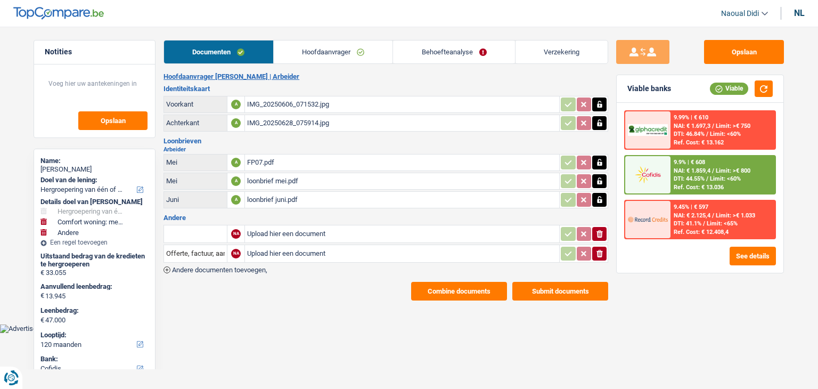
select select "cofidis"
select select "120"
select select "refinancing"
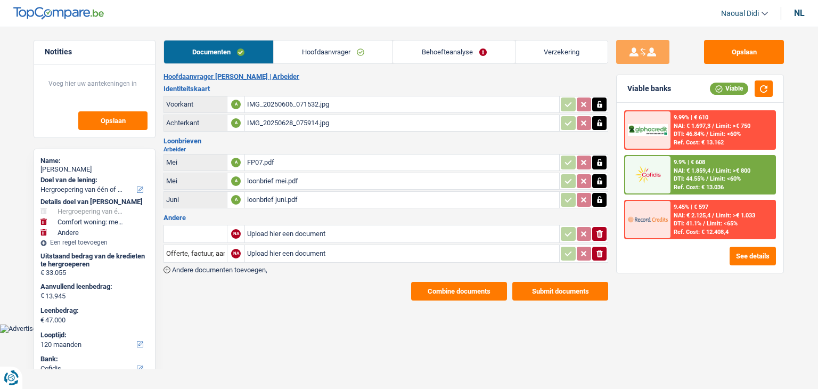
select select "false"
select select "household"
select select "false"
select select "other"
select select "false"
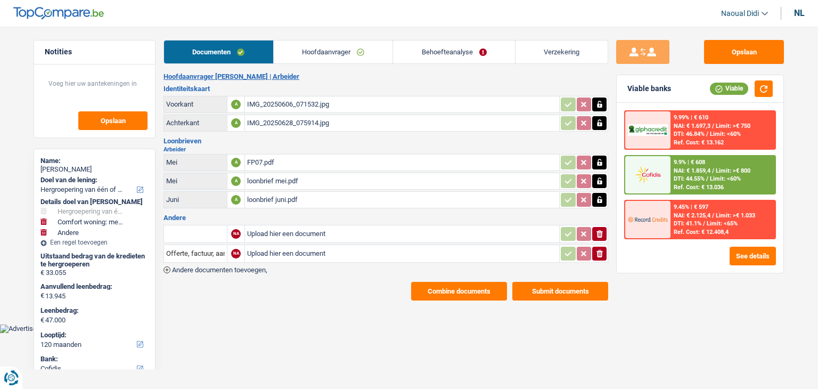
select select "120"
click at [314, 55] on link "Hoofdaanvrager" at bounding box center [333, 51] width 119 height 23
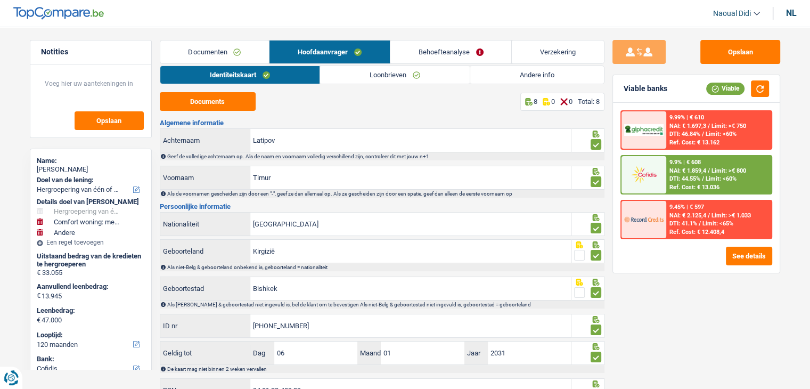
click at [429, 56] on link "Behoefteanalyse" at bounding box center [450, 51] width 121 height 23
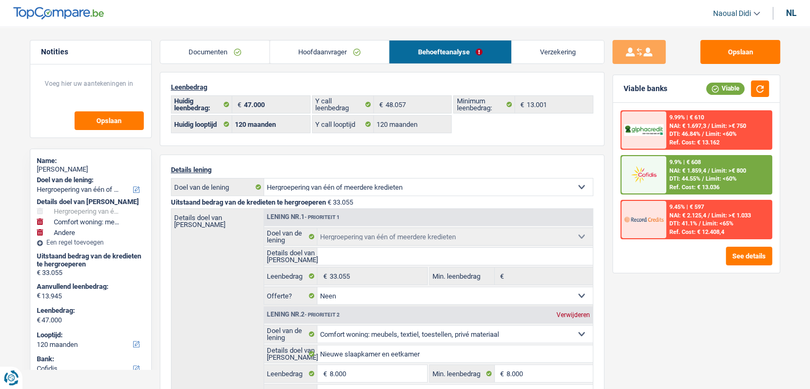
click at [790, 16] on div "nl" at bounding box center [791, 13] width 11 height 10
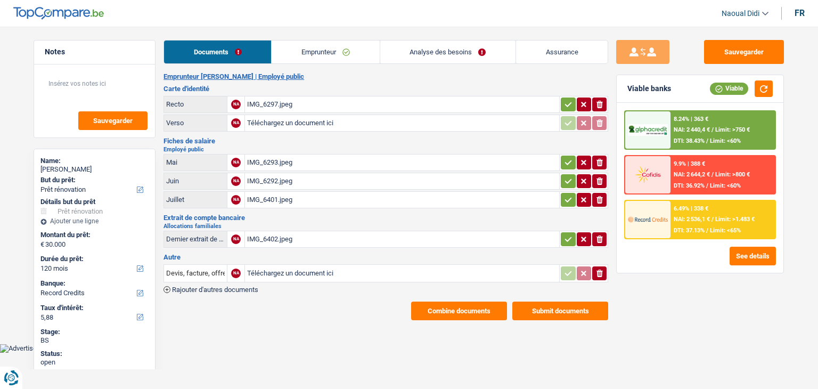
select select "renovation"
select select "120"
select select "record credits"
click at [329, 48] on link "Emprunteur" at bounding box center [326, 51] width 108 height 23
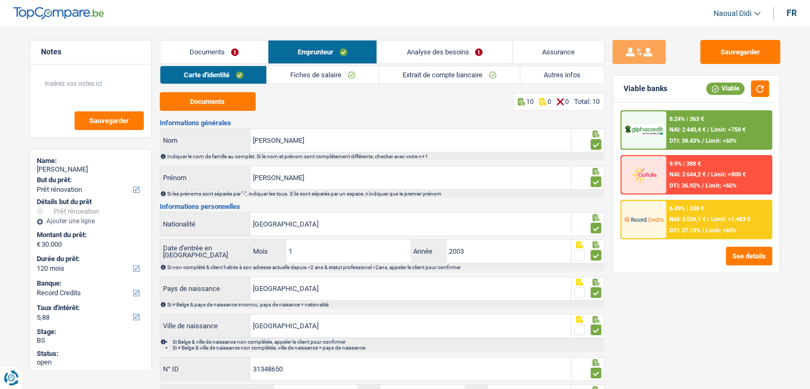
click at [191, 46] on link "Documents" at bounding box center [214, 51] width 108 height 23
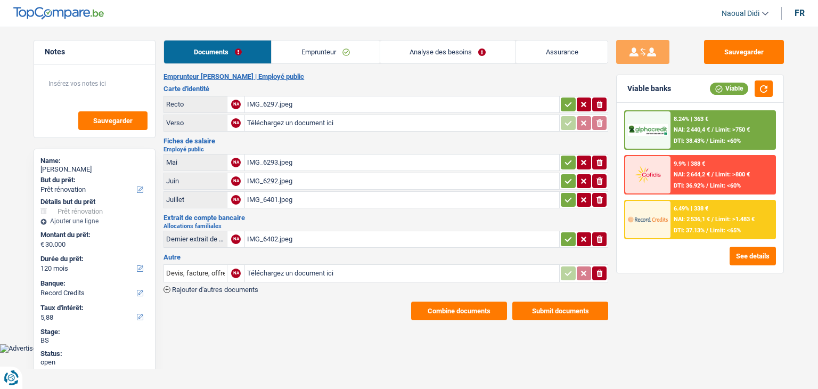
click at [462, 306] on button "Combine documents" at bounding box center [459, 310] width 96 height 19
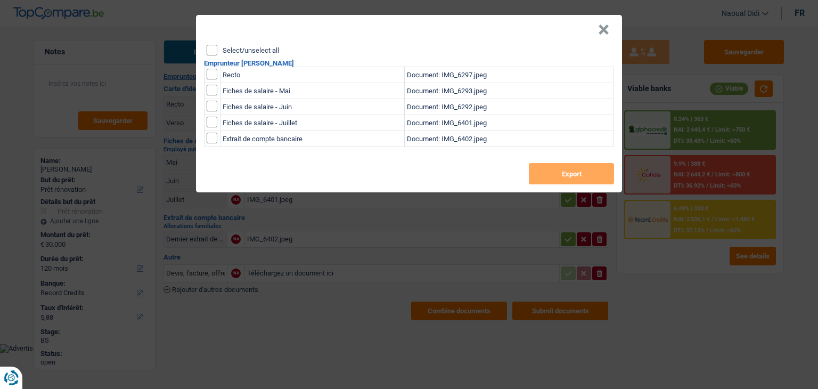
click at [211, 45] on input "Select/unselect all" at bounding box center [212, 50] width 11 height 11
checkbox input "true"
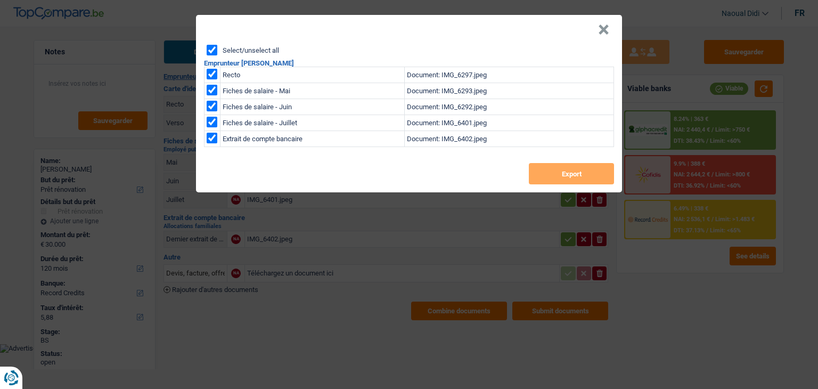
checkbox input "true"
click at [565, 174] on button "Export" at bounding box center [571, 173] width 85 height 21
click at [601, 30] on button "×" at bounding box center [603, 29] width 11 height 11
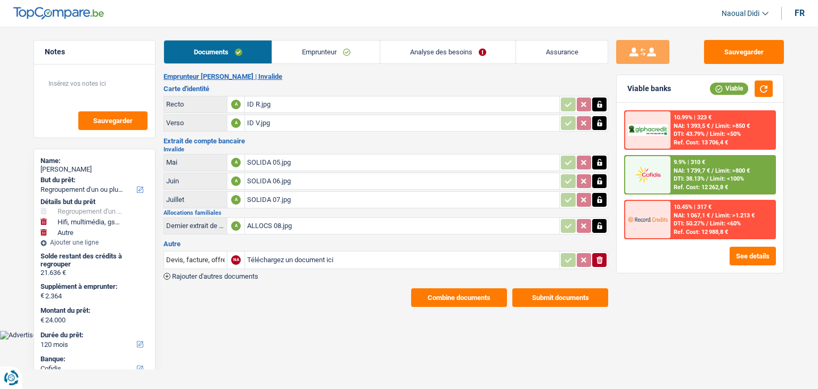
select select "refinancing"
select select "tech"
select select "other"
select select "120"
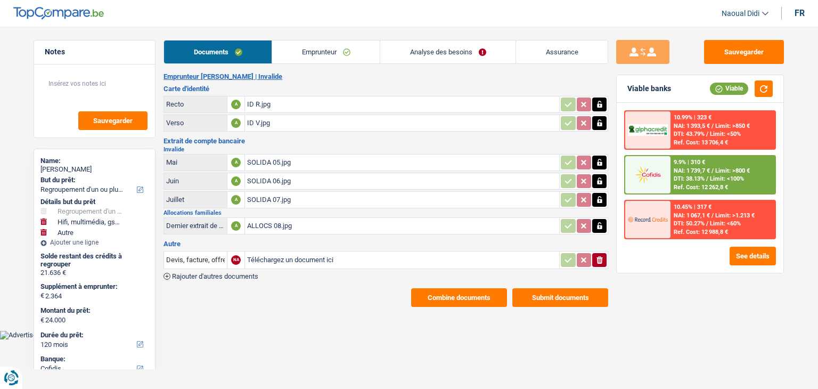
select select "cofidis"
select select "120"
select select "refinancing"
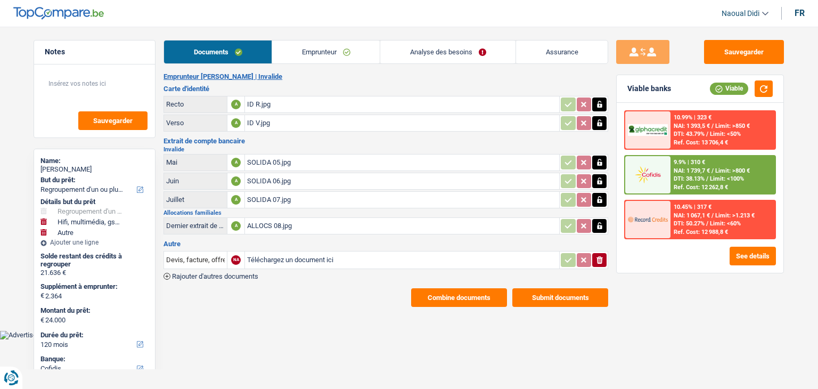
select select "tech"
select select "other"
select select "120"
click at [451, 51] on link "Analyse des besoins" at bounding box center [447, 51] width 135 height 23
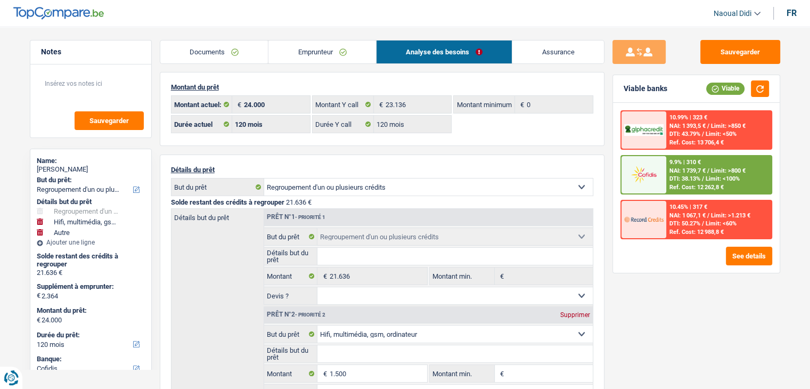
click at [201, 47] on link "Documents" at bounding box center [214, 51] width 108 height 23
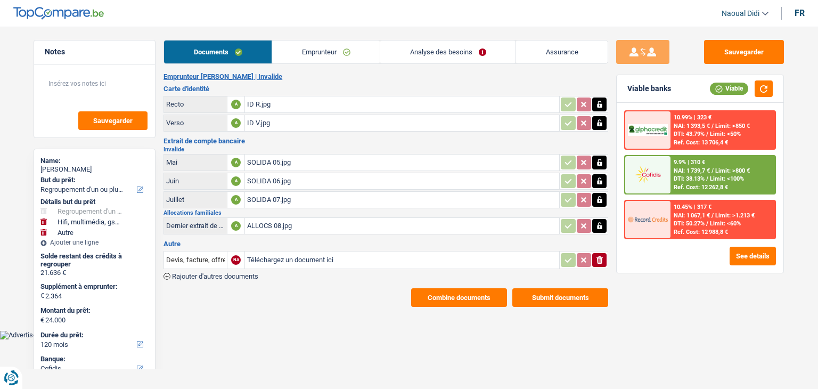
click at [287, 51] on link "Emprunteur" at bounding box center [326, 51] width 108 height 23
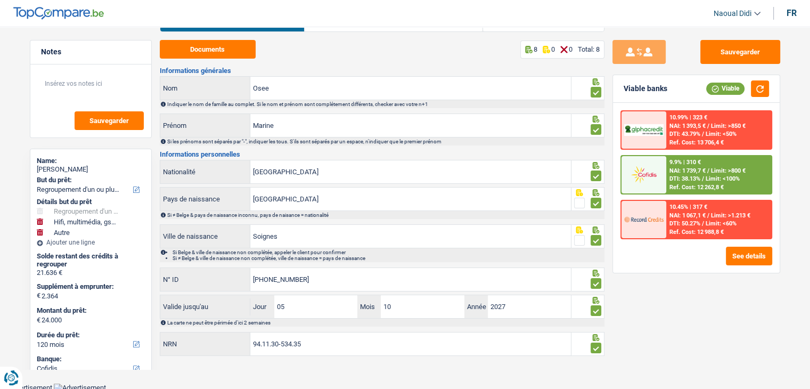
scroll to position [53, 0]
drag, startPoint x: 331, startPoint y: 344, endPoint x: 240, endPoint y: 332, distance: 91.8
click at [240, 332] on div "94.11.30-534.35 NRN" at bounding box center [365, 343] width 411 height 23
